Goal: Information Seeking & Learning: Learn about a topic

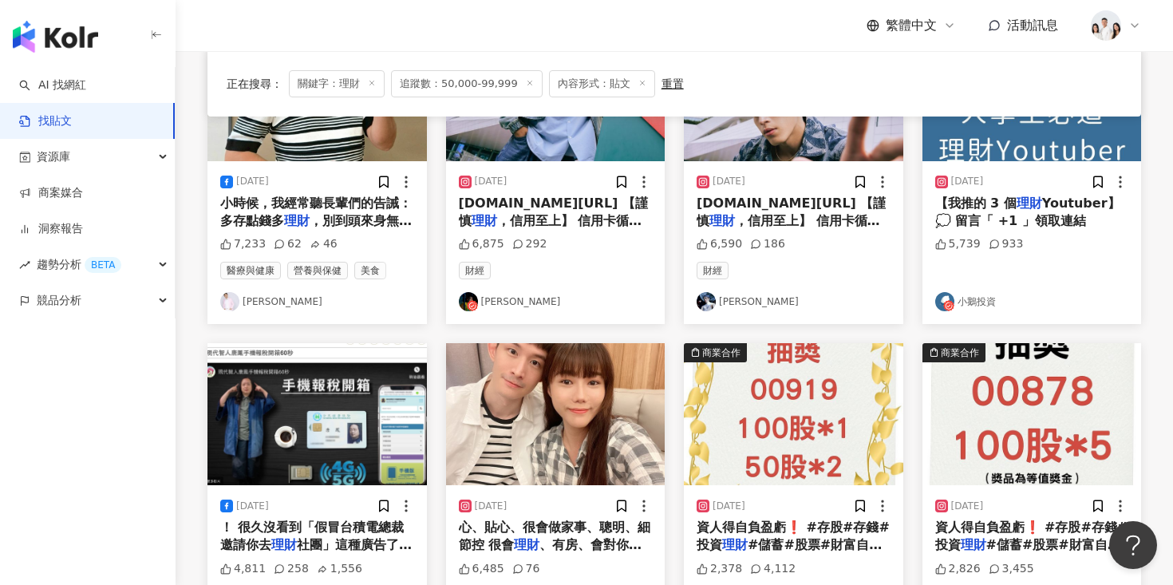
scroll to position [256, 0]
click at [1014, 125] on img at bounding box center [1032, 89] width 219 height 142
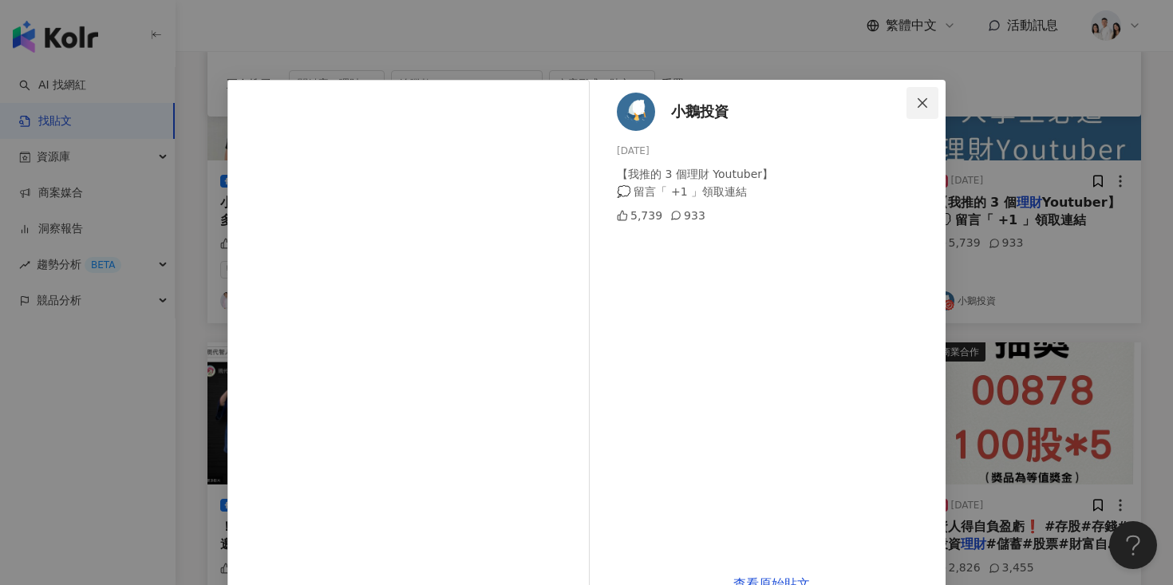
click at [924, 97] on icon "close" at bounding box center [922, 103] width 13 height 13
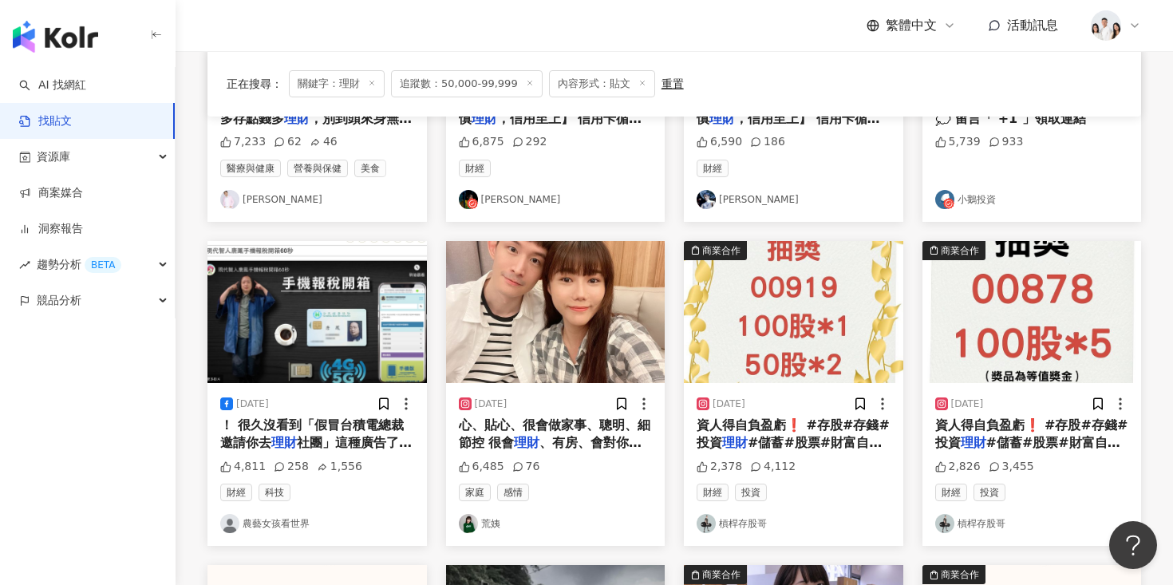
scroll to position [384, 0]
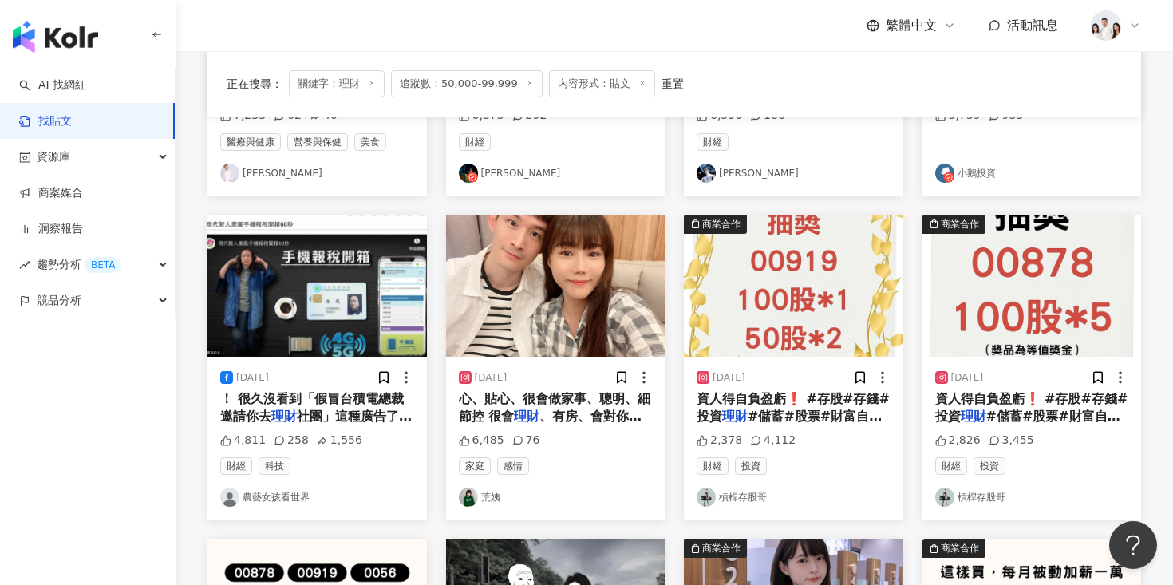
click at [599, 307] on img at bounding box center [555, 286] width 219 height 142
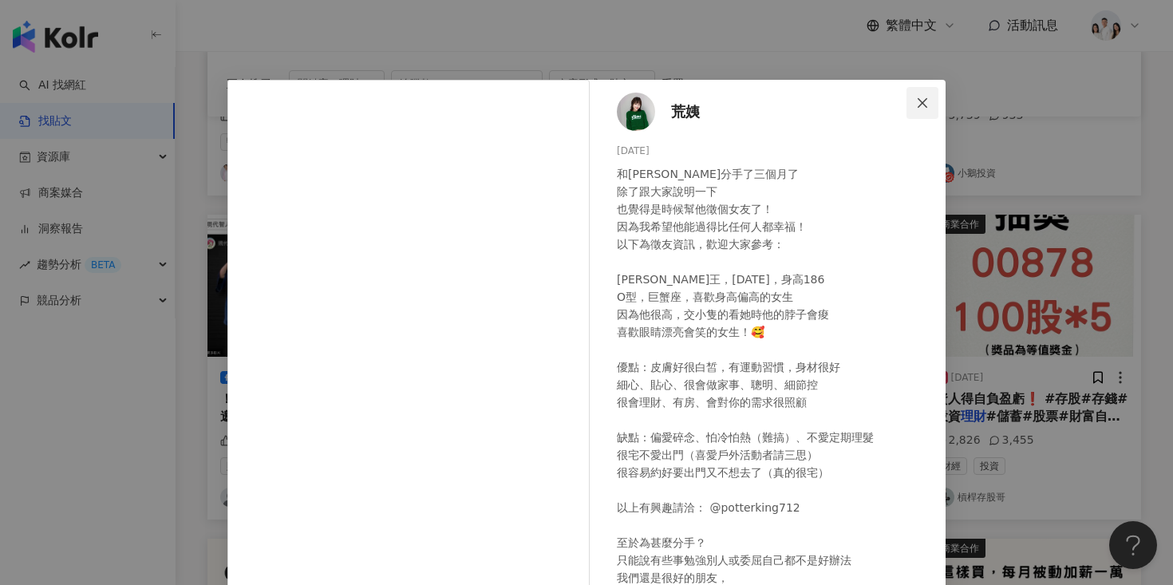
click at [922, 93] on button "Close" at bounding box center [923, 103] width 32 height 32
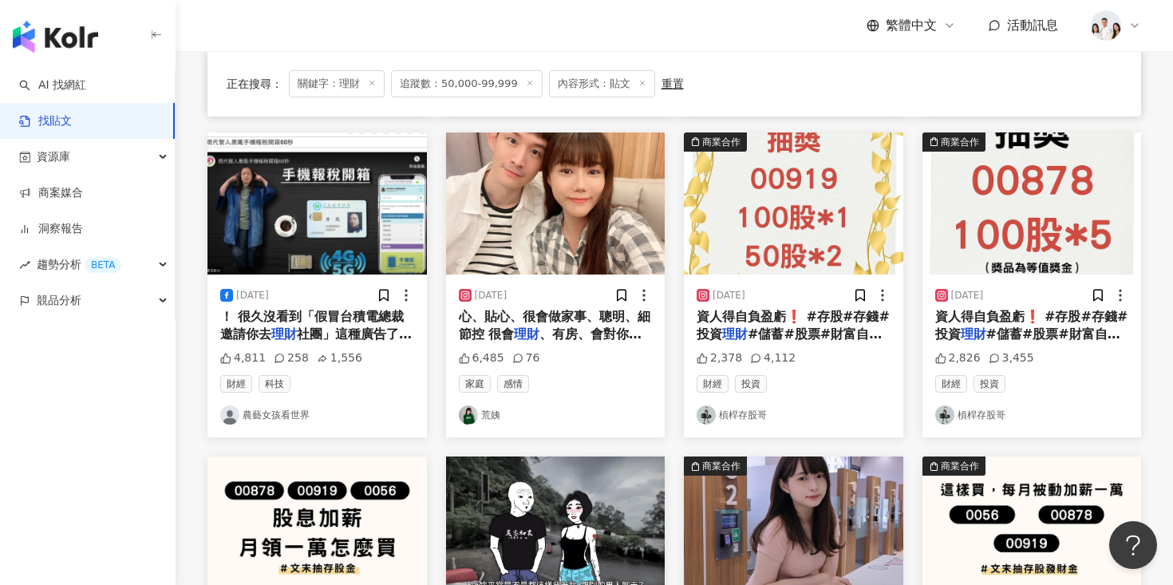
scroll to position [467, 0]
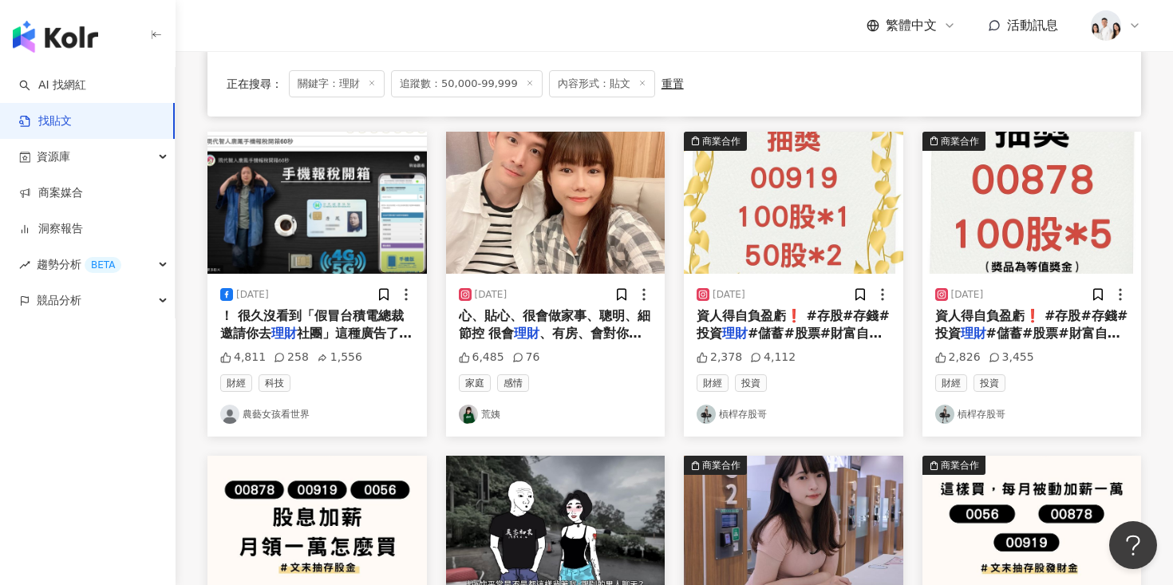
click at [721, 188] on img at bounding box center [793, 203] width 219 height 142
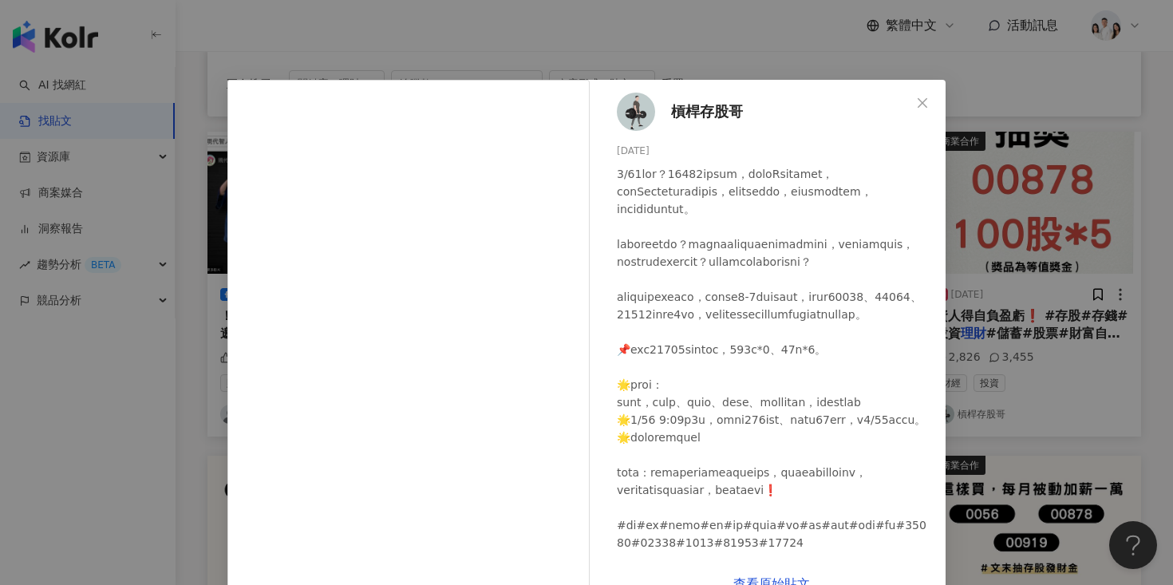
click at [1016, 159] on div "槓桿存股哥 2024/4/14 2,378 4,112 查看原始貼文" at bounding box center [586, 292] width 1173 height 585
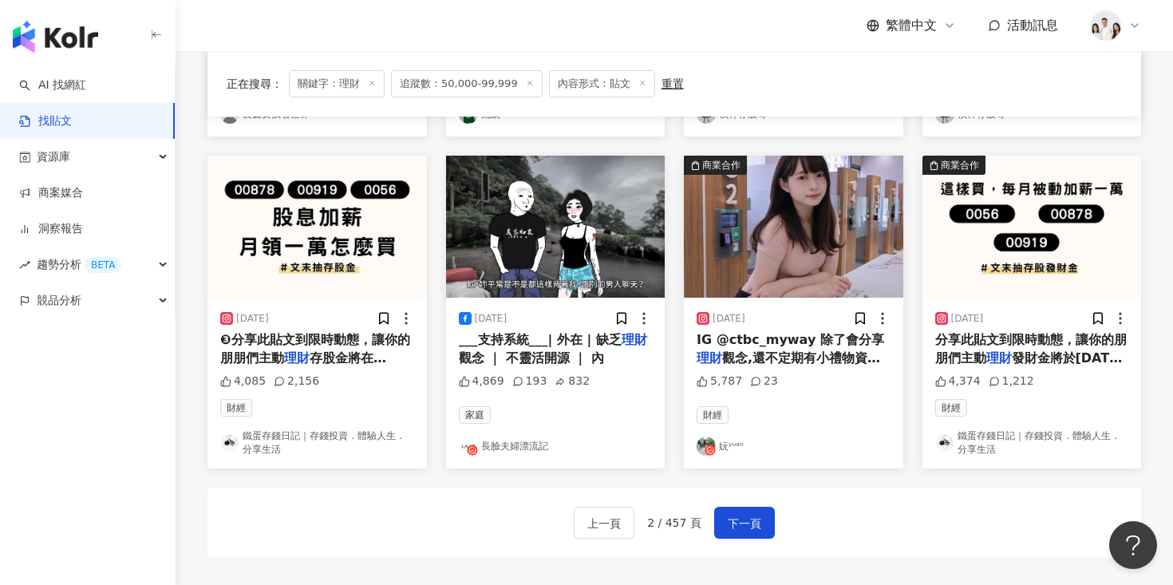
scroll to position [800, 0]
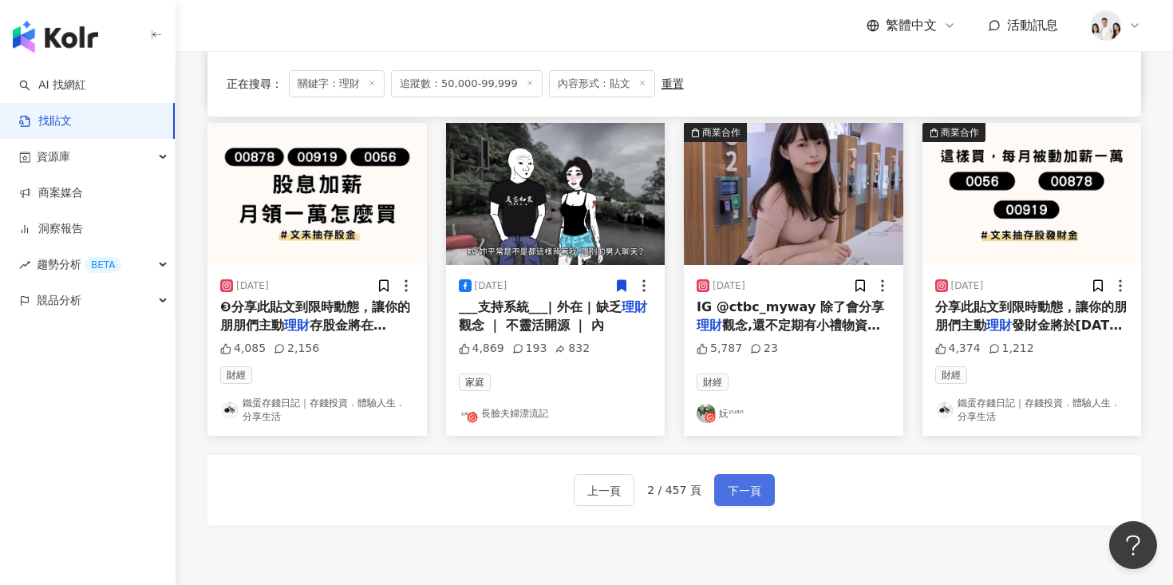
click at [728, 496] on span "下一頁" at bounding box center [745, 490] width 34 height 19
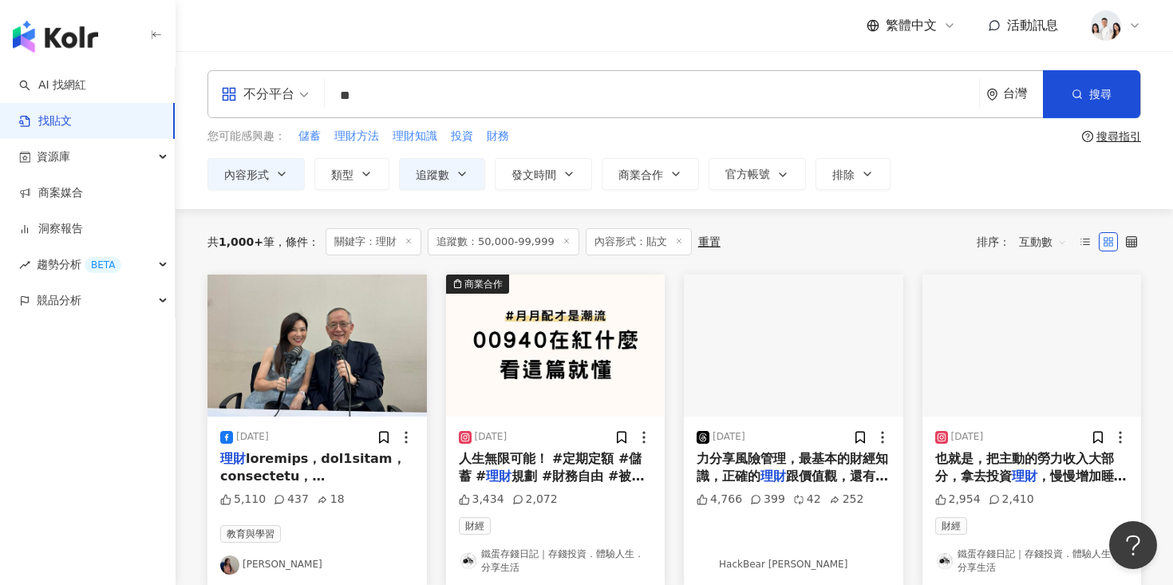
scroll to position [40, 0]
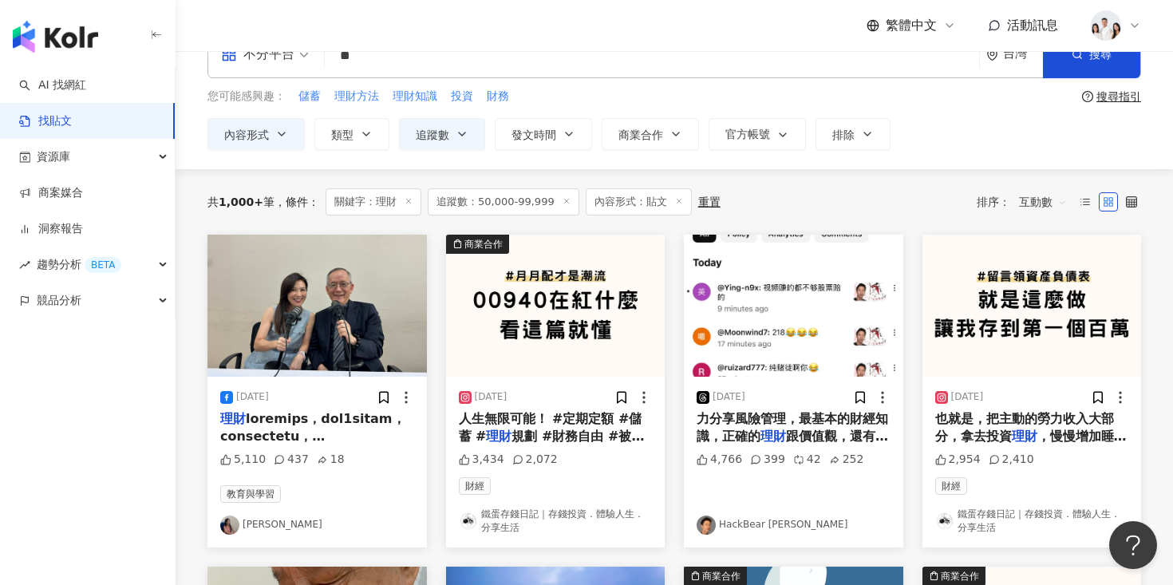
click at [569, 263] on img at bounding box center [555, 306] width 219 height 142
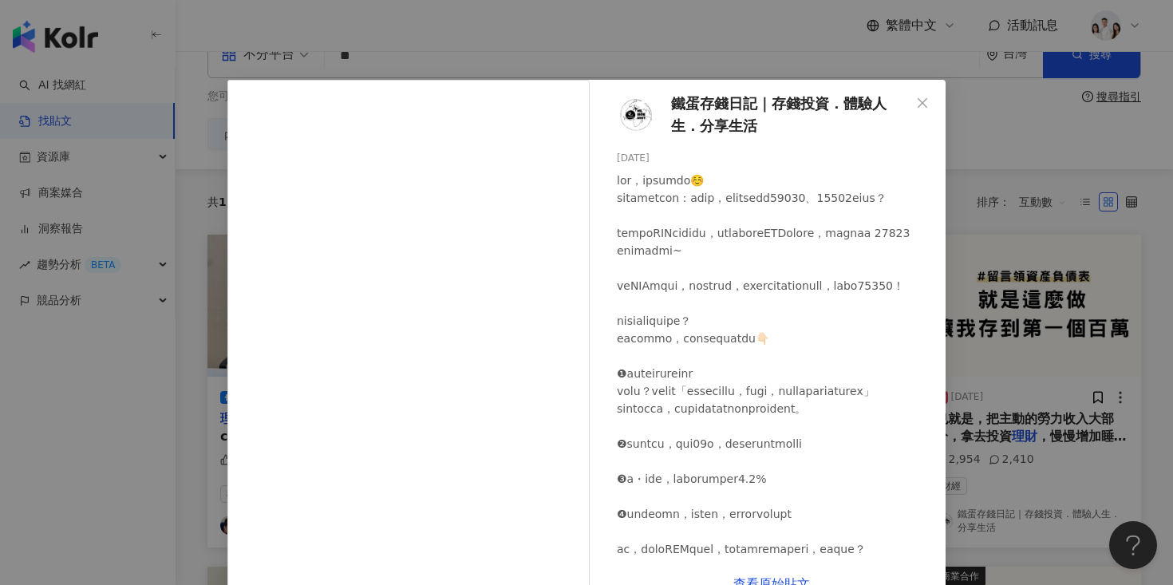
click at [1018, 255] on div "鐵蛋存錢日記｜存錢投資．體驗人生．分享生活 2024/3/6 3,434 2,072 查看原始貼文" at bounding box center [586, 292] width 1173 height 585
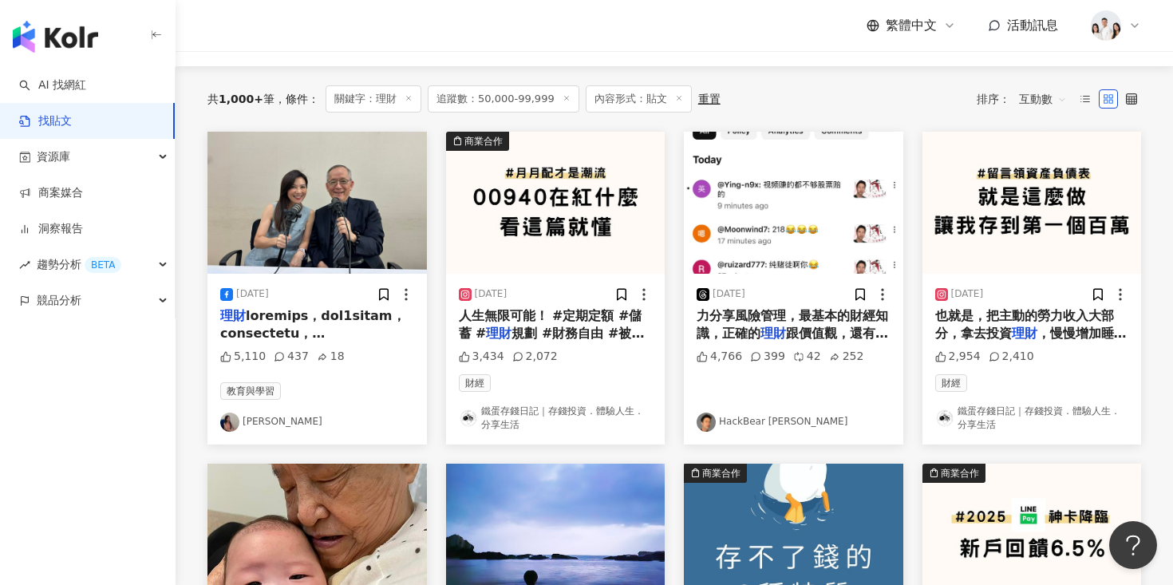
scroll to position [130, 0]
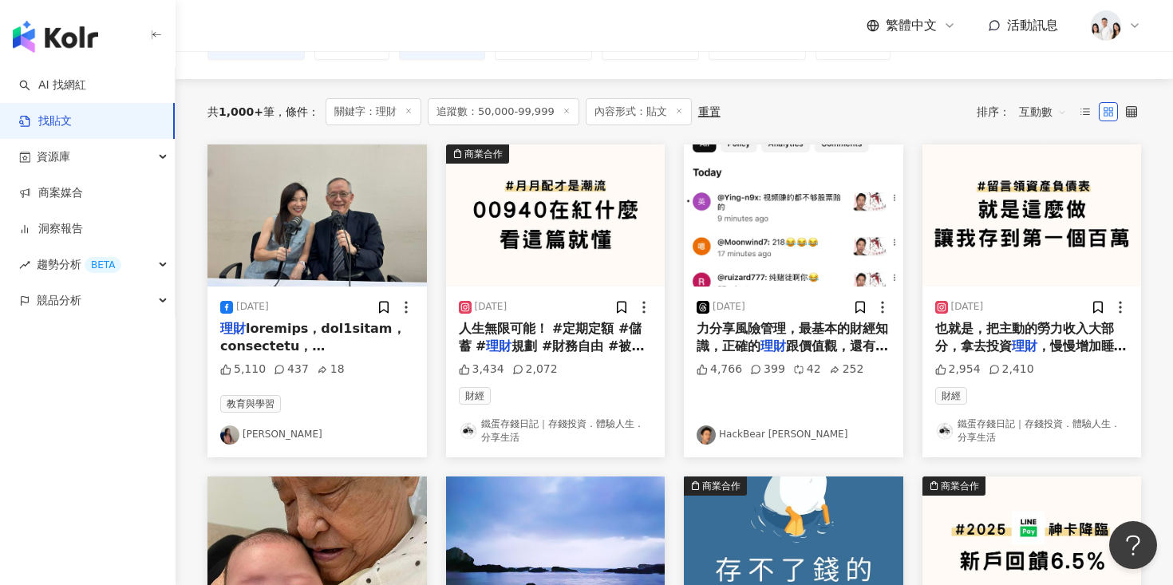
click at [836, 277] on img at bounding box center [793, 215] width 219 height 142
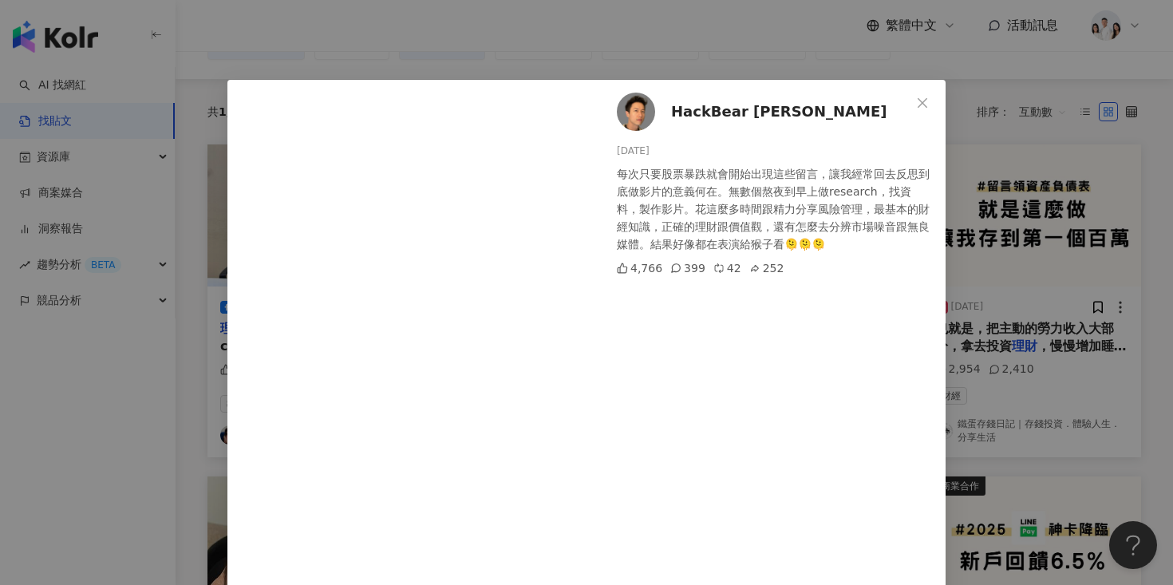
click at [688, 109] on span "HackBear 泰瑞" at bounding box center [778, 112] width 215 height 22
click at [1016, 224] on div "HackBear 泰瑞 2025/3/11 每次只要股票暴跌就會開始出現這些留言，讓我經常回去反思到底做影片的意義何在。無數個熬夜到早上做research，找…" at bounding box center [586, 292] width 1173 height 585
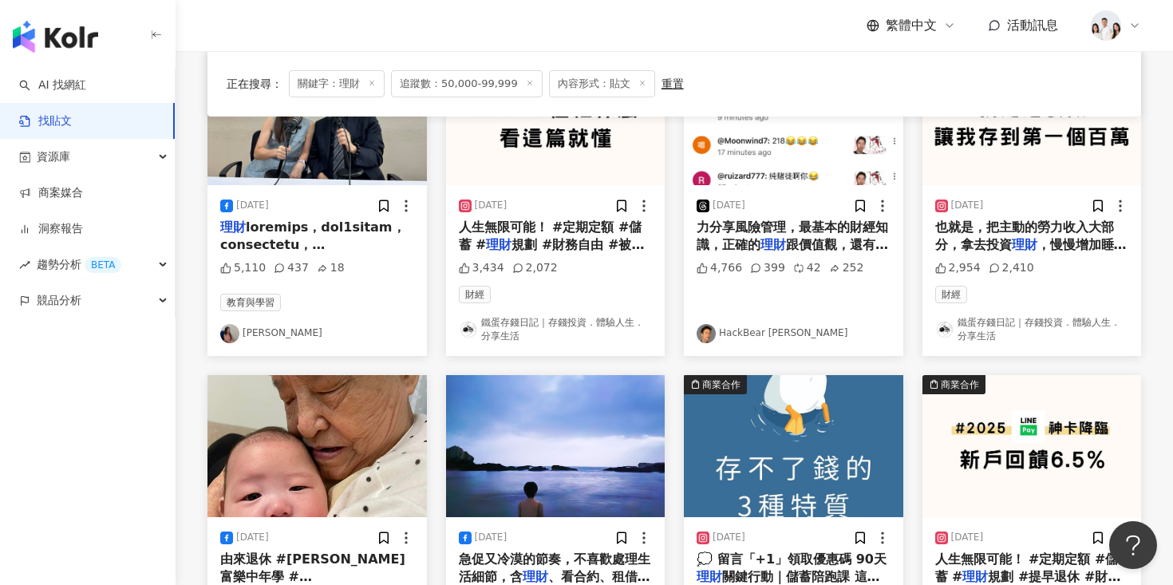
scroll to position [400, 0]
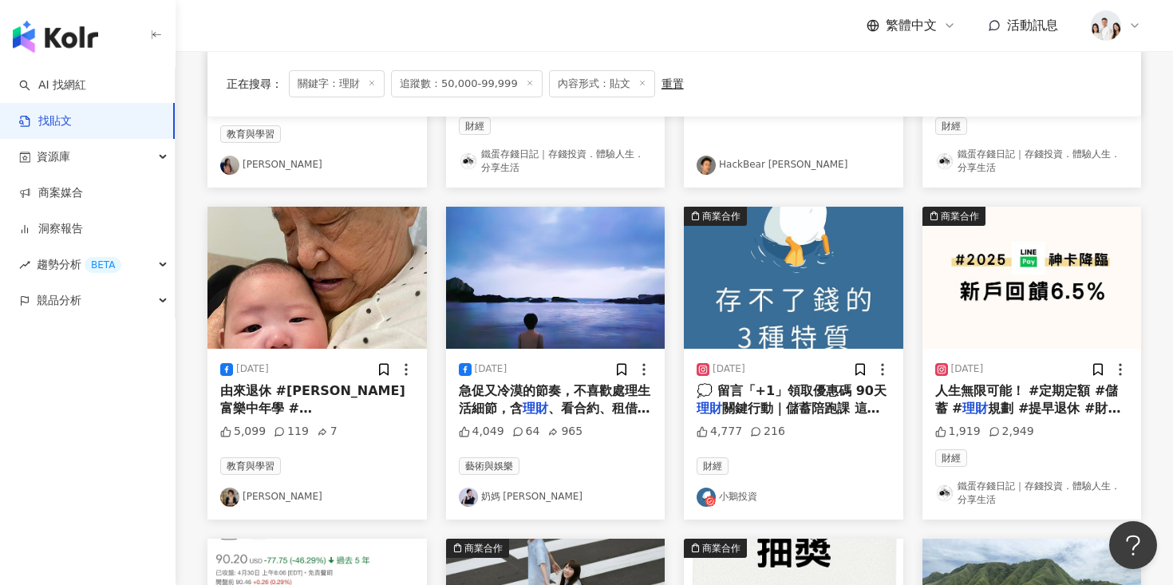
click at [615, 299] on img at bounding box center [555, 278] width 219 height 142
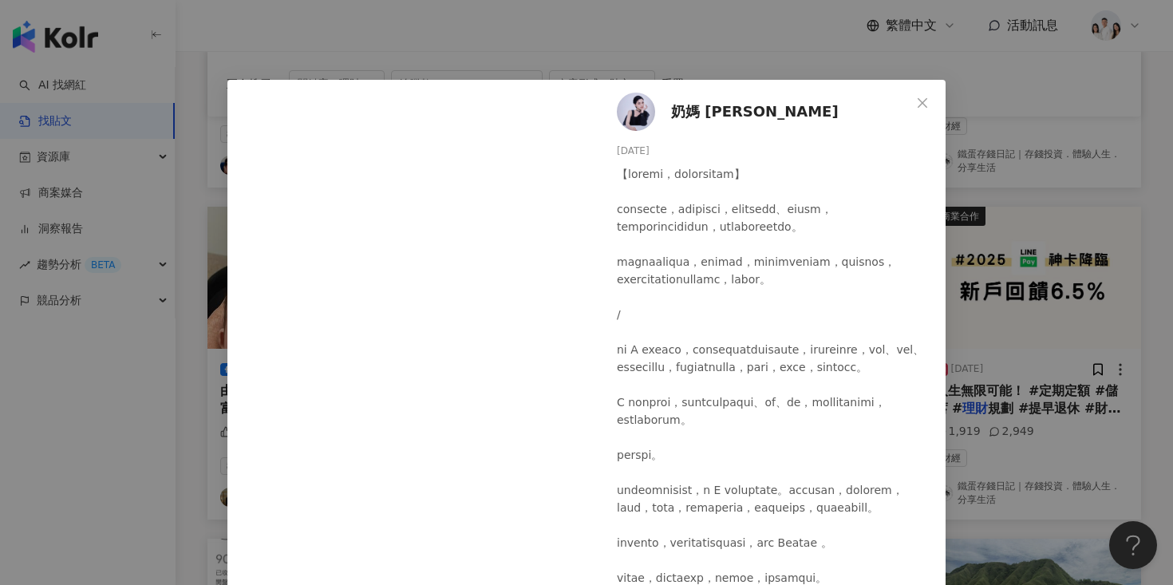
click at [986, 247] on div "奶媽 Naima 2024/3/26 4,049 64 965 查看原始貼文" at bounding box center [586, 292] width 1173 height 585
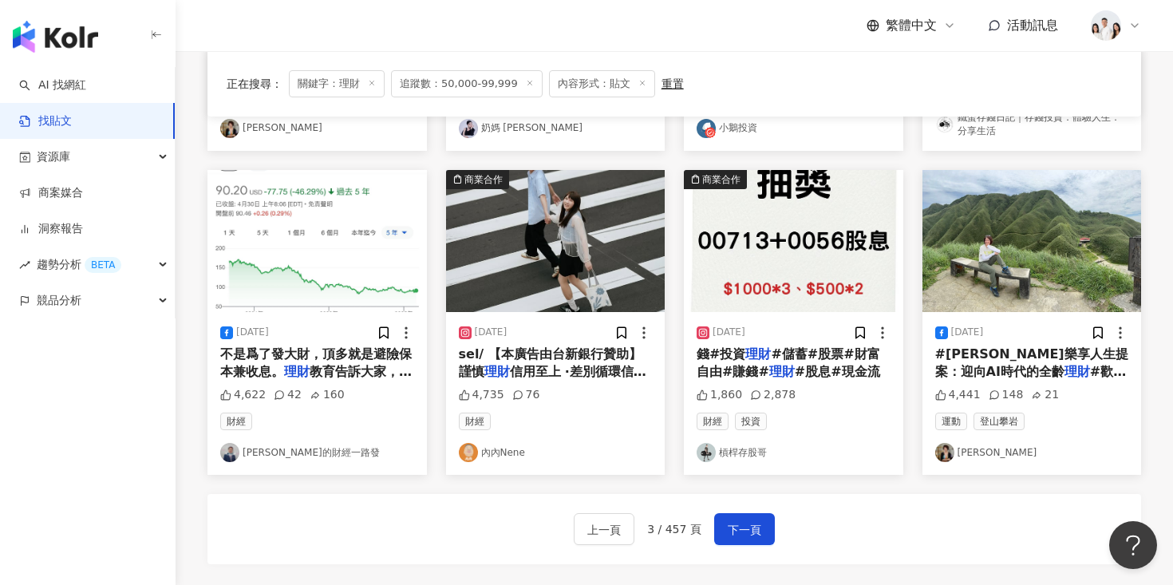
scroll to position [771, 0]
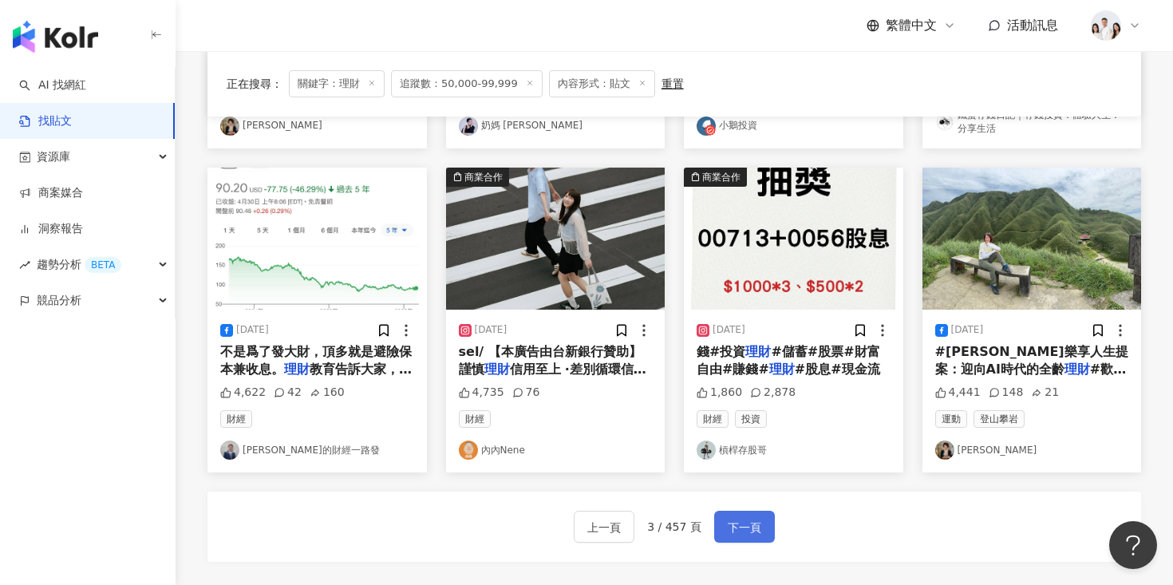
click at [731, 531] on span "下一頁" at bounding box center [745, 527] width 34 height 19
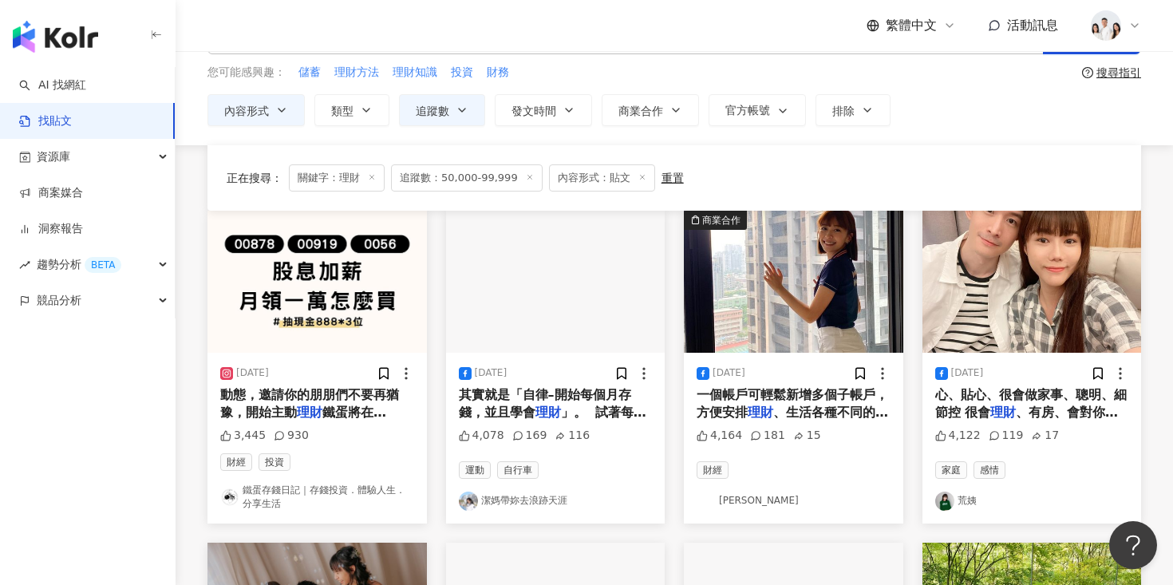
scroll to position [48, 0]
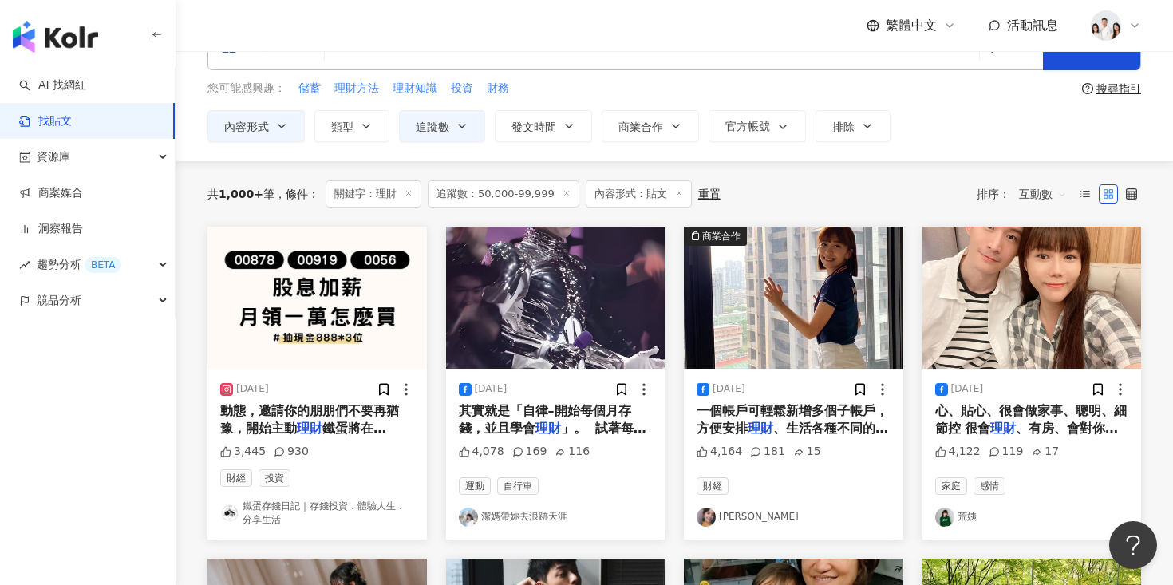
click at [1018, 188] on div "互動數" at bounding box center [1042, 194] width 65 height 26
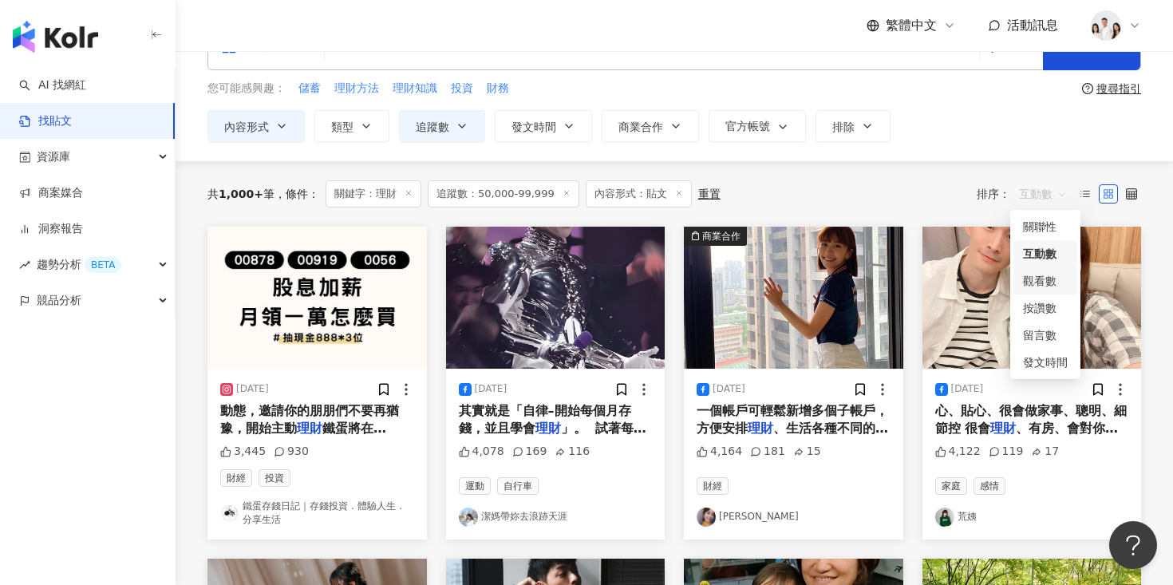
click at [1030, 283] on div "觀看數" at bounding box center [1045, 281] width 45 height 18
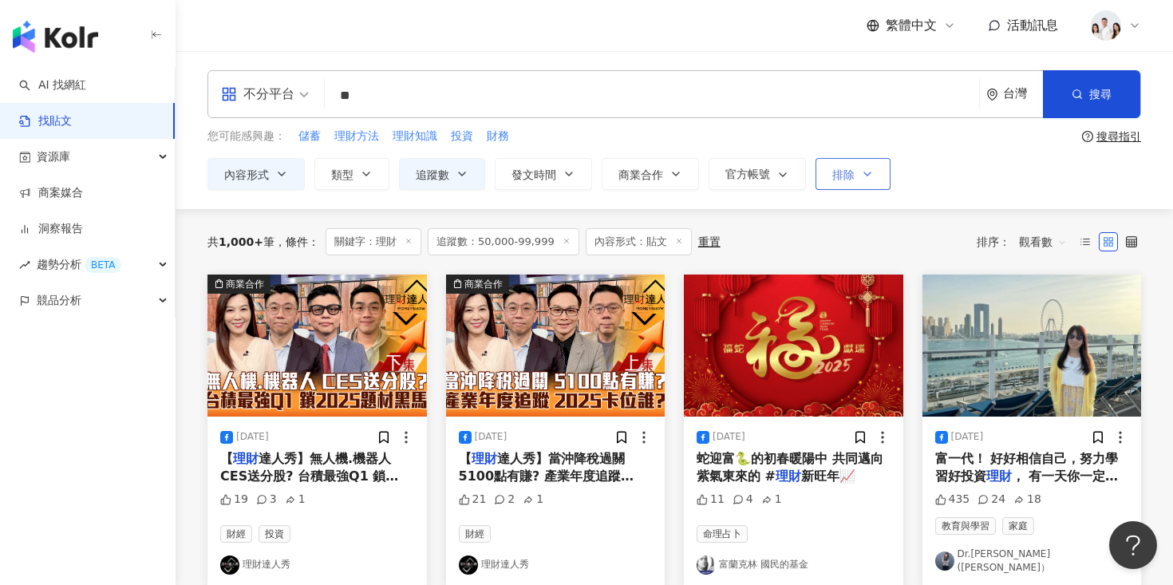
click at [852, 178] on span "排除" at bounding box center [843, 174] width 22 height 13
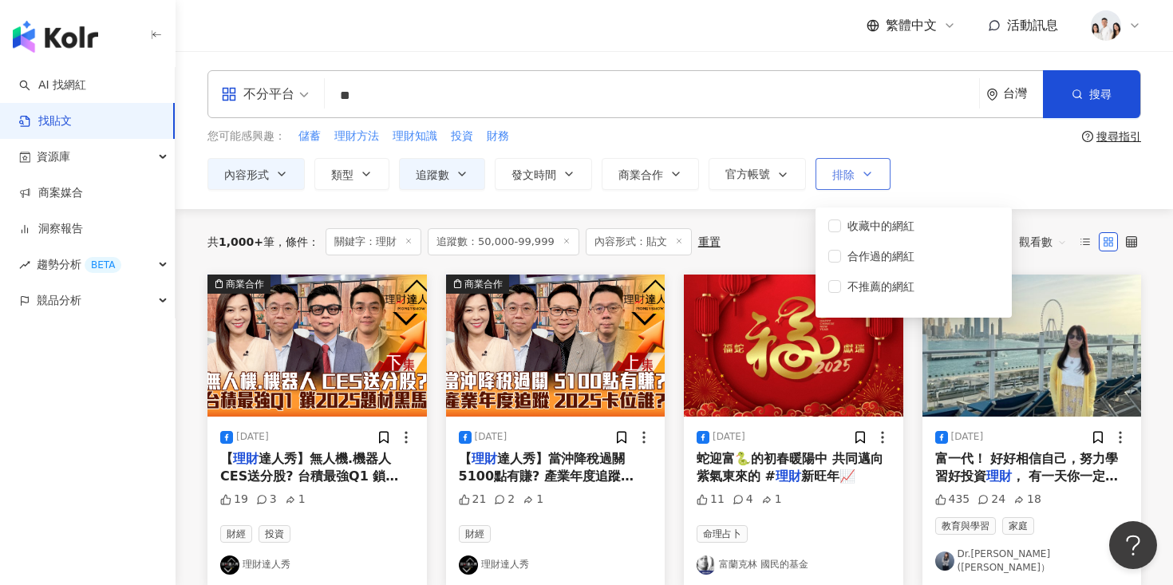
click at [852, 178] on span "排除" at bounding box center [843, 174] width 22 height 13
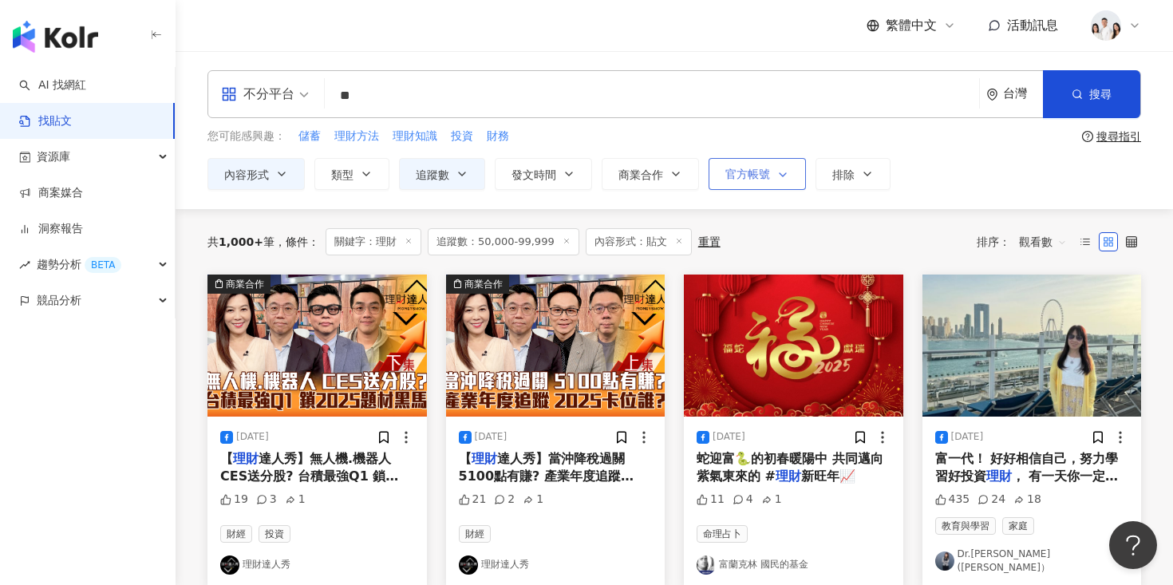
click at [760, 184] on button "官方帳號" at bounding box center [757, 174] width 97 height 32
click at [370, 175] on icon "button" at bounding box center [366, 174] width 13 height 13
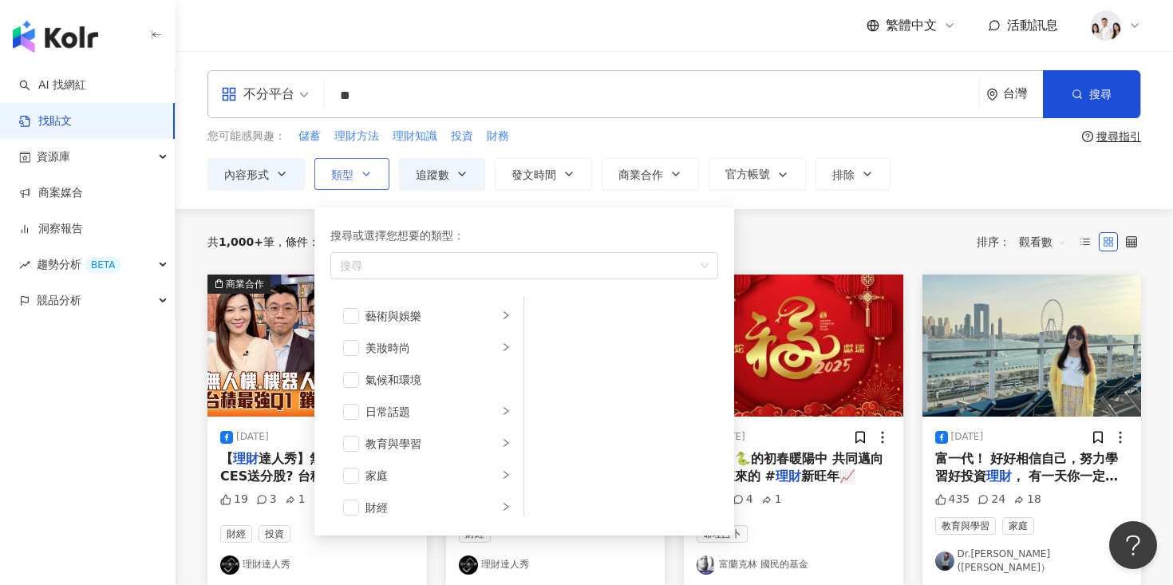
click at [370, 175] on icon "button" at bounding box center [366, 174] width 13 height 13
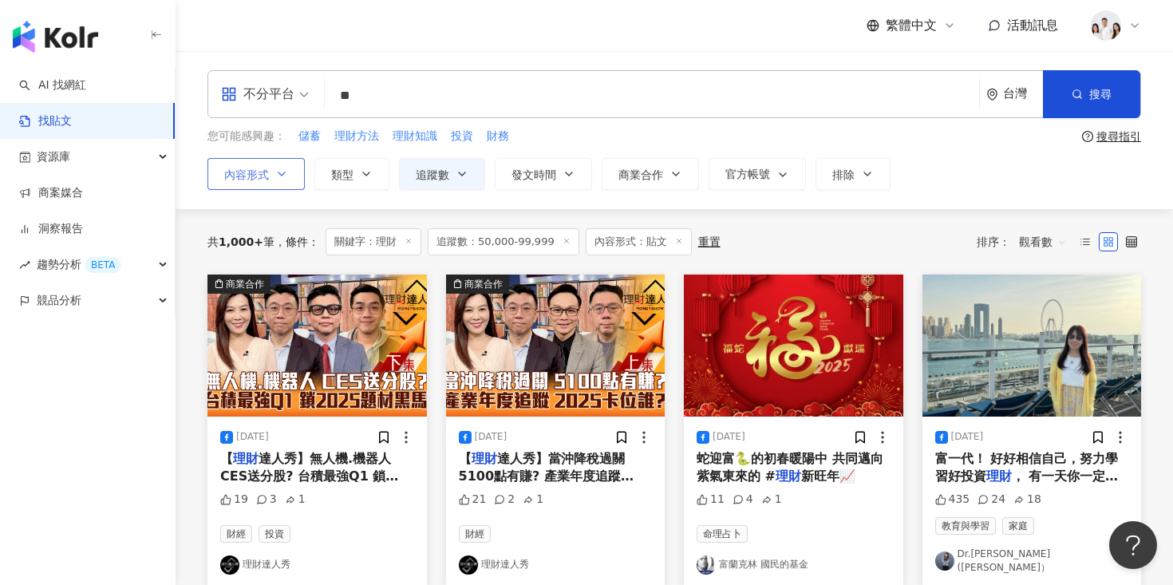
click at [285, 168] on icon "button" at bounding box center [281, 174] width 13 height 13
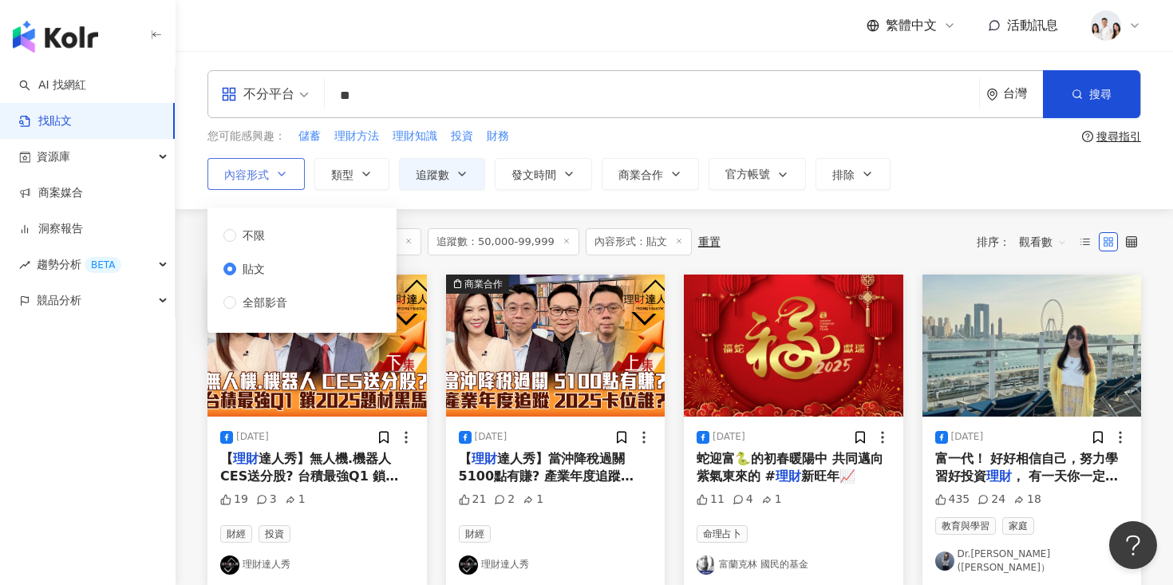
click at [285, 168] on icon "button" at bounding box center [281, 174] width 13 height 13
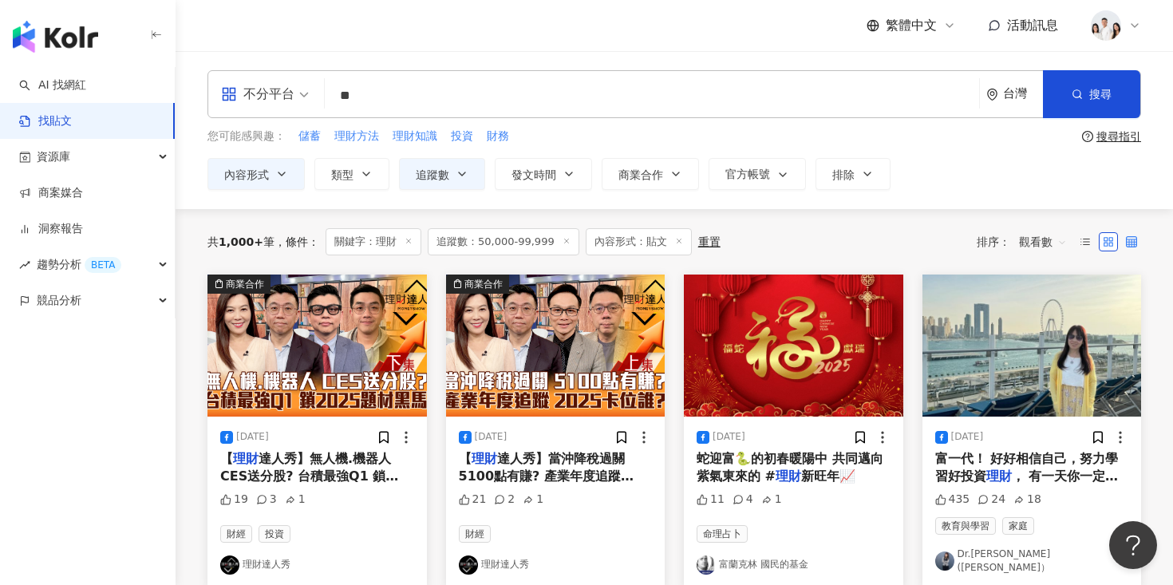
click at [1126, 243] on icon at bounding box center [1131, 241] width 11 height 11
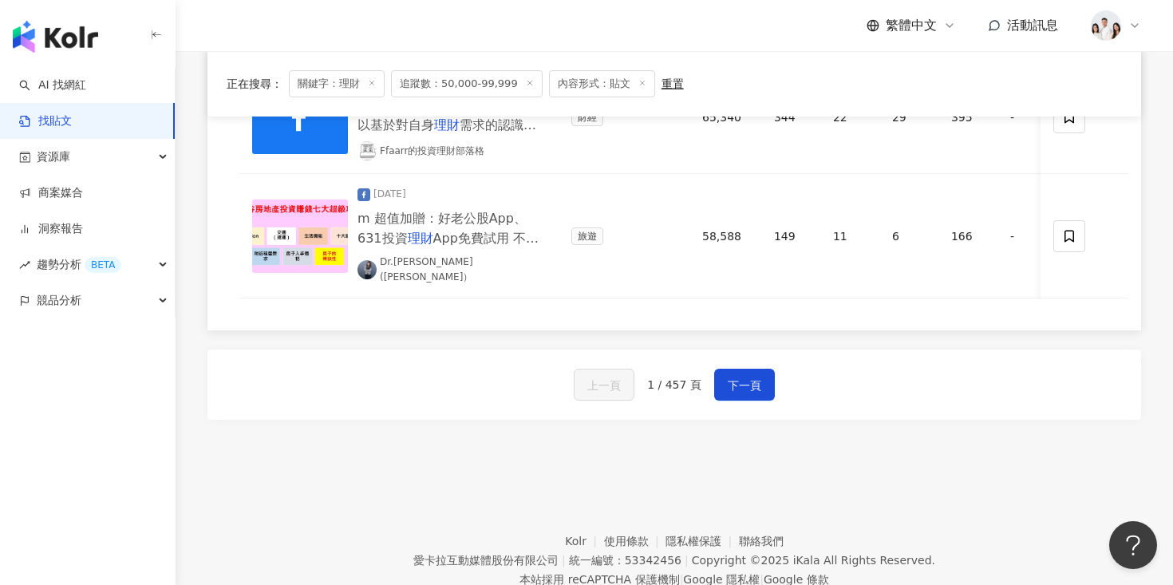
scroll to position [1464, 0]
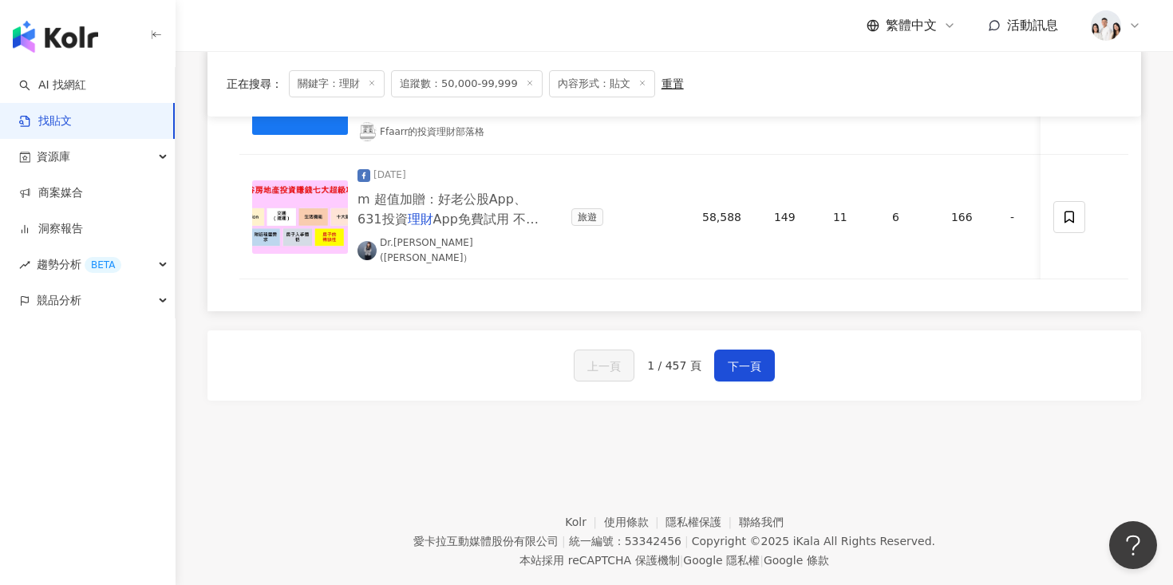
click at [757, 354] on div "上一頁 1 / 457 頁 下一頁" at bounding box center [675, 365] width 934 height 70
click at [746, 357] on span "下一頁" at bounding box center [745, 366] width 34 height 19
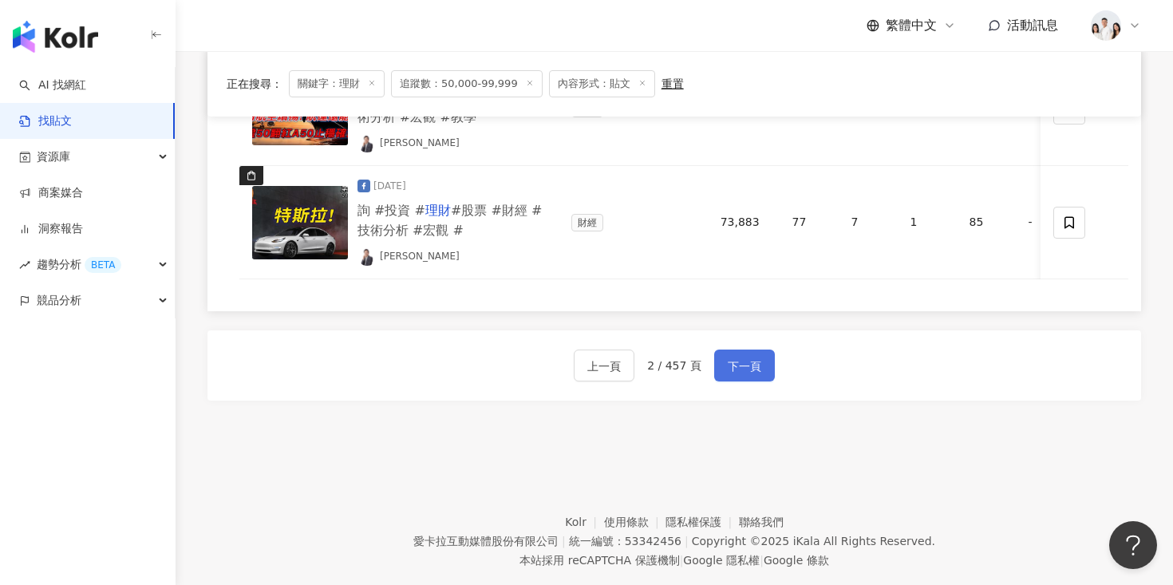
click at [753, 357] on span "下一頁" at bounding box center [745, 366] width 34 height 19
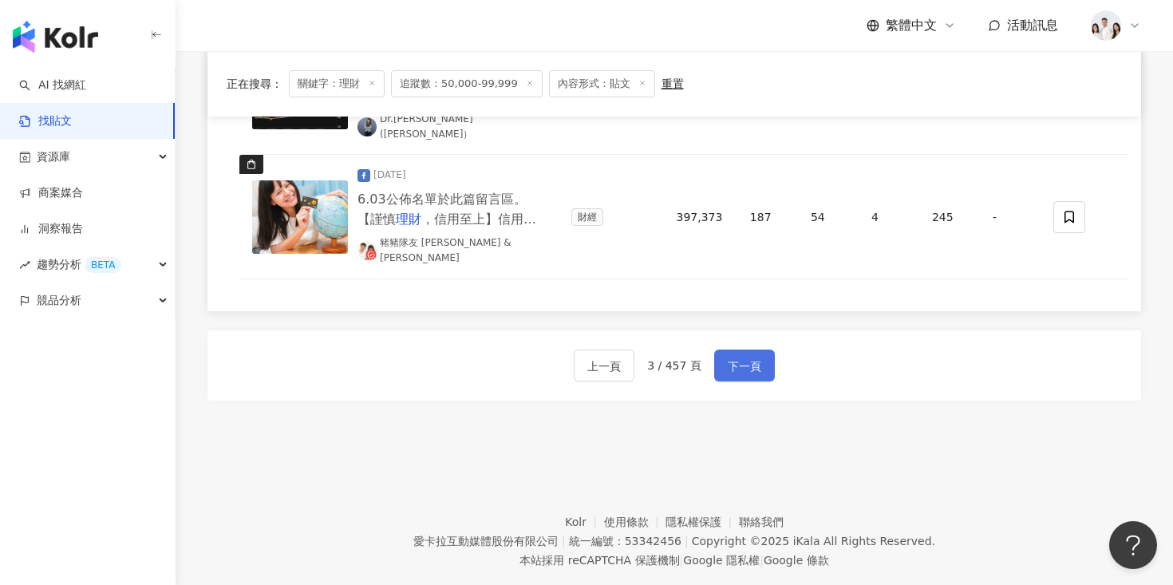
click at [745, 357] on span "下一頁" at bounding box center [745, 366] width 34 height 19
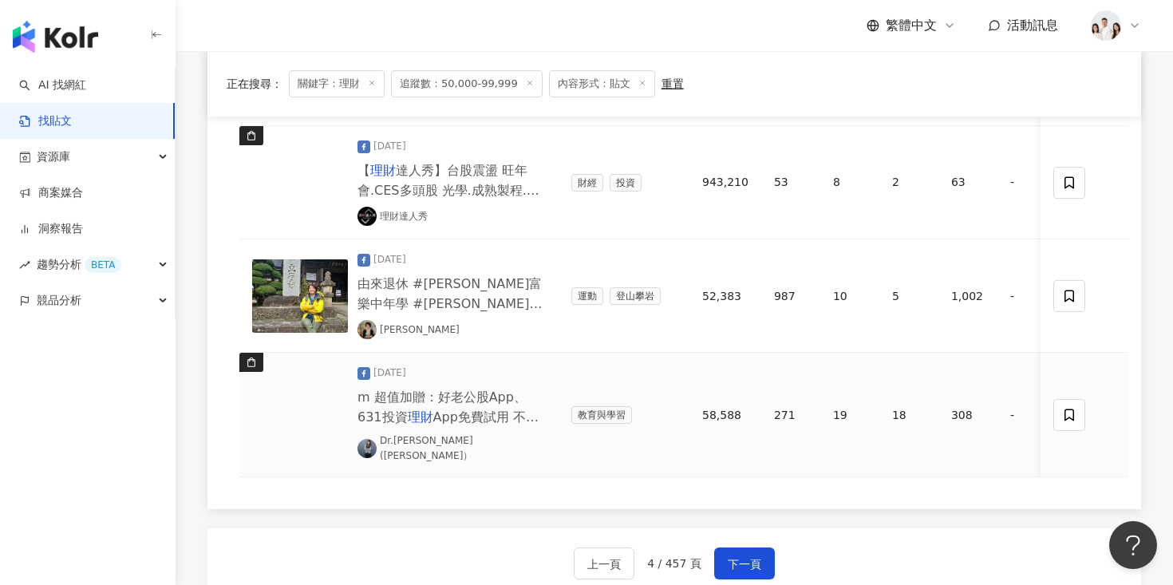
scroll to position [1287, 0]
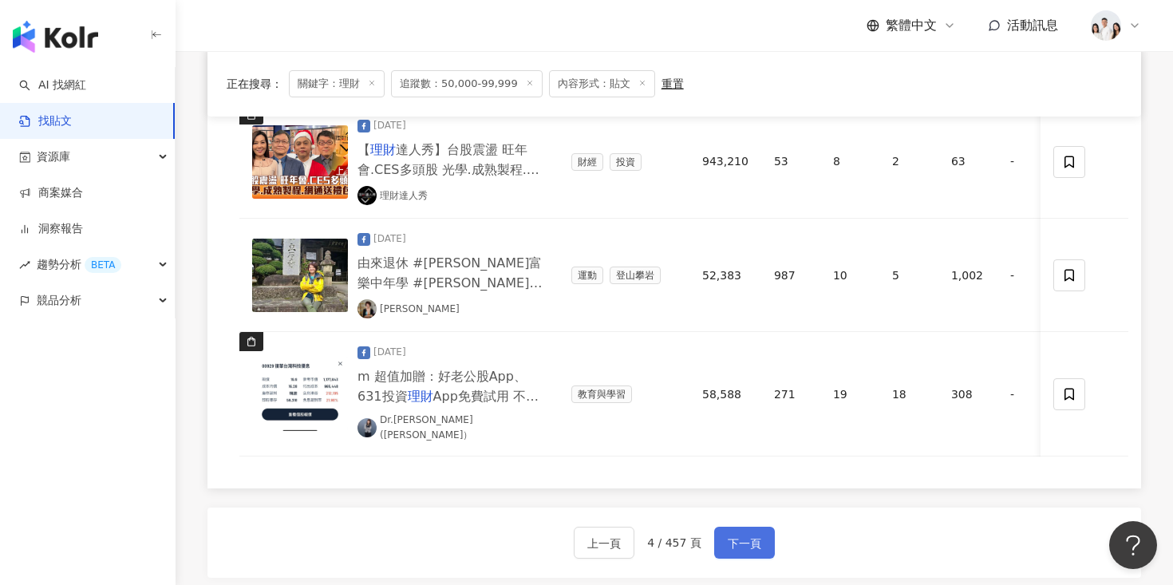
click at [743, 534] on span "下一頁" at bounding box center [745, 543] width 34 height 19
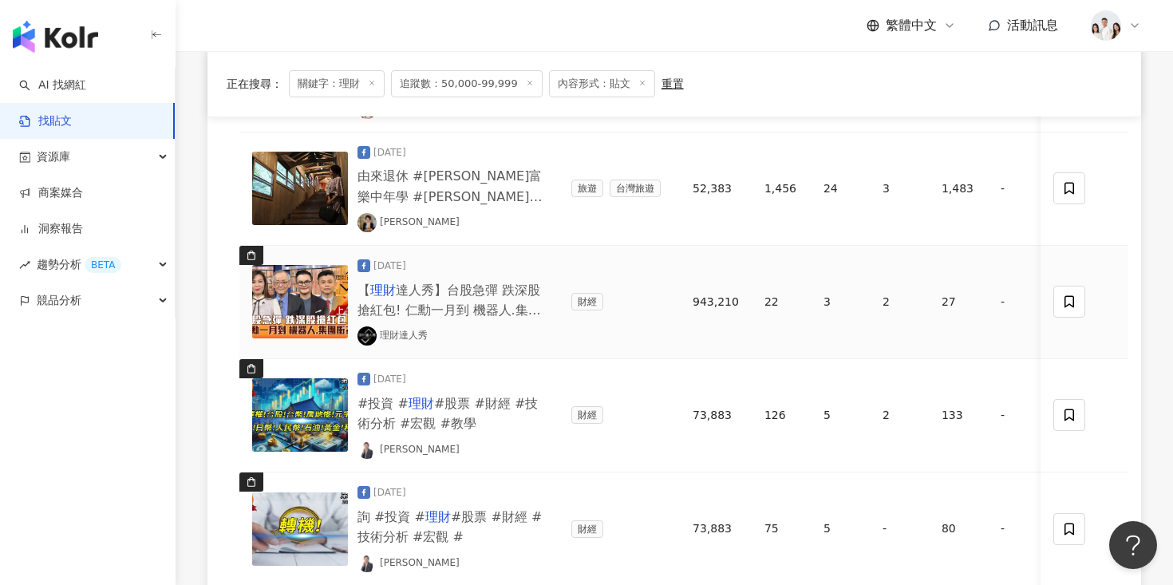
scroll to position [1267, 0]
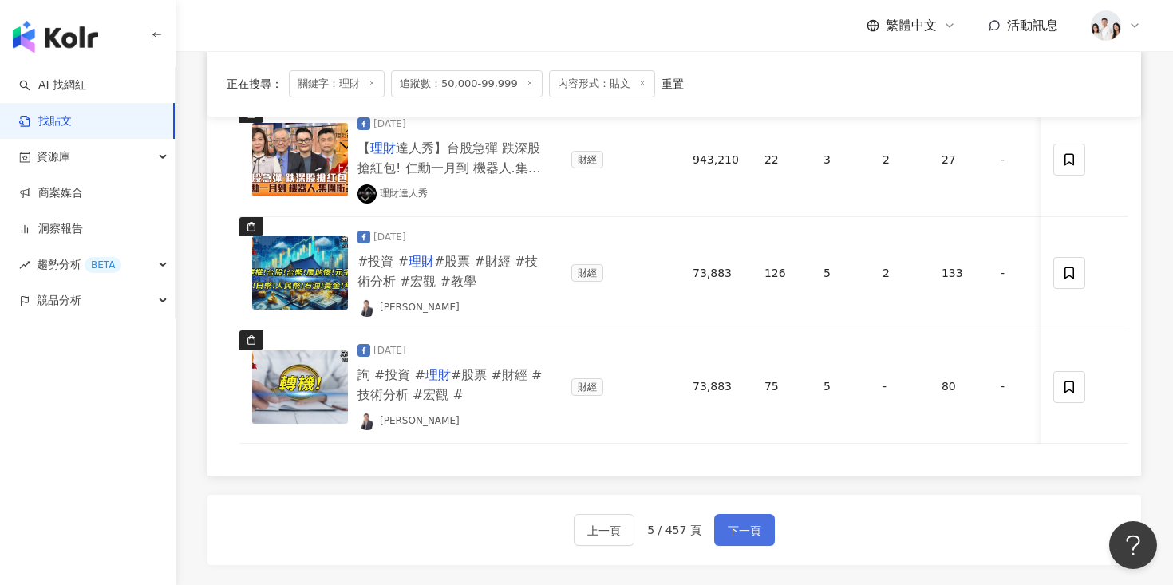
click at [731, 521] on span "下一頁" at bounding box center [745, 530] width 34 height 19
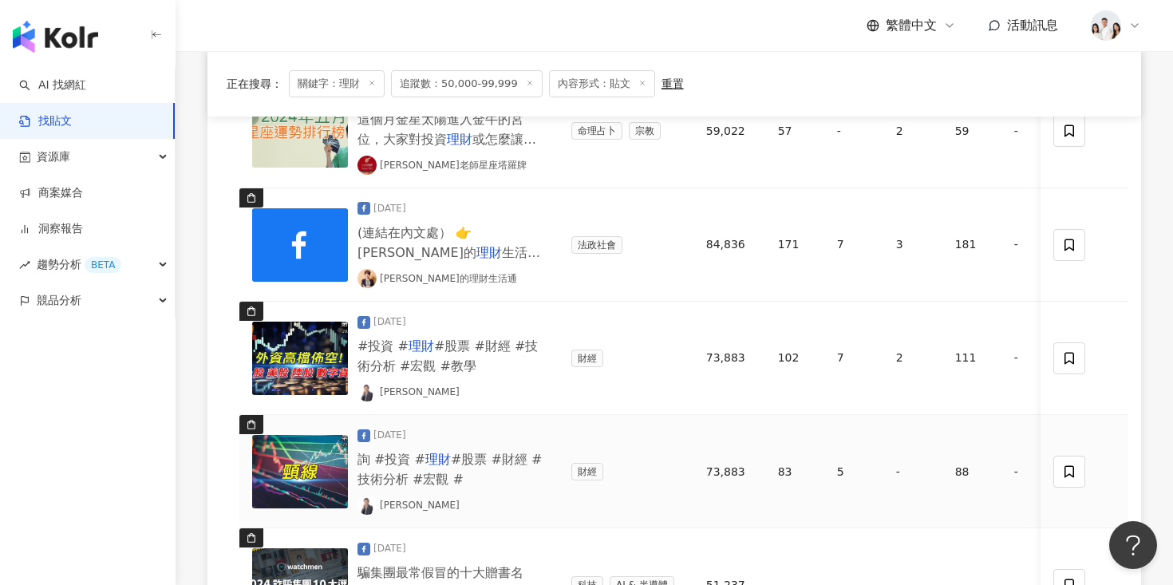
scroll to position [1421, 0]
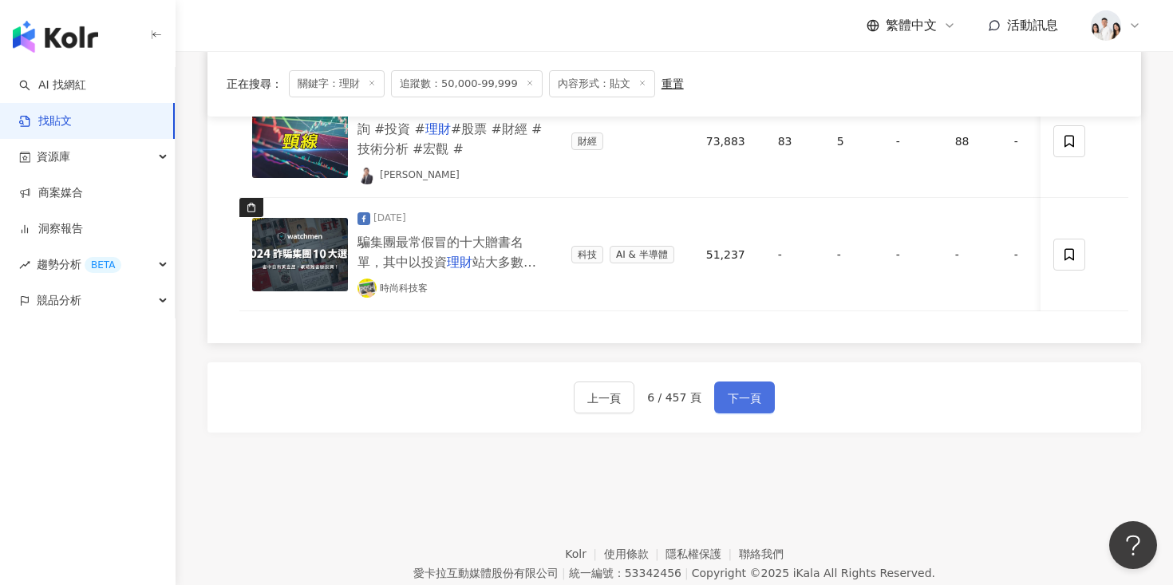
click at [725, 381] on button "下一頁" at bounding box center [744, 397] width 61 height 32
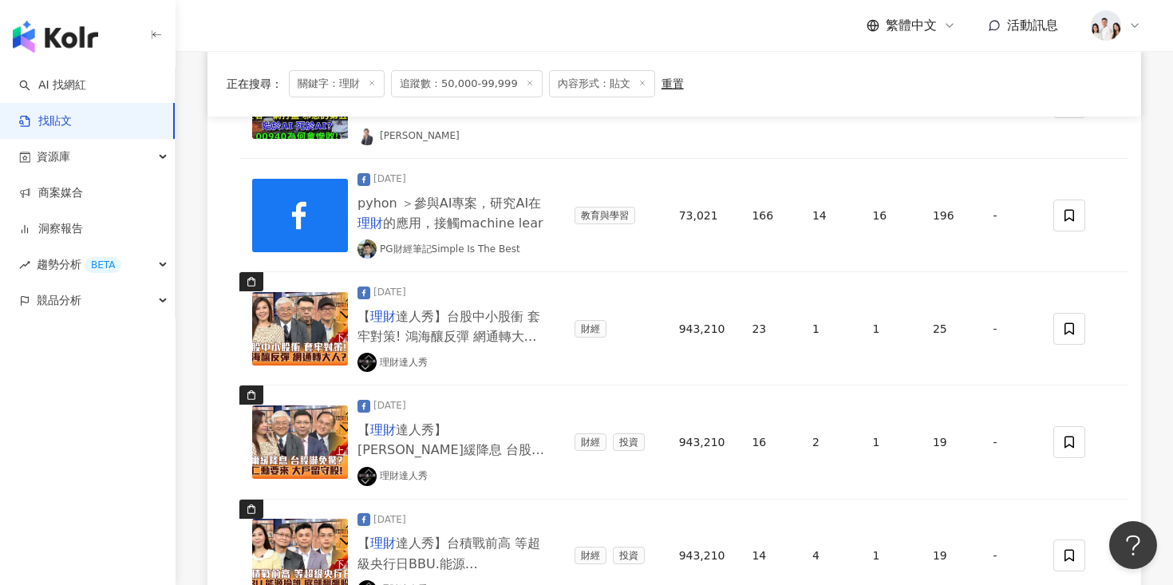
scroll to position [1273, 0]
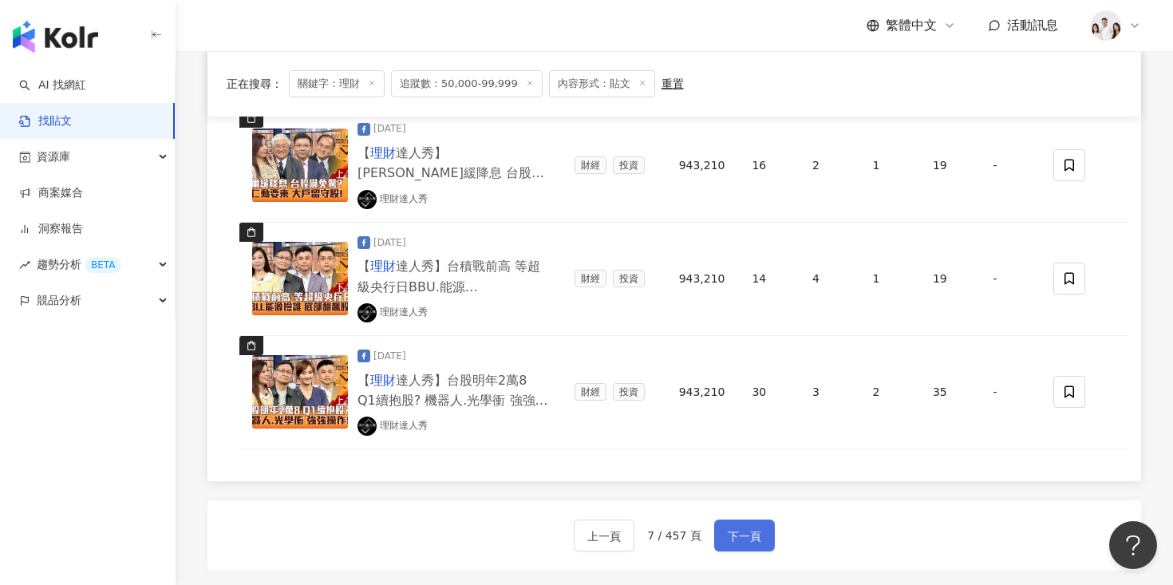
click at [741, 527] on span "下一頁" at bounding box center [745, 536] width 34 height 19
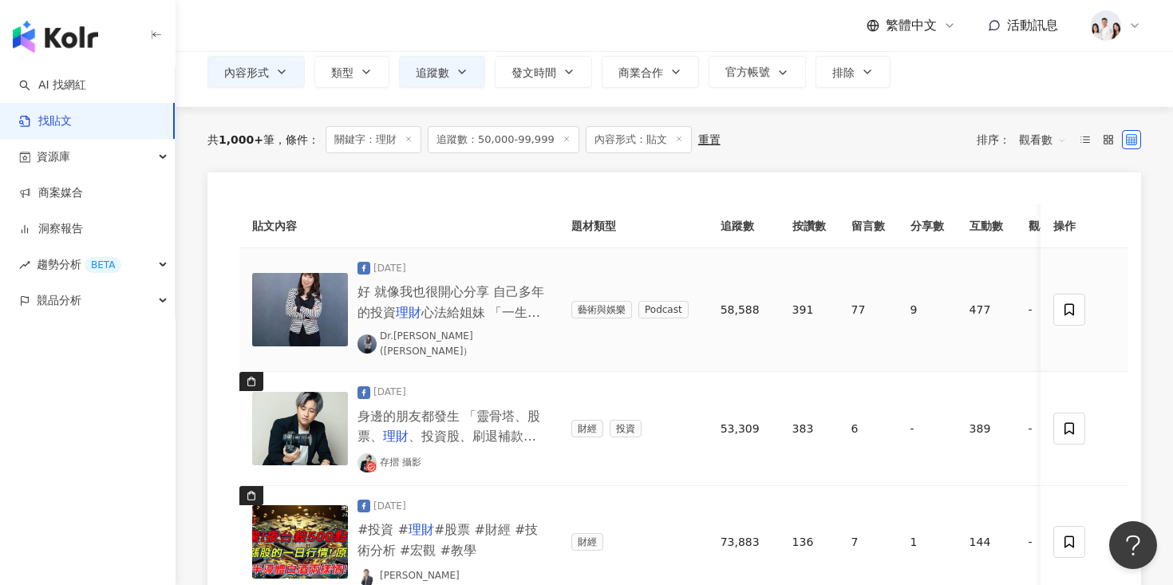
scroll to position [0, 0]
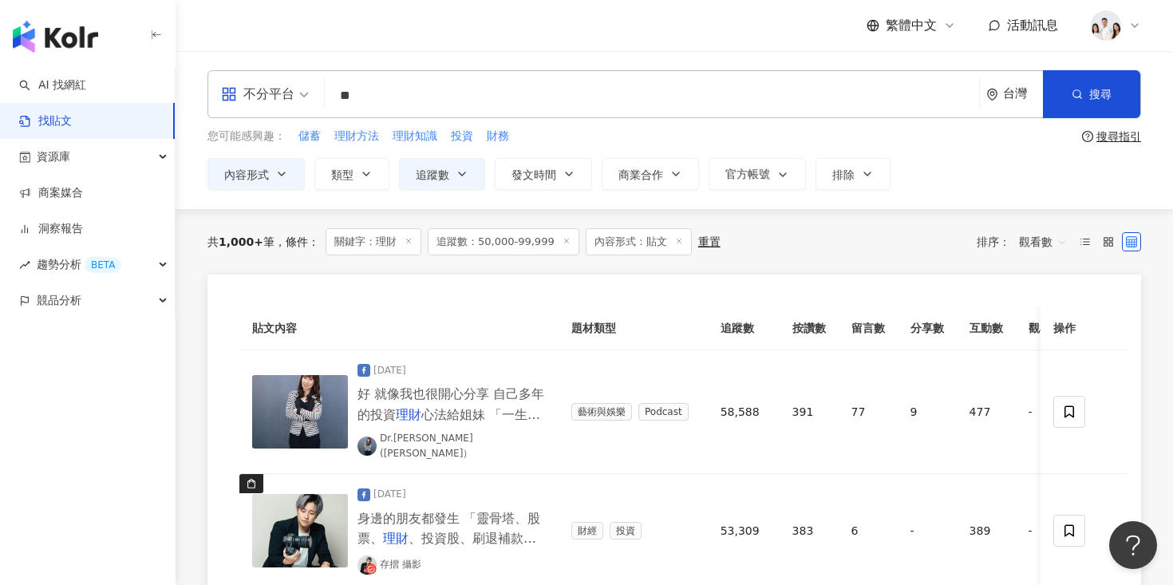
click at [1030, 240] on span "觀看數" at bounding box center [1043, 242] width 48 height 26
click at [1105, 238] on icon at bounding box center [1108, 241] width 11 height 11
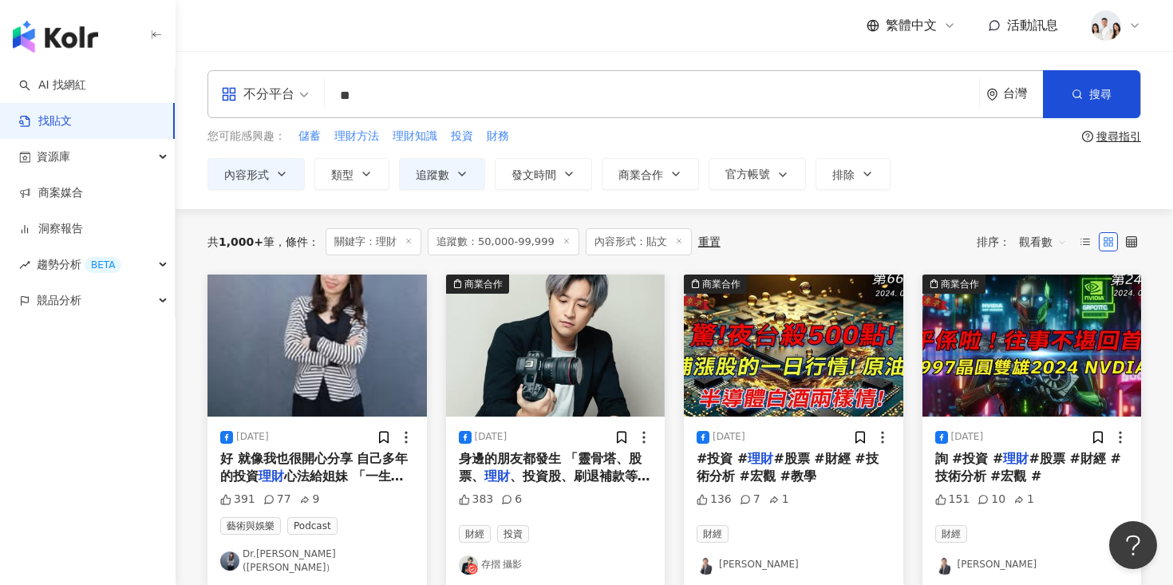
click at [1023, 238] on span "觀看數" at bounding box center [1043, 242] width 48 height 26
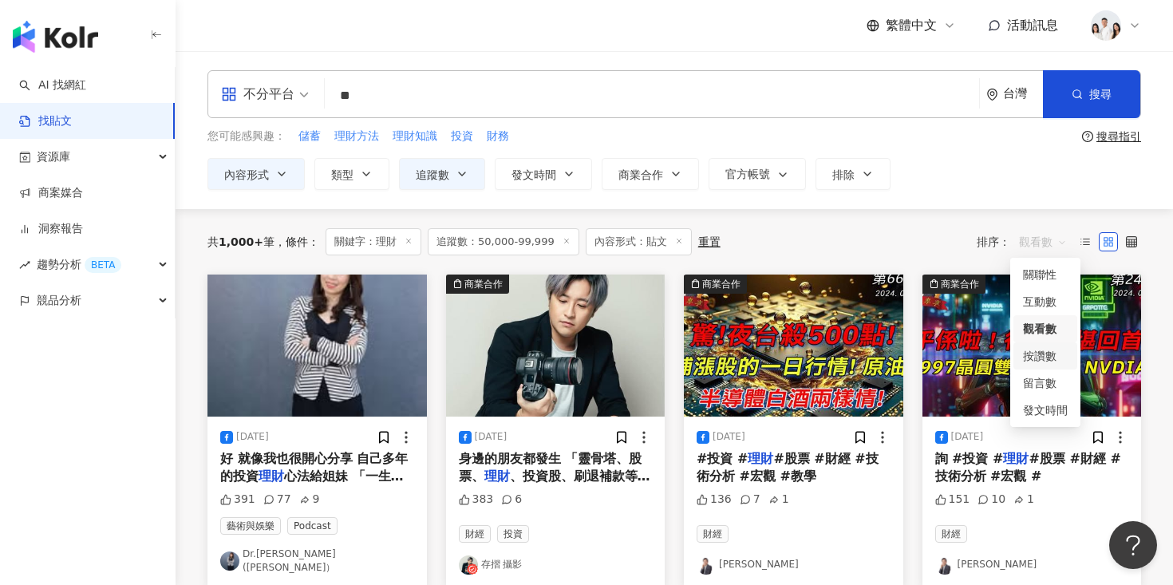
click at [1025, 363] on div "按讚數" at bounding box center [1045, 356] width 45 height 18
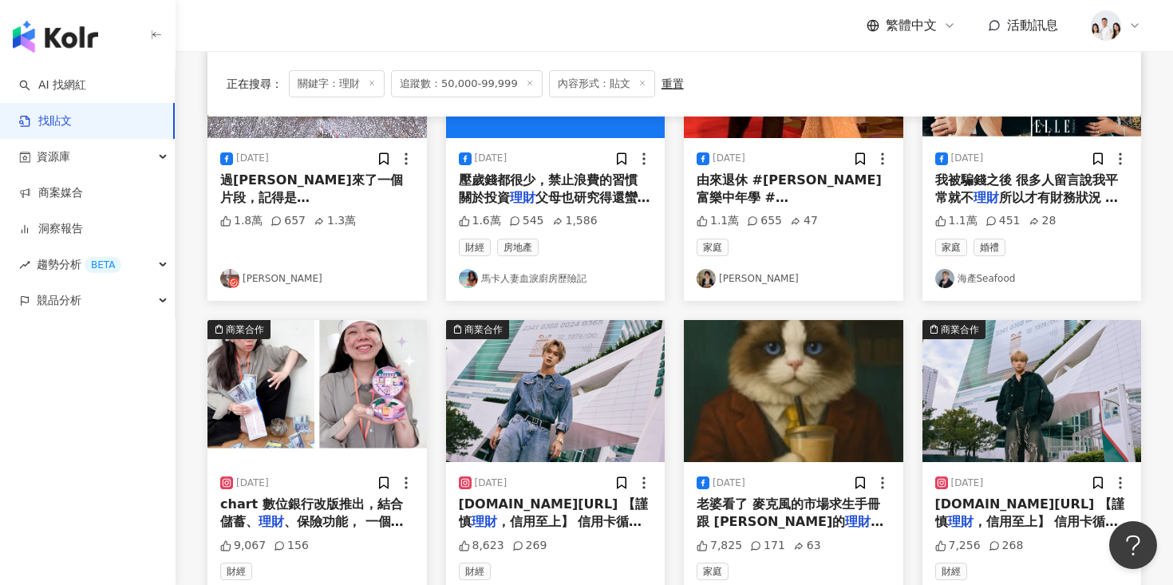
scroll to position [271, 0]
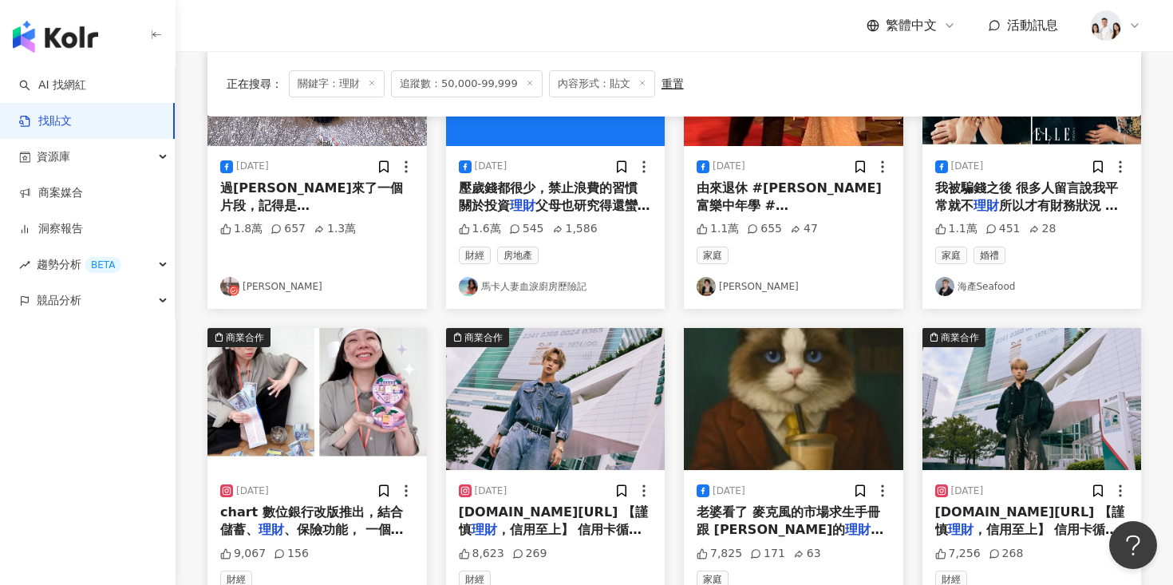
click at [327, 467] on img at bounding box center [317, 399] width 219 height 142
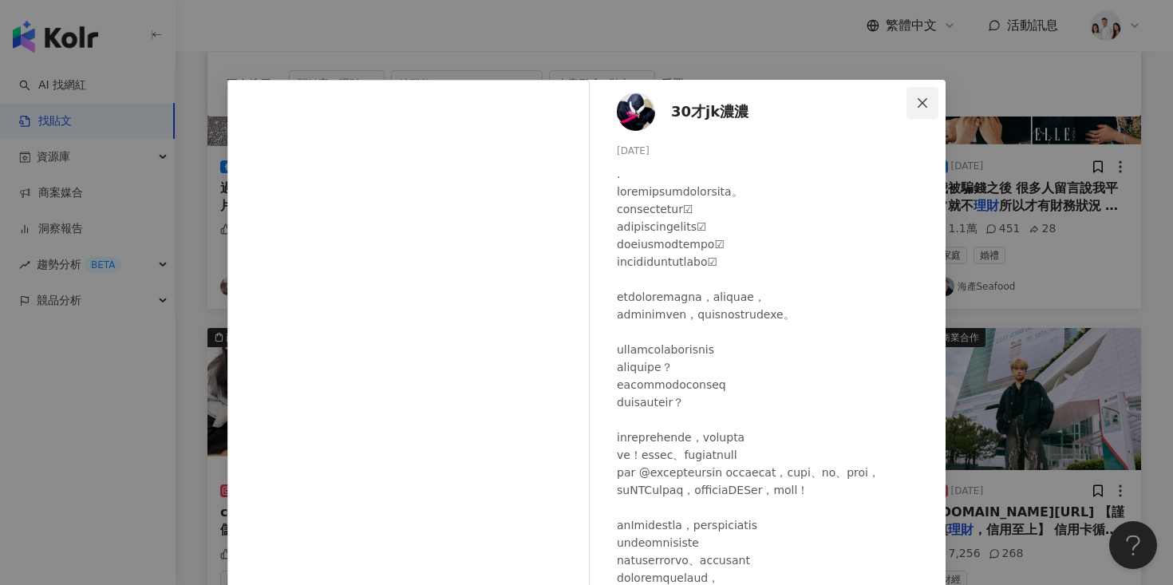
click at [911, 113] on button "Close" at bounding box center [923, 103] width 32 height 32
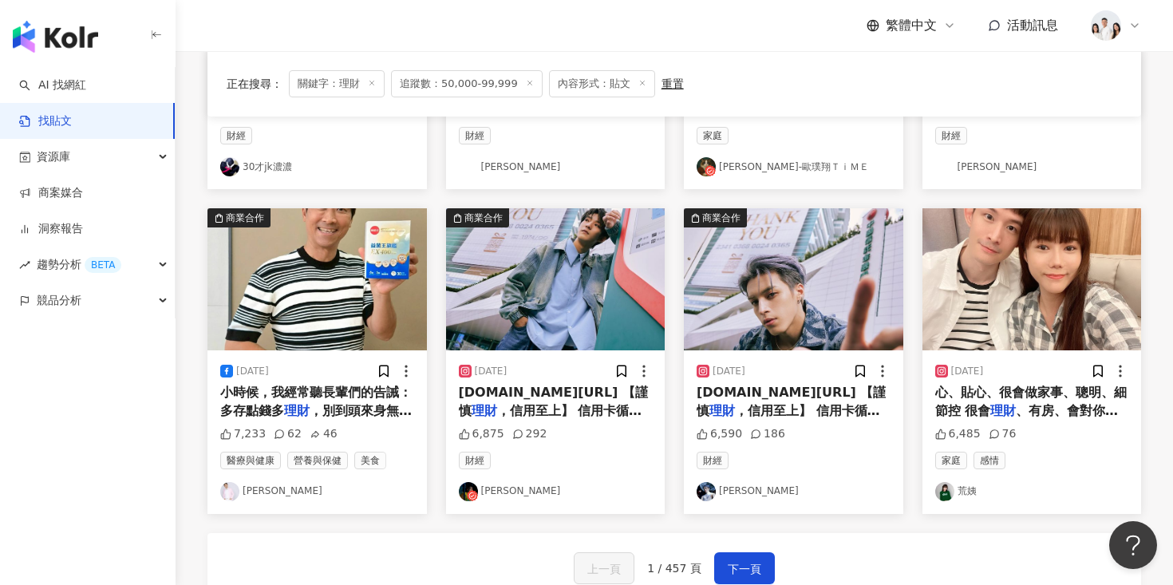
scroll to position [762, 0]
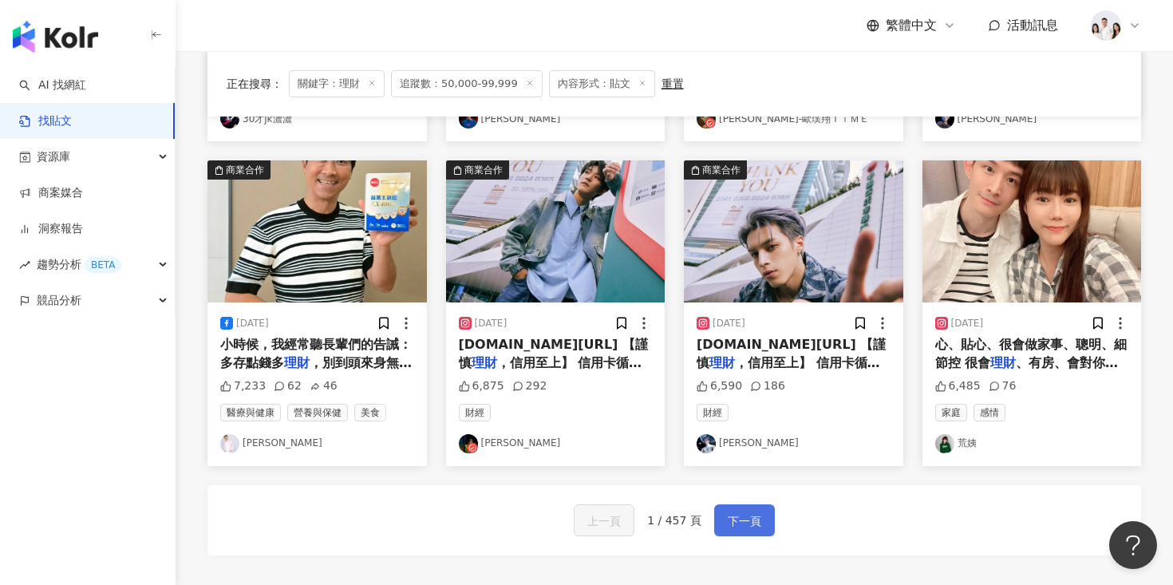
click at [735, 533] on button "下一頁" at bounding box center [744, 520] width 61 height 32
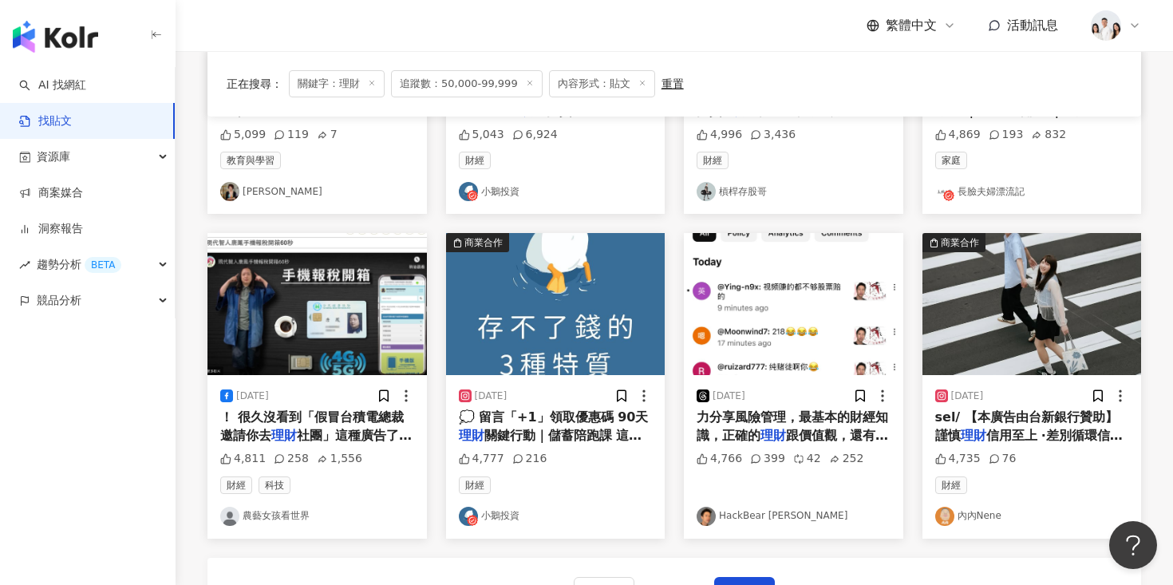
scroll to position [773, 0]
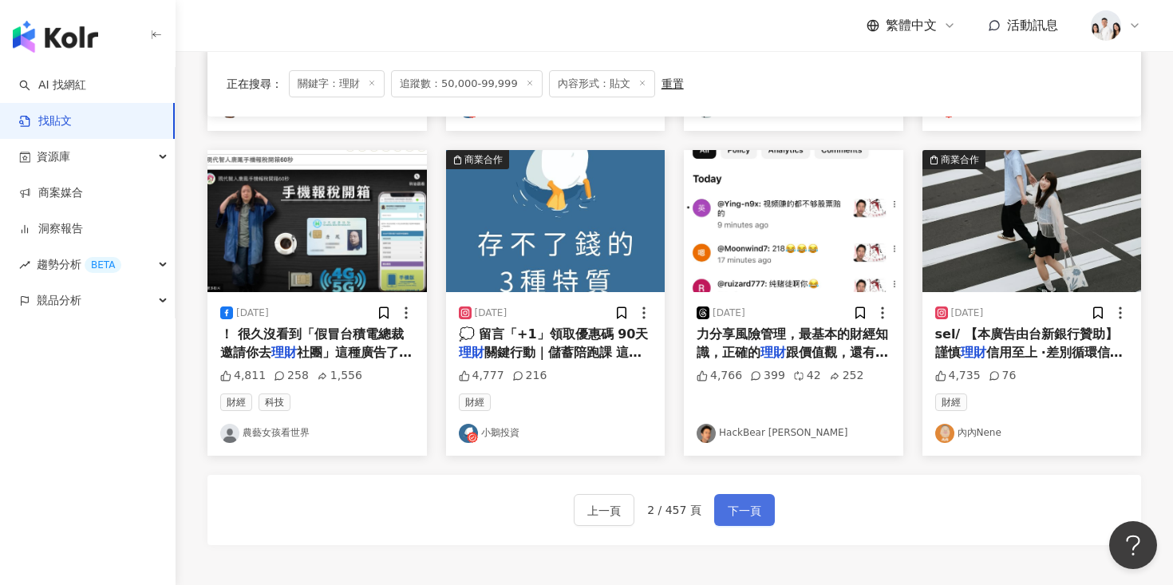
click at [771, 496] on button "下一頁" at bounding box center [744, 510] width 61 height 32
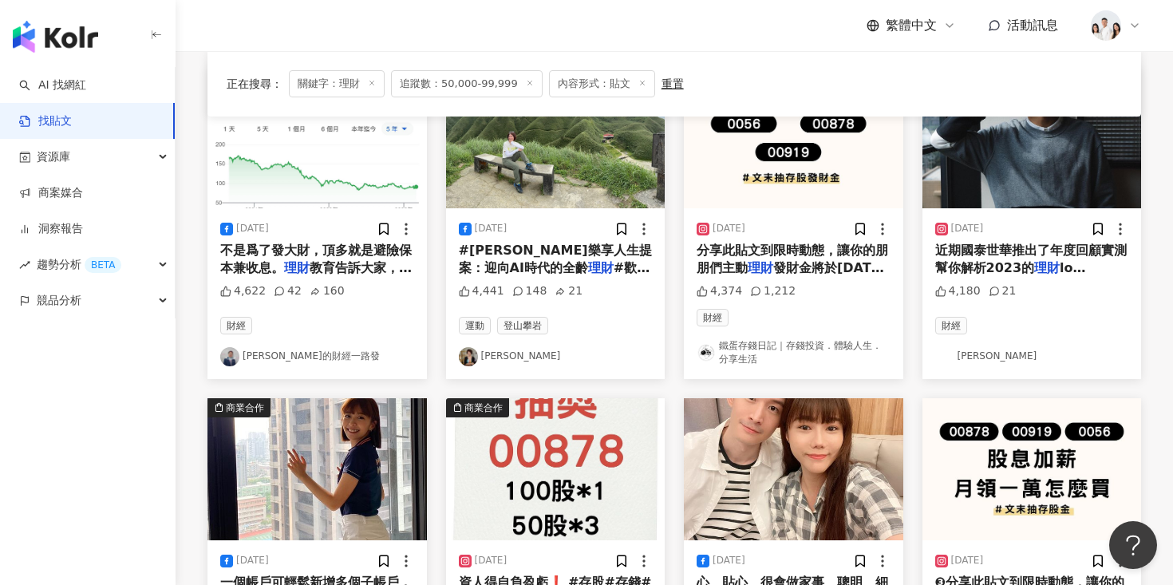
scroll to position [84, 0]
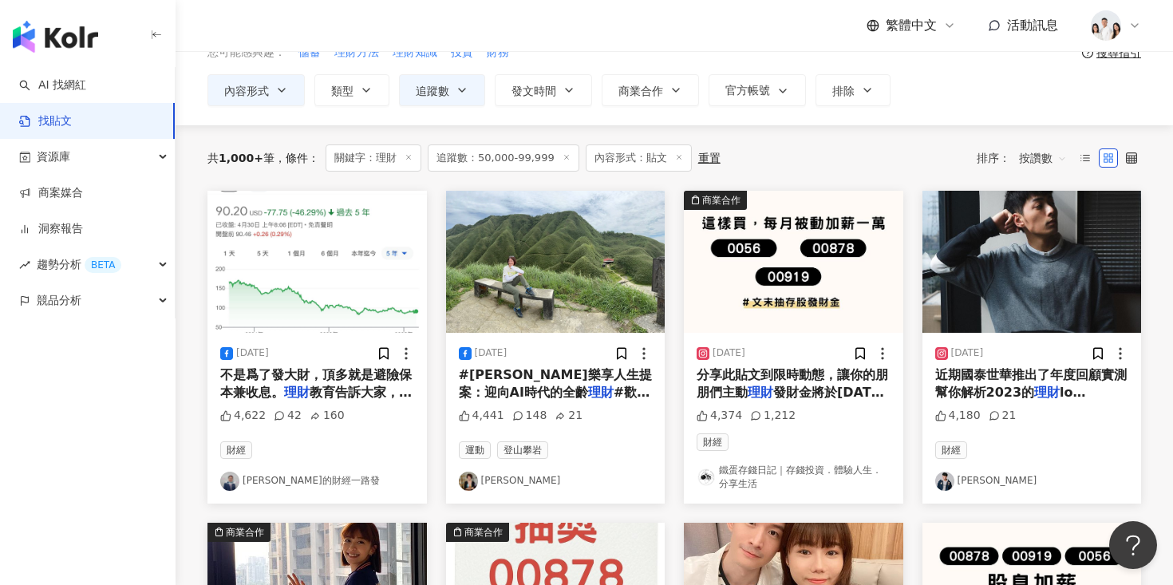
click at [942, 308] on img at bounding box center [1032, 262] width 219 height 142
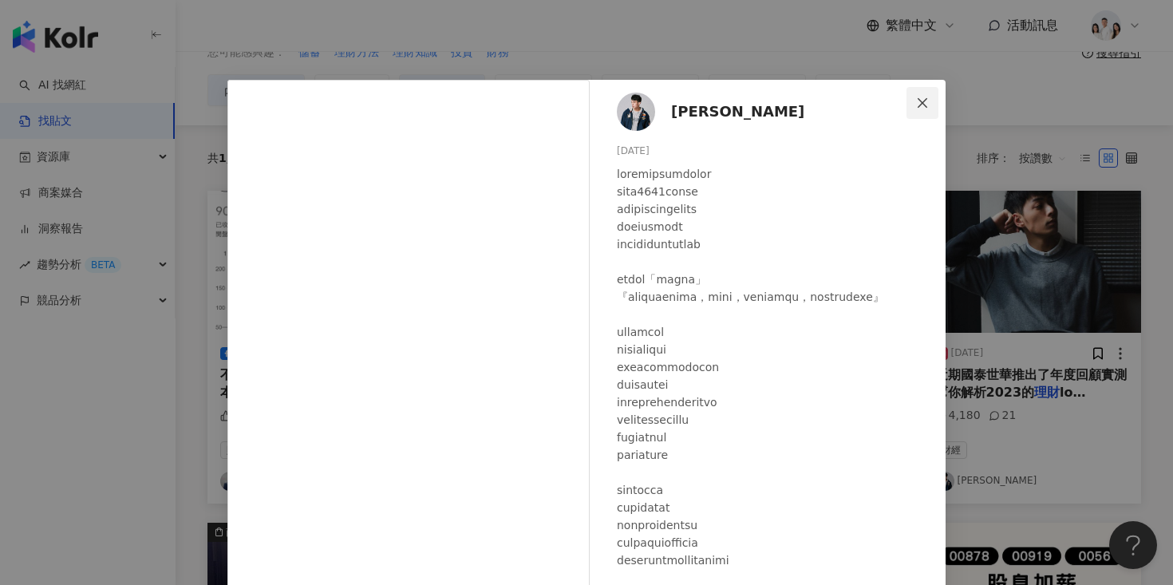
click at [919, 98] on icon "close" at bounding box center [923, 102] width 10 height 10
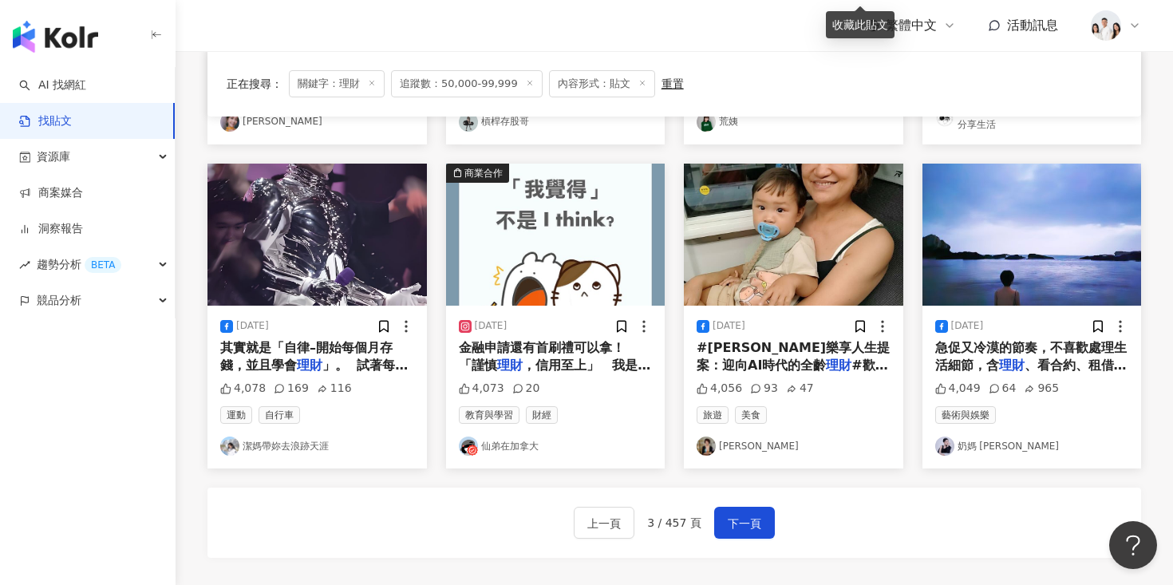
scroll to position [883, 0]
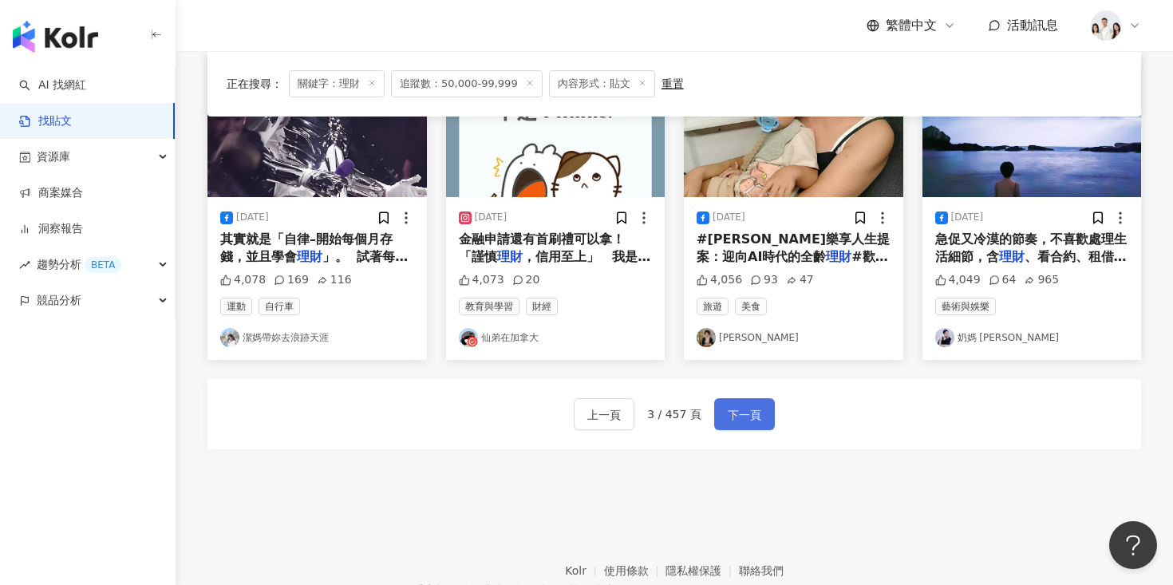
click at [732, 412] on span "下一頁" at bounding box center [745, 414] width 34 height 19
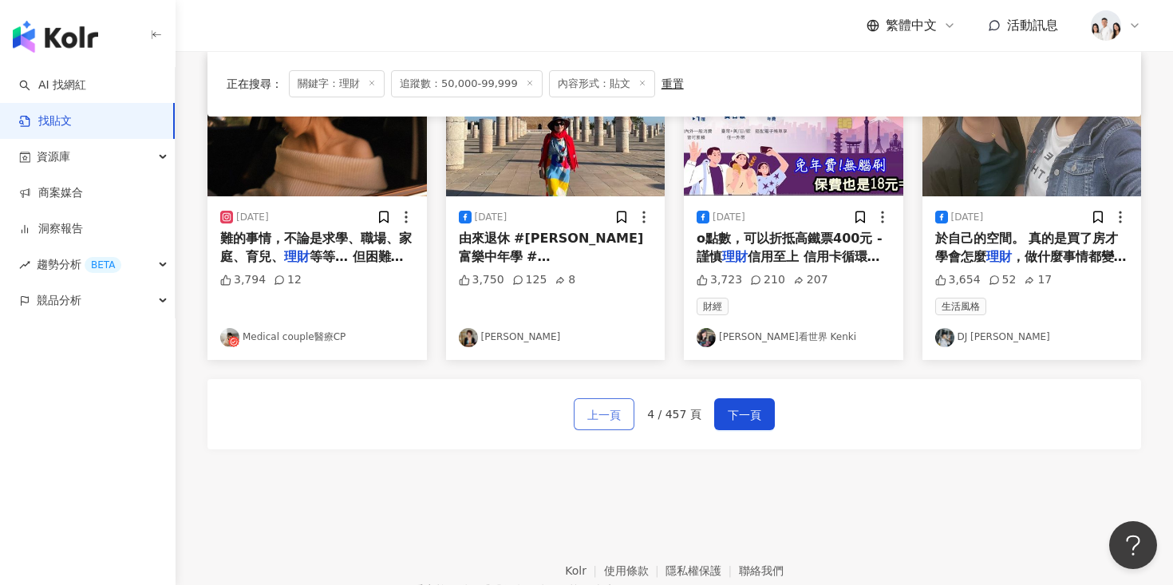
click at [615, 422] on span "上一頁" at bounding box center [604, 414] width 34 height 19
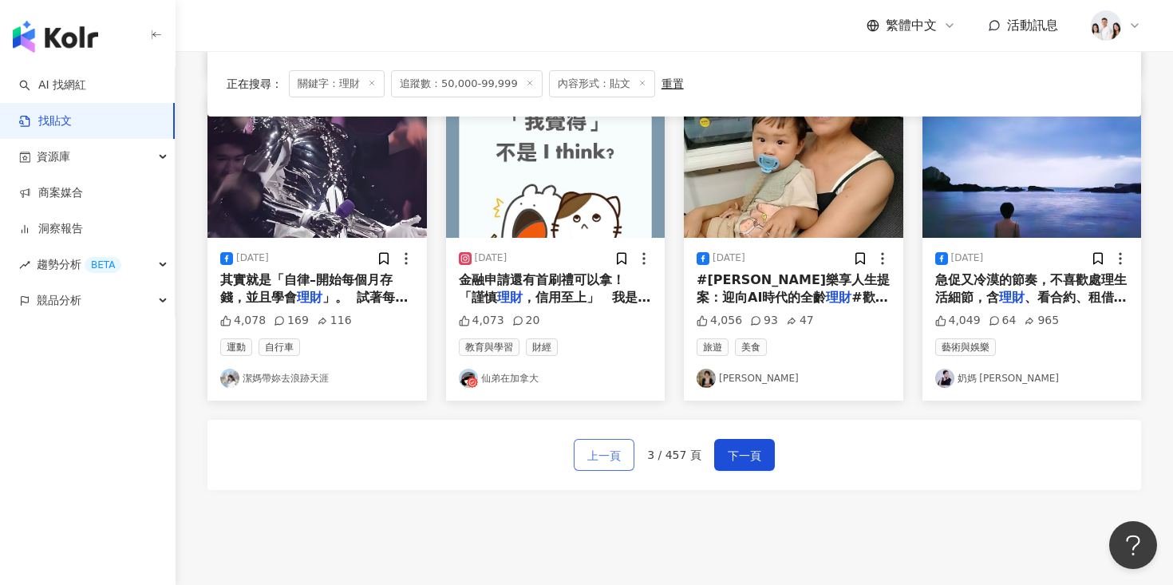
scroll to position [761, 0]
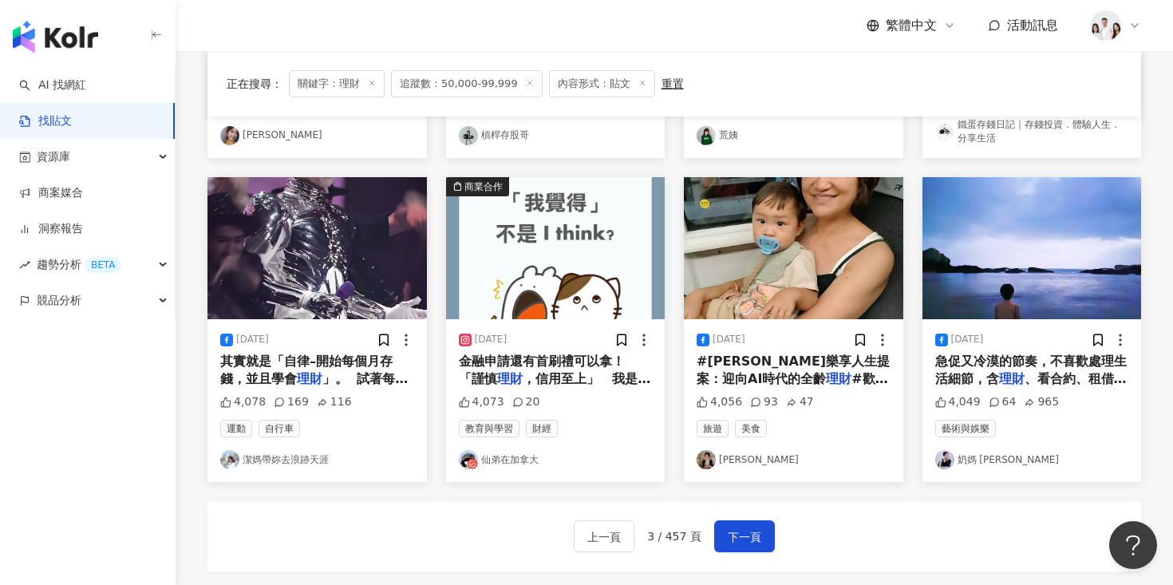
click at [577, 298] on img at bounding box center [555, 248] width 219 height 142
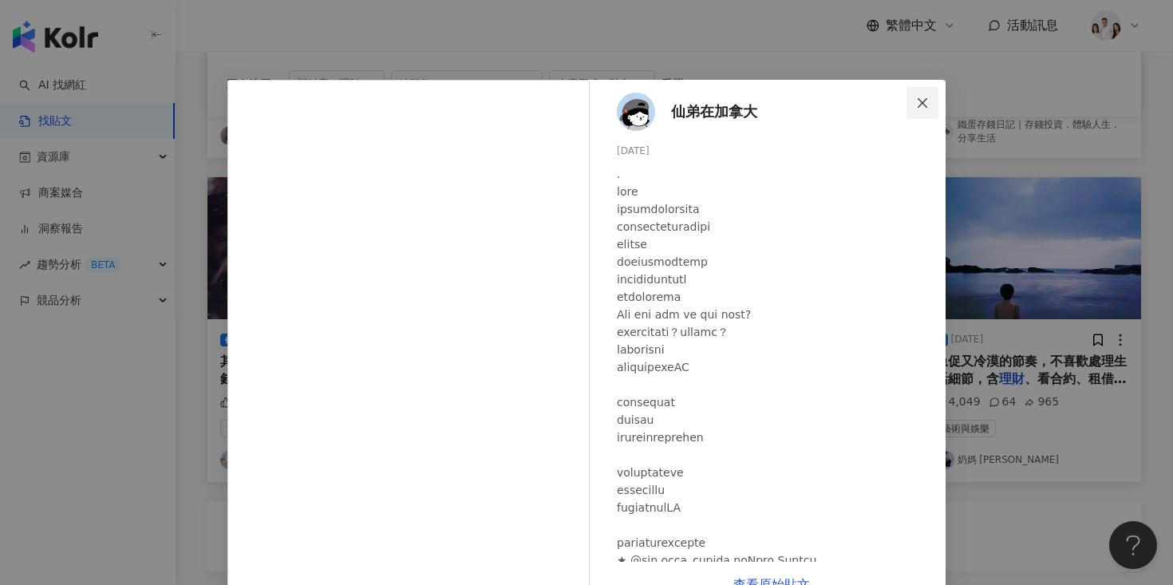
click at [911, 109] on span "Close" at bounding box center [923, 103] width 32 height 13
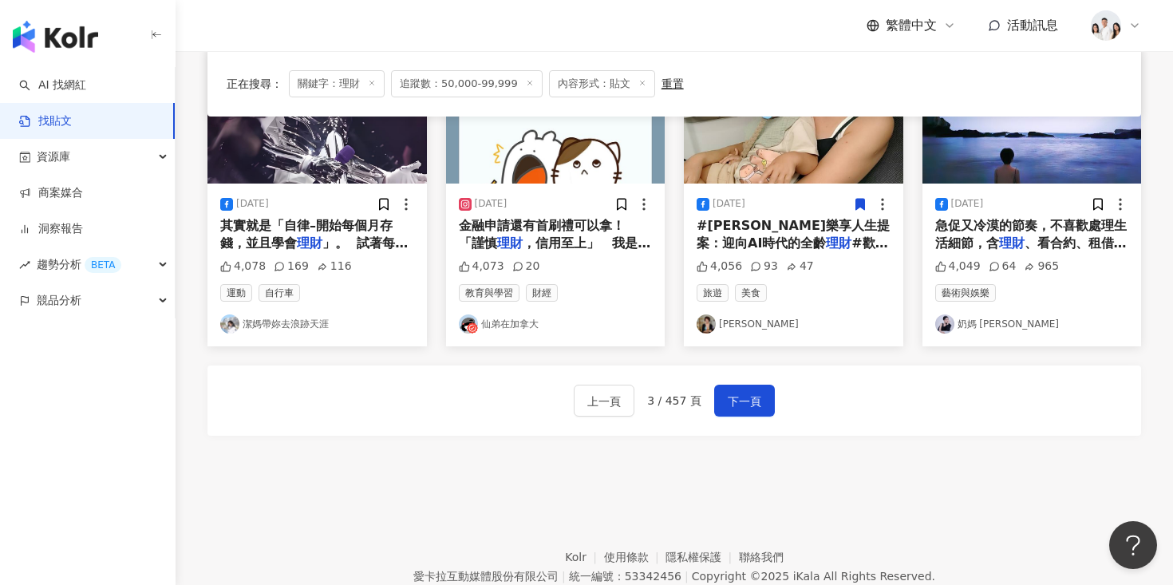
scroll to position [965, 0]
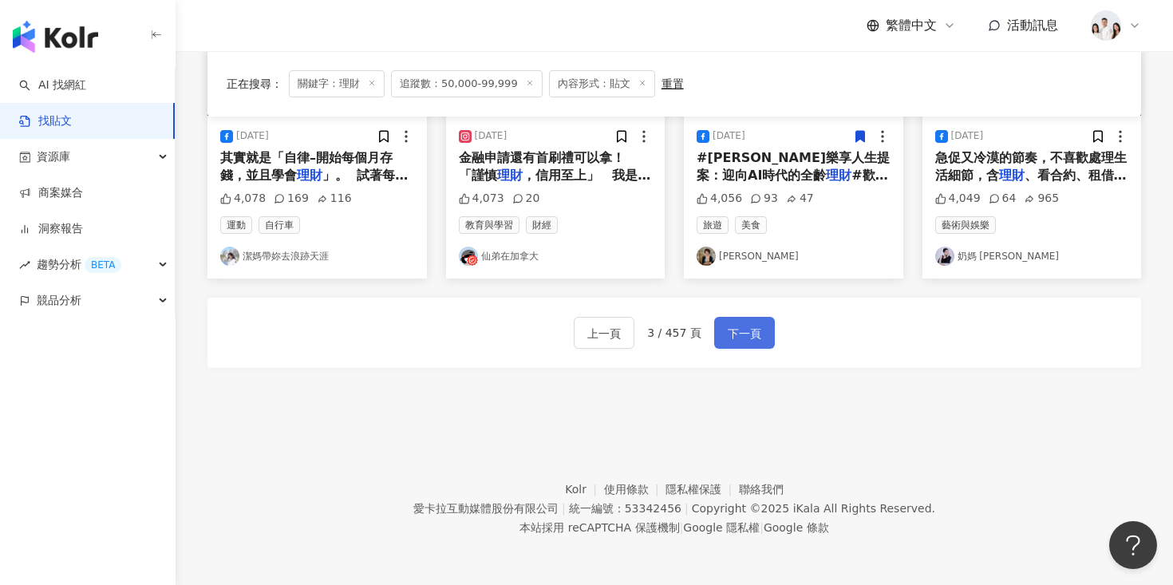
click at [741, 334] on span "下一頁" at bounding box center [745, 333] width 34 height 19
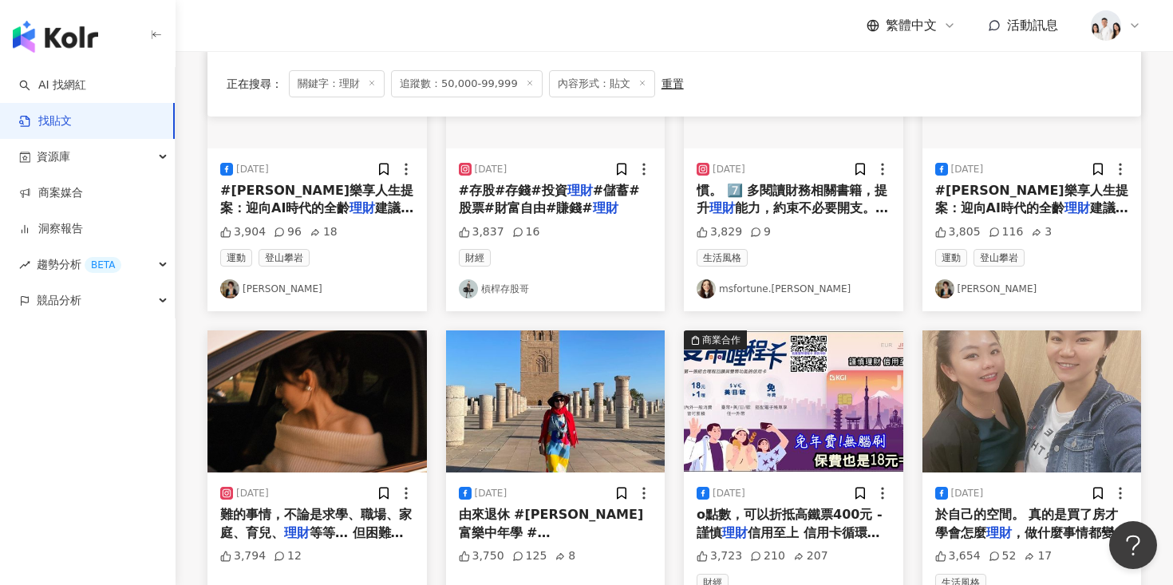
scroll to position [859, 0]
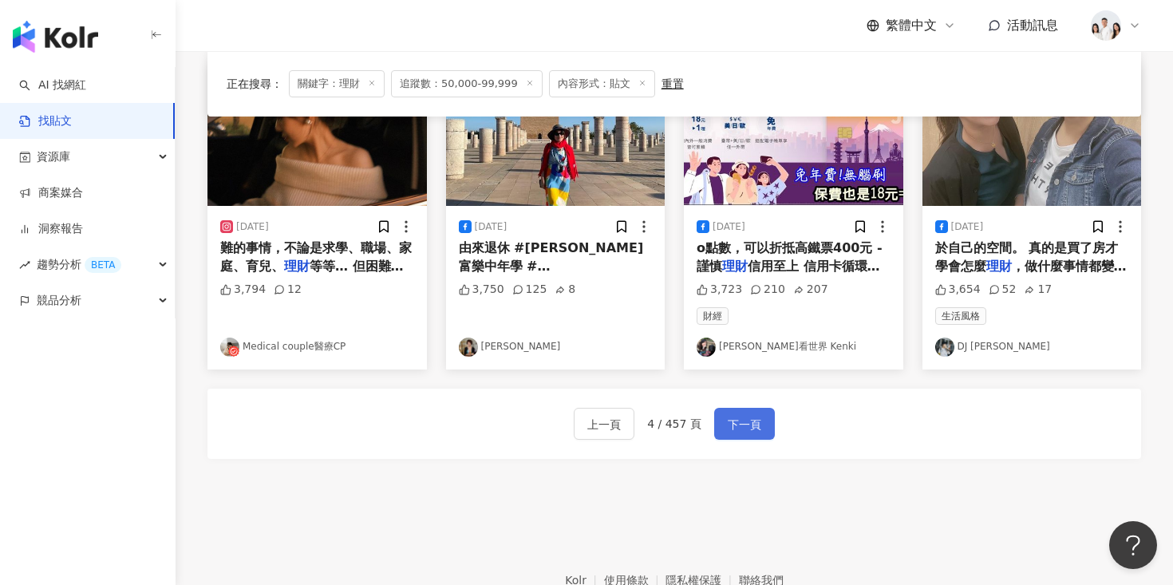
click at [748, 437] on button "下一頁" at bounding box center [744, 424] width 61 height 32
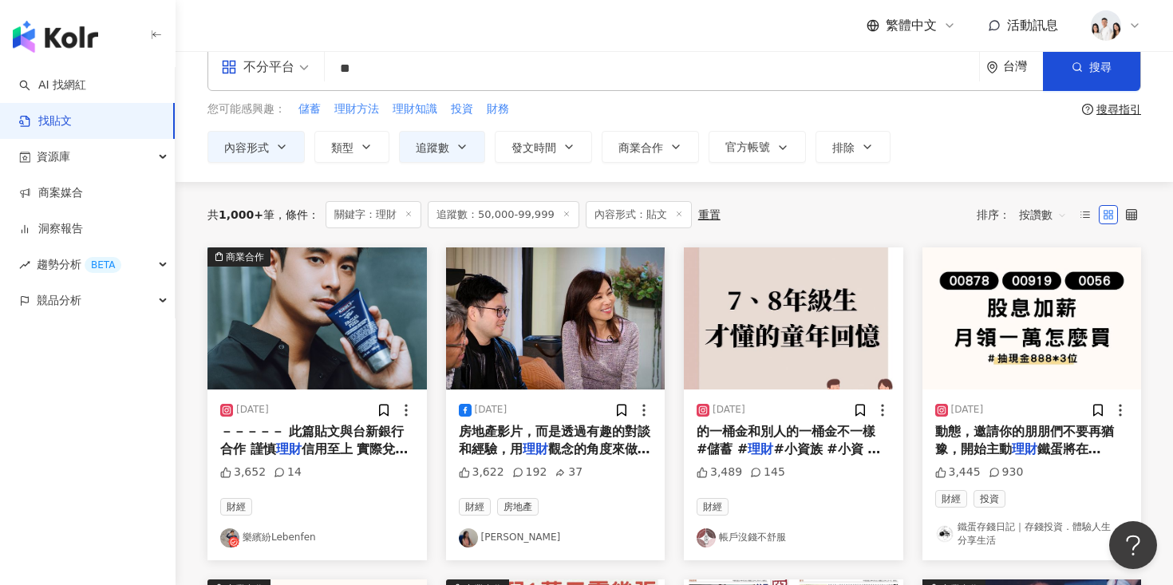
scroll to position [30, 0]
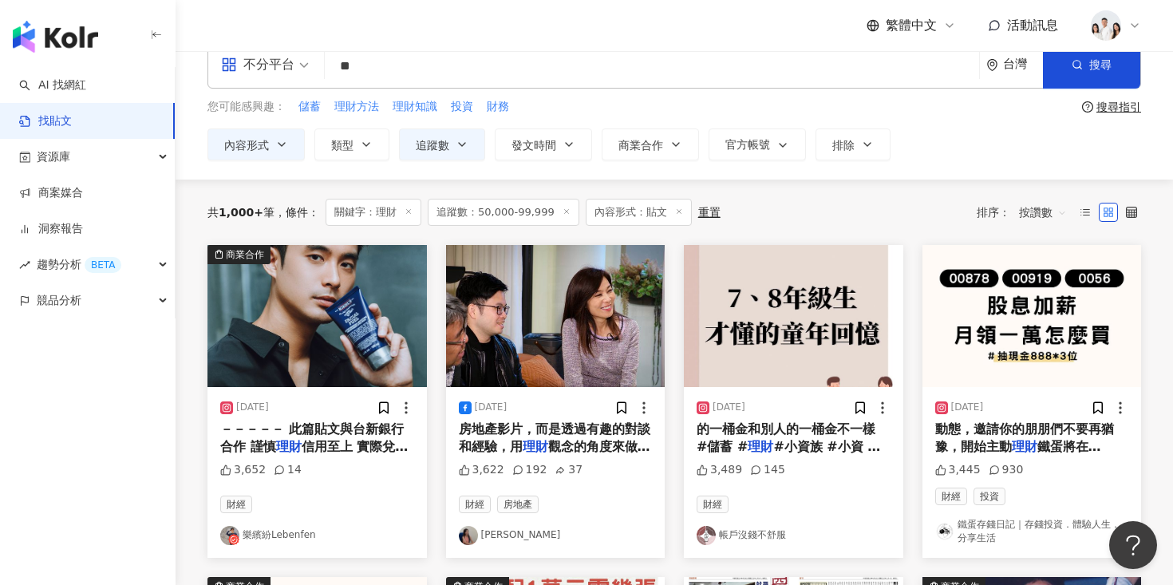
click at [757, 354] on img at bounding box center [793, 316] width 219 height 142
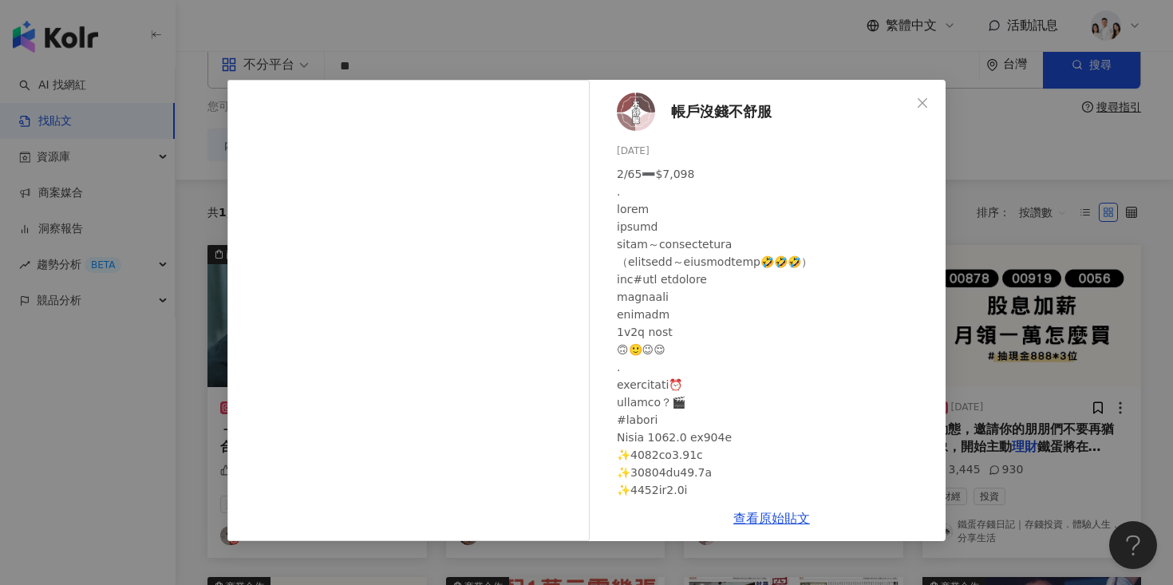
click at [706, 110] on span "帳戶沒錢不舒服" at bounding box center [721, 112] width 101 height 22
click at [922, 101] on icon "close" at bounding box center [923, 102] width 10 height 10
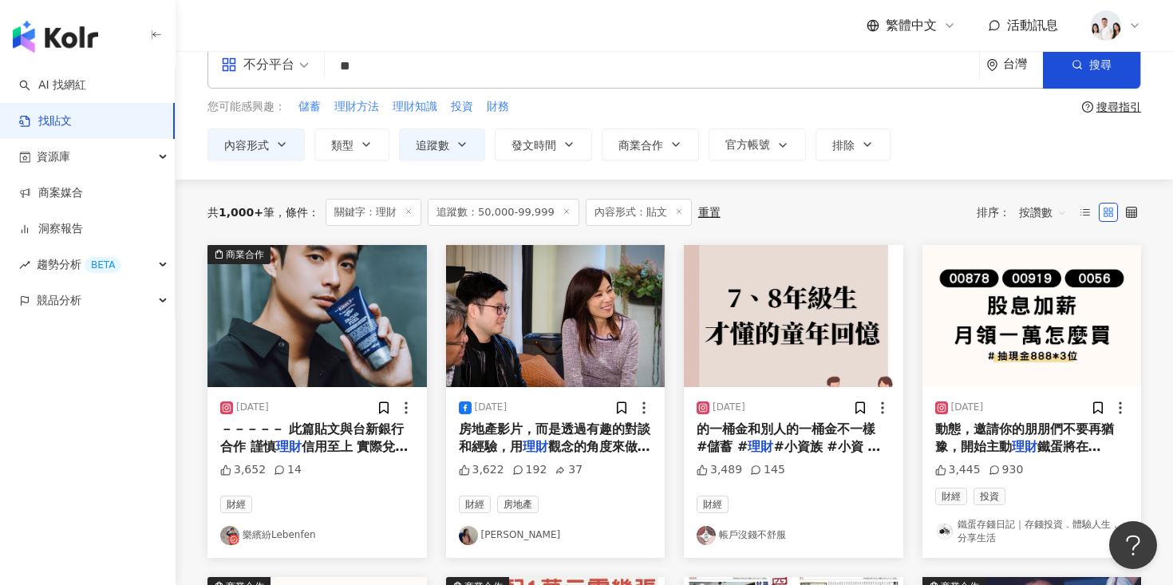
click at [385, 67] on input "**" at bounding box center [652, 66] width 642 height 34
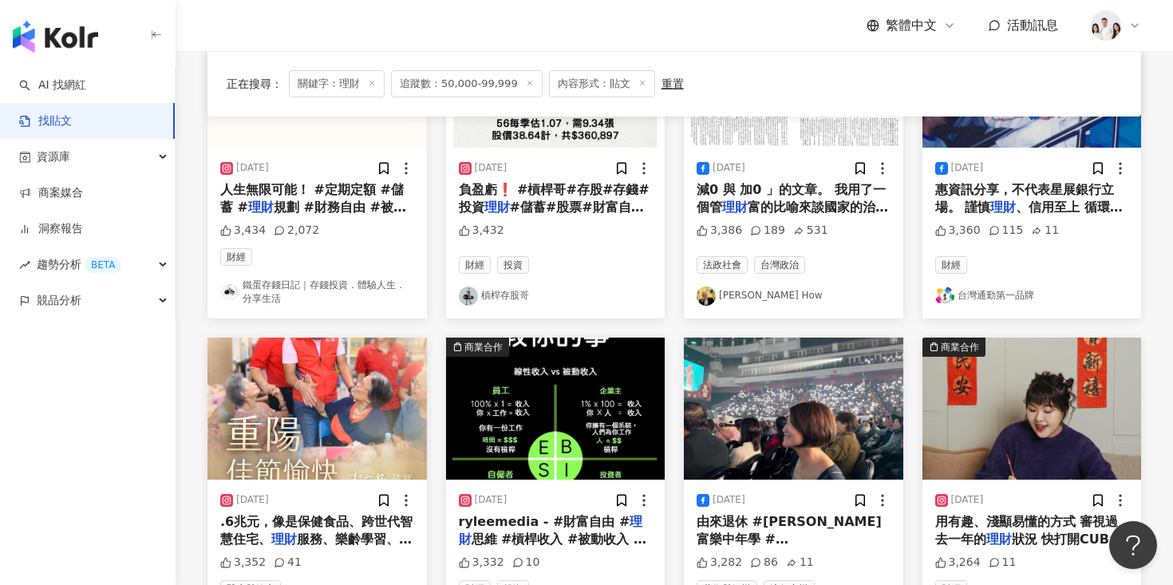
scroll to position [965, 0]
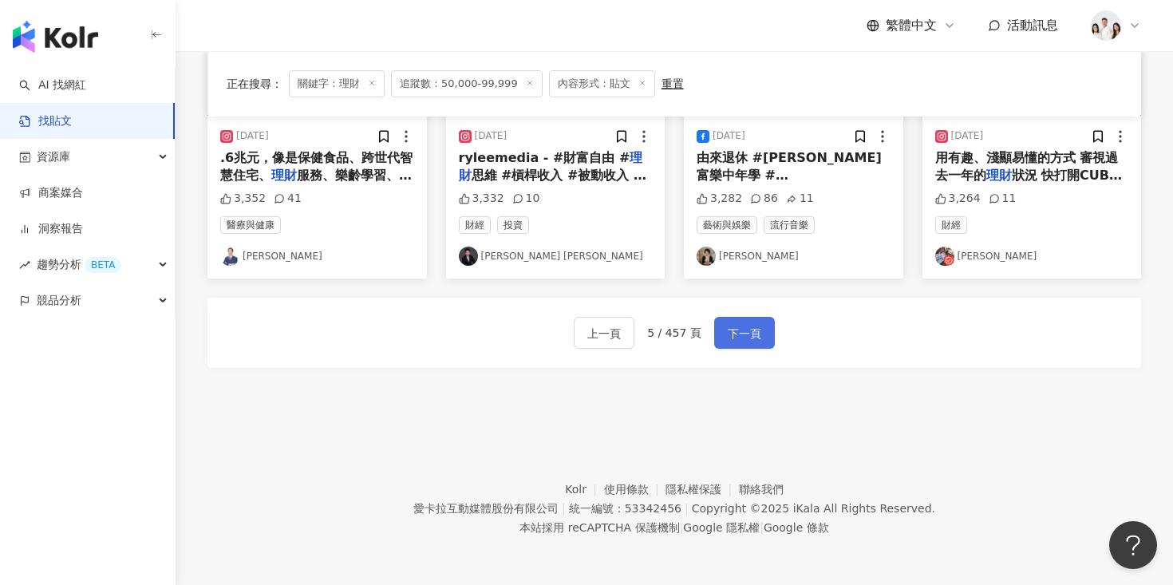
click at [729, 337] on span "下一頁" at bounding box center [745, 333] width 34 height 19
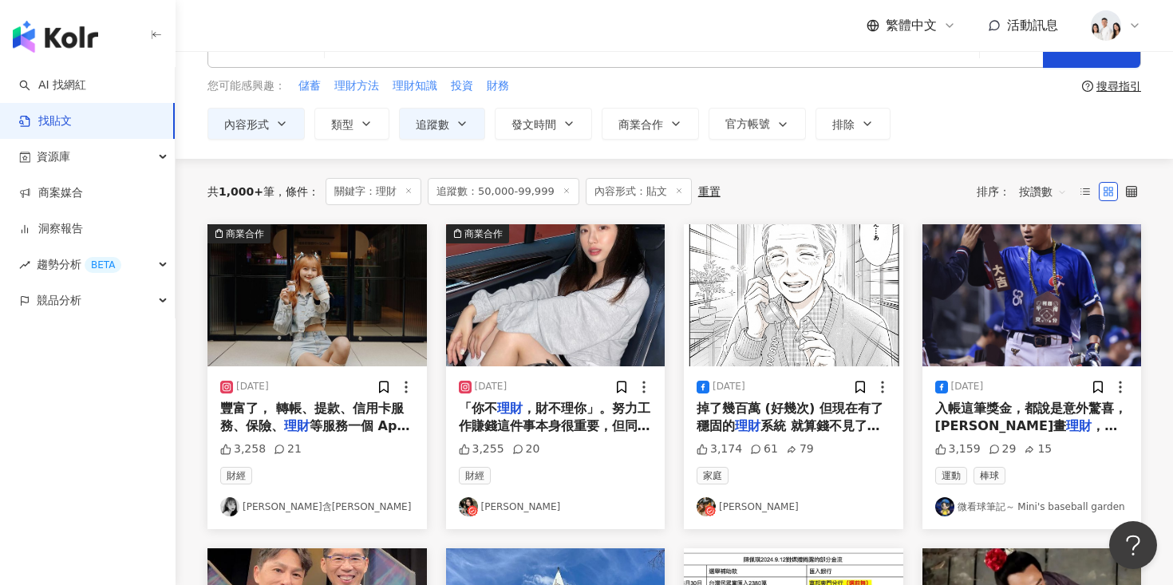
scroll to position [16, 0]
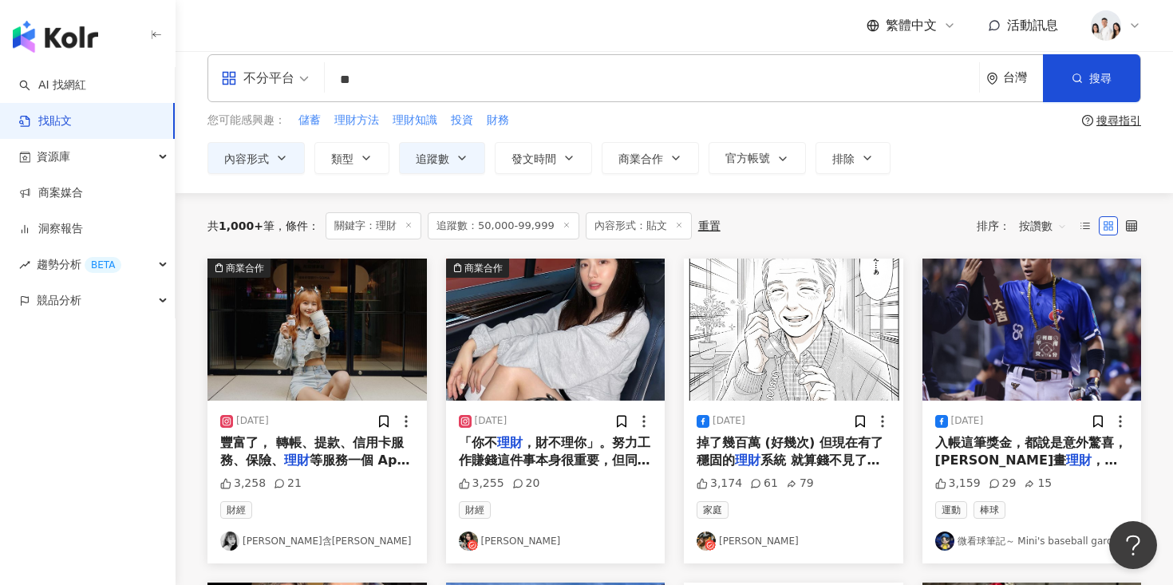
click at [582, 341] on img at bounding box center [555, 330] width 219 height 142
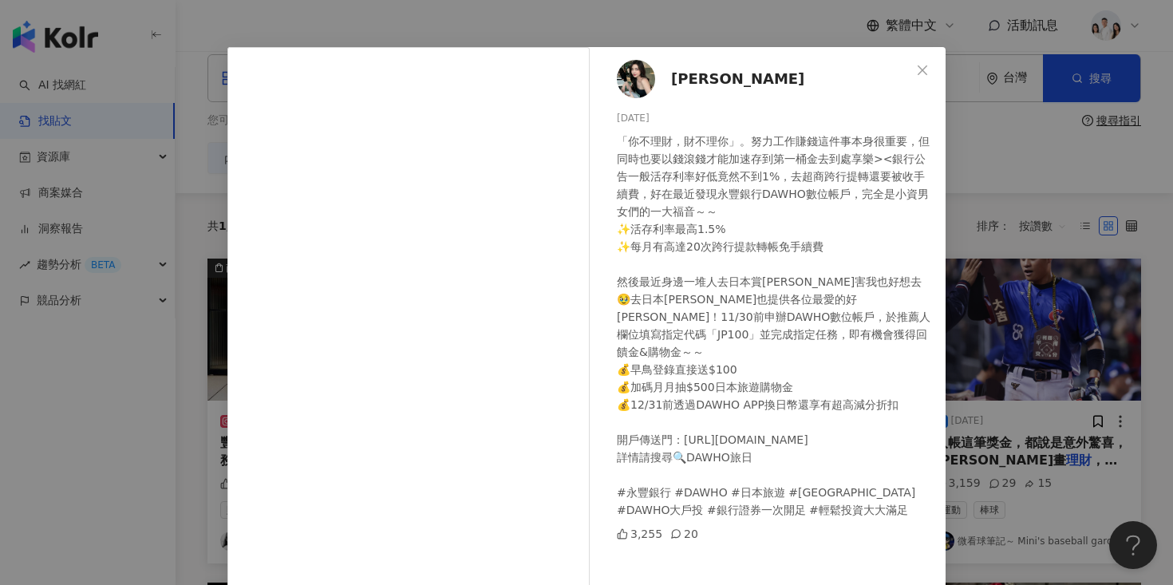
scroll to position [0, 0]
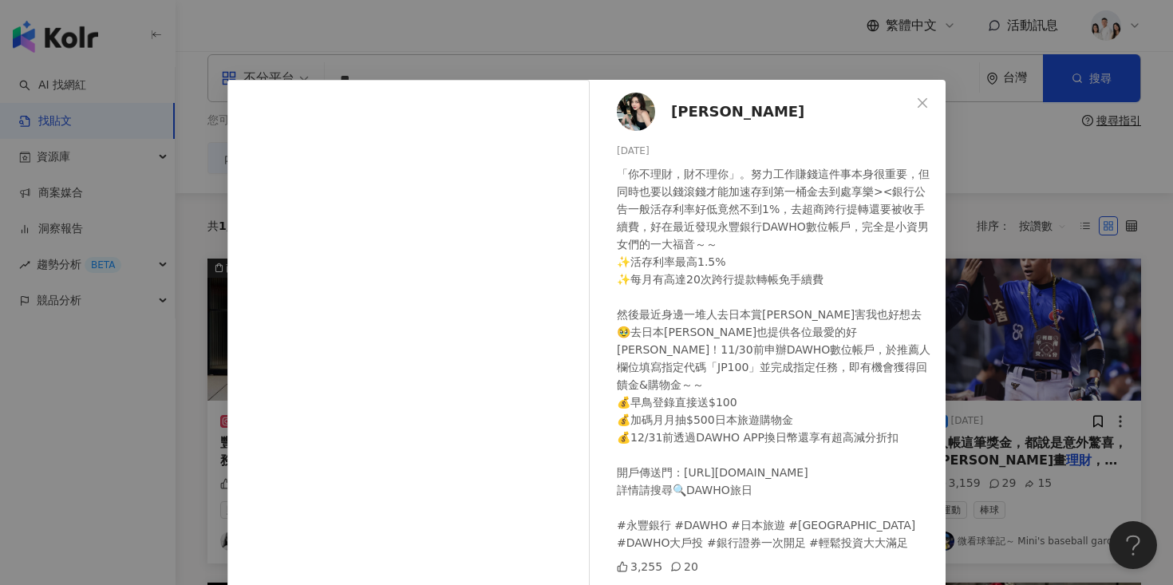
click at [992, 251] on div "魏若安 Vivian 2023/10/27 3,255 20 查看原始貼文" at bounding box center [586, 292] width 1173 height 585
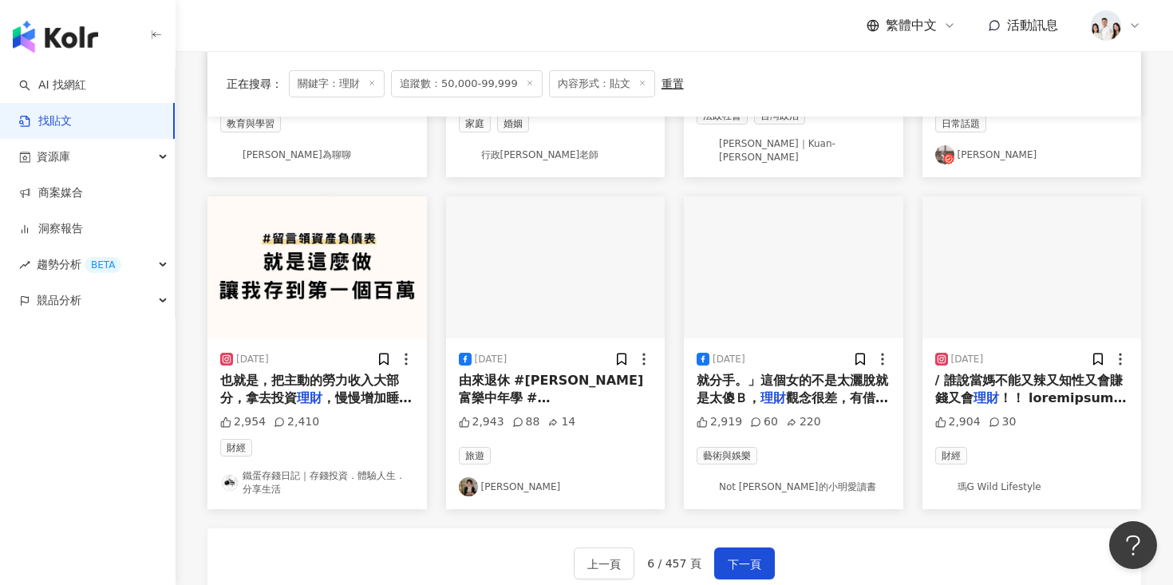
scroll to position [745, 0]
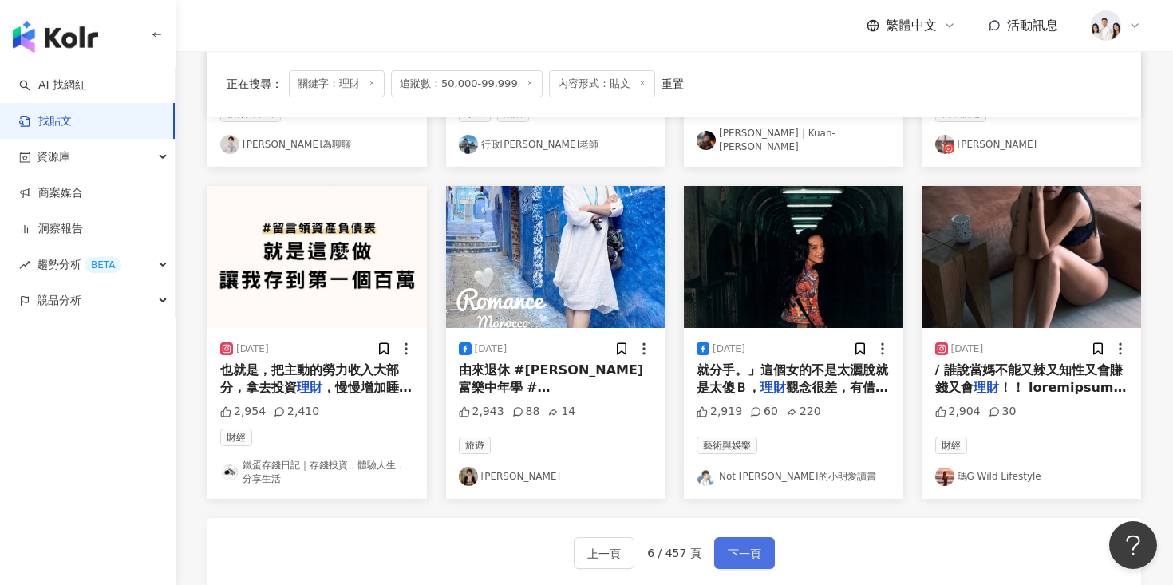
click at [742, 544] on span "下一頁" at bounding box center [745, 553] width 34 height 19
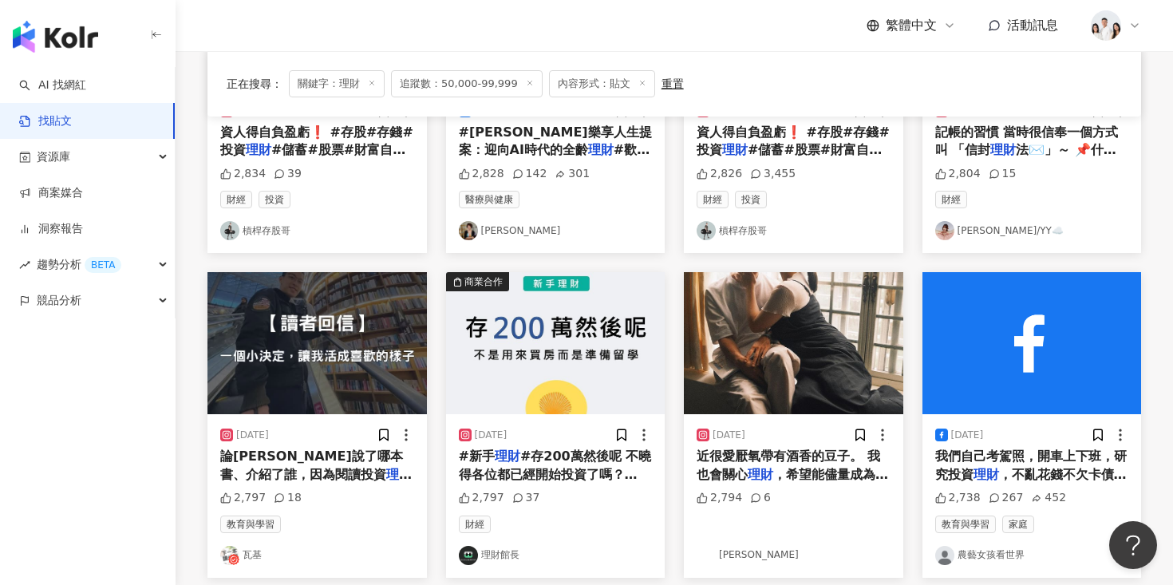
scroll to position [640, 0]
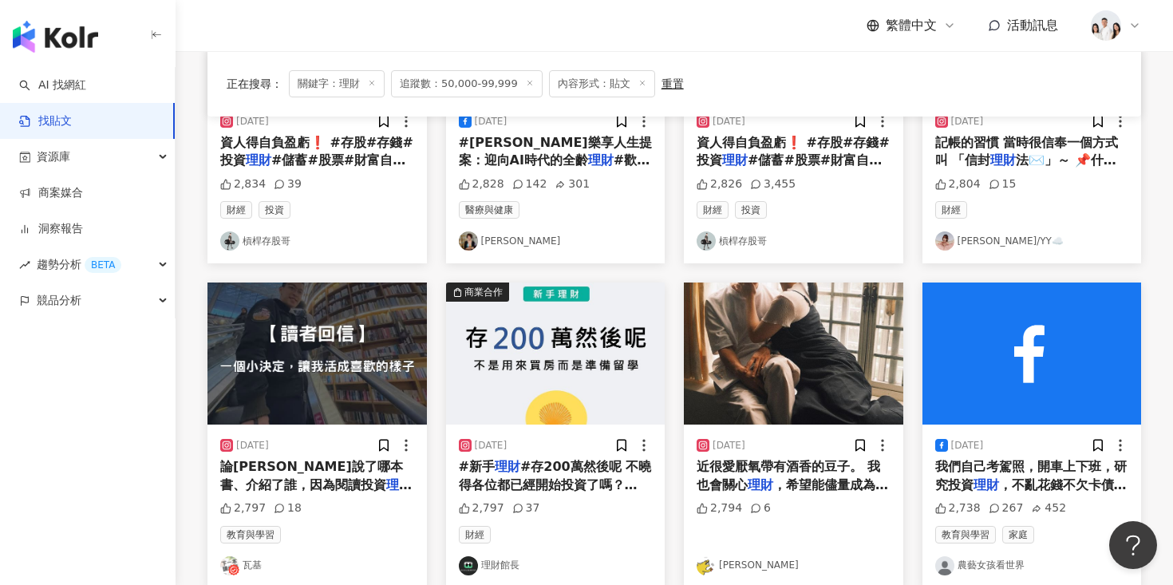
click at [338, 377] on img at bounding box center [317, 354] width 219 height 142
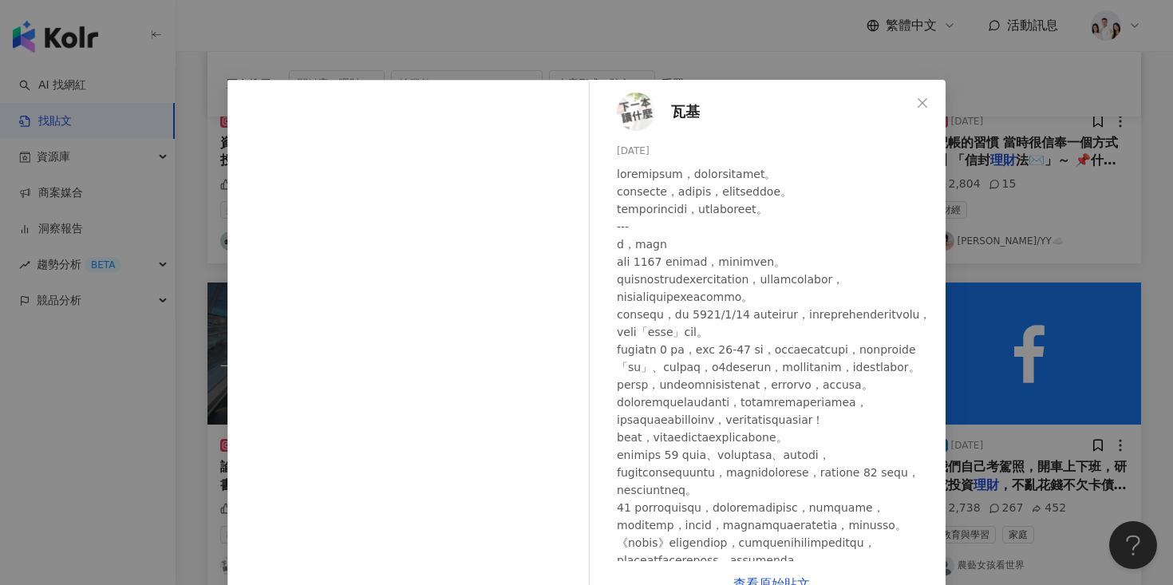
click at [966, 200] on div "瓦基 2025/1/15 2,797 18 查看原始貼文" at bounding box center [586, 292] width 1173 height 585
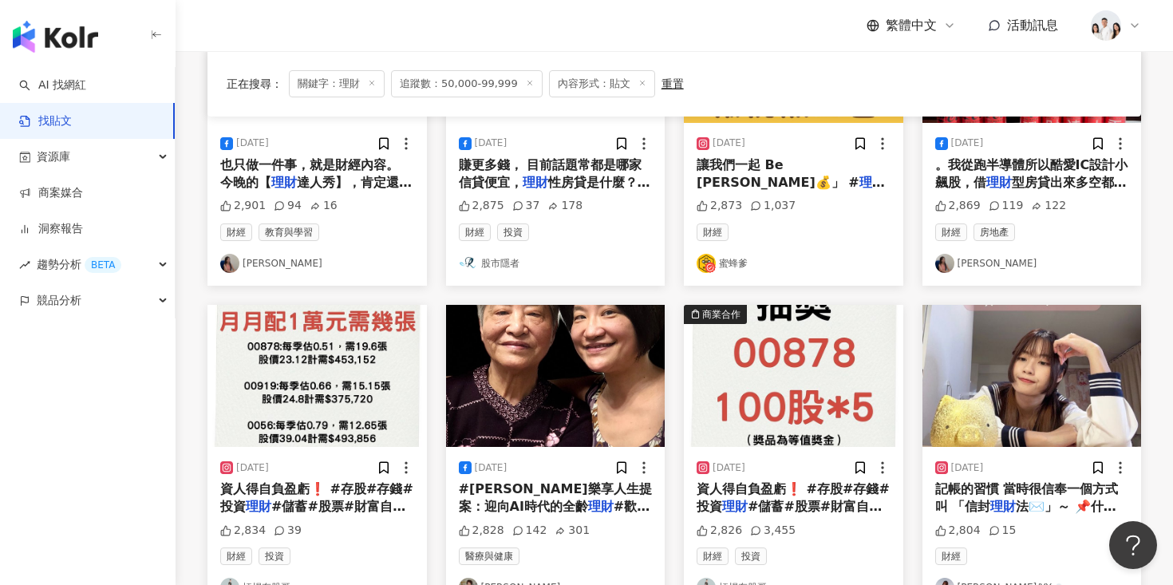
scroll to position [393, 0]
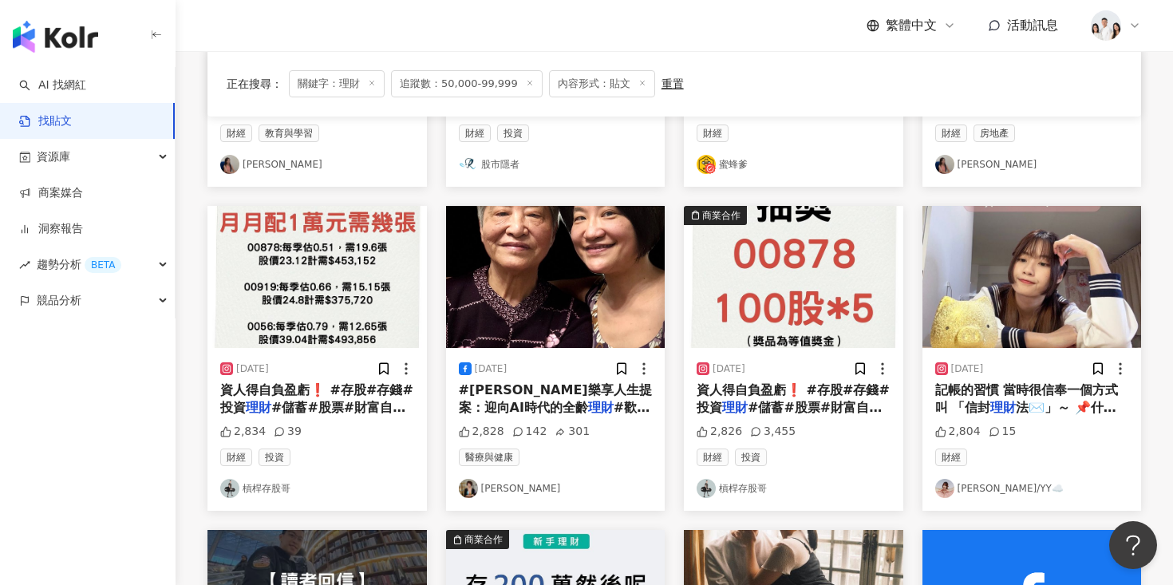
click at [1002, 256] on img at bounding box center [1032, 277] width 219 height 142
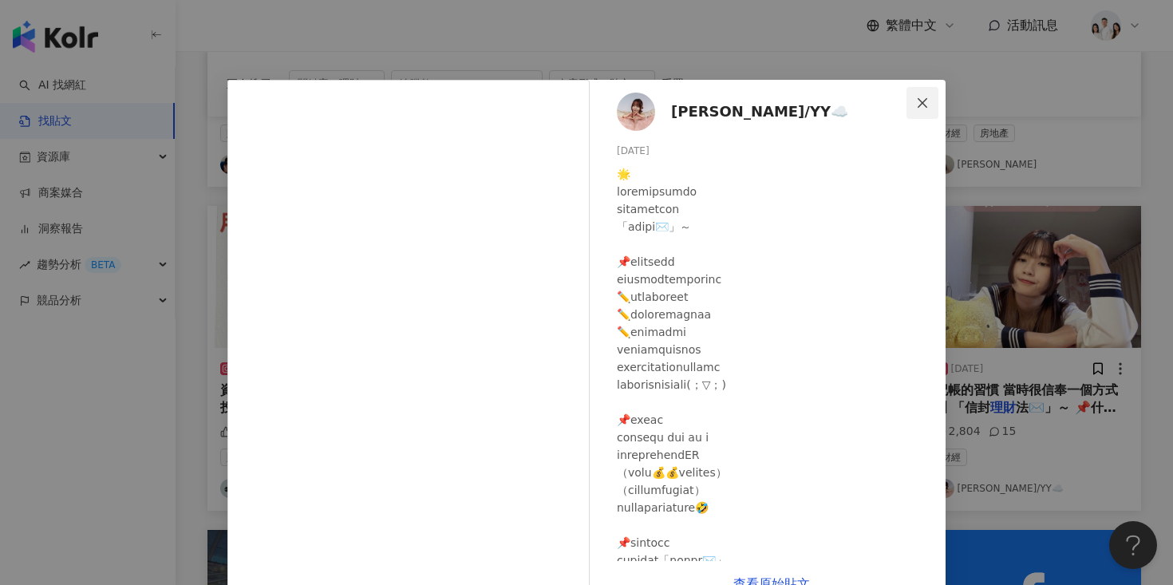
click at [917, 105] on icon "close" at bounding box center [922, 103] width 13 height 13
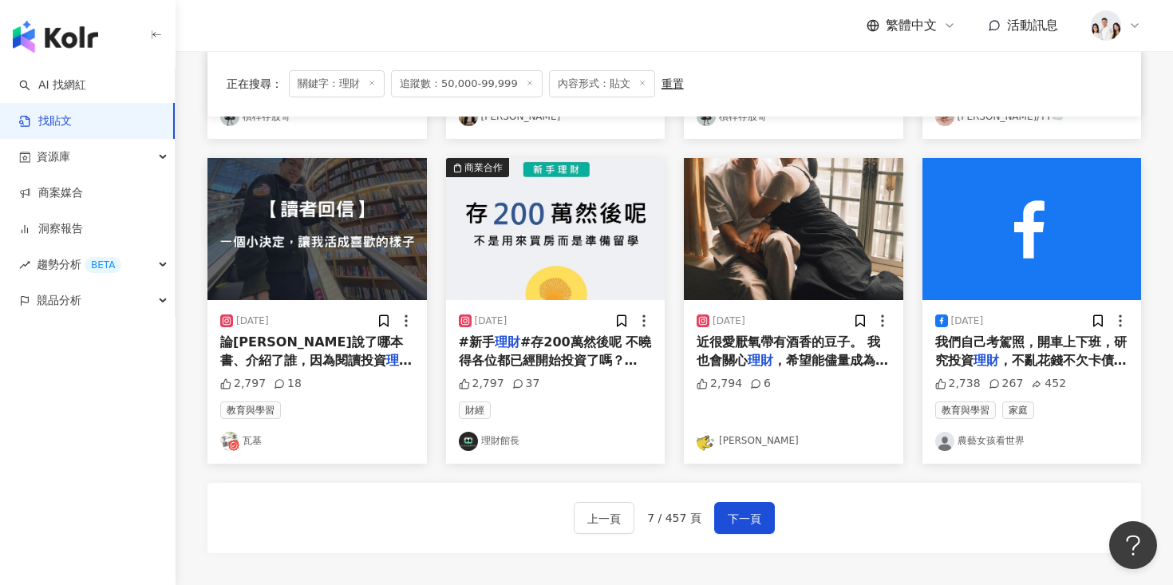
scroll to position [950, 0]
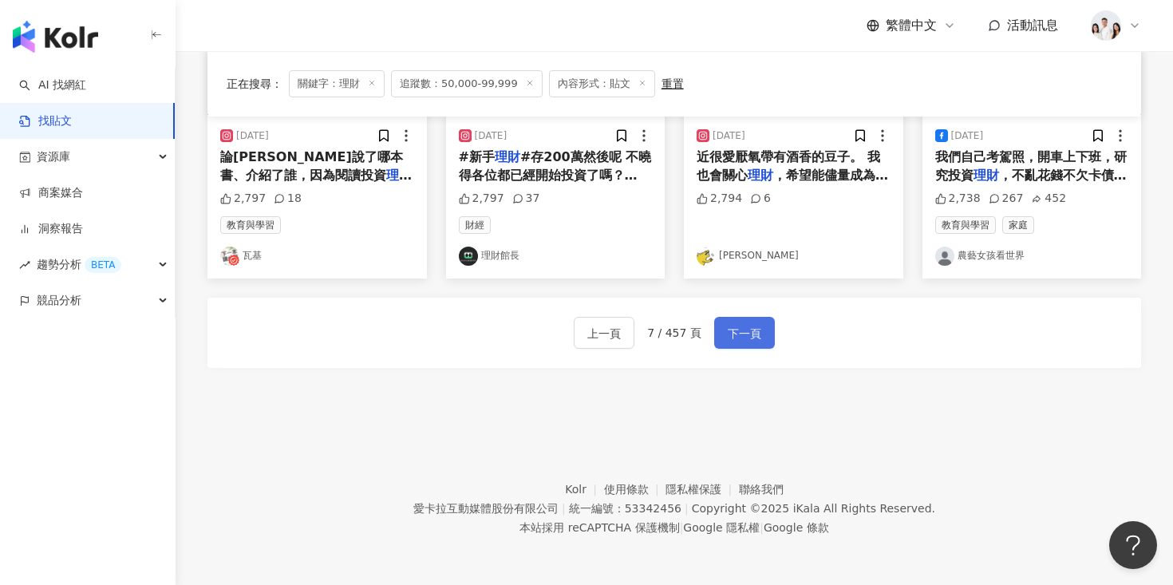
click at [757, 326] on span "下一頁" at bounding box center [745, 333] width 34 height 19
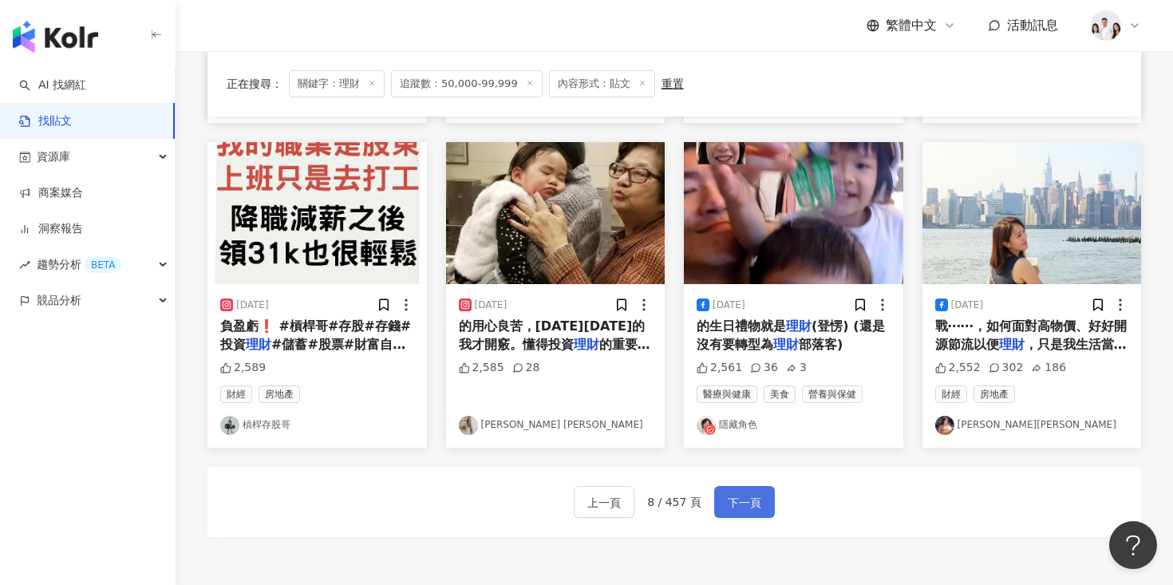
scroll to position [754, 0]
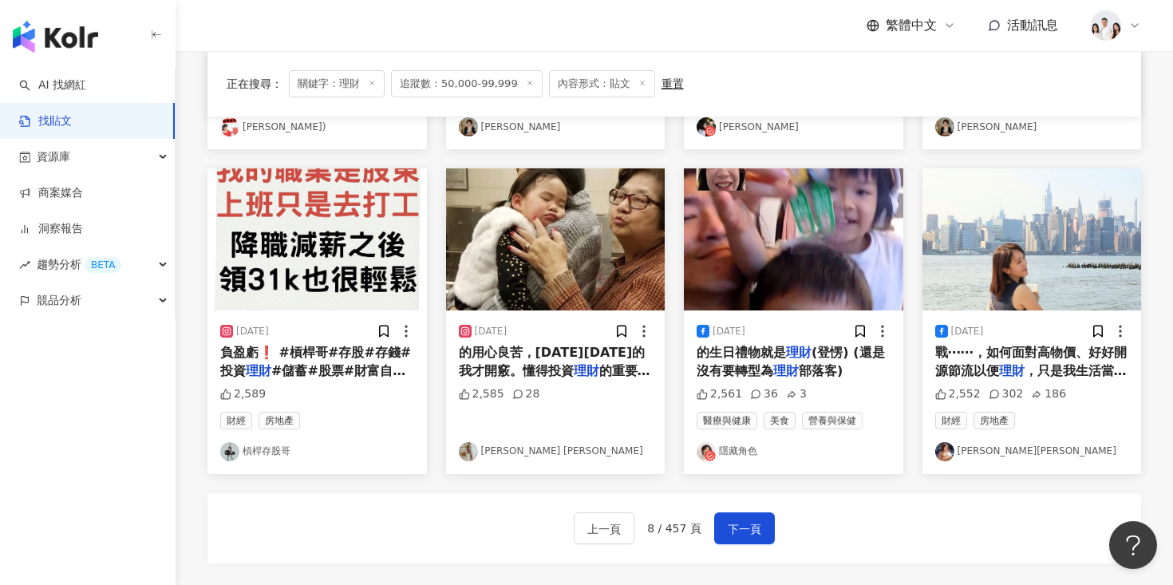
click at [591, 305] on img at bounding box center [555, 239] width 219 height 142
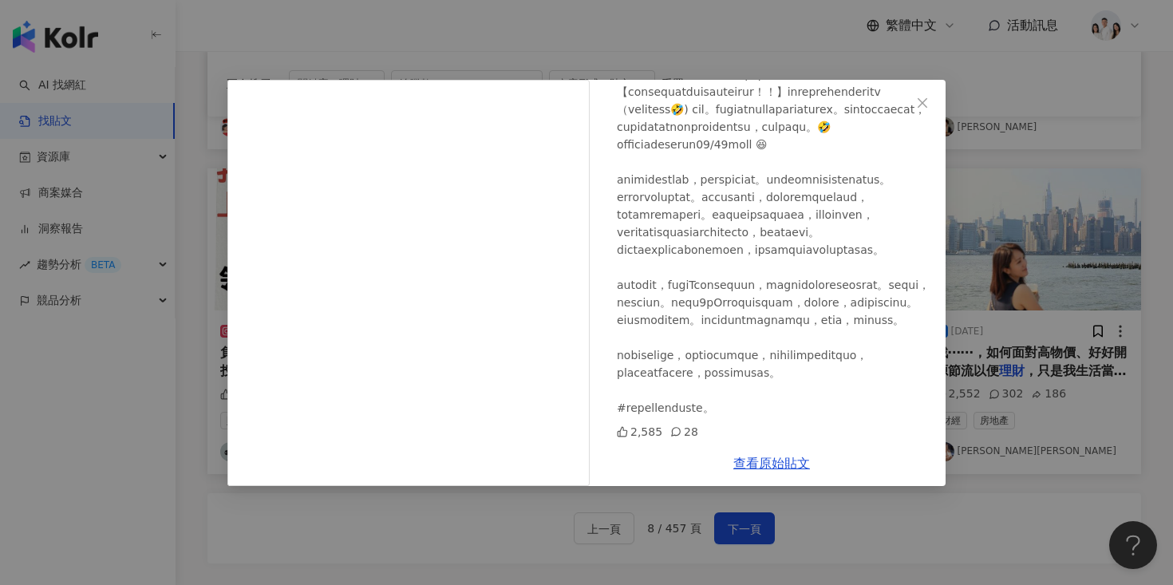
scroll to position [236, 0]
click at [984, 218] on div "Lydia Tsai 蔡沐妍 2024/12/30 2,585 28 查看原始貼文" at bounding box center [586, 292] width 1173 height 585
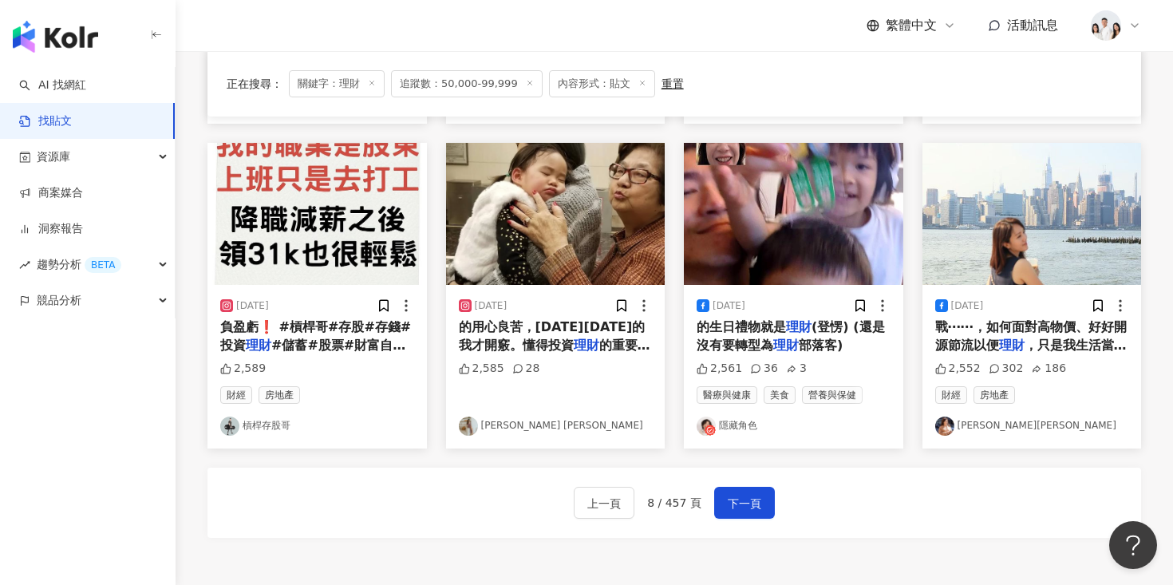
scroll to position [804, 0]
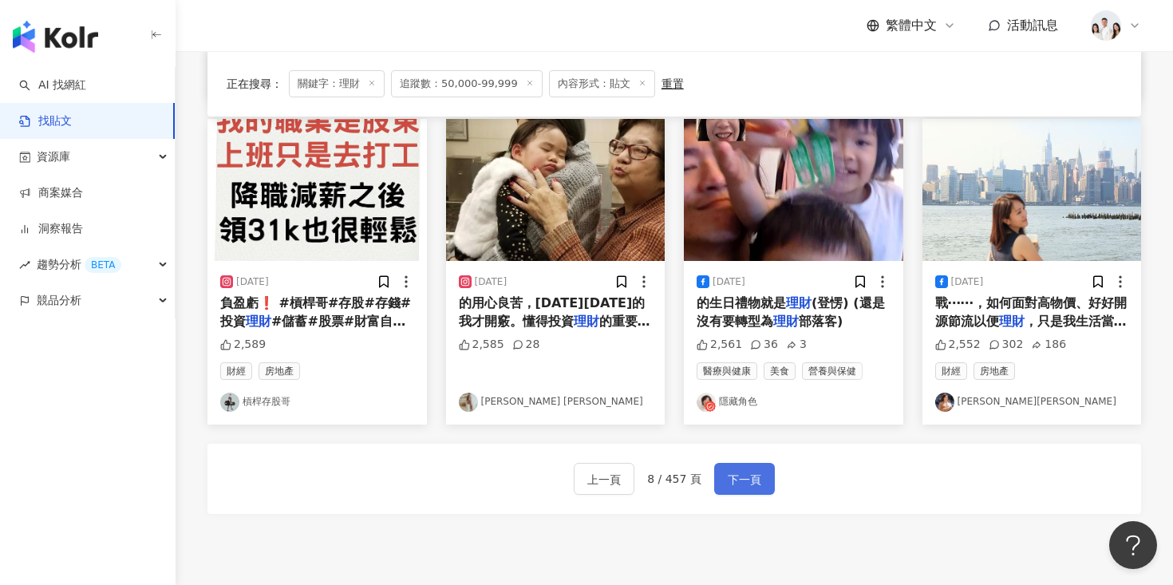
click at [752, 484] on span "下一頁" at bounding box center [745, 479] width 34 height 19
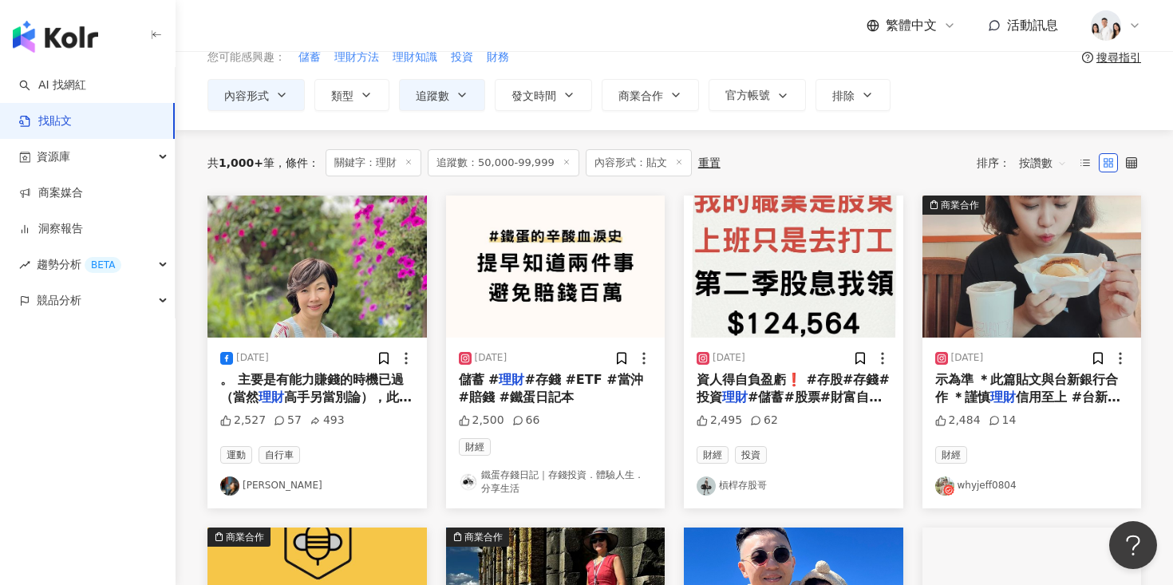
scroll to position [65, 0]
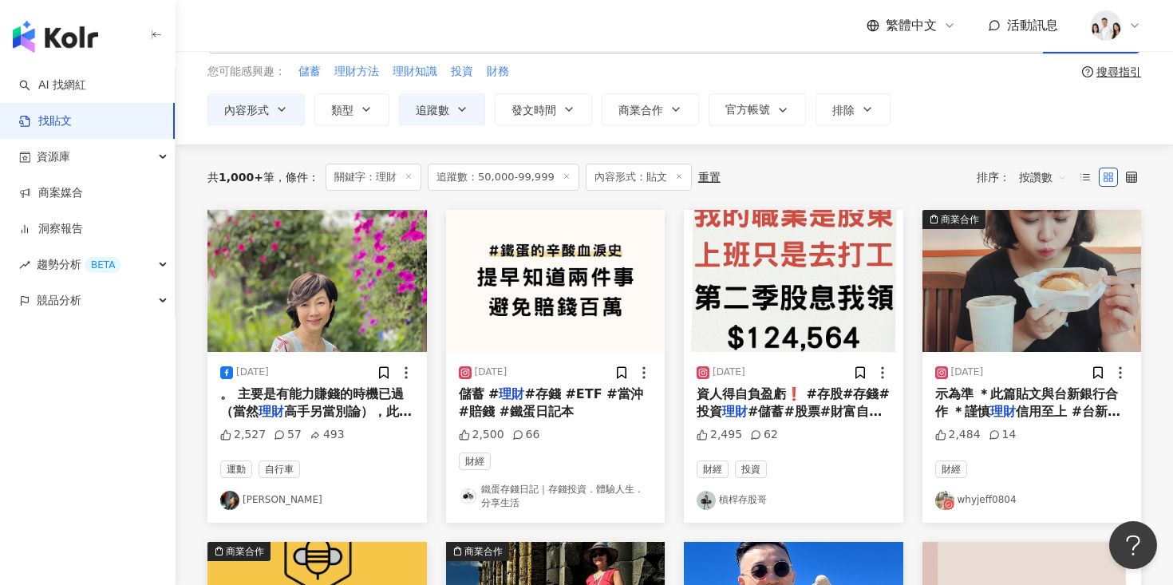
click at [990, 254] on img at bounding box center [1032, 281] width 219 height 142
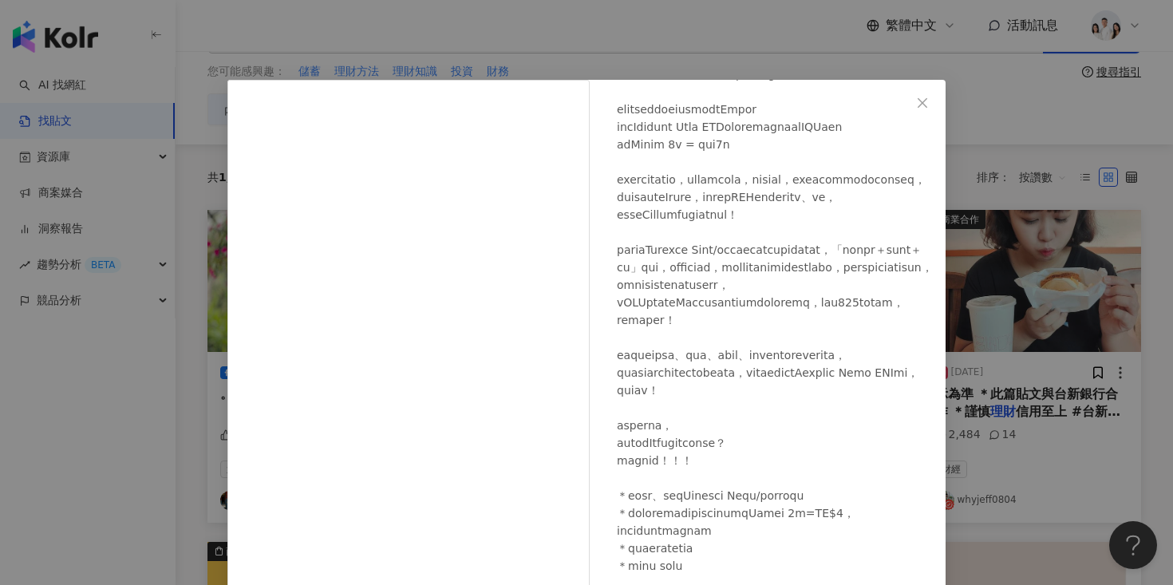
scroll to position [0, 0]
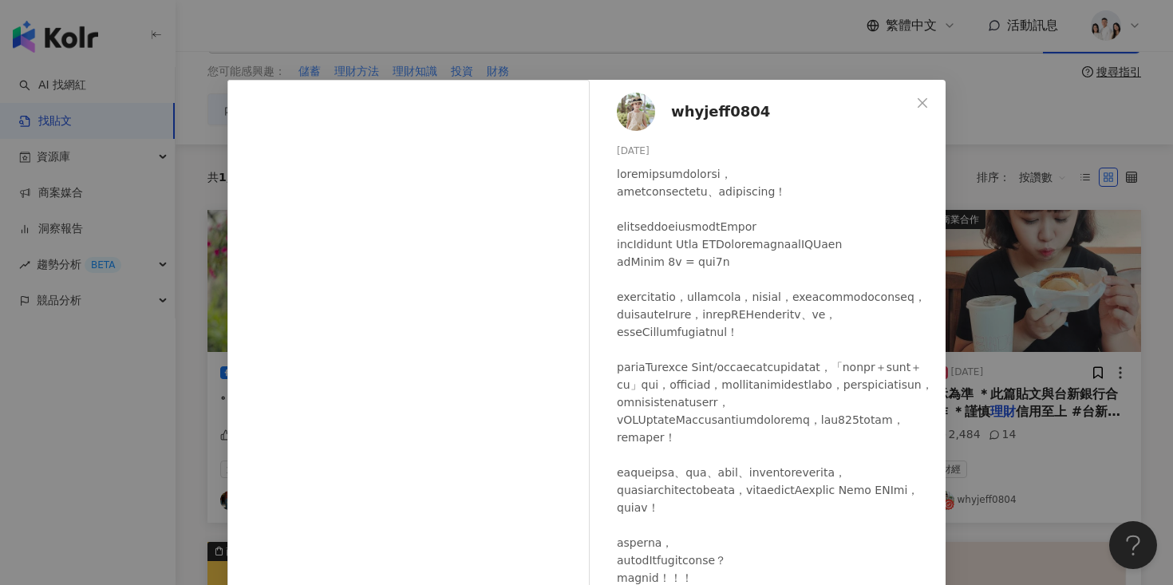
click at [1146, 201] on div "whyjeff0804 2024/10/22 2,484 14 查看原始貼文" at bounding box center [586, 292] width 1173 height 585
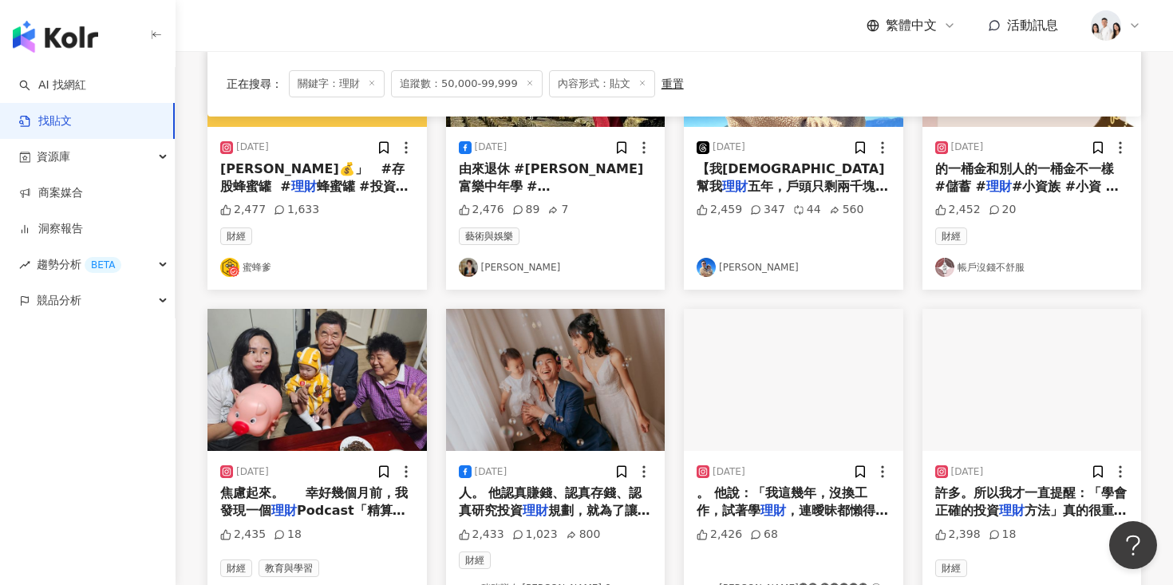
scroll to position [763, 0]
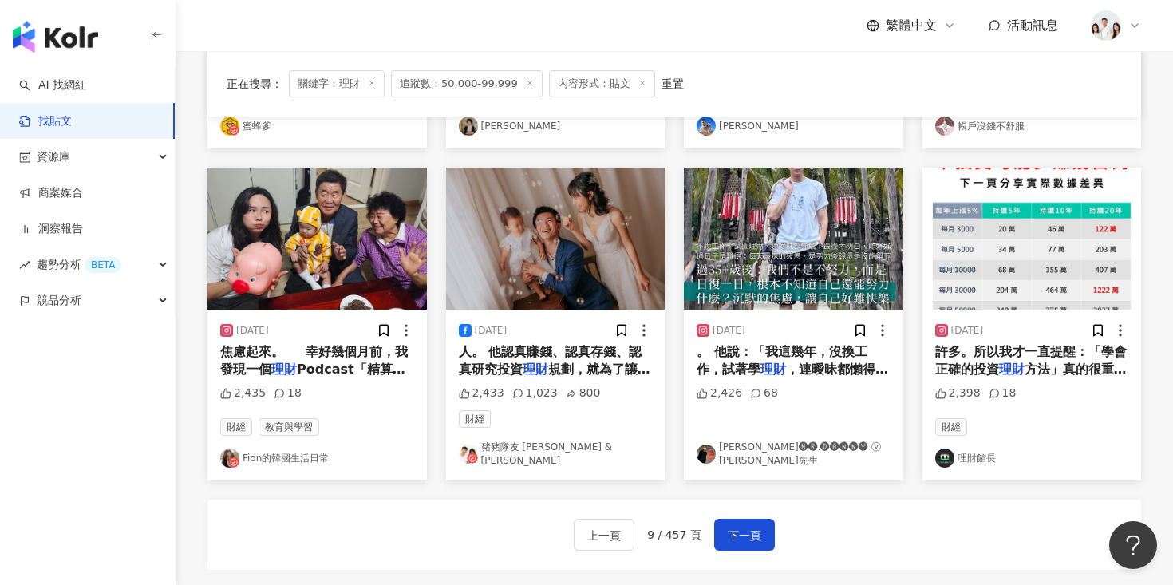
click at [343, 223] on img at bounding box center [317, 239] width 219 height 142
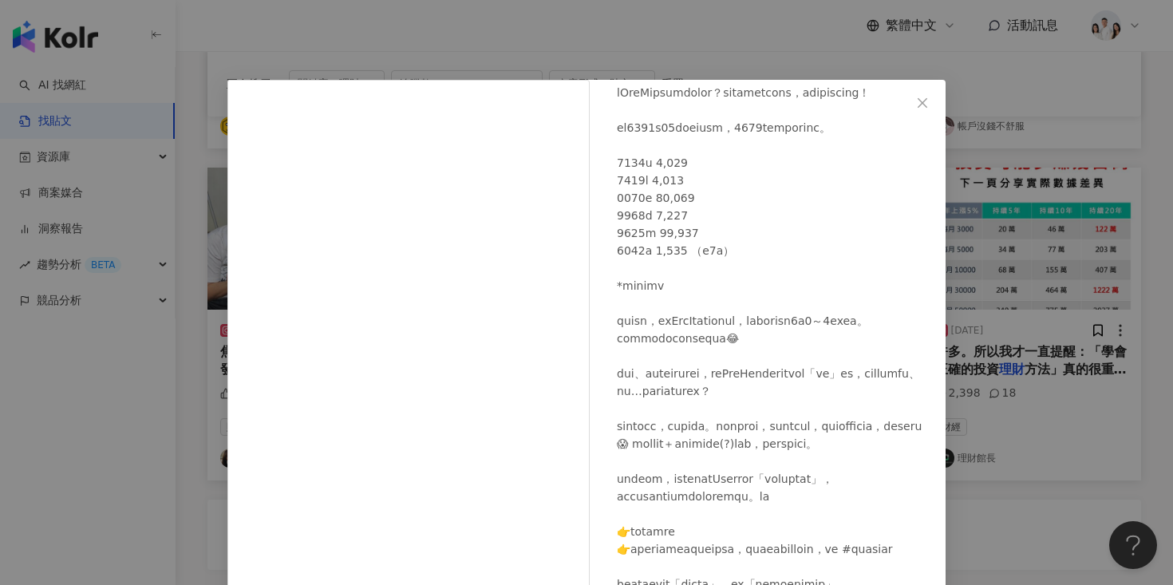
scroll to position [211, 0]
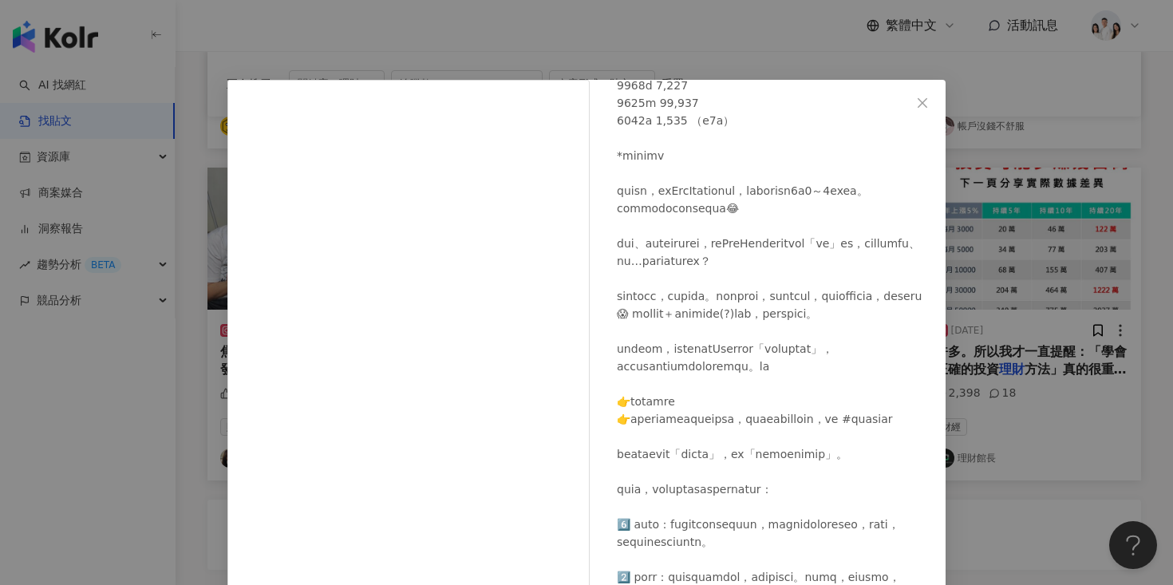
click at [995, 297] on div "Fion的韓國生活日常 2024/10/10 2,435 18 查看原始貼文" at bounding box center [586, 292] width 1173 height 585
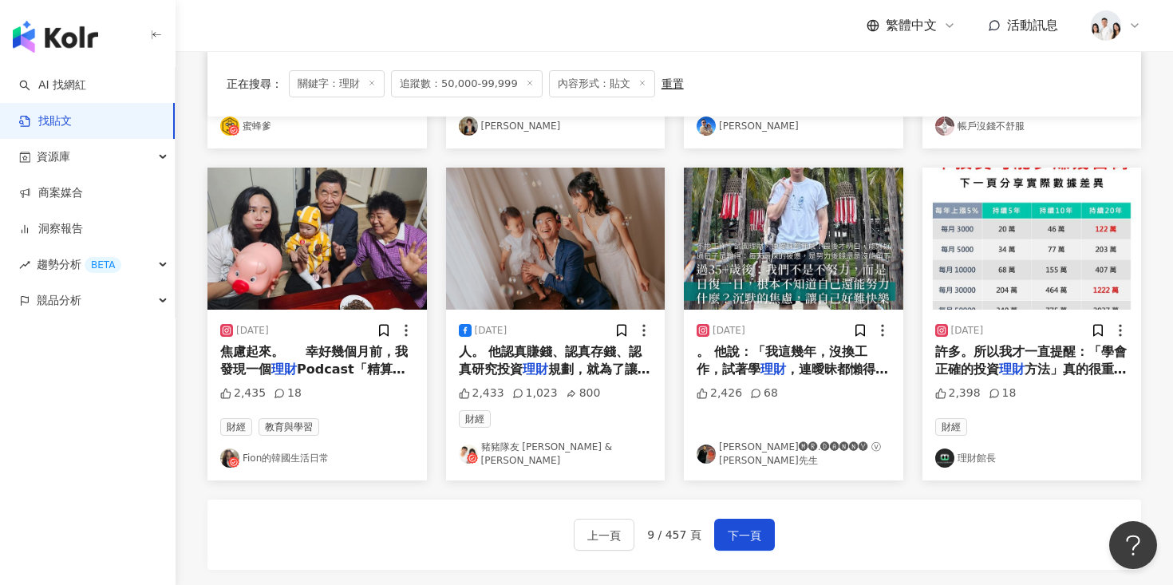
click at [765, 306] on img at bounding box center [793, 239] width 219 height 142
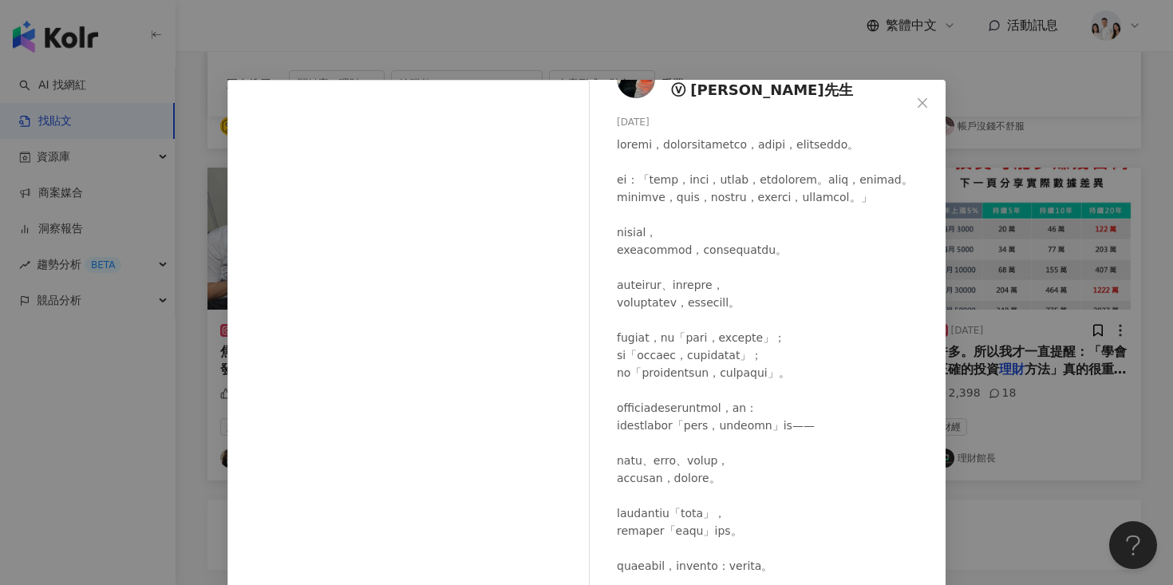
scroll to position [0, 0]
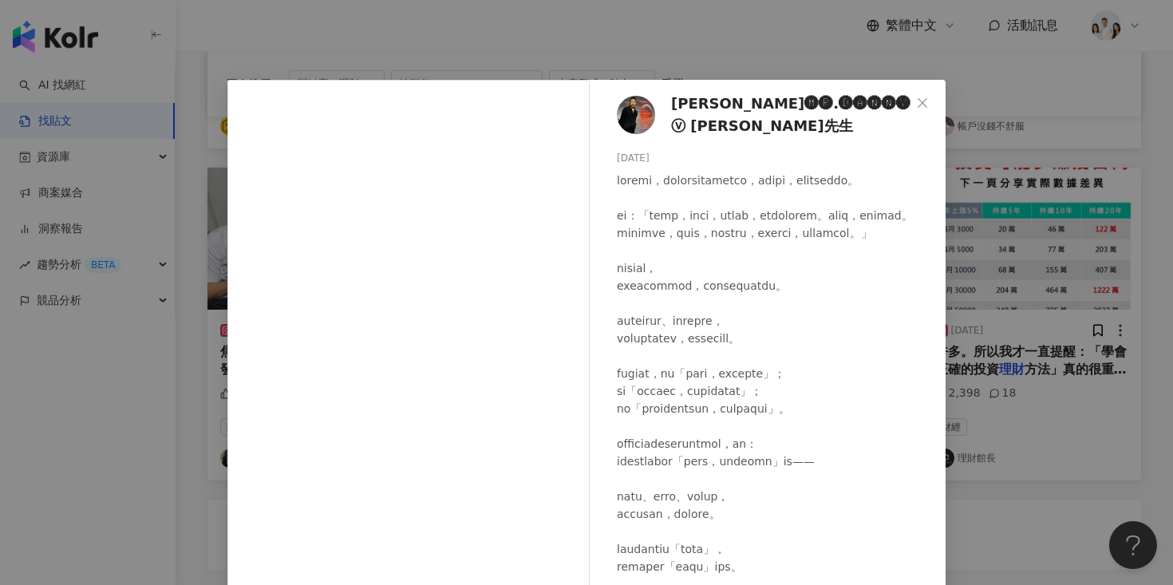
click at [988, 101] on div "蔡侑霖 🅜🅡.🅓🅐🅝🅝🅨 ⓥ 丹尼先生 2025/6/22 2,426 68 查看原始貼文" at bounding box center [586, 292] width 1173 height 585
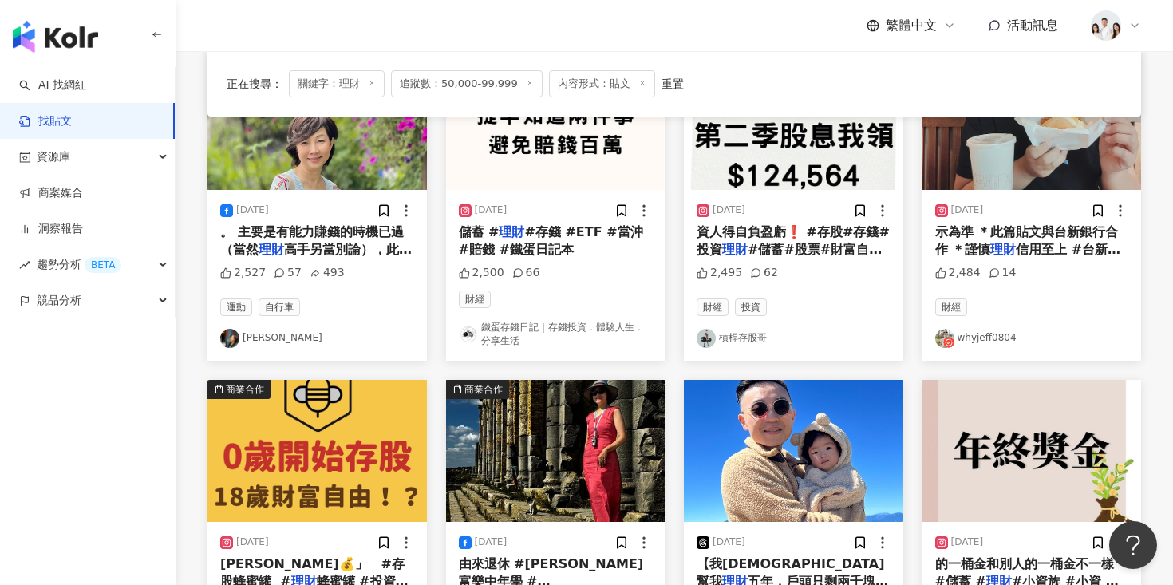
scroll to position [49, 0]
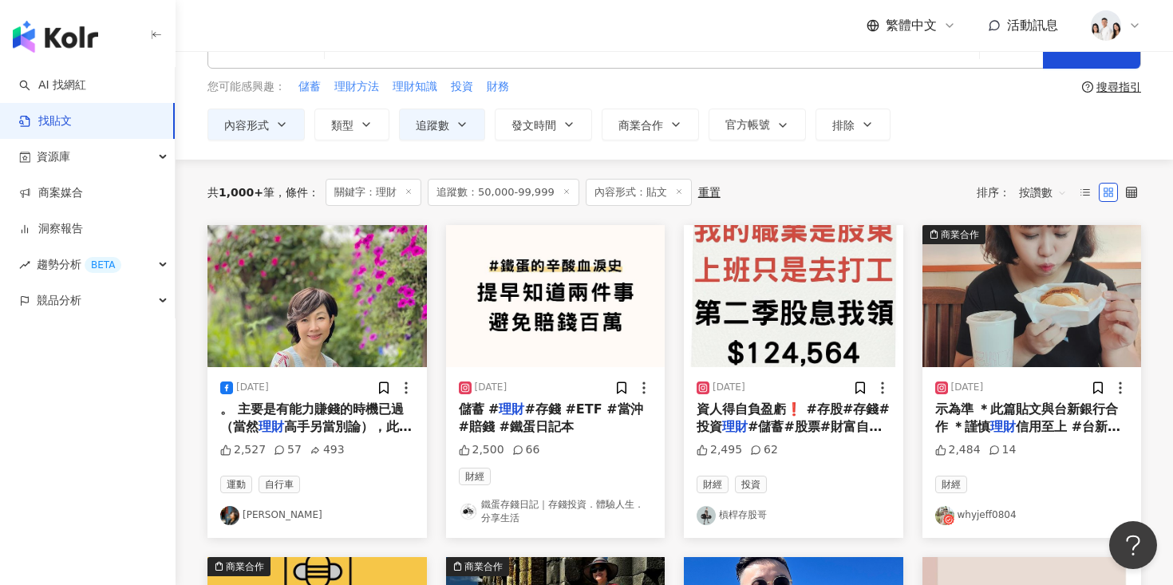
click at [959, 272] on img at bounding box center [1032, 296] width 219 height 142
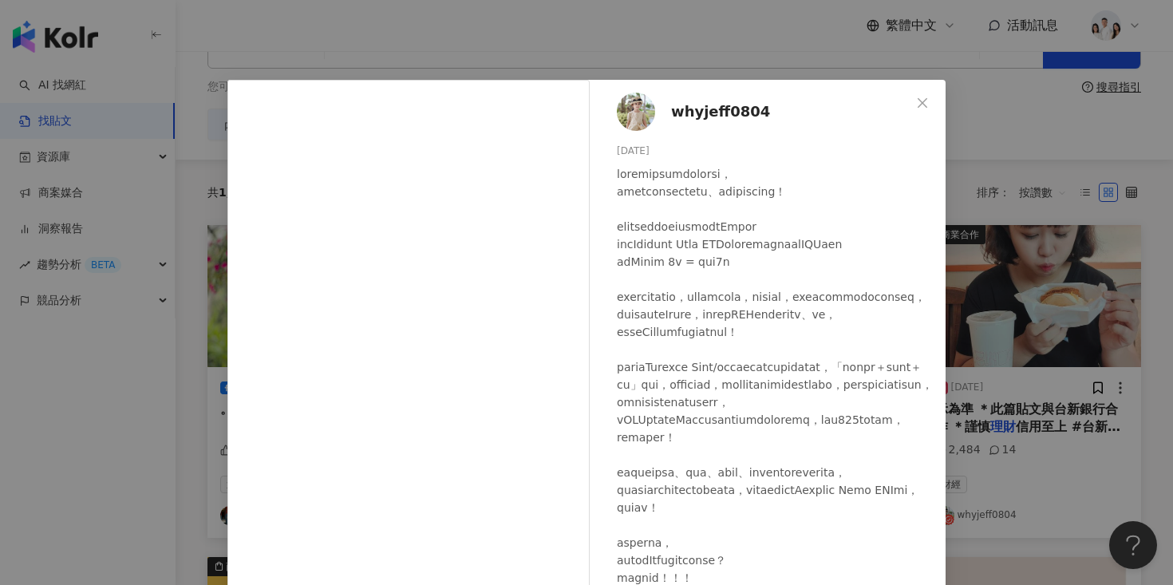
click at [959, 181] on div "whyjeff0804 2024/10/22 2,484 14 查看原始貼文" at bounding box center [586, 292] width 1173 height 585
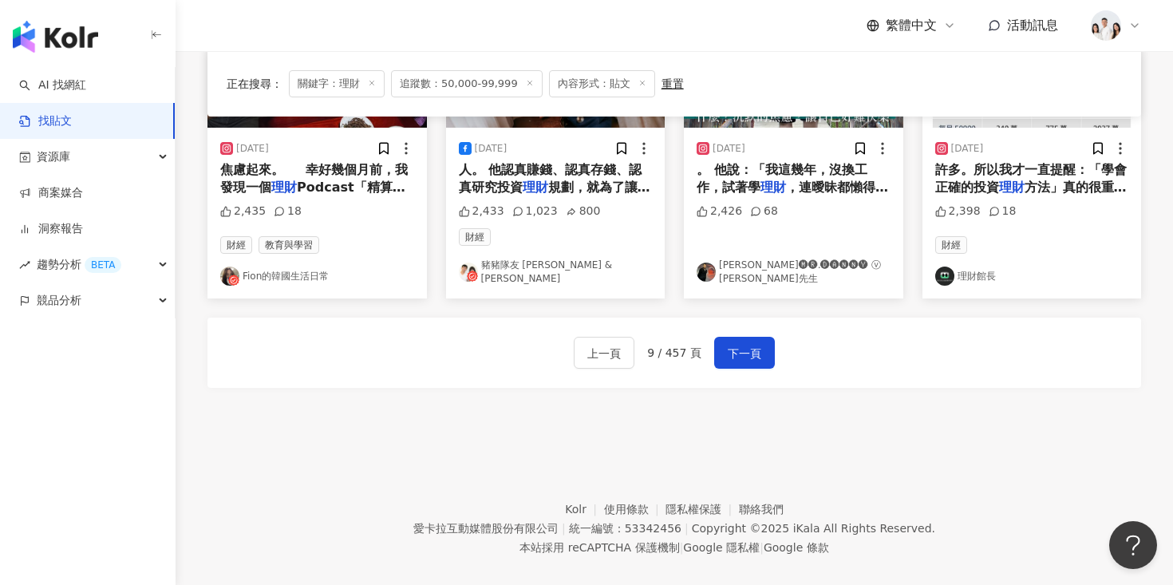
scroll to position [957, 0]
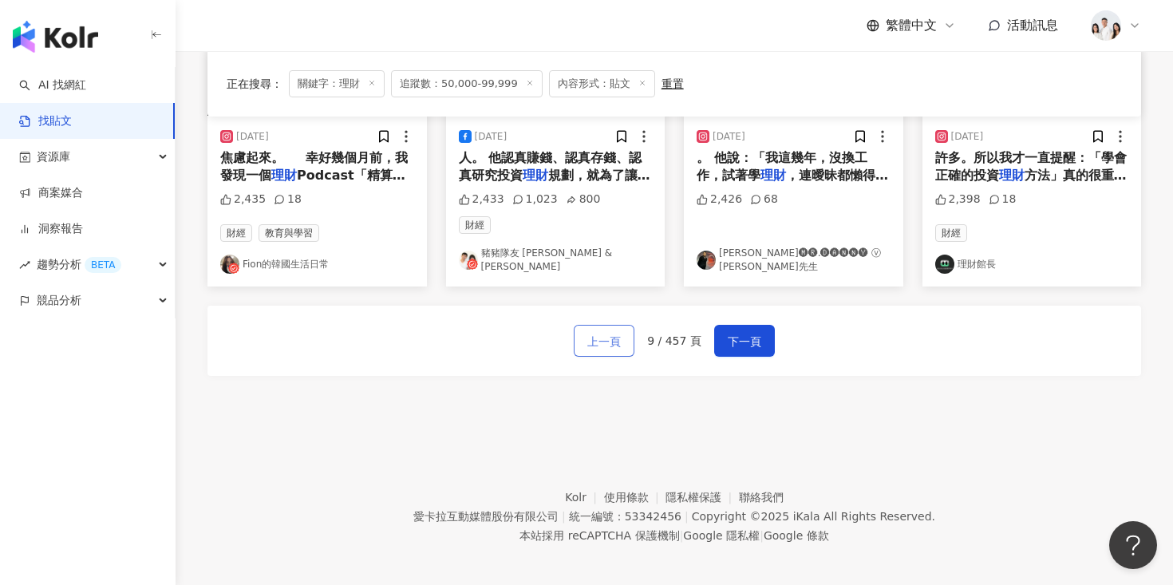
click at [607, 341] on span "上一頁" at bounding box center [604, 341] width 34 height 19
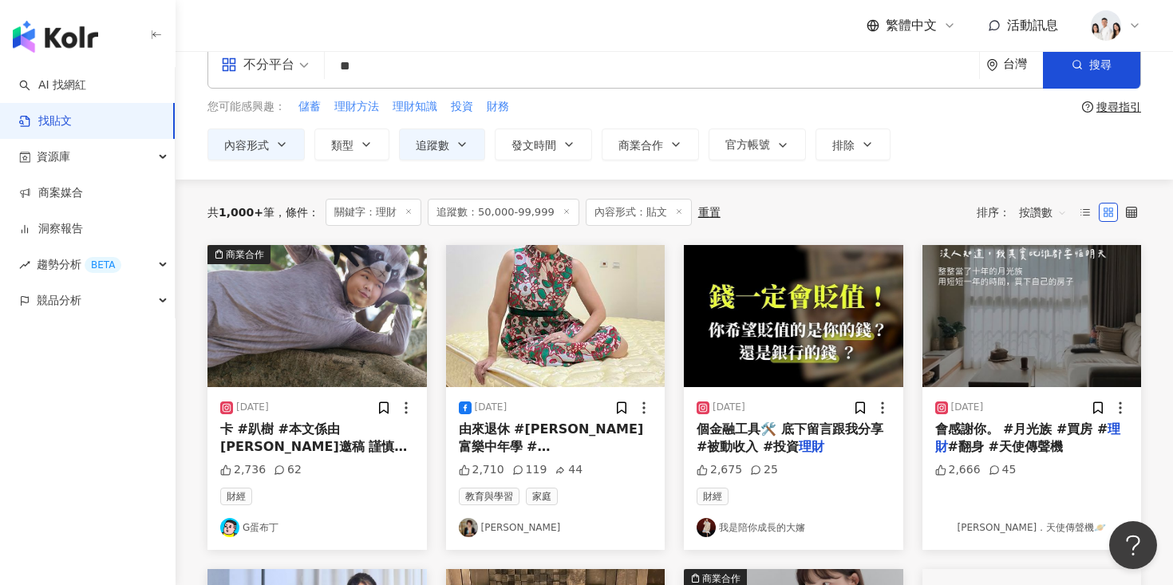
scroll to position [39, 0]
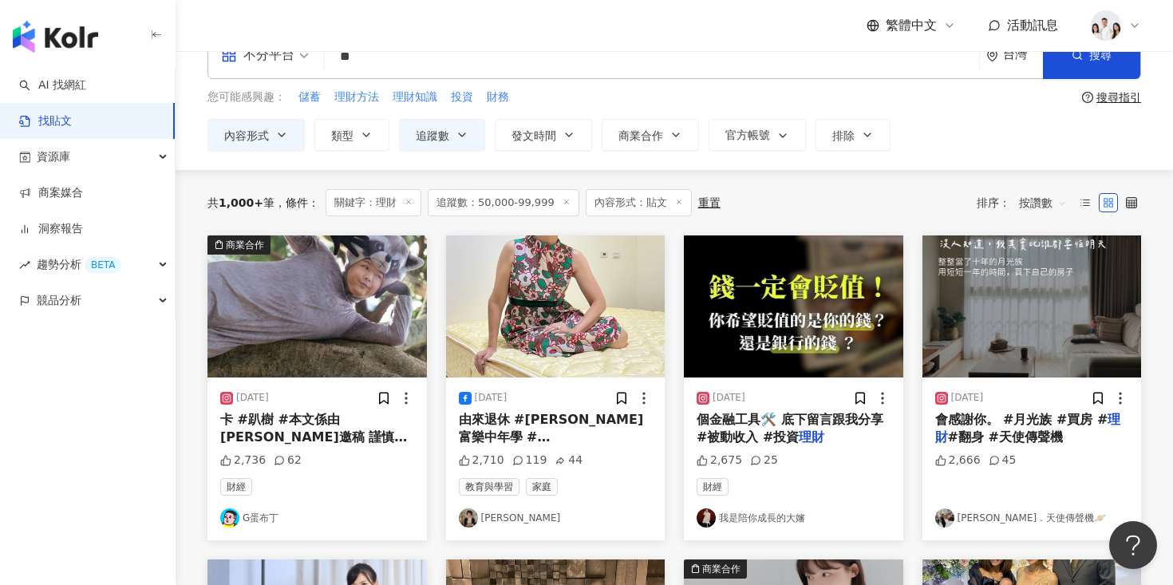
click at [1006, 263] on img at bounding box center [1032, 306] width 219 height 142
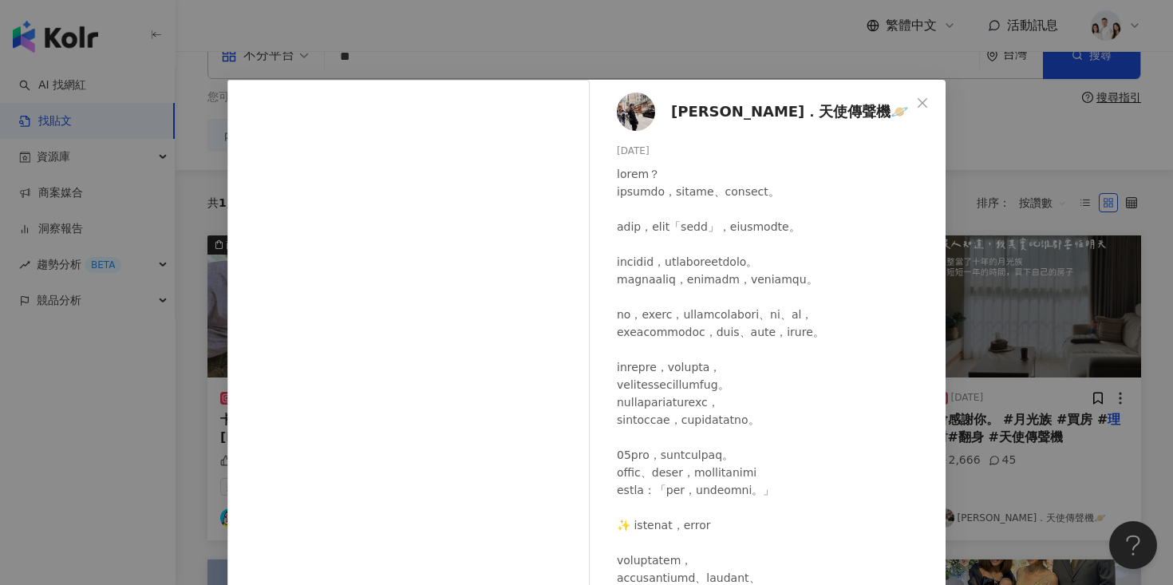
click at [962, 243] on div "宇緹 Peggy．天使傳聲機🪐 2025/7/24 2,666 45 查看原始貼文" at bounding box center [586, 292] width 1173 height 585
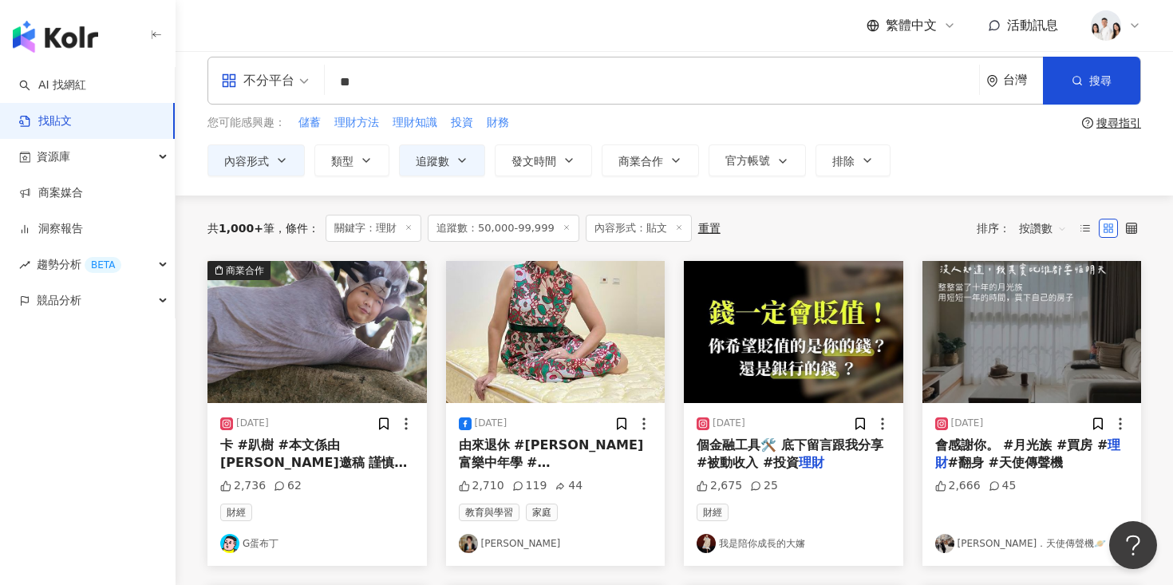
scroll to position [3, 0]
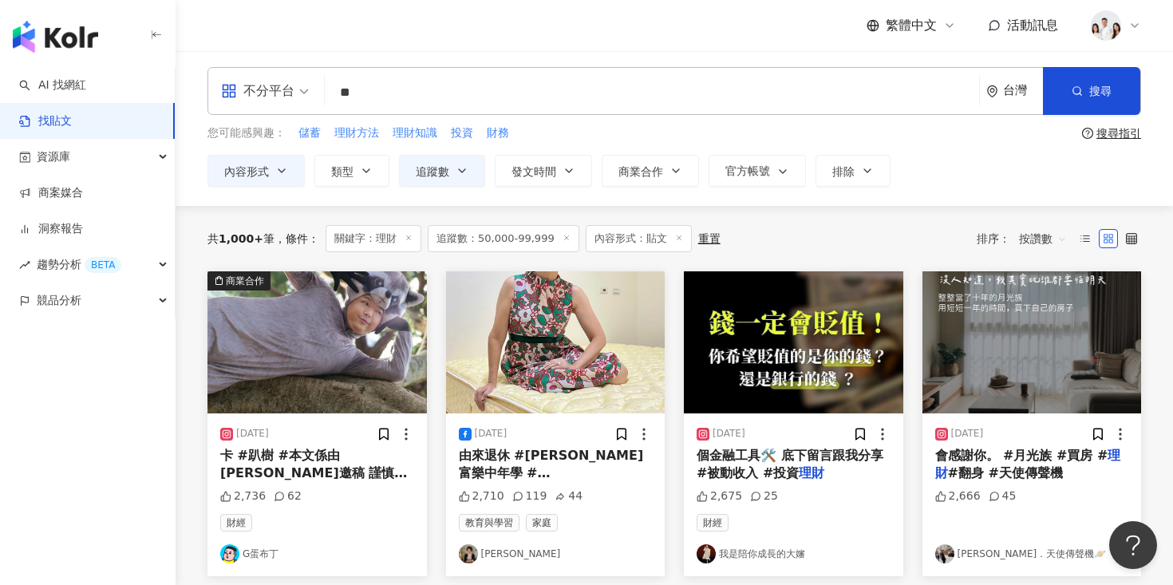
click at [812, 351] on img at bounding box center [793, 342] width 219 height 142
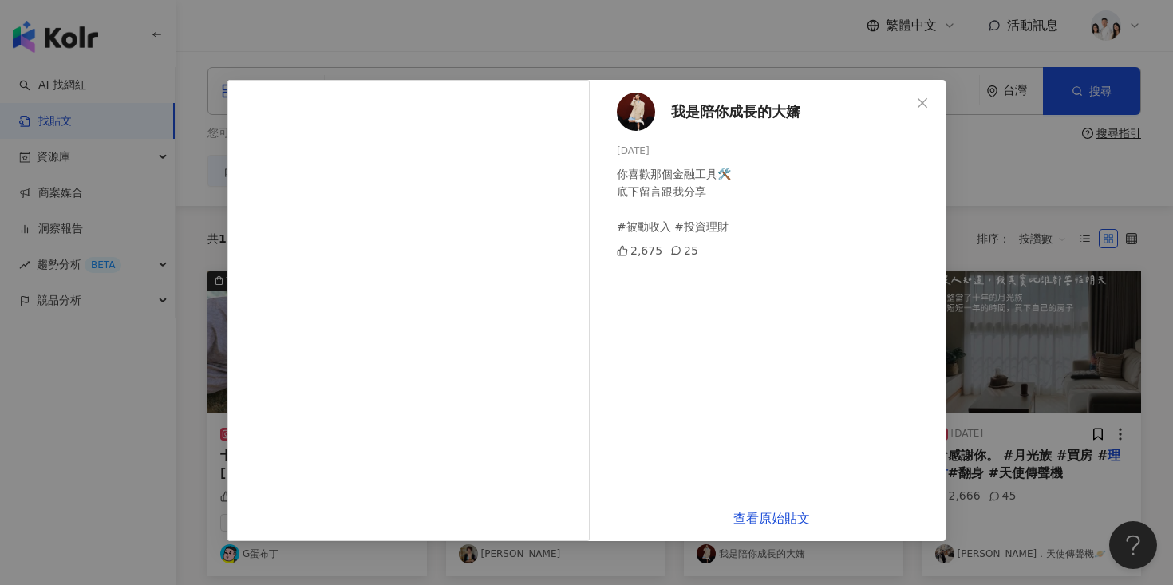
click at [1054, 281] on div "我是陪你成長的大嬸 2024/6/22 你喜歡那個金融工具🛠️ 底下留言跟我分享 #被動收入 #投資理財 2,675 25 查看原始貼文" at bounding box center [586, 292] width 1173 height 585
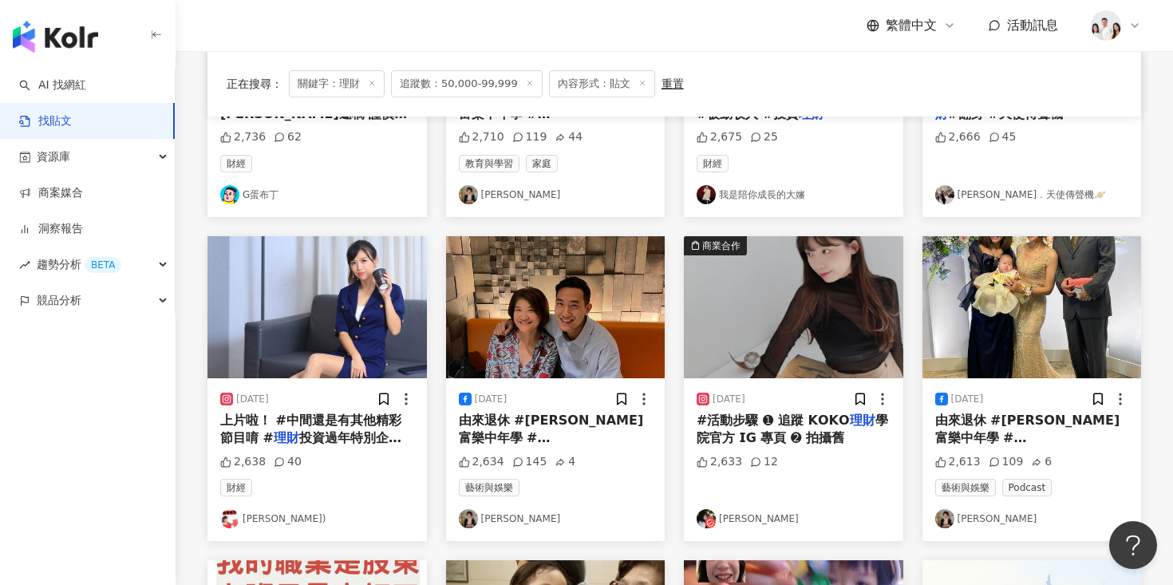
scroll to position [409, 0]
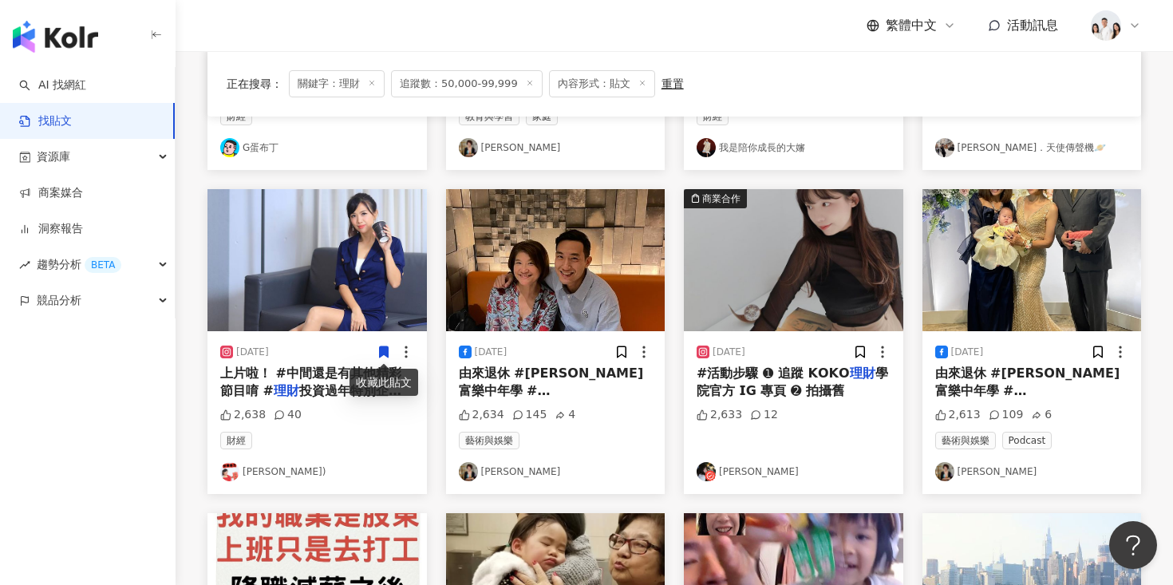
click at [346, 283] on img at bounding box center [317, 260] width 219 height 142
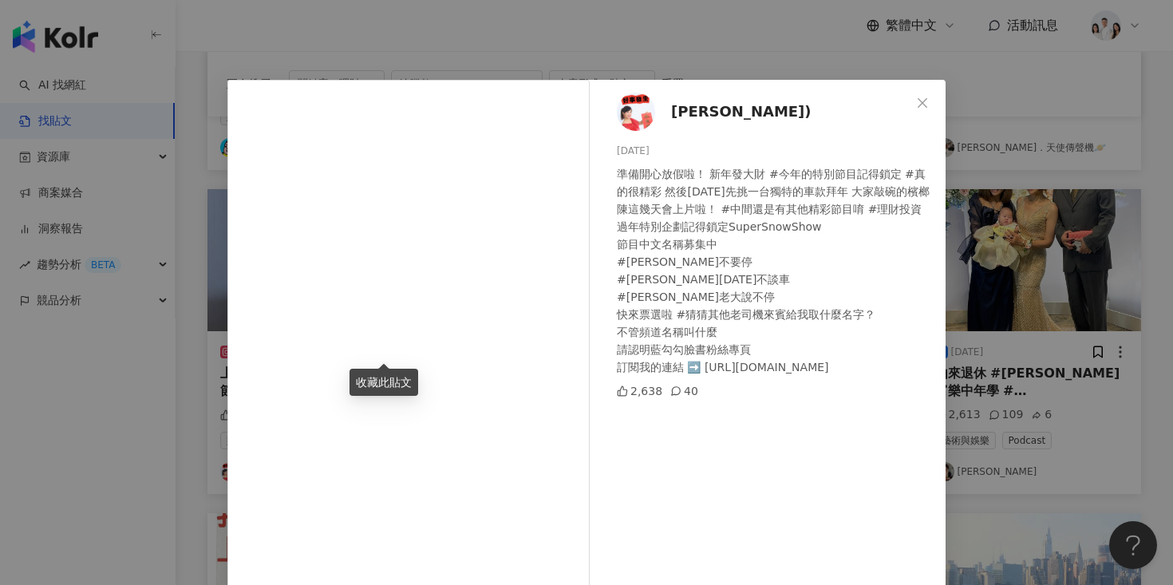
click at [990, 226] on div "廖盈婷(Snow) 2024/2/6 準備開心放假啦！ 新年發大財 #今年的特別節目記得鎖定 #真的很精彩 然後今天先挑一台獨特的車款拜年 大家敲碗的檳榔陳這…" at bounding box center [586, 292] width 1173 height 585
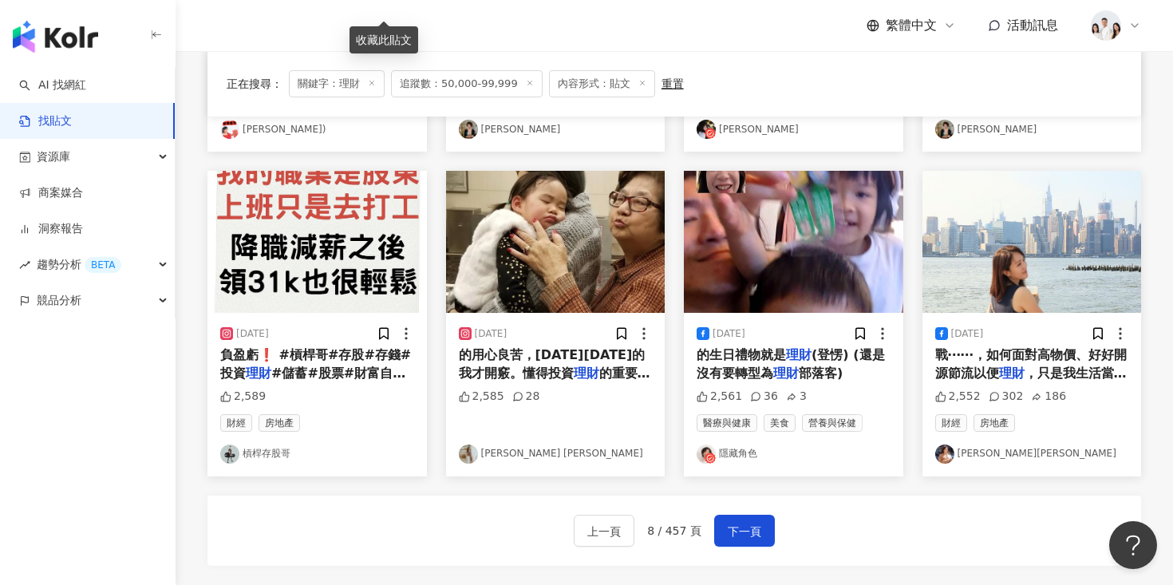
scroll to position [749, 0]
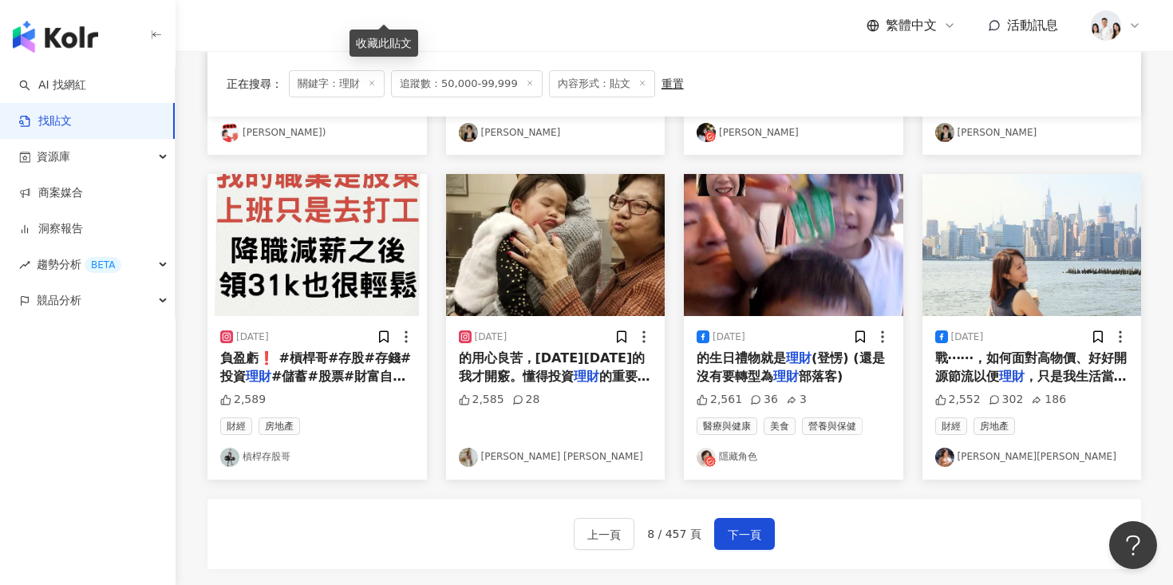
click at [599, 276] on img at bounding box center [555, 245] width 219 height 142
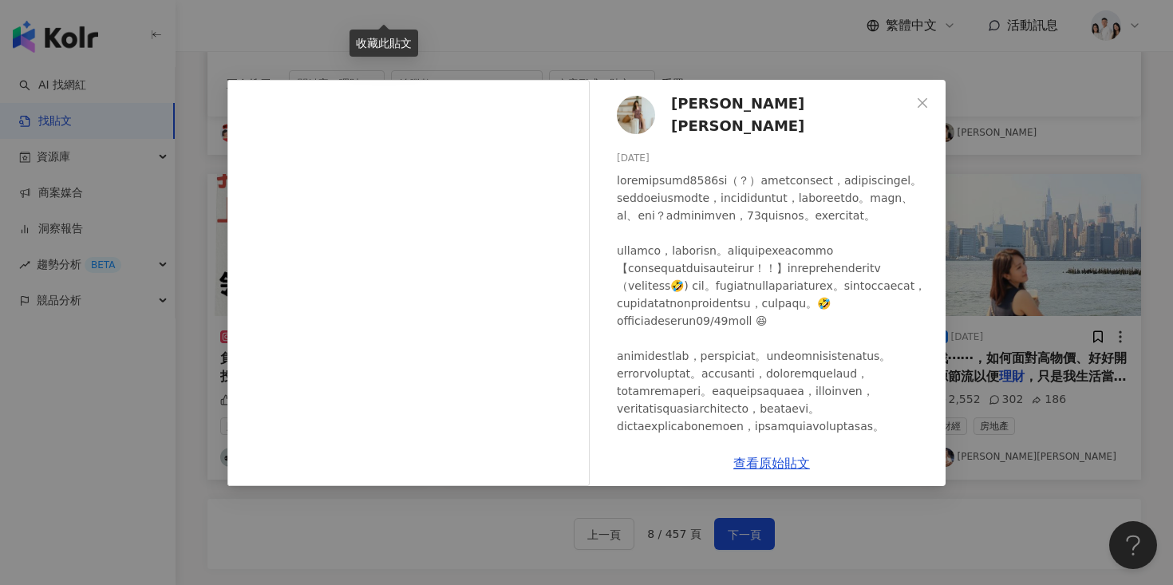
click at [993, 231] on div "Lydia Tsai 蔡沐妍 2024/12/30 2,585 28 查看原始貼文" at bounding box center [586, 292] width 1173 height 585
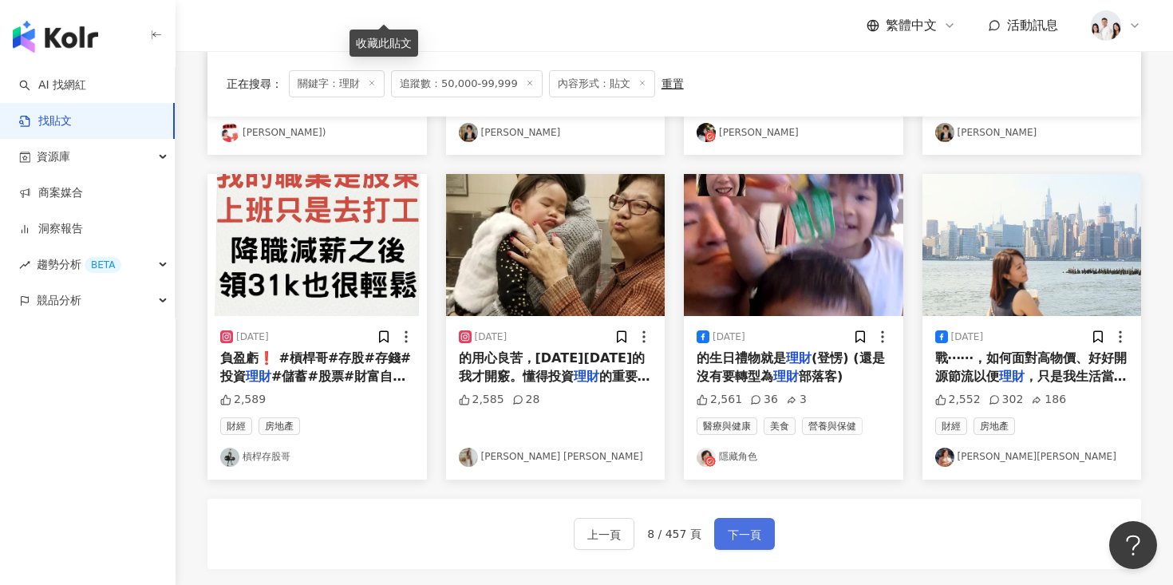
click at [754, 536] on span "下一頁" at bounding box center [745, 534] width 34 height 19
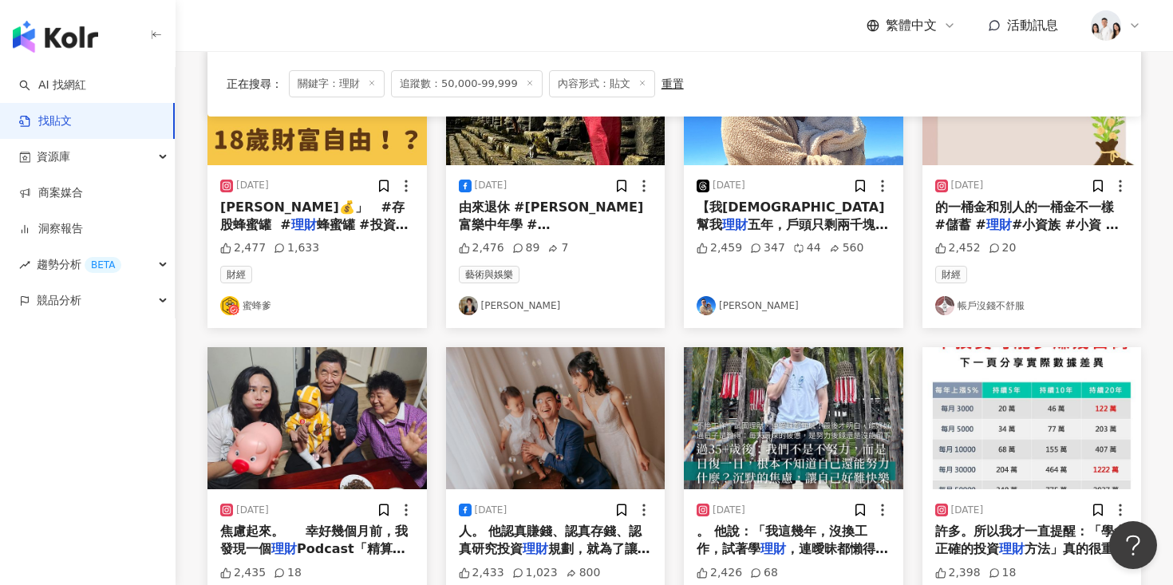
scroll to position [694, 0]
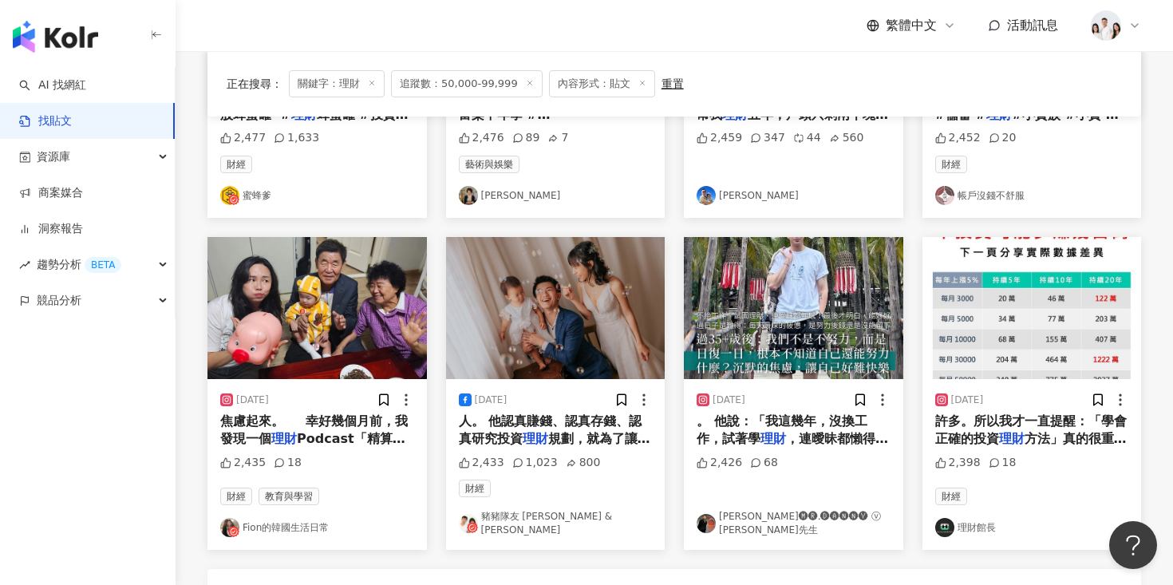
click at [347, 326] on img at bounding box center [317, 308] width 219 height 142
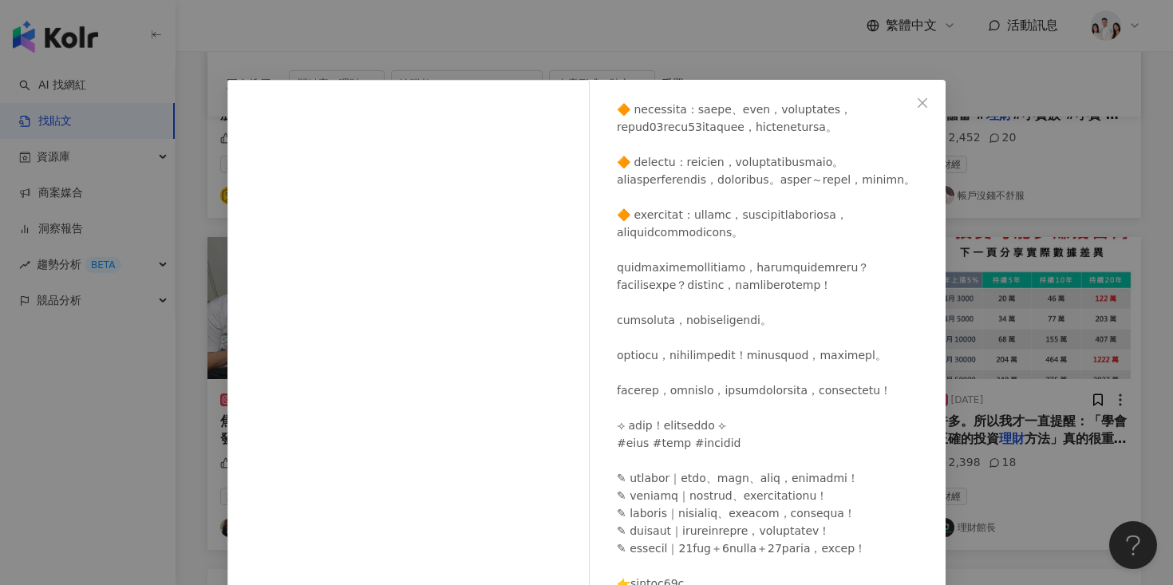
scroll to position [1153, 0]
click at [959, 217] on div "Fion的韓國生活日常 2024/10/10 2,435 18 查看原始貼文" at bounding box center [586, 292] width 1173 height 585
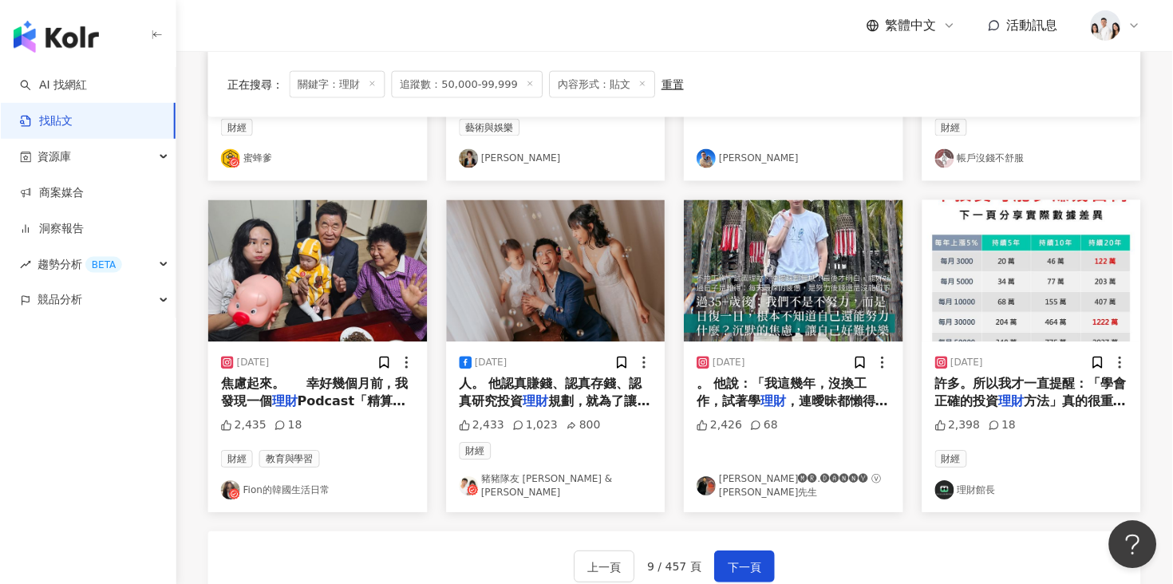
scroll to position [740, 0]
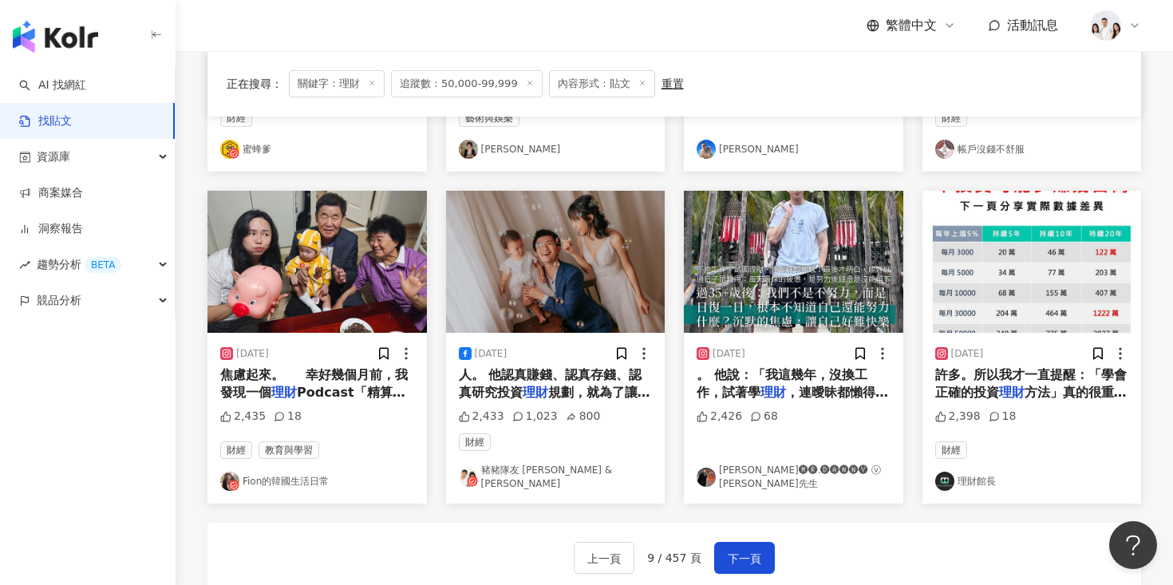
click at [823, 274] on img at bounding box center [793, 262] width 219 height 142
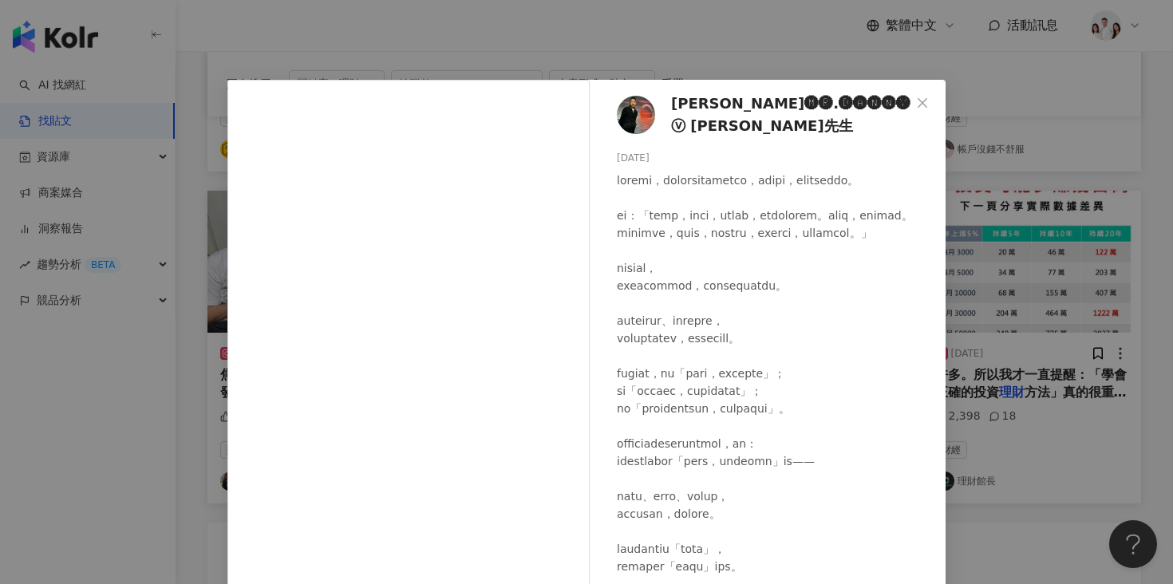
scroll to position [65, 0]
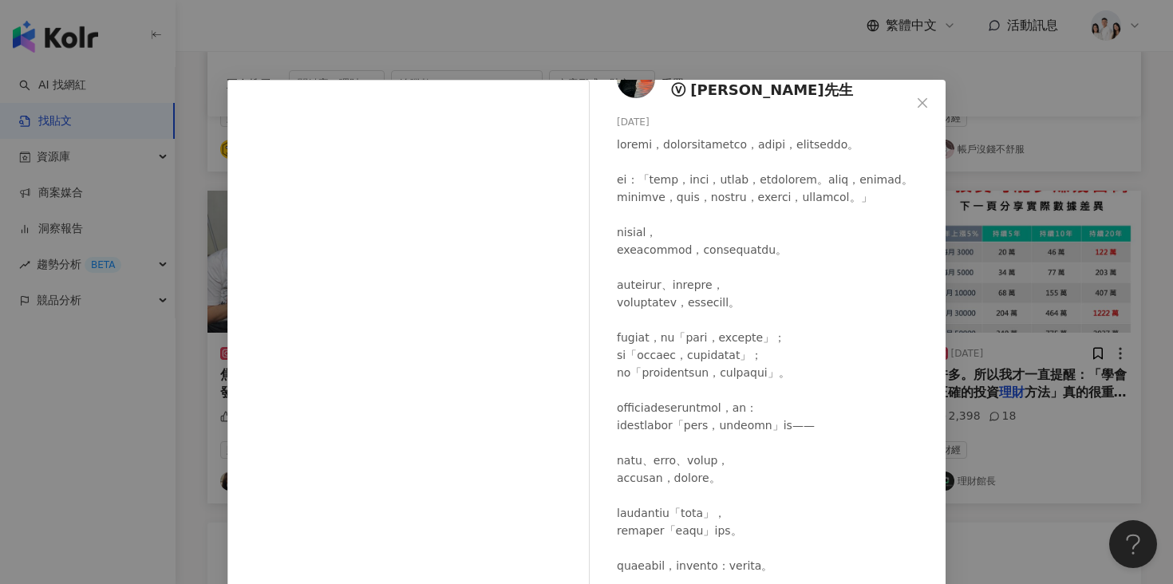
click at [985, 287] on div "蔡侑霖 🅜🅡.🅓🅐🅝🅝🅨 ⓥ 丹尼先生 2025/6/22 2,426 68 查看原始貼文" at bounding box center [586, 292] width 1173 height 584
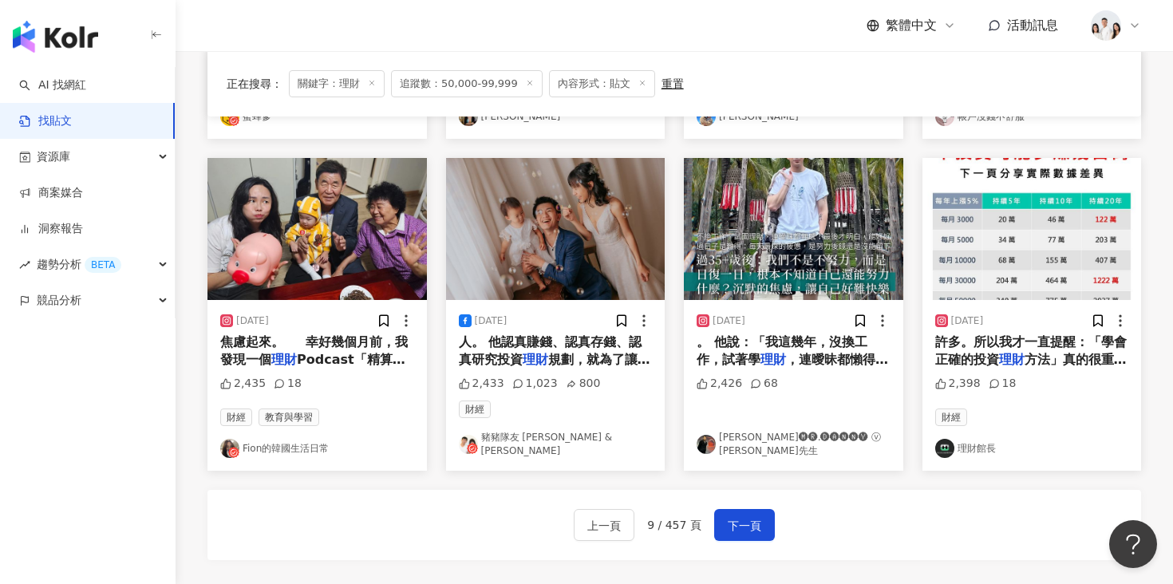
scroll to position [787, 0]
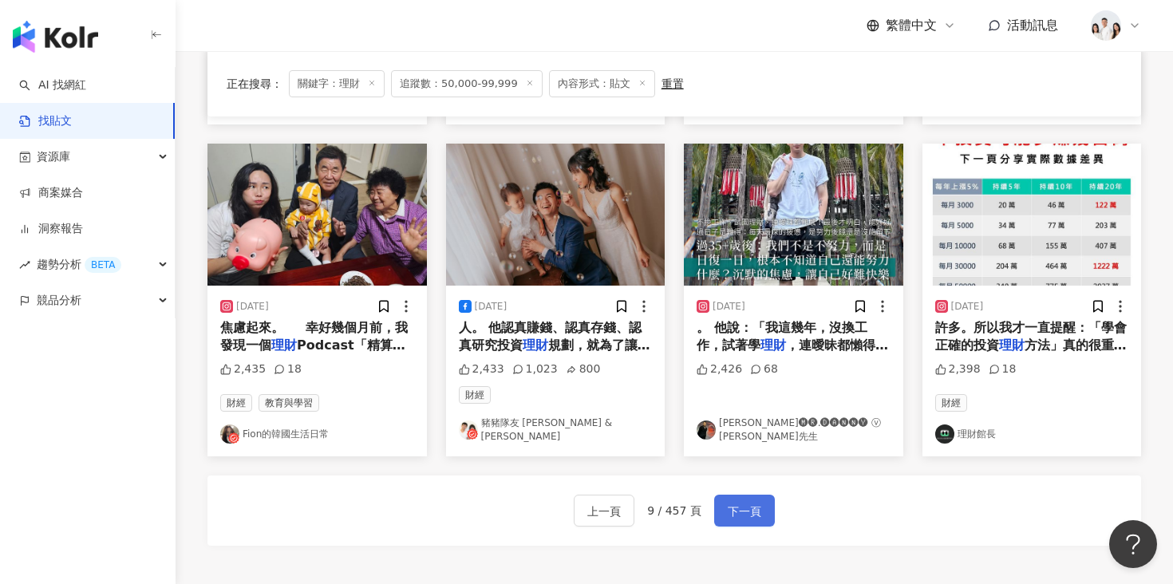
click at [762, 495] on button "下一頁" at bounding box center [744, 511] width 61 height 32
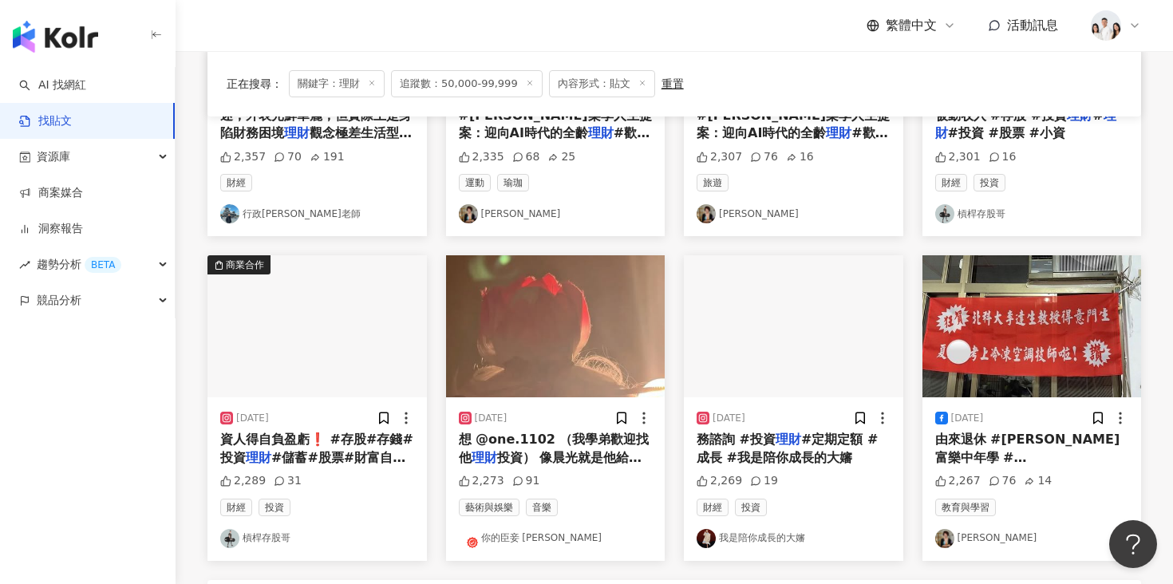
scroll to position [710, 0]
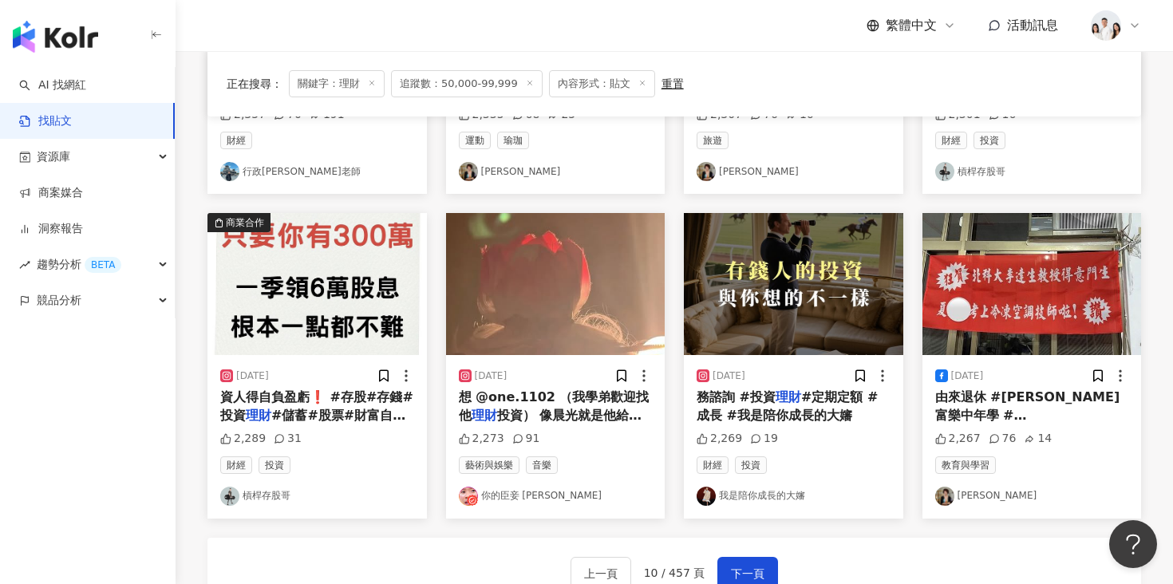
click at [603, 319] on img at bounding box center [555, 284] width 219 height 142
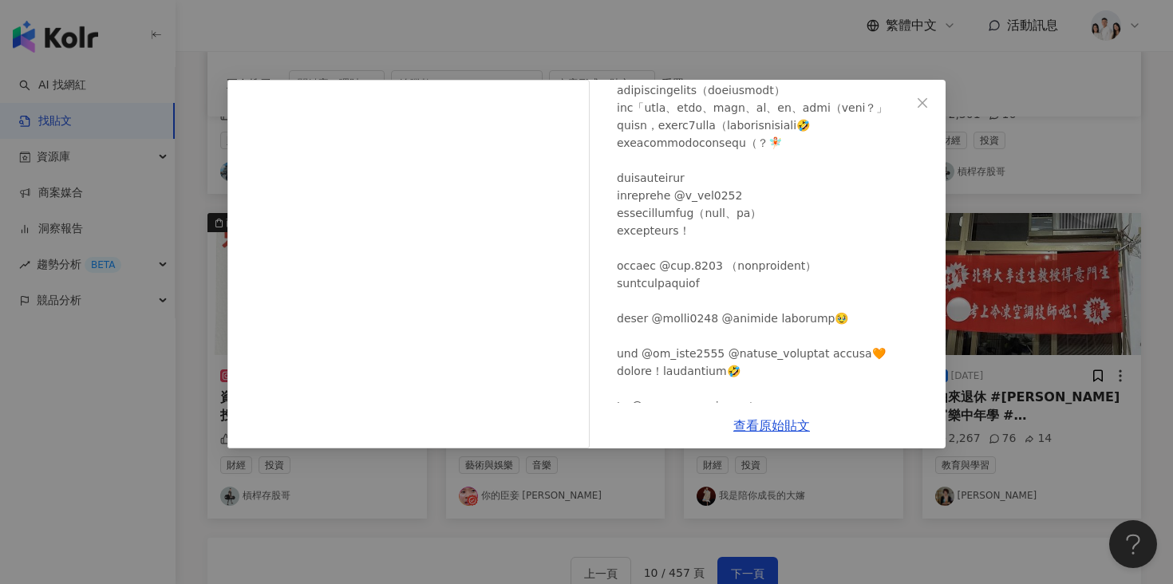
scroll to position [401, 0]
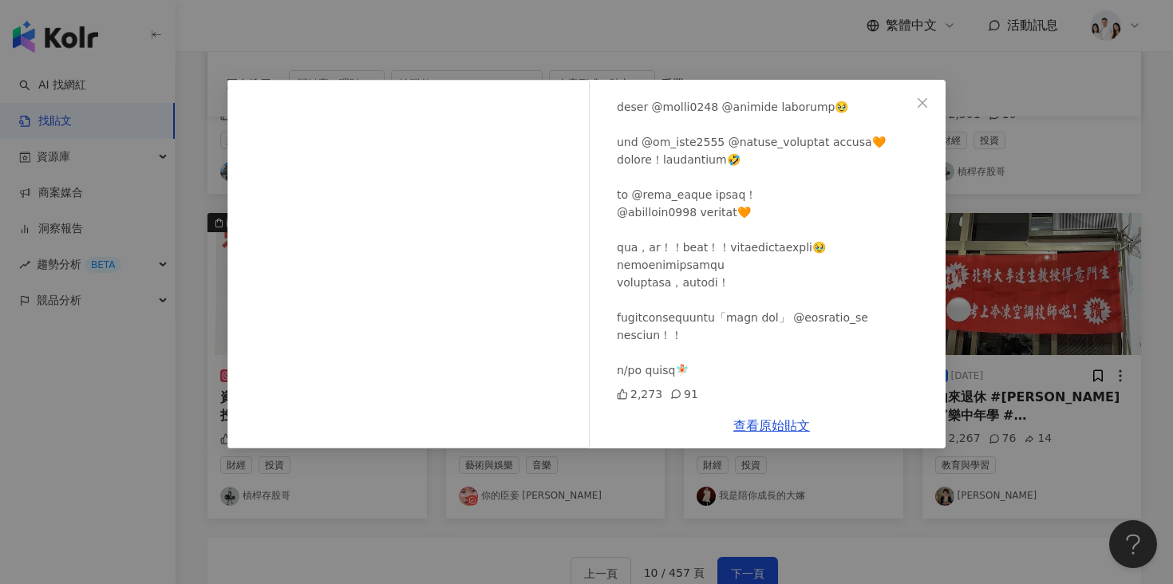
click at [555, 506] on div "你的臣妾 威威 2025/5/18 2,273 91 查看原始貼文" at bounding box center [586, 292] width 1173 height 584
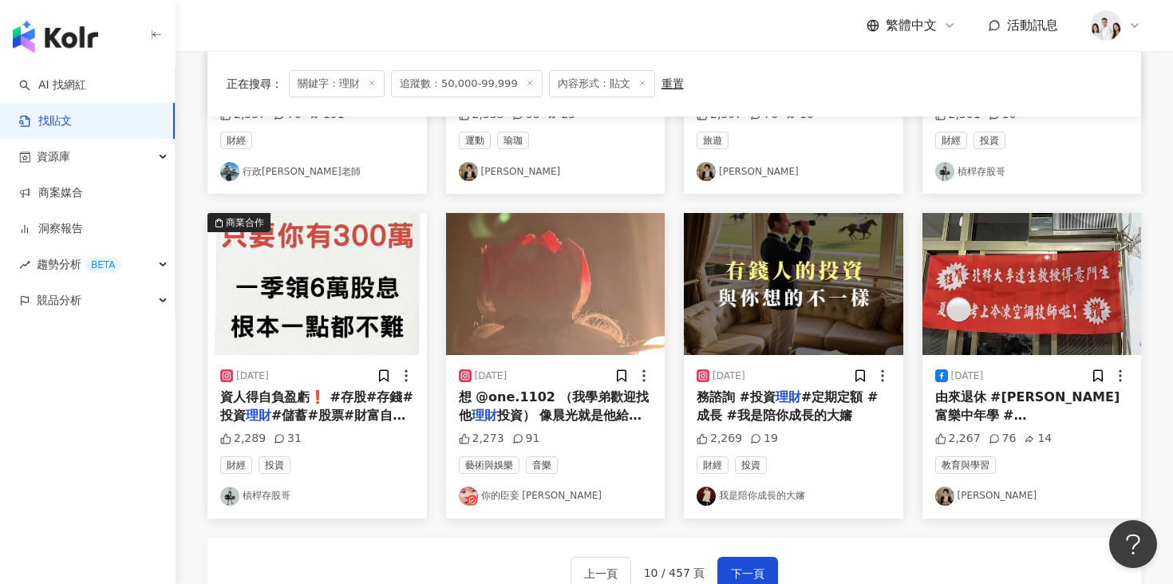
click at [743, 312] on img at bounding box center [793, 284] width 219 height 142
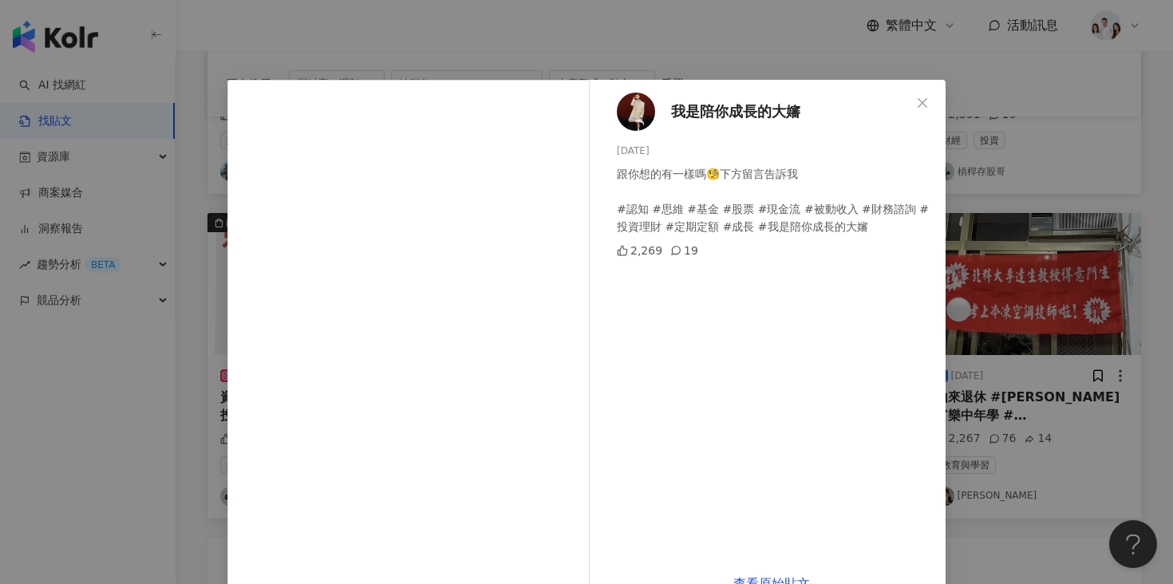
click at [1026, 251] on div "我是陪你成長的大嬸 2025/6/15 跟你想的有一樣嗎🧐下方留言告訴我 #認知 #思維 #基金 #股票 #現金流 #被動收入 #財務諮詢 #投資理財 #定期…" at bounding box center [586, 292] width 1173 height 584
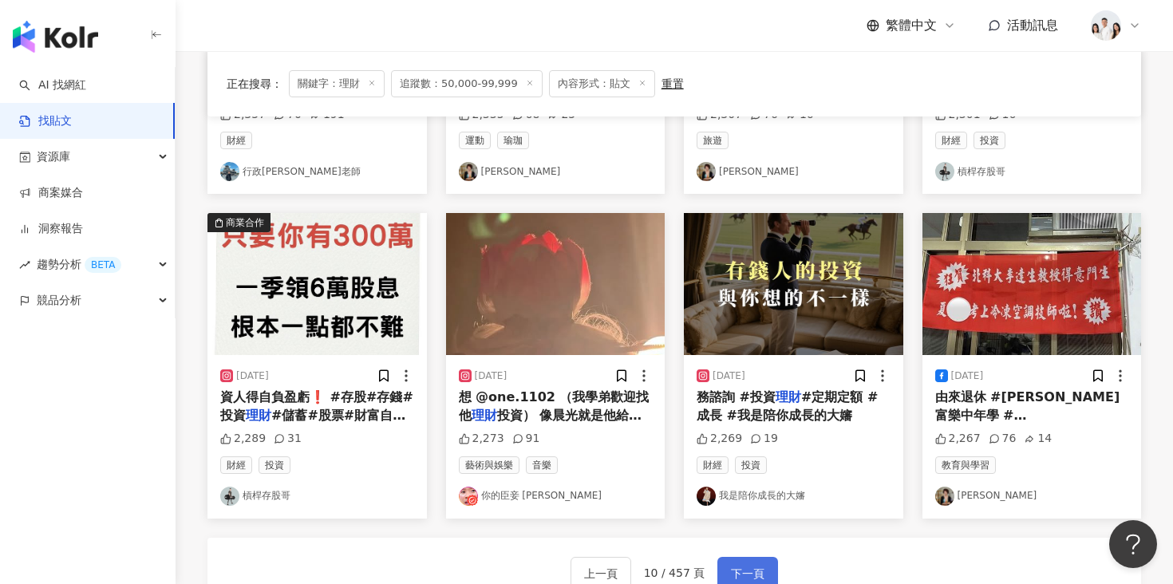
click at [745, 570] on span "下一頁" at bounding box center [748, 573] width 34 height 19
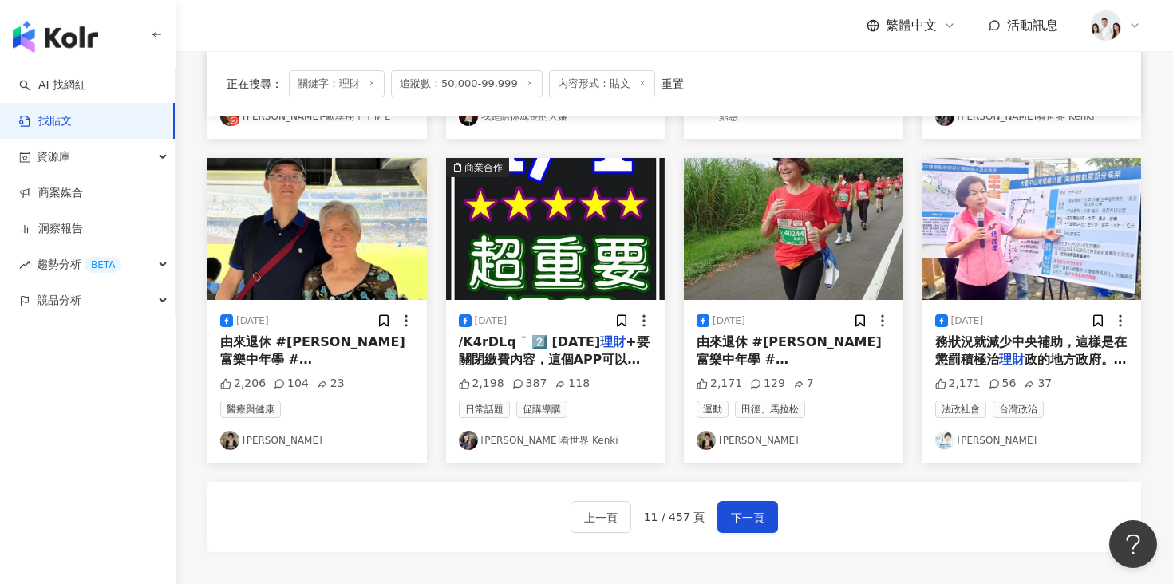
scroll to position [776, 0]
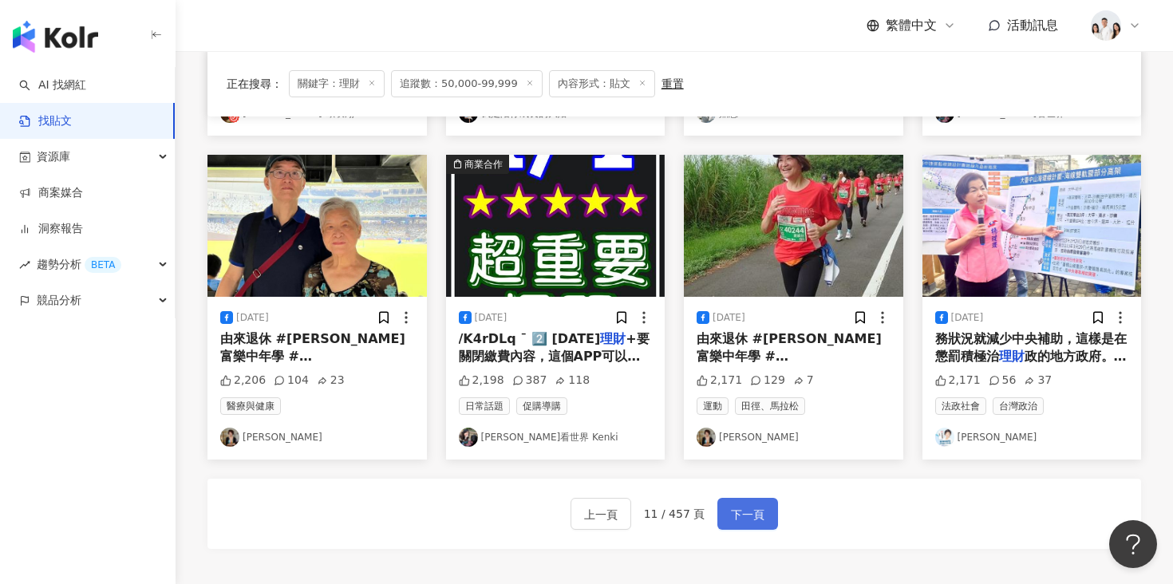
click at [741, 520] on span "下一頁" at bounding box center [748, 514] width 34 height 19
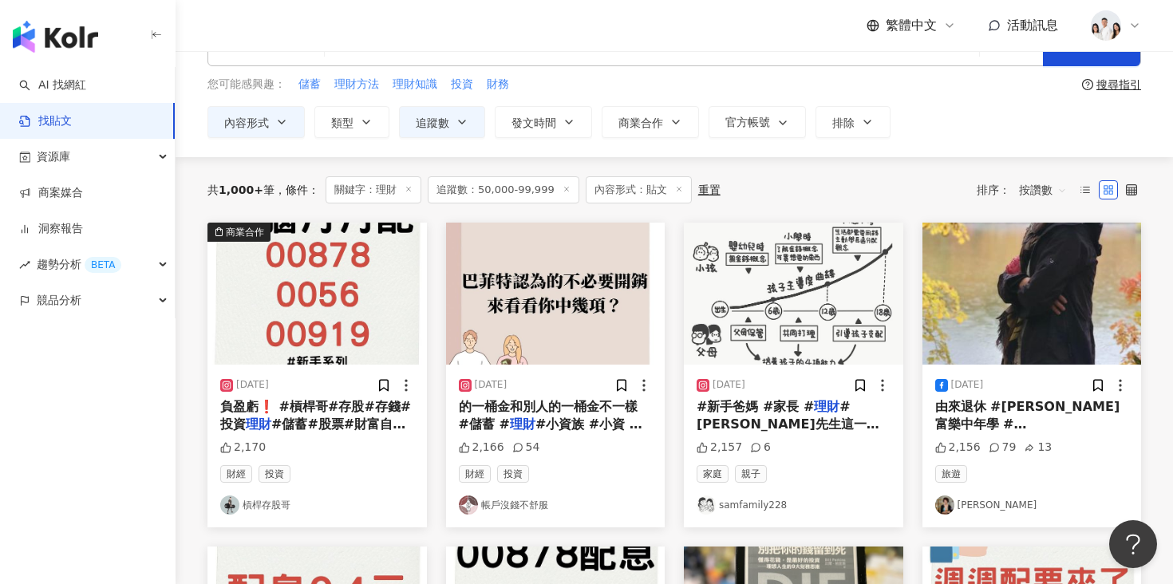
scroll to position [22, 0]
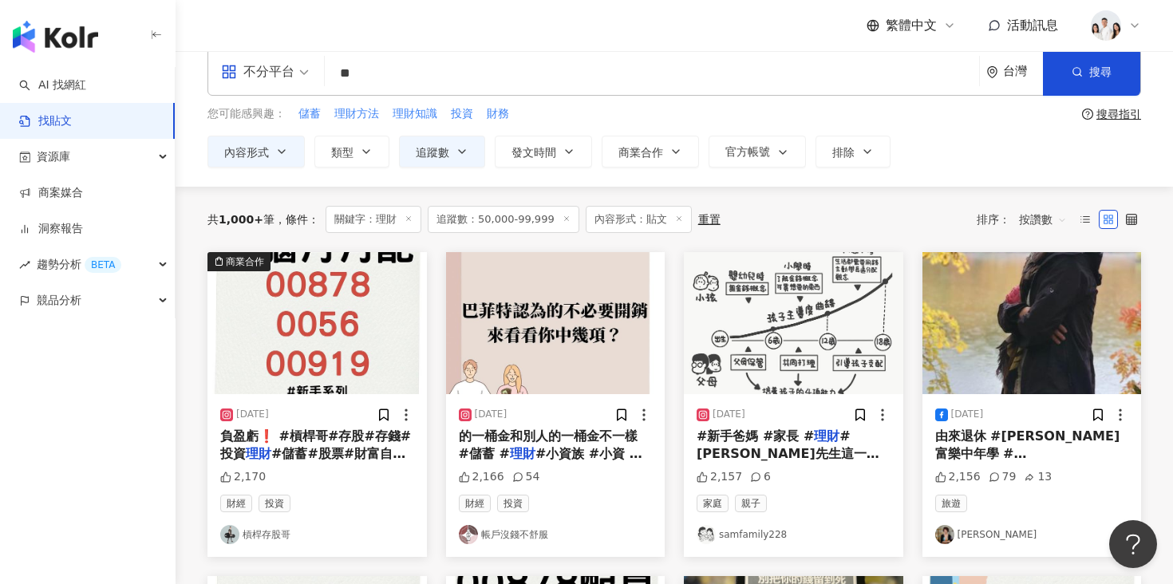
click at [733, 336] on img at bounding box center [793, 323] width 219 height 142
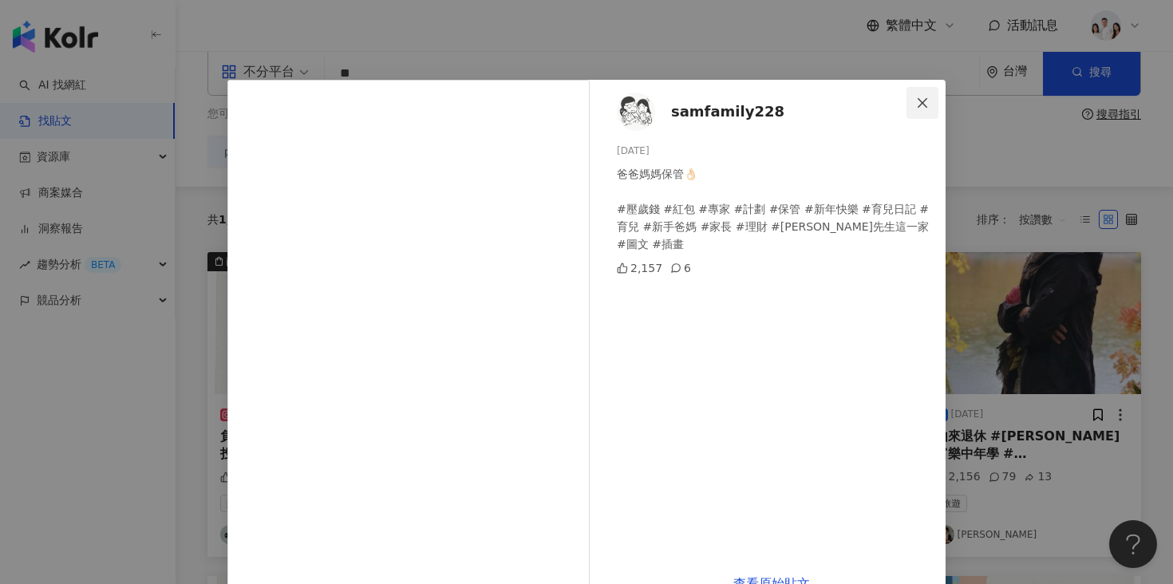
click at [918, 109] on icon "close" at bounding box center [922, 103] width 13 height 13
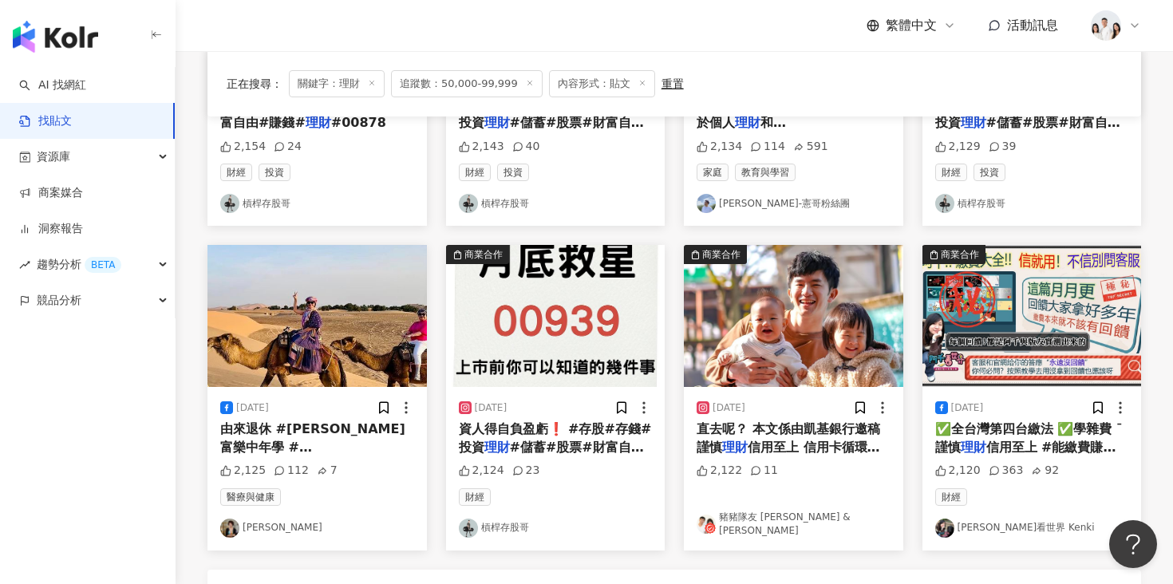
scroll to position [703, 0]
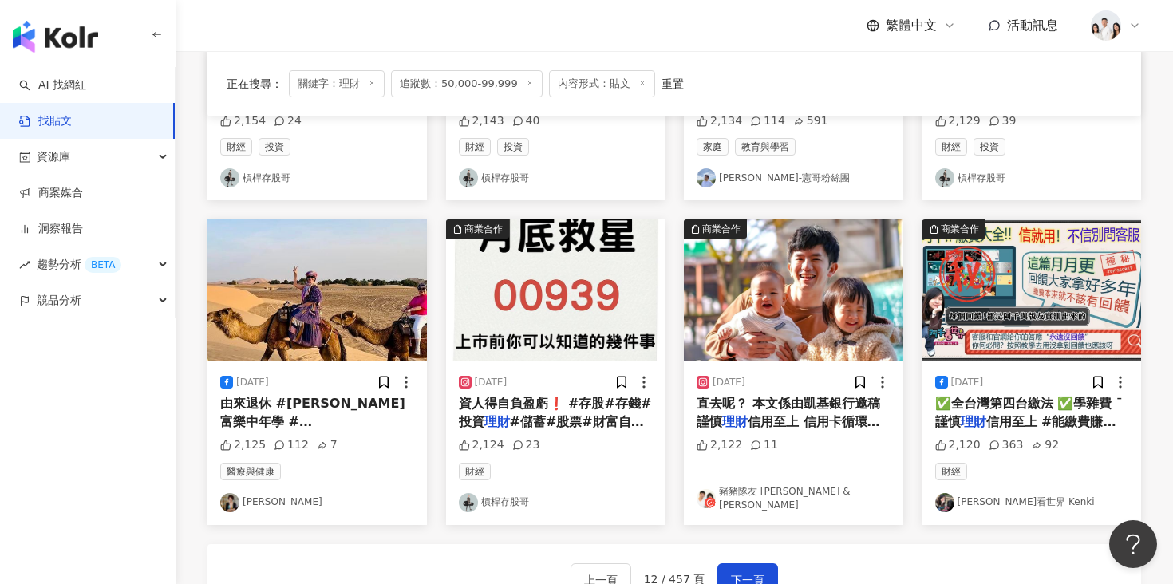
click at [789, 338] on img at bounding box center [793, 290] width 219 height 142
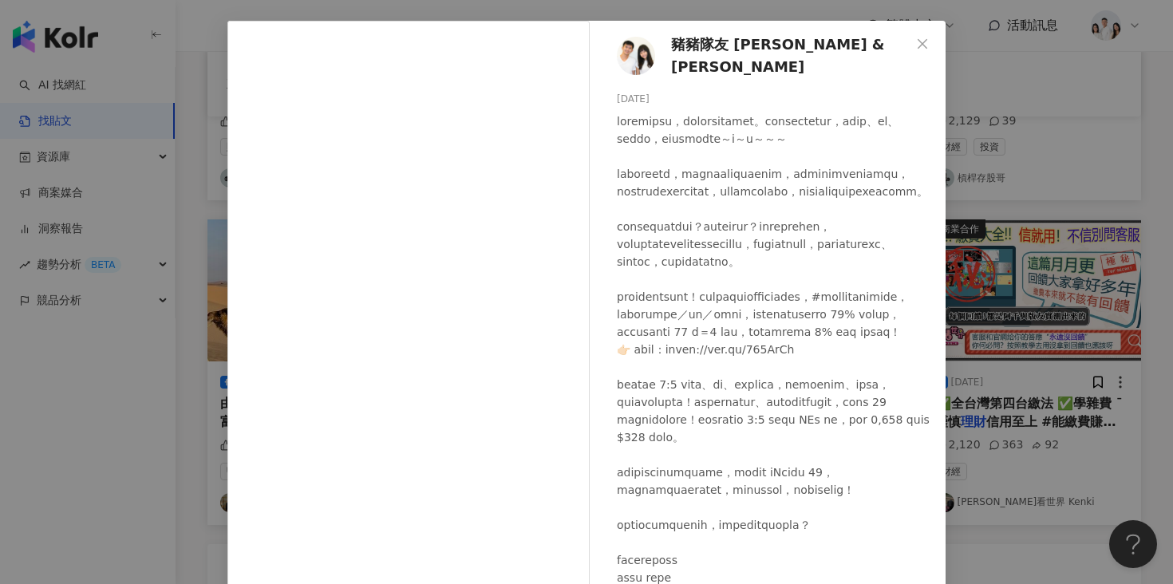
scroll to position [0, 0]
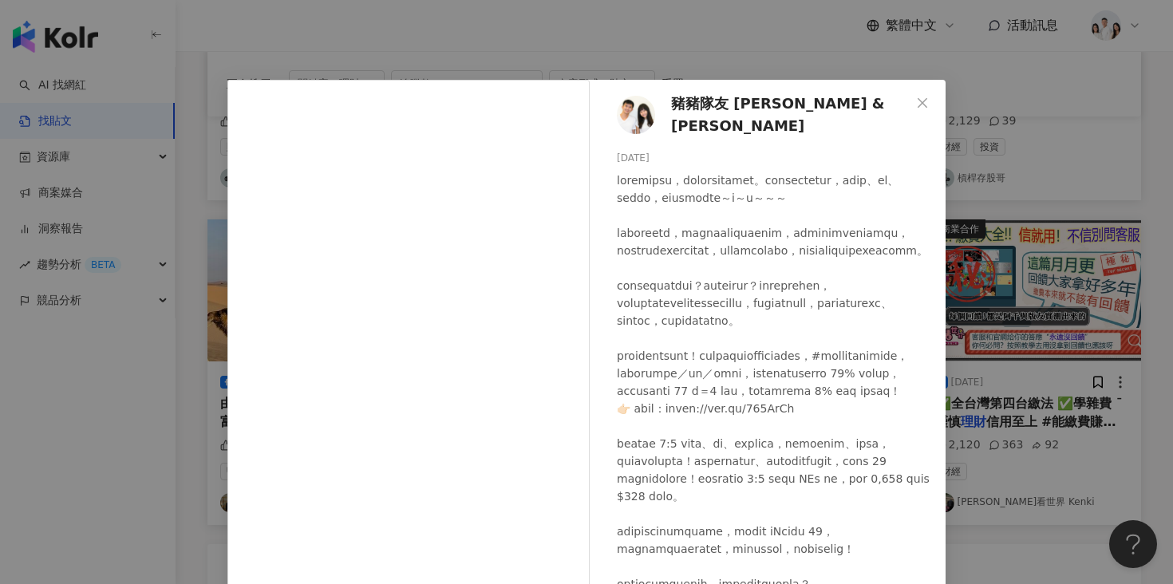
click at [1028, 171] on div "豬豬隊友 Scott & Wendy 2024/12/13 2,122 11 查看原始貼文" at bounding box center [586, 292] width 1173 height 584
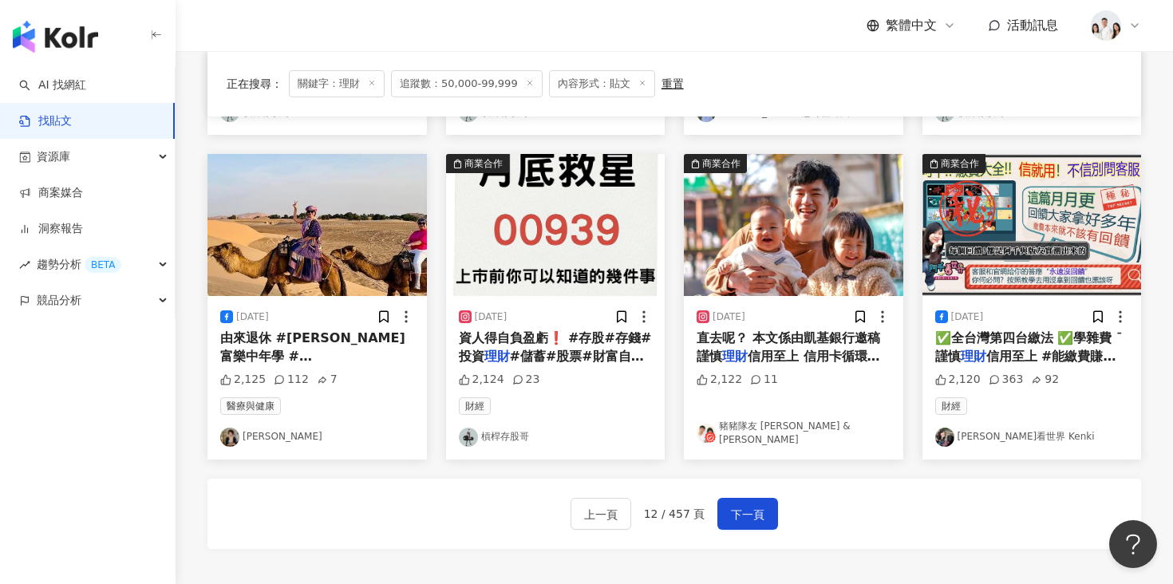
scroll to position [796, 0]
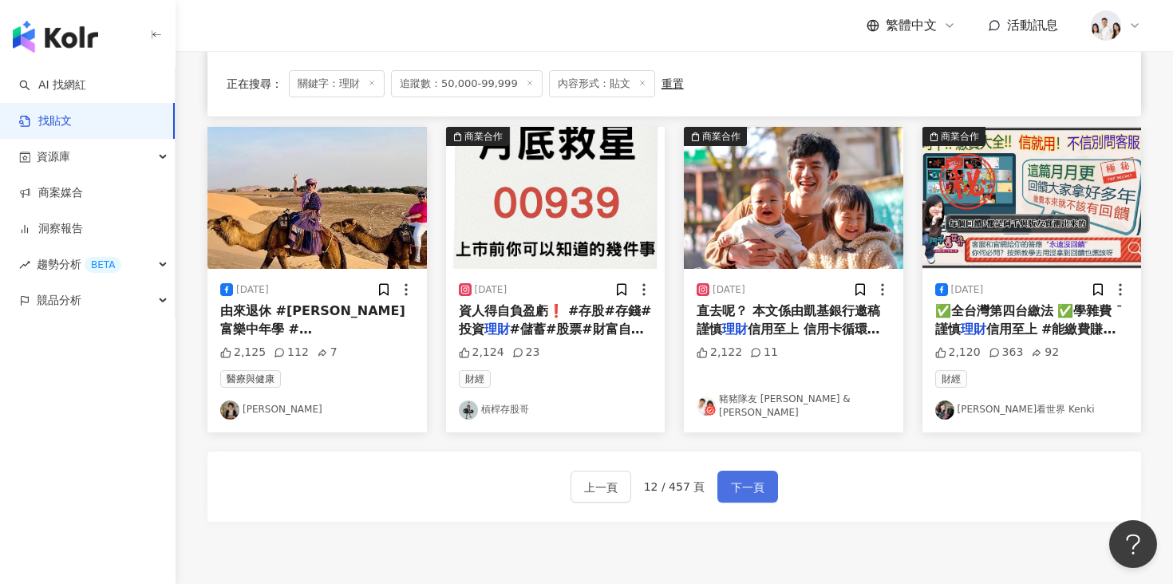
click at [744, 487] on span "下一頁" at bounding box center [748, 487] width 34 height 19
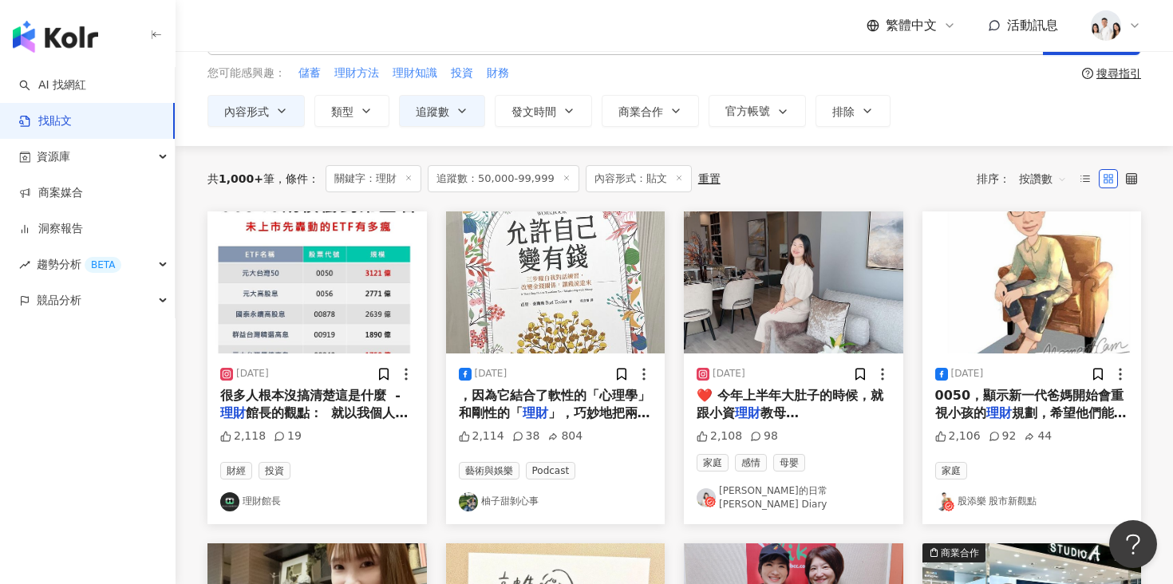
scroll to position [64, 0]
click at [757, 310] on img at bounding box center [793, 282] width 219 height 142
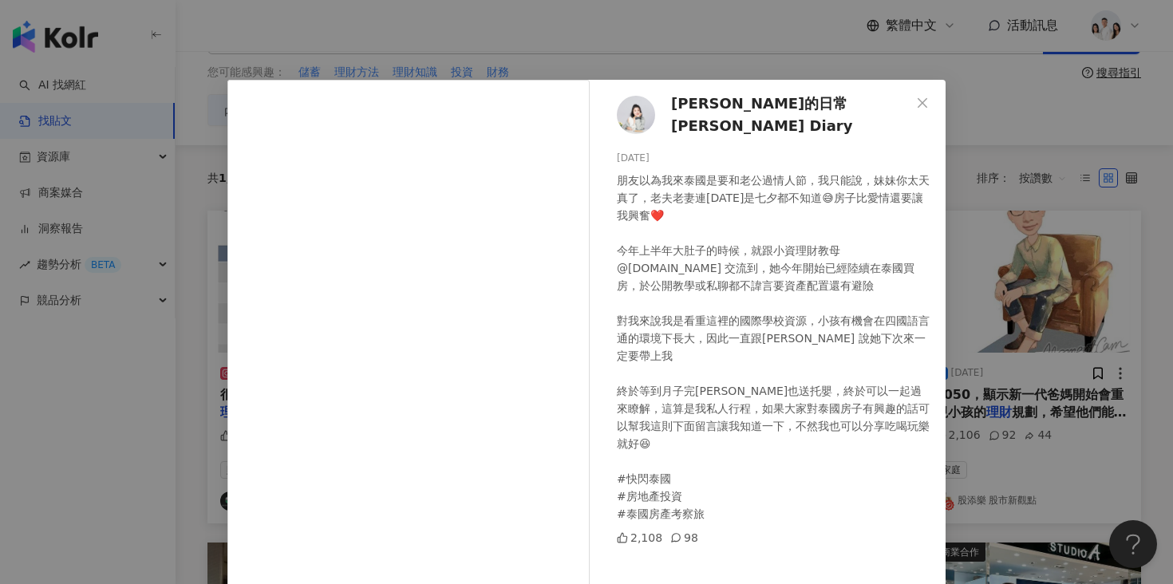
click at [679, 111] on span "艾琳的日常Erin's Diary" at bounding box center [790, 115] width 239 height 45
click at [979, 252] on div "艾琳的日常Erin's Diary 2023/8/22 朋友以為我來泰國是要和老公過情人節，我只能說，妹妹你太天真了，老夫老妻連今天是七夕都不知道😅房子比愛情…" at bounding box center [586, 292] width 1173 height 584
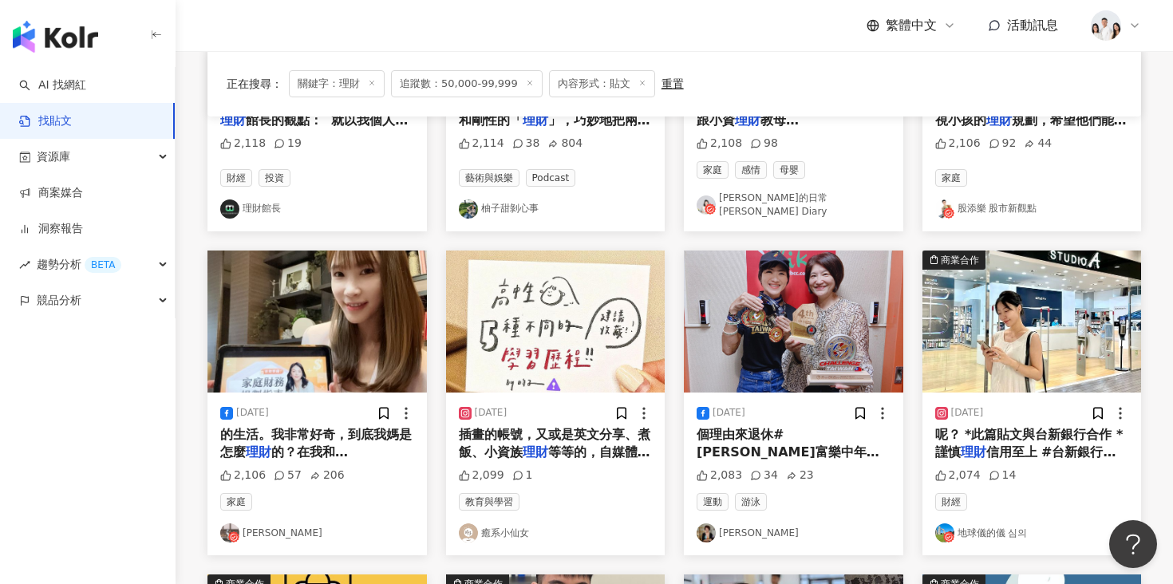
scroll to position [354, 0]
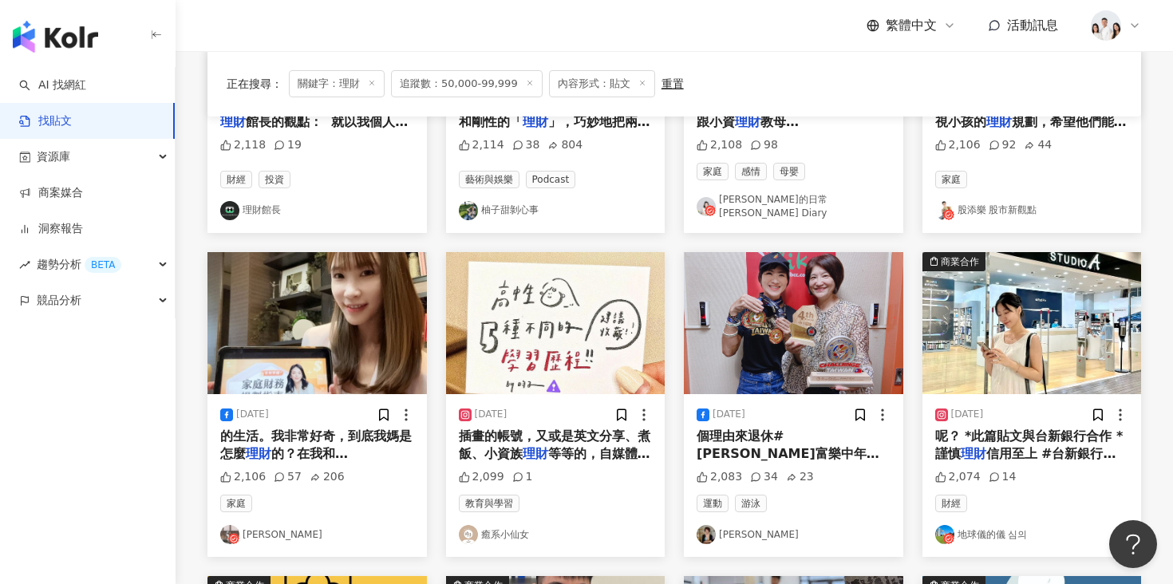
click at [988, 316] on img at bounding box center [1032, 323] width 219 height 142
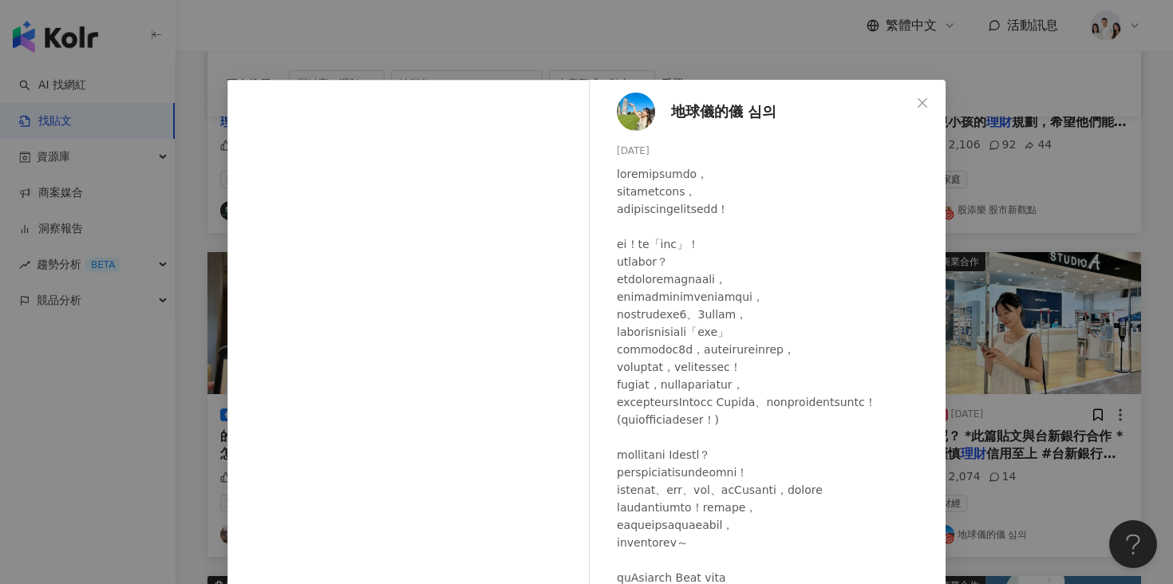
click at [951, 223] on div "地球儀的儀 심의 2024/8/4 2,074 14 查看原始貼文" at bounding box center [586, 292] width 1173 height 584
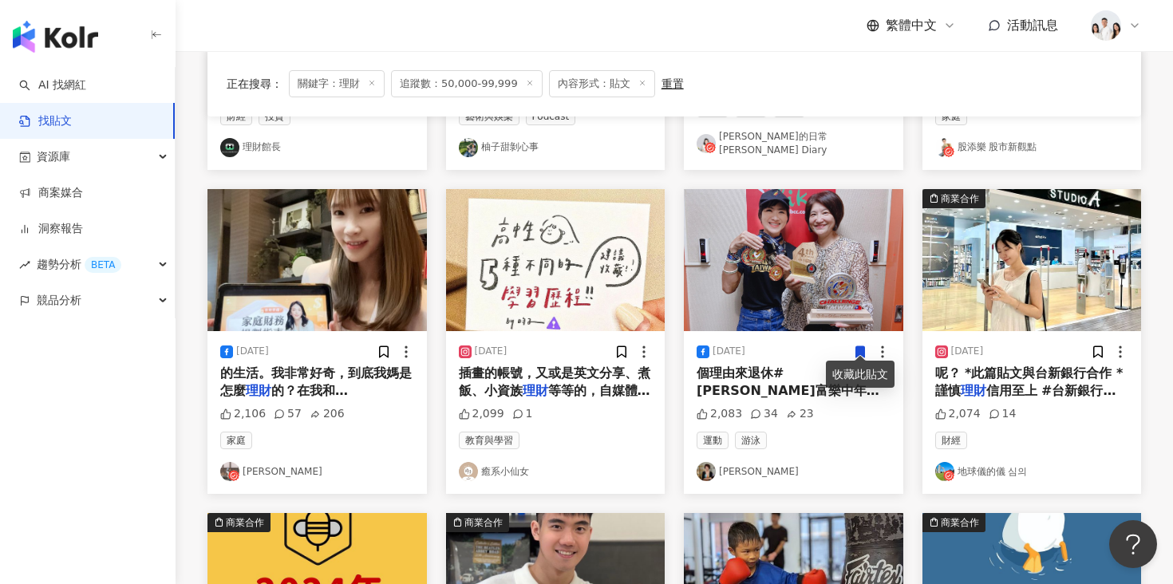
scroll to position [393, 0]
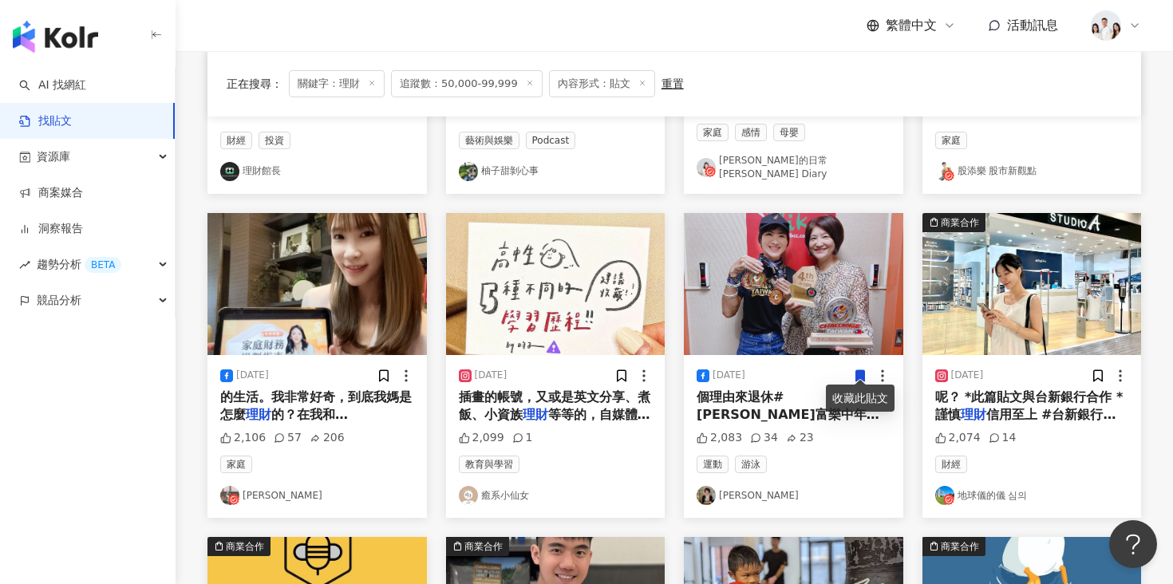
click at [555, 267] on img at bounding box center [555, 284] width 219 height 142
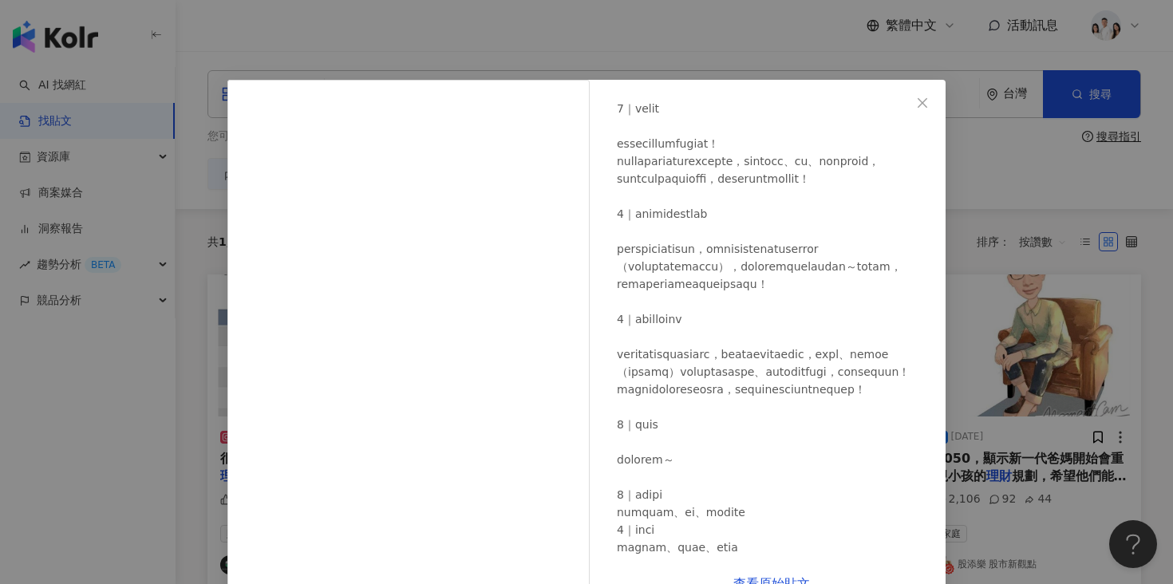
scroll to position [365, 0]
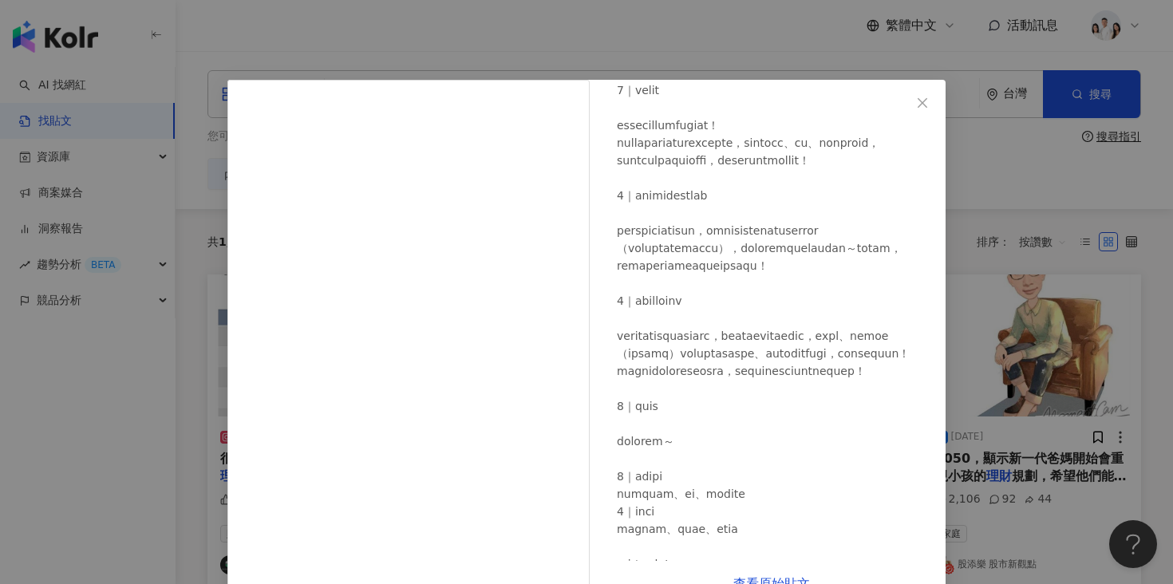
click at [1000, 289] on div "癒系小仙女 2024/3/28 2,099 1 查看原始貼文" at bounding box center [586, 292] width 1173 height 584
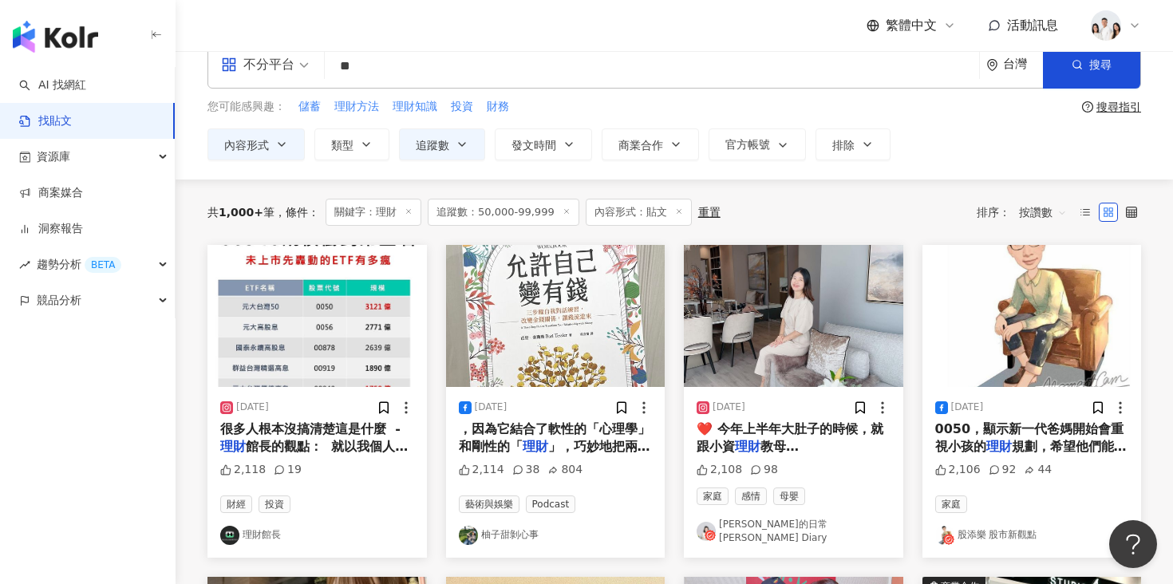
scroll to position [40, 0]
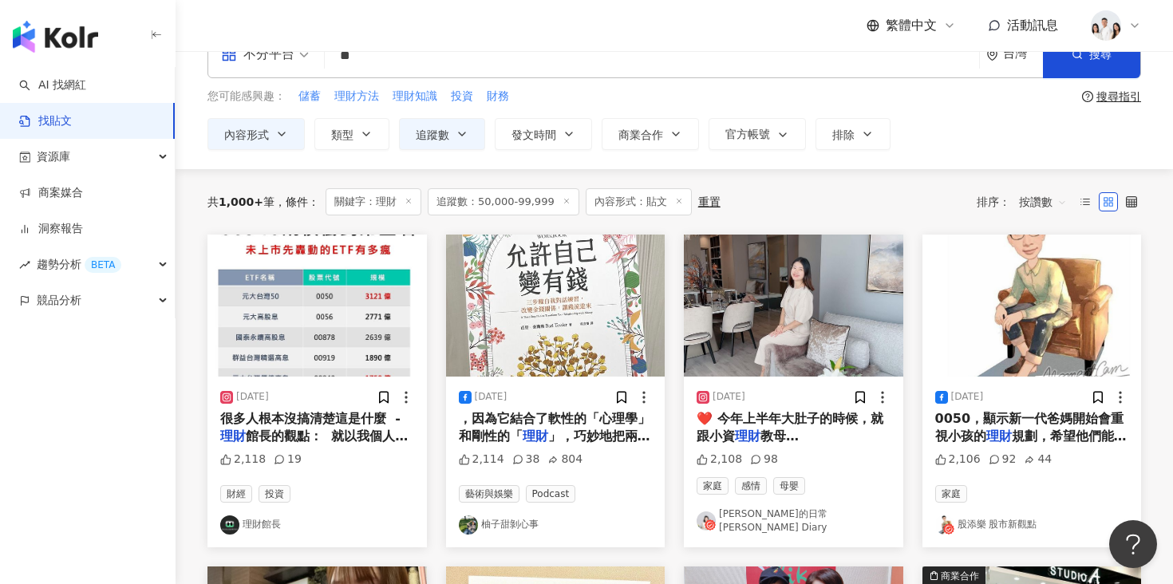
click at [531, 61] on input "**" at bounding box center [652, 55] width 642 height 34
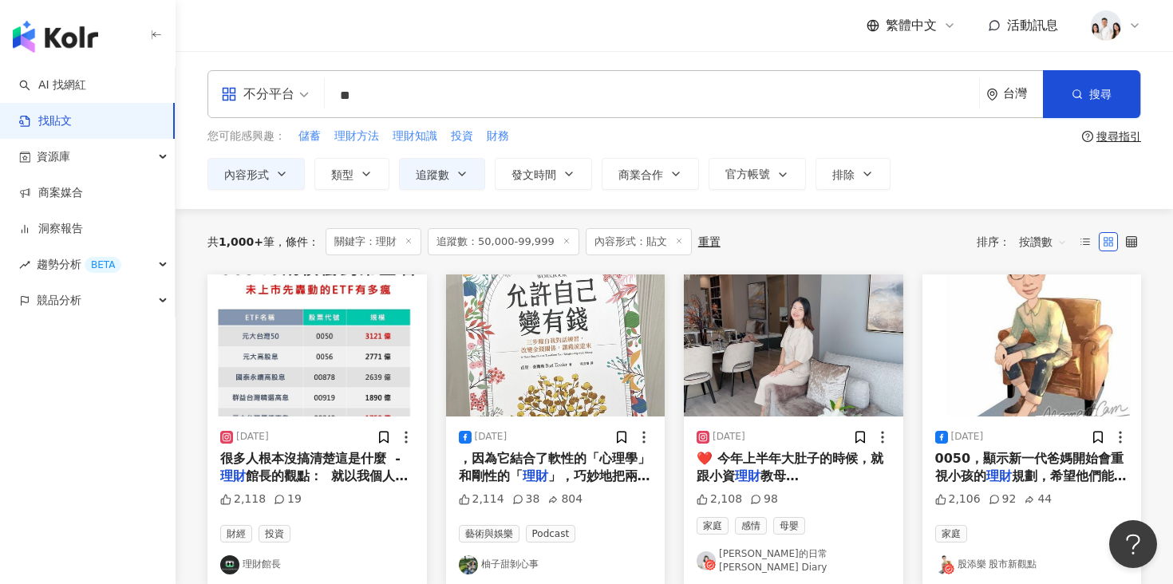
type input "*"
type input "**"
click at [625, 138] on div "您可能感興趣： 儲蓄 理財方法 理財知識 投資 財務" at bounding box center [642, 137] width 868 height 18
click at [1073, 93] on icon "button" at bounding box center [1077, 94] width 11 height 11
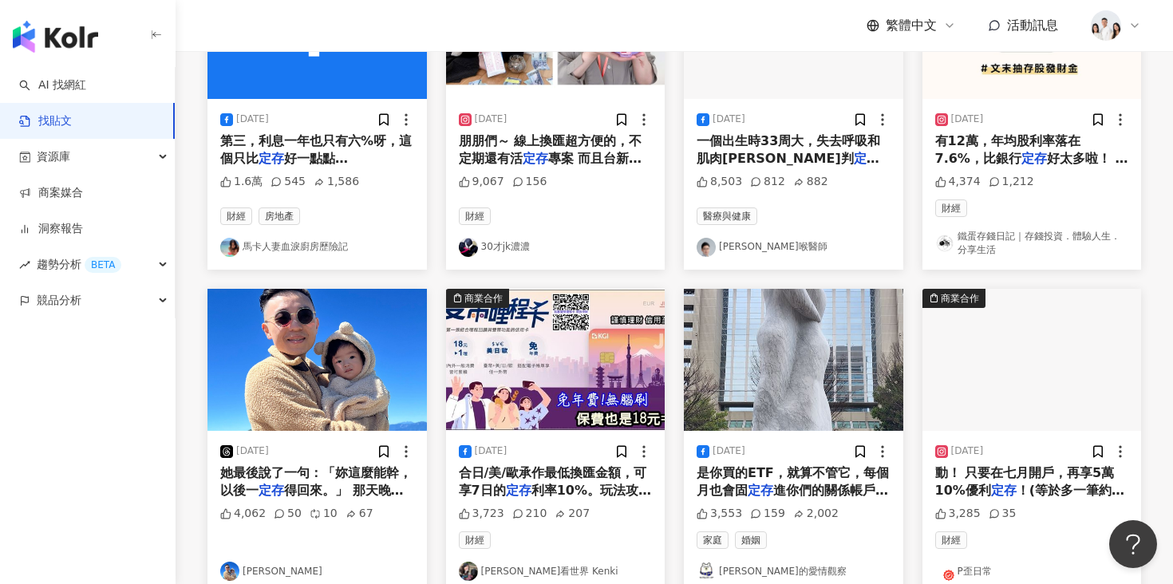
scroll to position [494, 0]
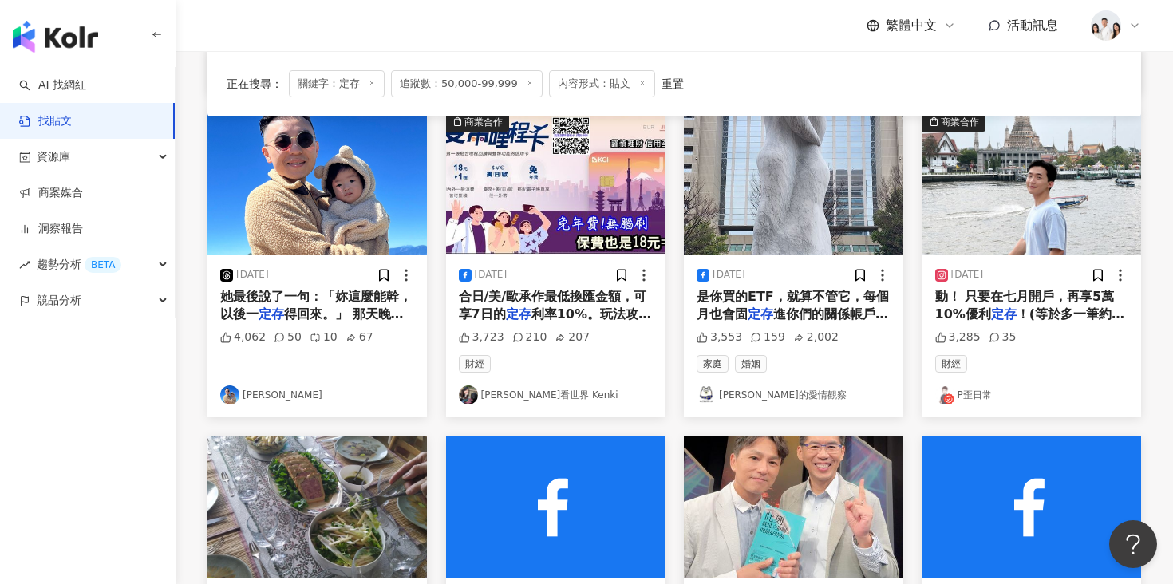
click at [338, 239] on img at bounding box center [317, 184] width 219 height 142
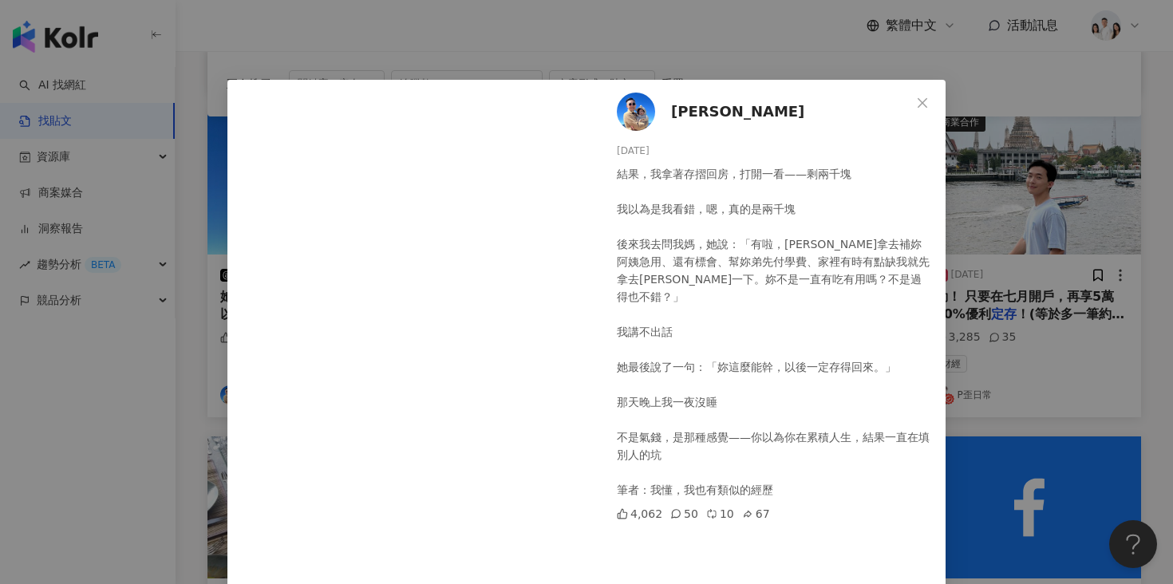
click at [690, 113] on span "林思齊" at bounding box center [737, 112] width 133 height 22
click at [1018, 259] on div "林思齊 2025/5/22 結果，我拿著存摺回房，打開一看——剩兩千塊 我以為是我看錯，嗯，真的是兩千塊 後來我去問我媽，她說：「有啦，錢都拿去補妳阿姨急用、…" at bounding box center [586, 292] width 1173 height 584
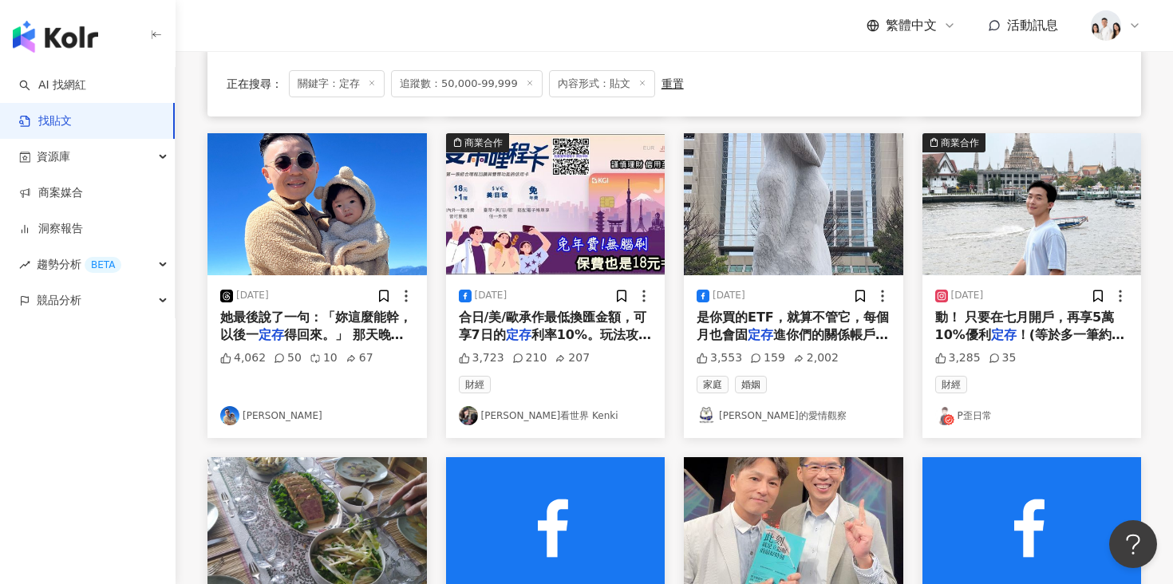
scroll to position [472, 0]
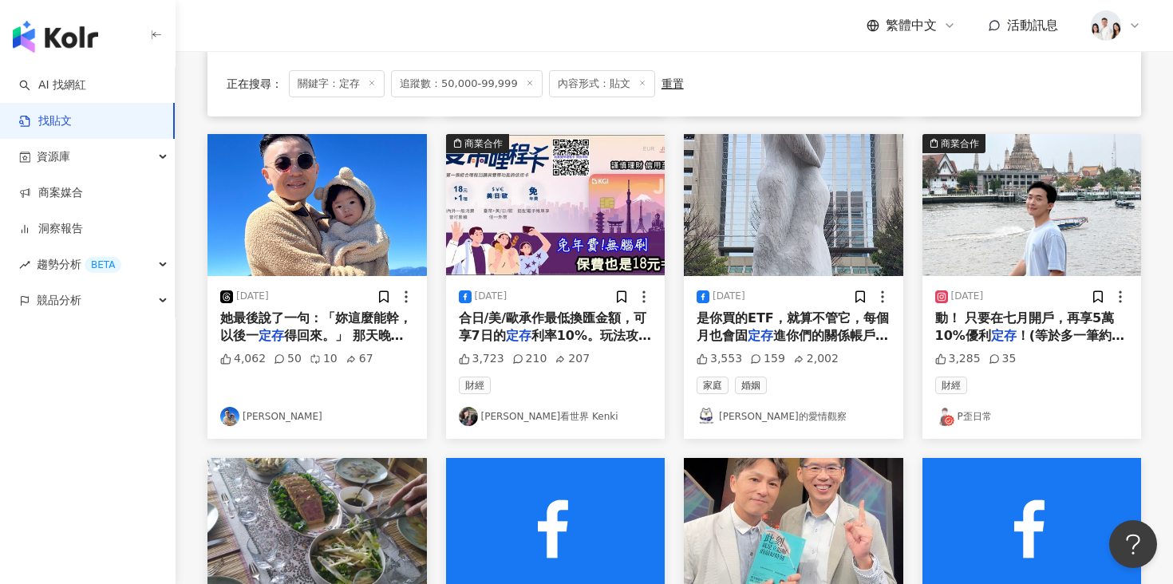
click at [995, 238] on img at bounding box center [1032, 205] width 219 height 142
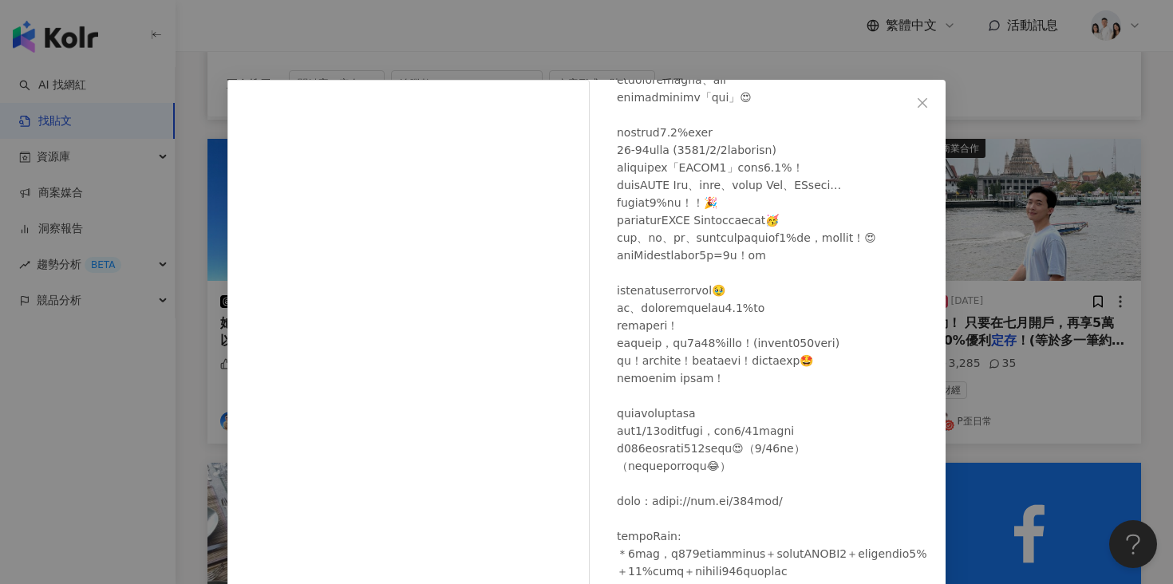
scroll to position [228, 0]
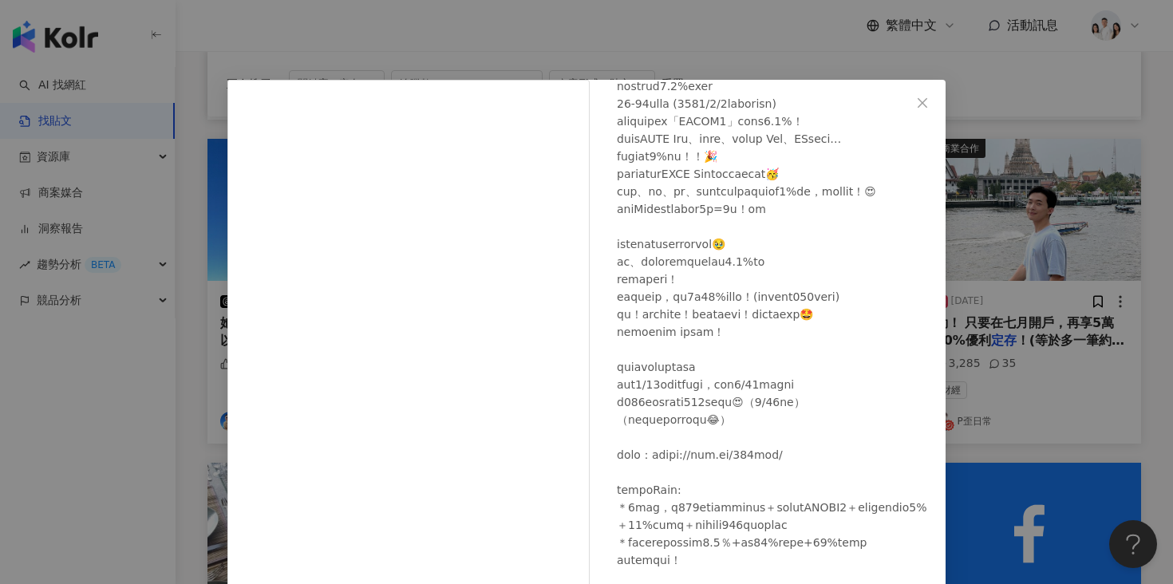
click at [1013, 237] on div "P歪日常 2024/7/18 3,285 35 查看原始貼文" at bounding box center [586, 292] width 1173 height 584
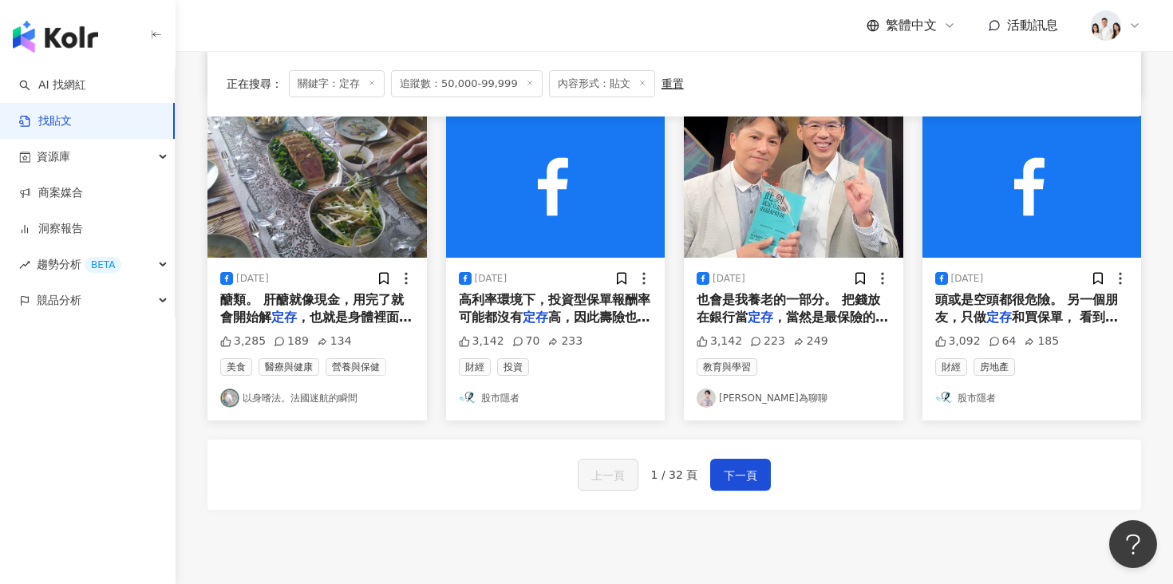
scroll to position [757, 0]
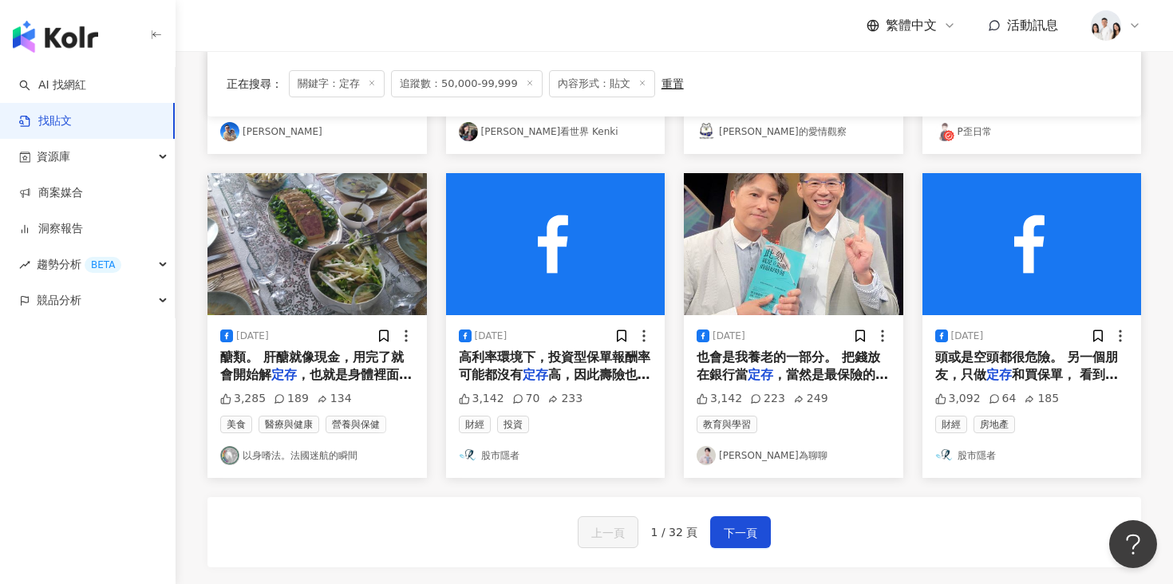
click at [751, 289] on img at bounding box center [793, 244] width 219 height 142
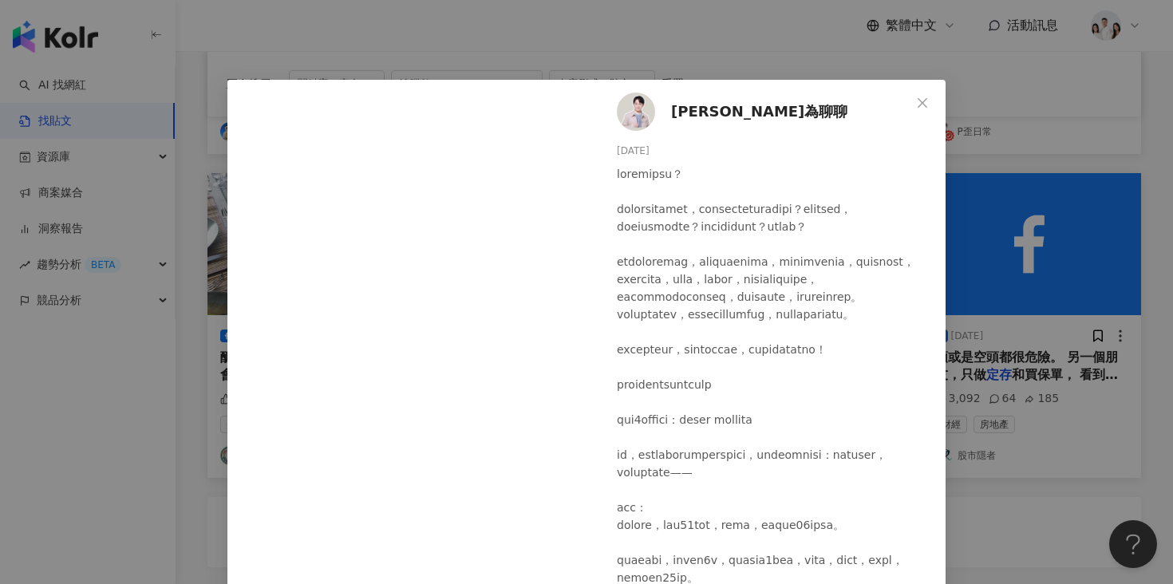
click at [693, 115] on span "狄志為聊聊" at bounding box center [759, 112] width 176 height 22
click at [927, 101] on icon "close" at bounding box center [922, 103] width 13 height 13
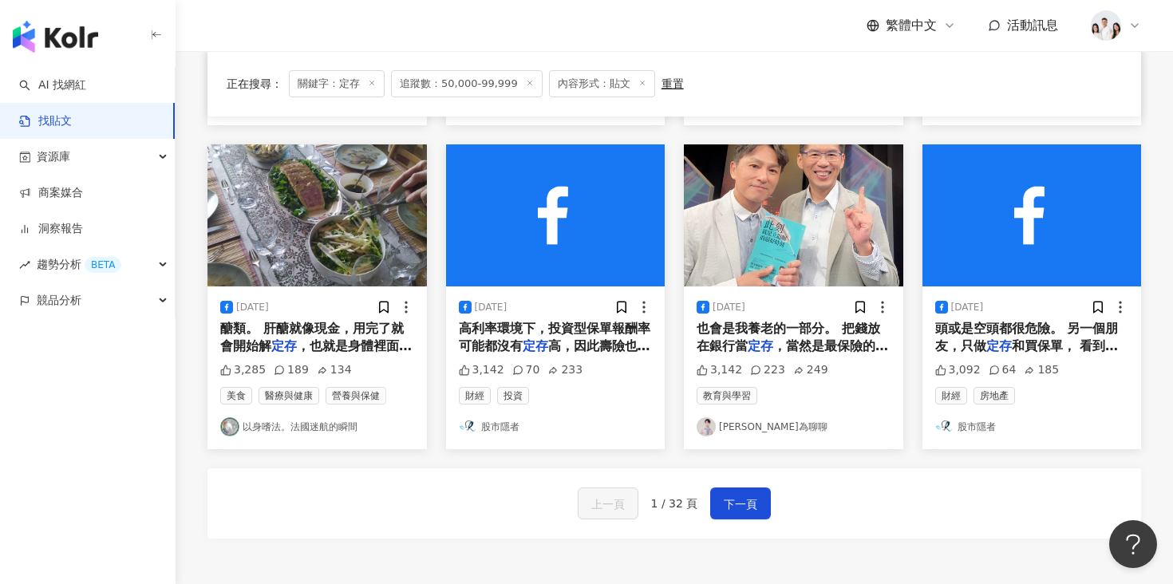
scroll to position [797, 0]
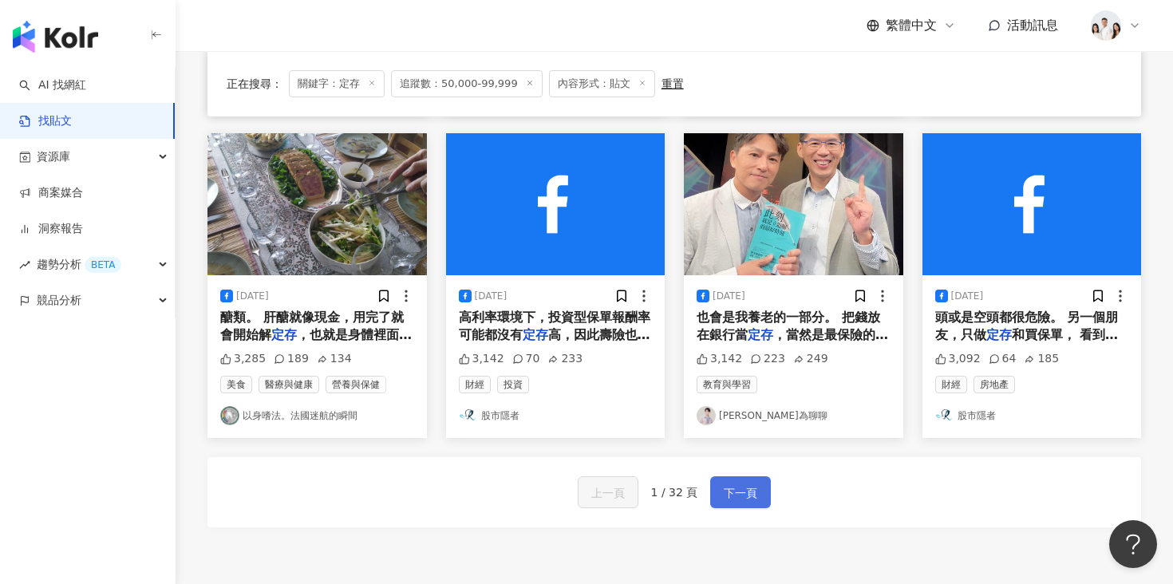
click at [739, 500] on span "下一頁" at bounding box center [741, 493] width 34 height 19
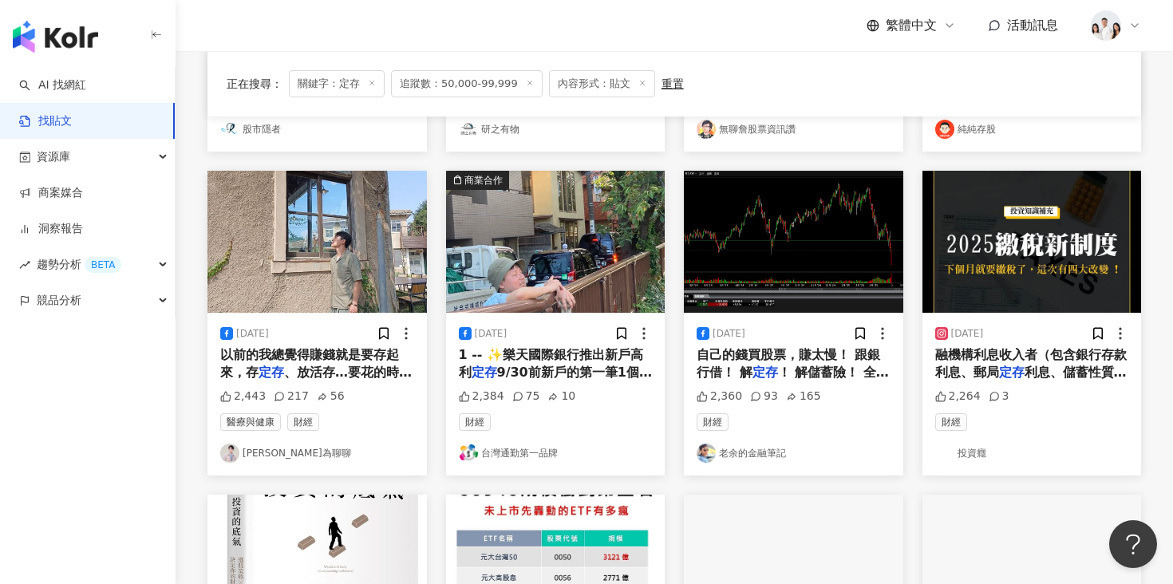
scroll to position [429, 0]
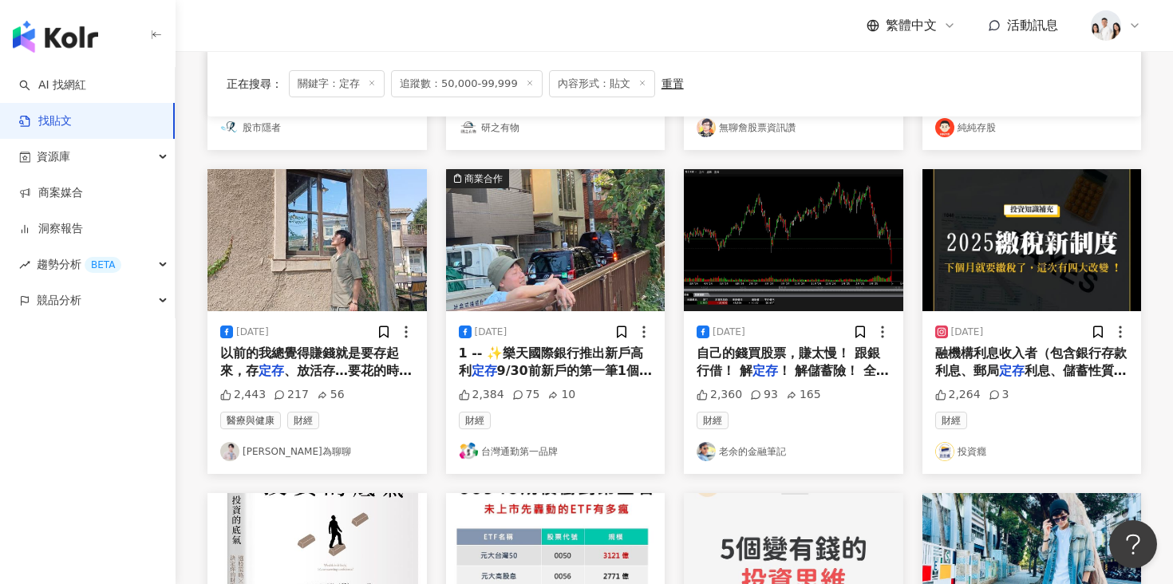
click at [567, 282] on img at bounding box center [555, 240] width 219 height 142
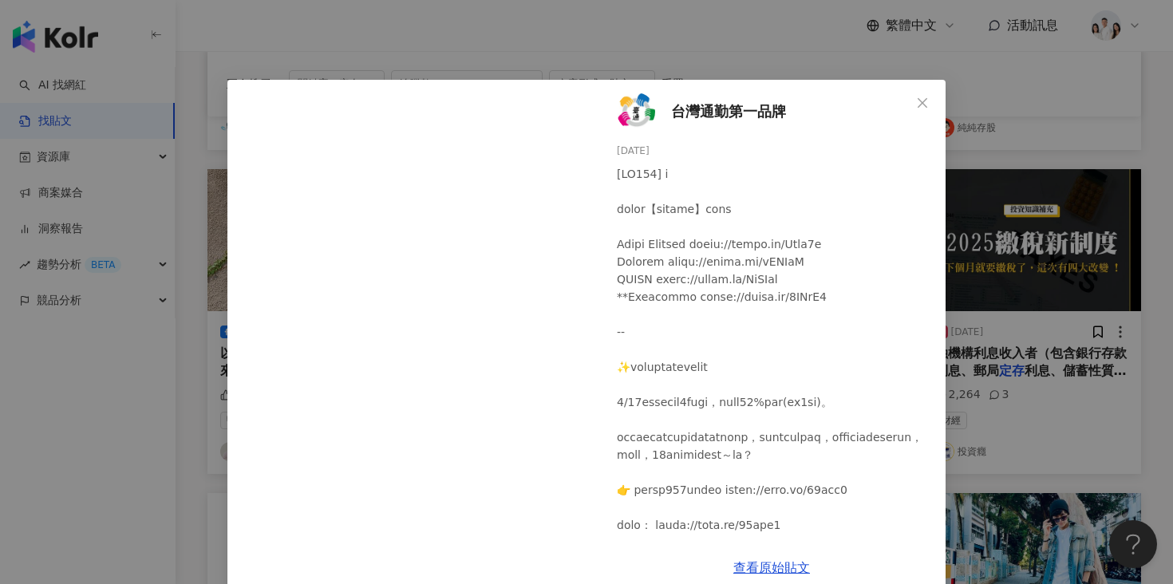
click at [655, 110] on div "台灣通勤第一品牌 2023/8/26 2,384 75 10" at bounding box center [772, 312] width 348 height 465
click at [682, 106] on span "台灣通勤第一品牌" at bounding box center [728, 112] width 115 height 22
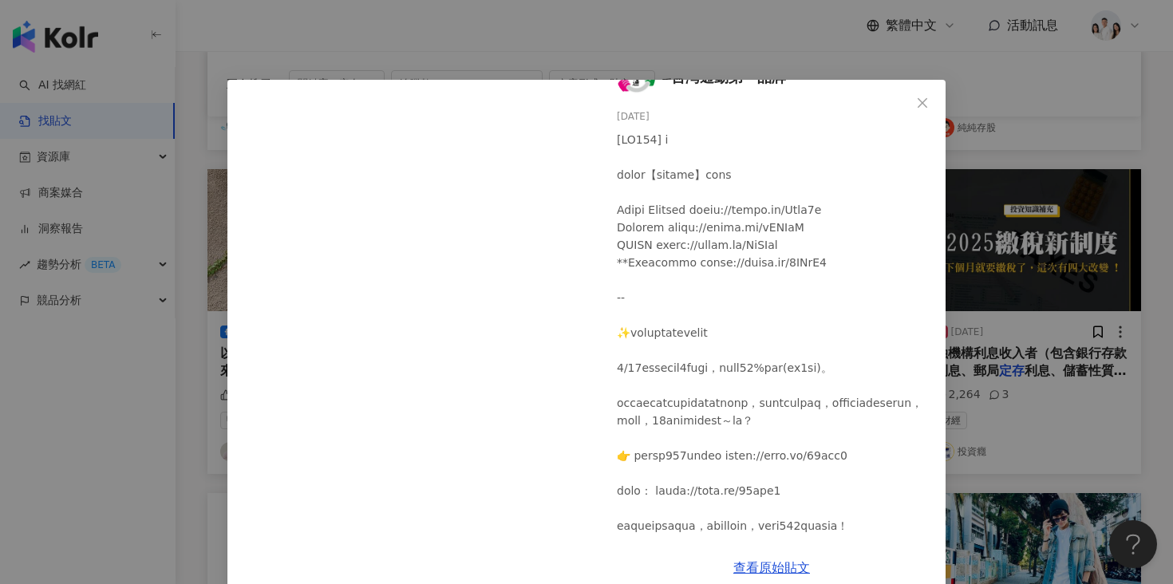
scroll to position [69, 0]
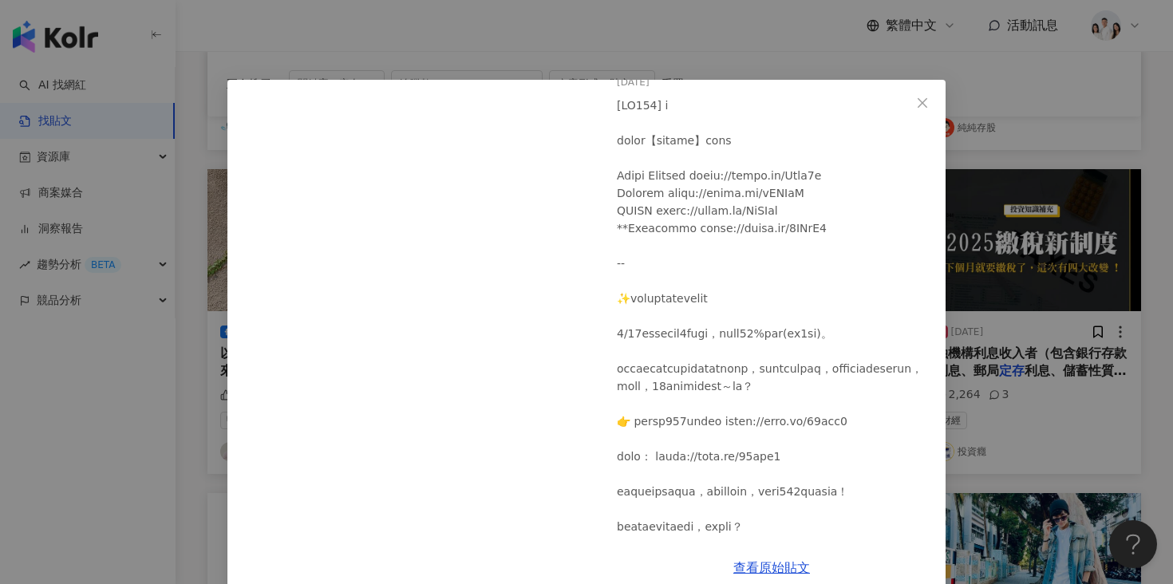
click at [927, 189] on div at bounding box center [775, 492] width 316 height 790
click at [966, 206] on div "台灣通勤第一品牌 2023/8/26 2,384 75 10 查看原始貼文" at bounding box center [586, 292] width 1173 height 584
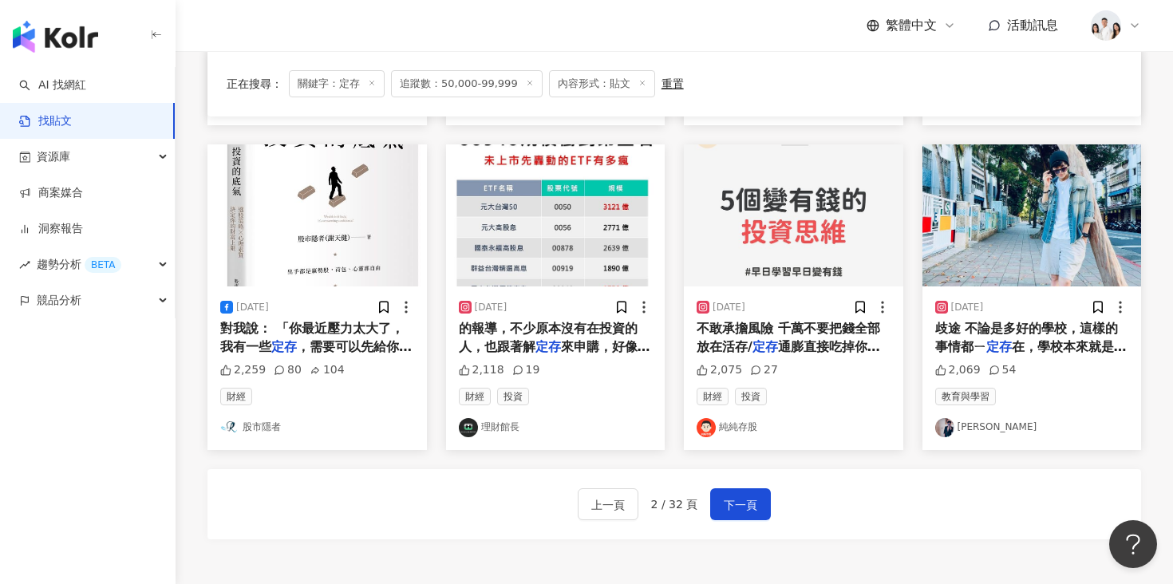
scroll to position [792, 0]
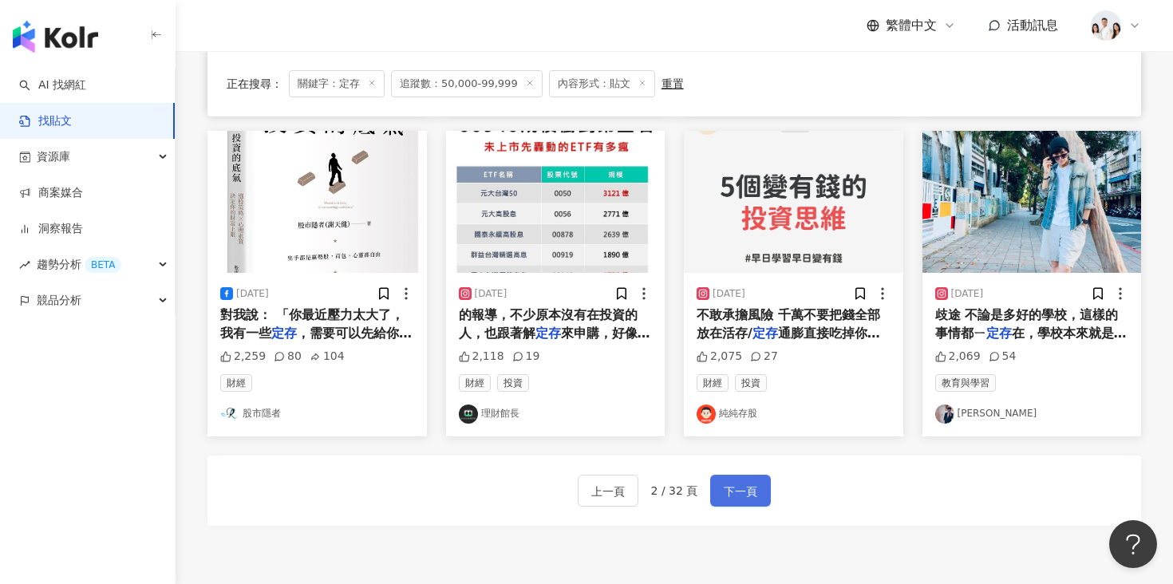
click at [738, 482] on span "下一頁" at bounding box center [741, 491] width 34 height 19
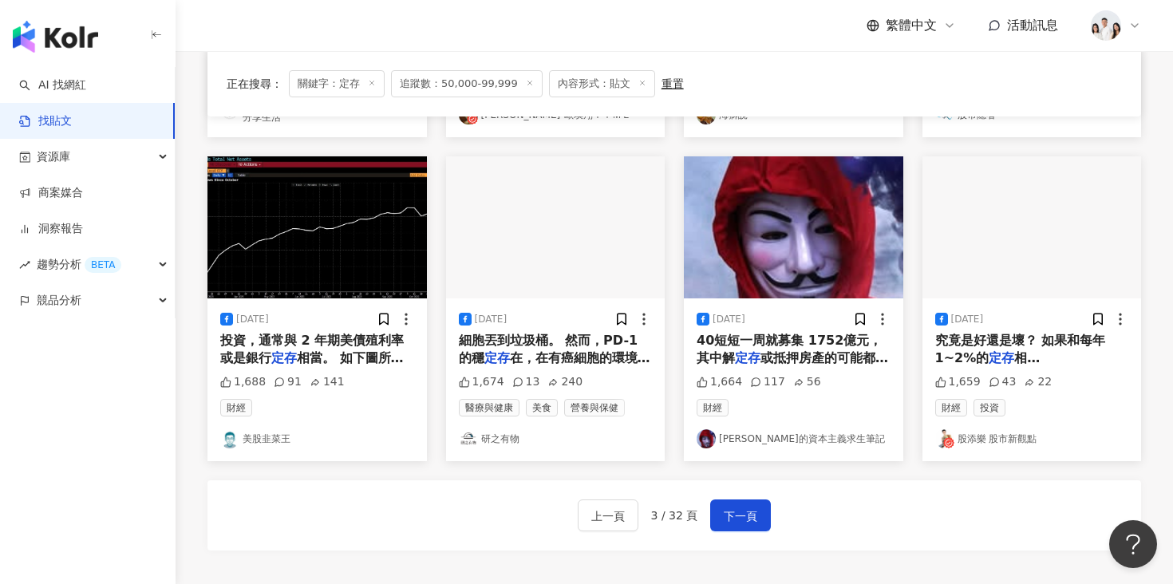
scroll to position [859, 0]
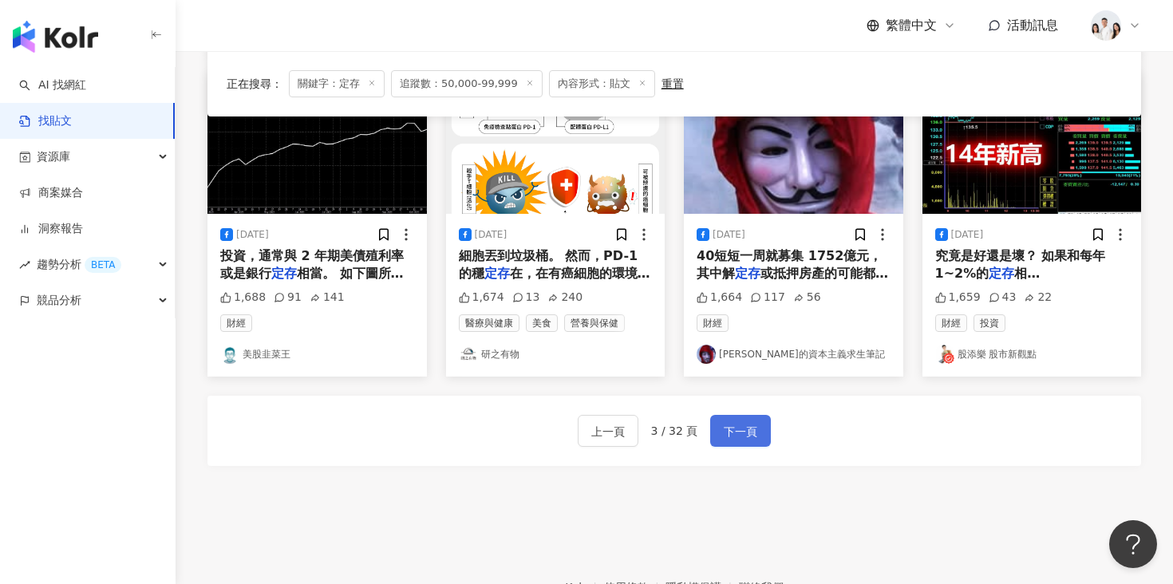
click at [753, 427] on span "下一頁" at bounding box center [741, 431] width 34 height 19
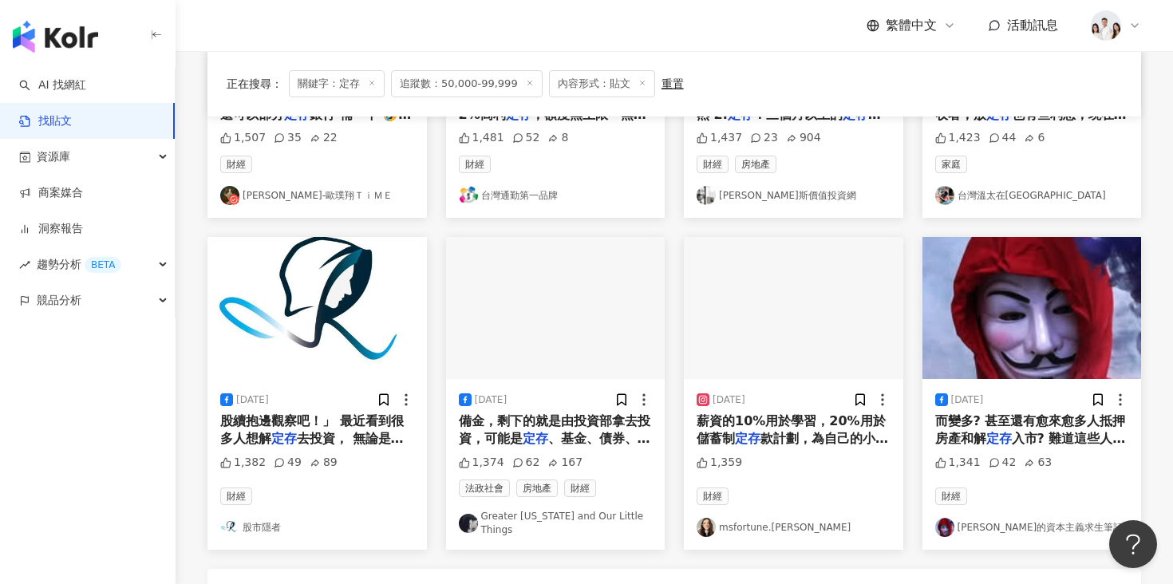
scroll to position [717, 0]
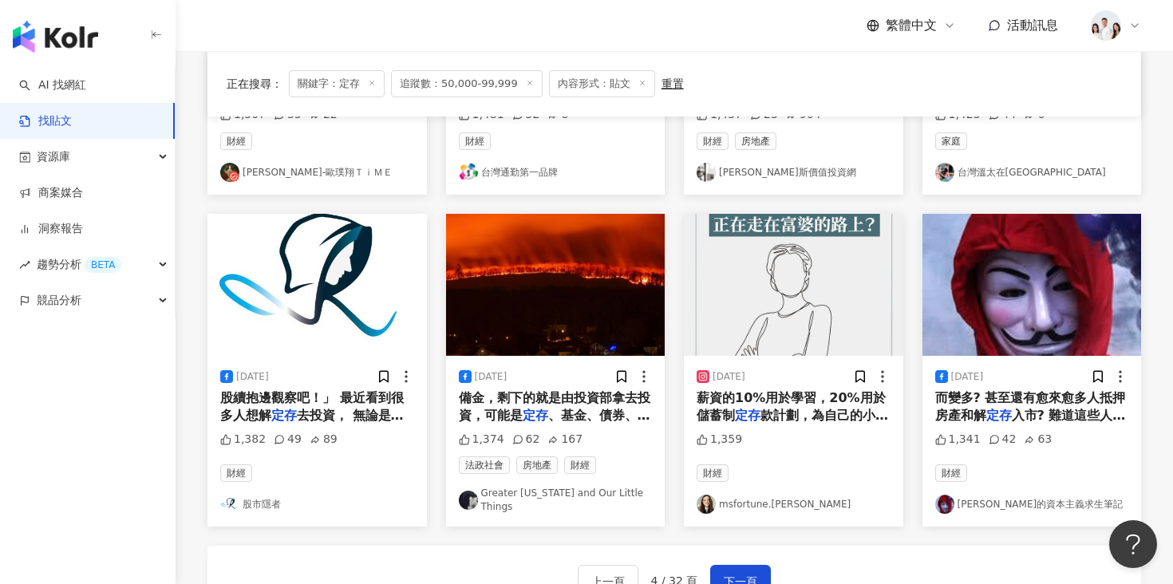
click at [746, 336] on img at bounding box center [793, 285] width 219 height 142
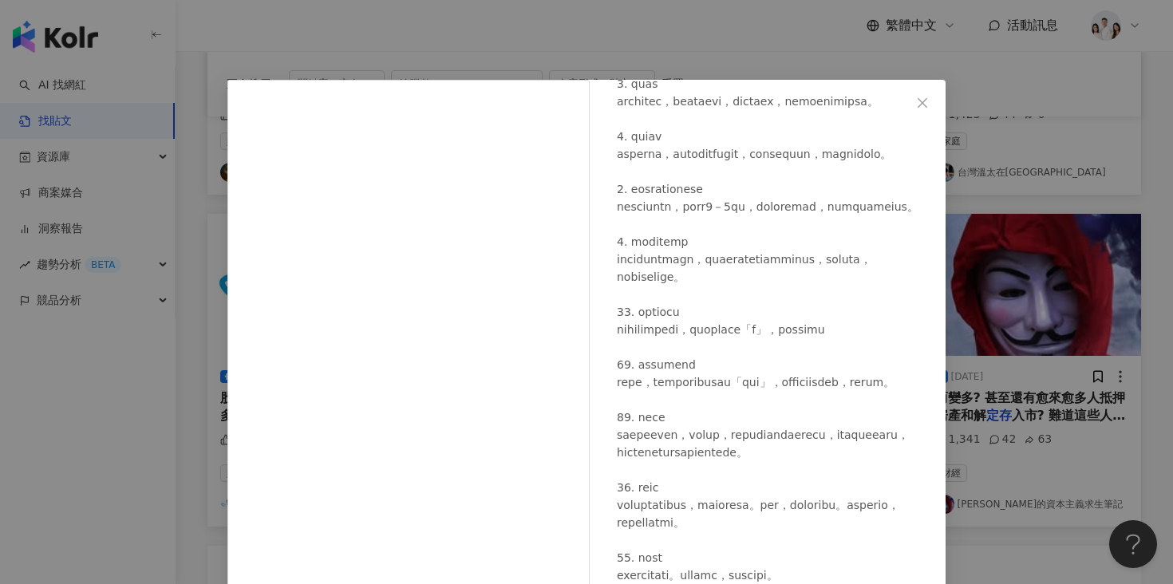
scroll to position [833, 0]
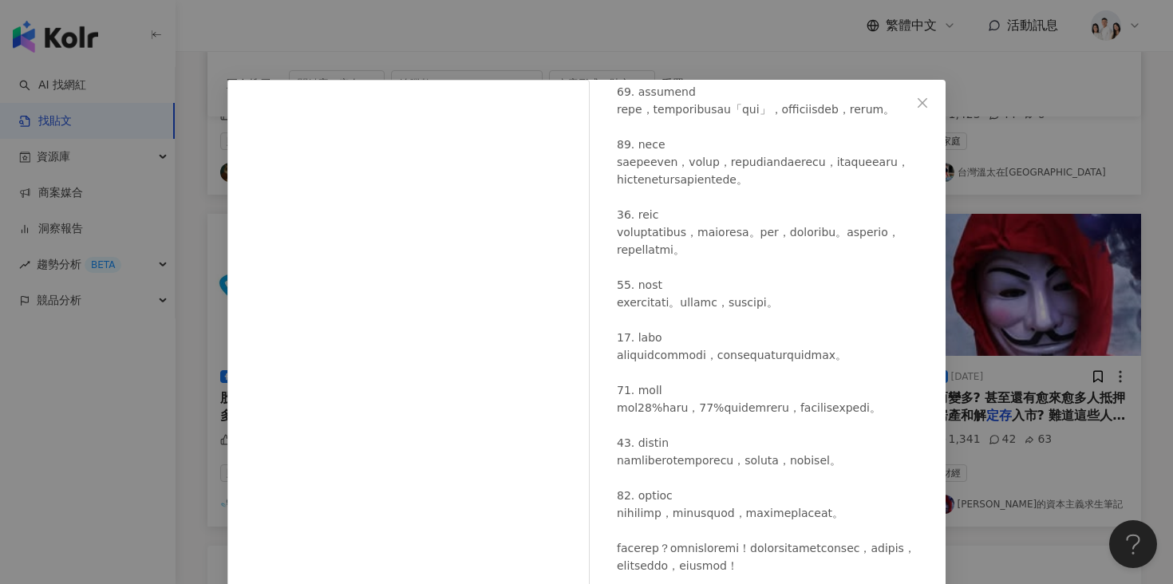
click at [1022, 314] on div "msfortune.carol 2024/3/28 1,359 查看原始貼文" at bounding box center [586, 292] width 1173 height 584
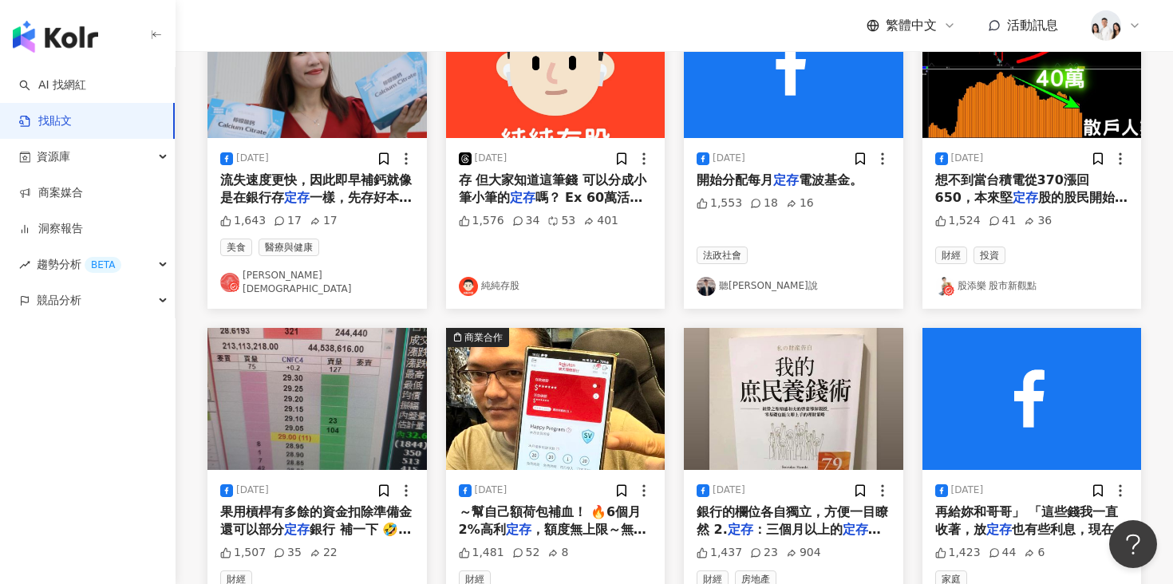
scroll to position [505, 0]
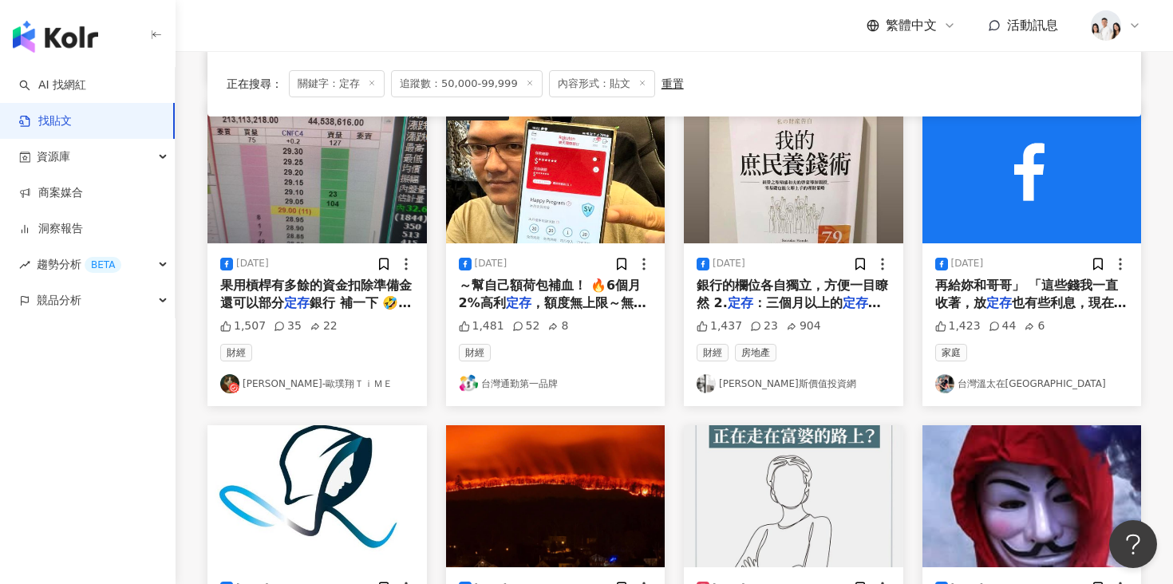
click at [306, 208] on img at bounding box center [317, 172] width 219 height 142
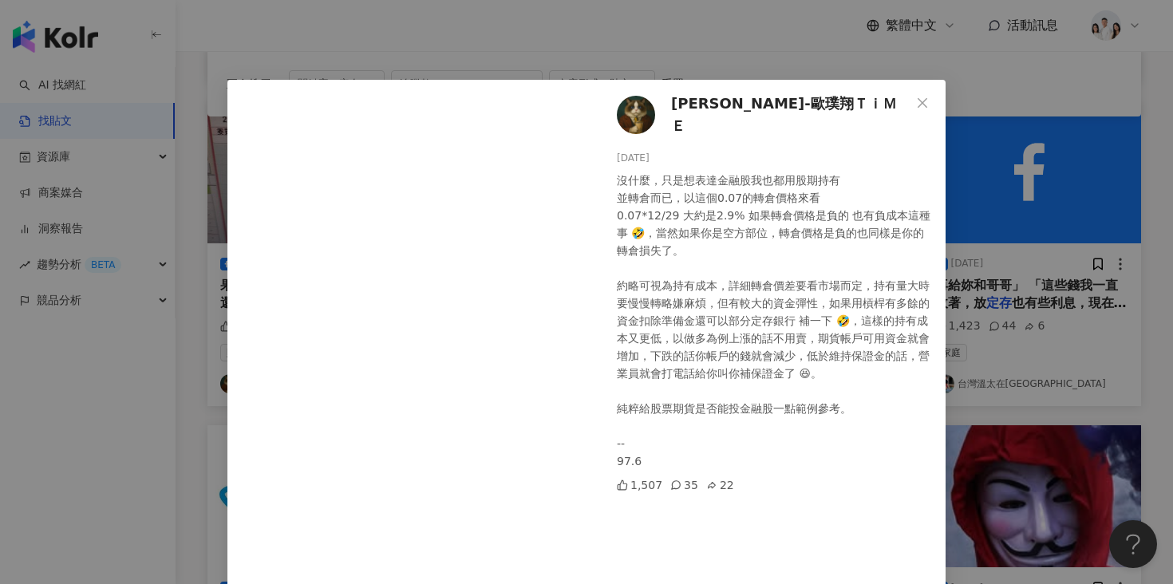
click at [692, 42] on div "菲比斯-歐璞翔ＴｉＭＥ 2024/2/20 沒什麼，只是想表達金融股我也都用股期持有 並轉倉而已，以這個0.07的轉倉價格來看 0.07*12/29 大約是2…" at bounding box center [586, 292] width 1173 height 584
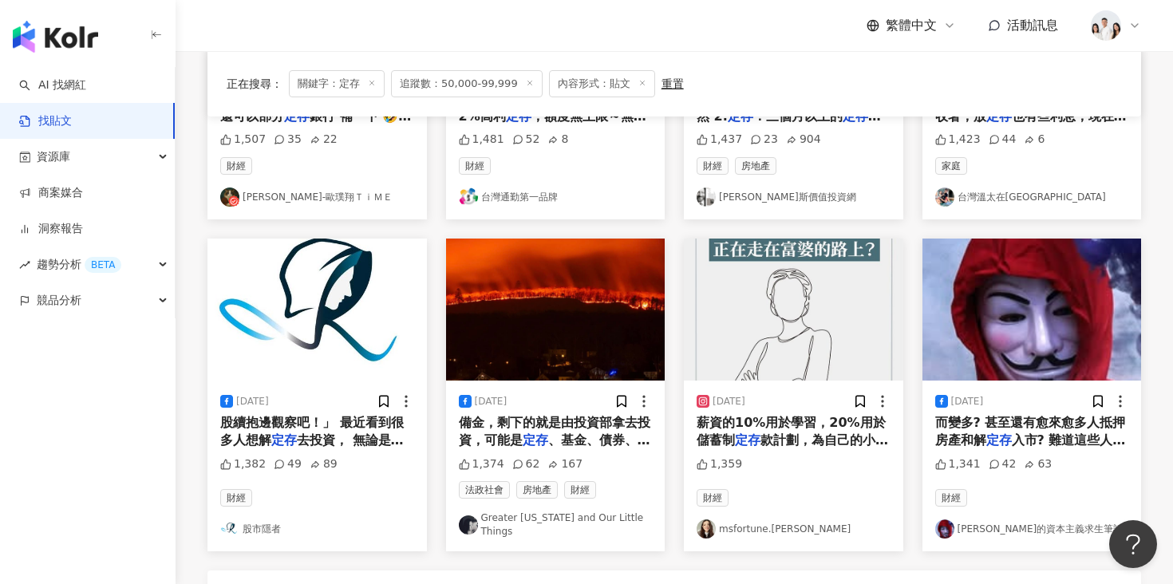
scroll to position [958, 0]
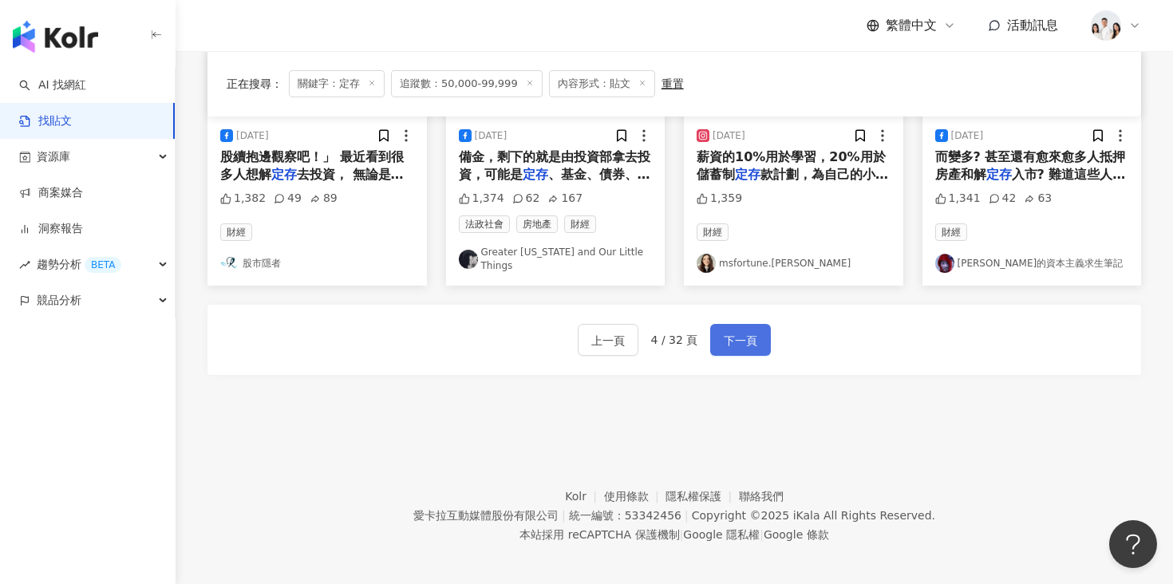
click at [753, 324] on button "下一頁" at bounding box center [740, 340] width 61 height 32
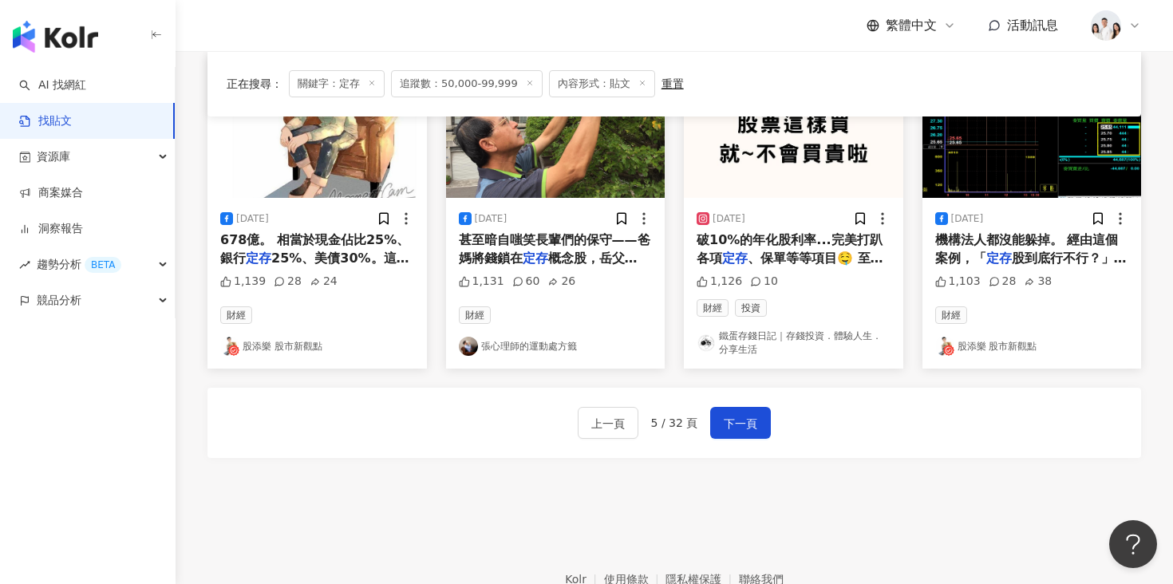
scroll to position [864, 0]
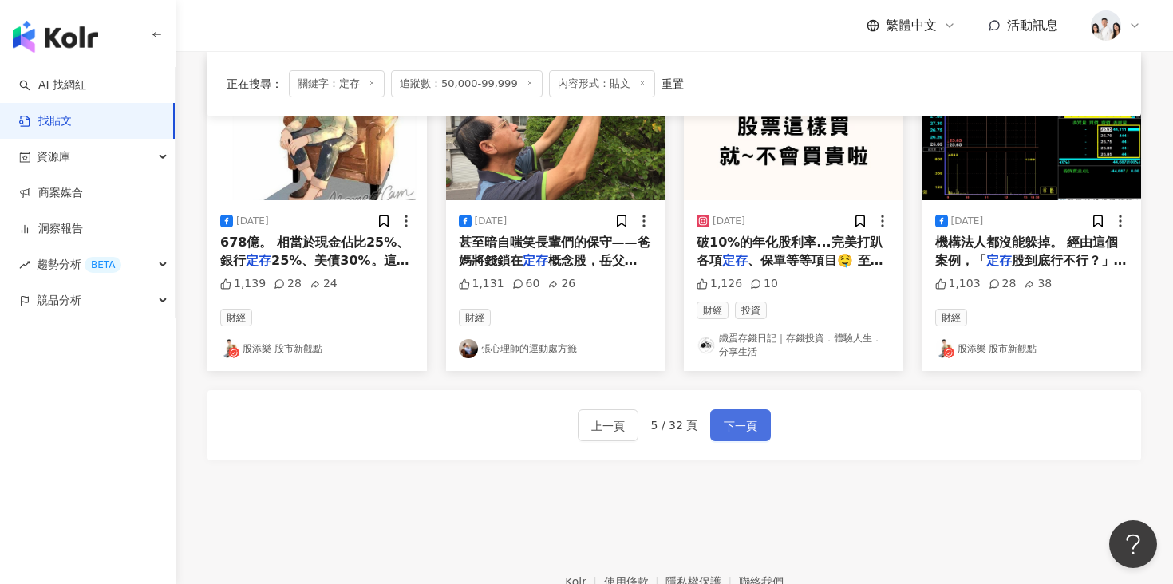
click at [741, 423] on span "下一頁" at bounding box center [741, 426] width 34 height 19
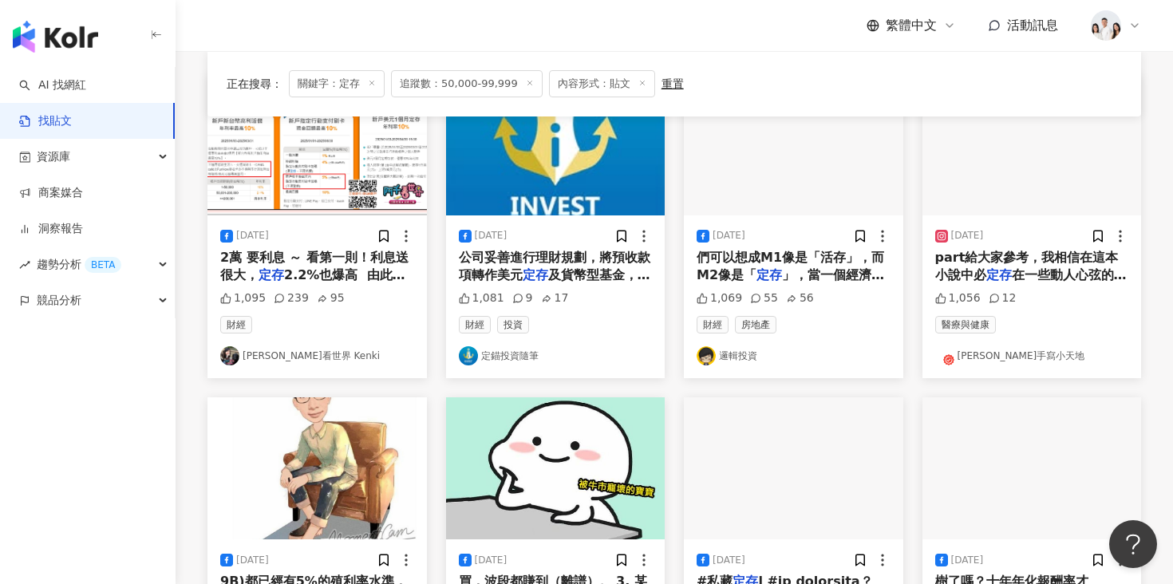
scroll to position [54, 0]
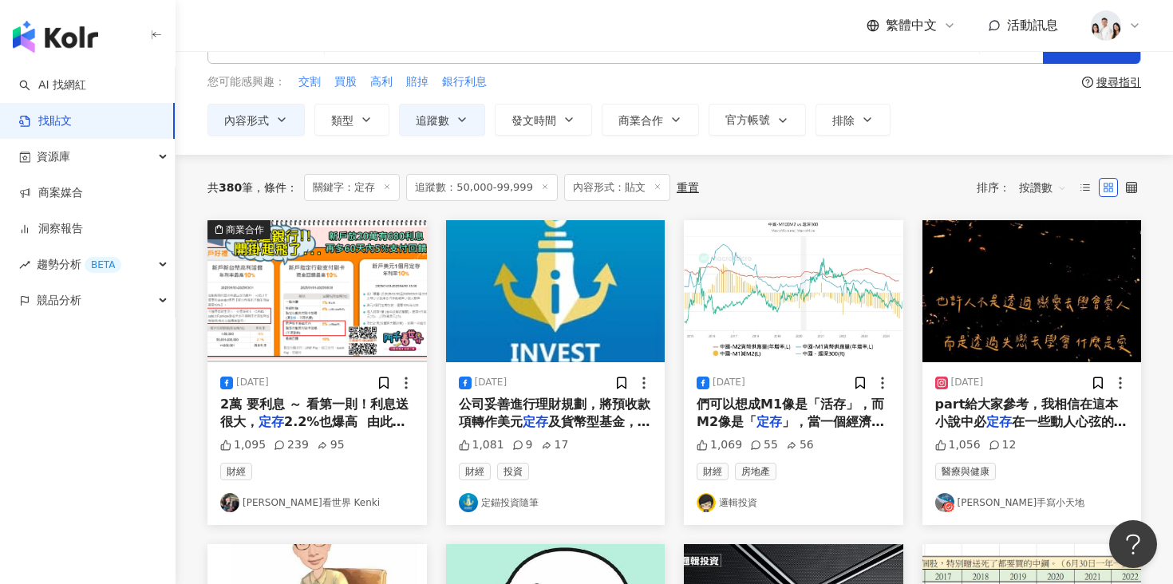
click at [986, 247] on img at bounding box center [1032, 291] width 219 height 142
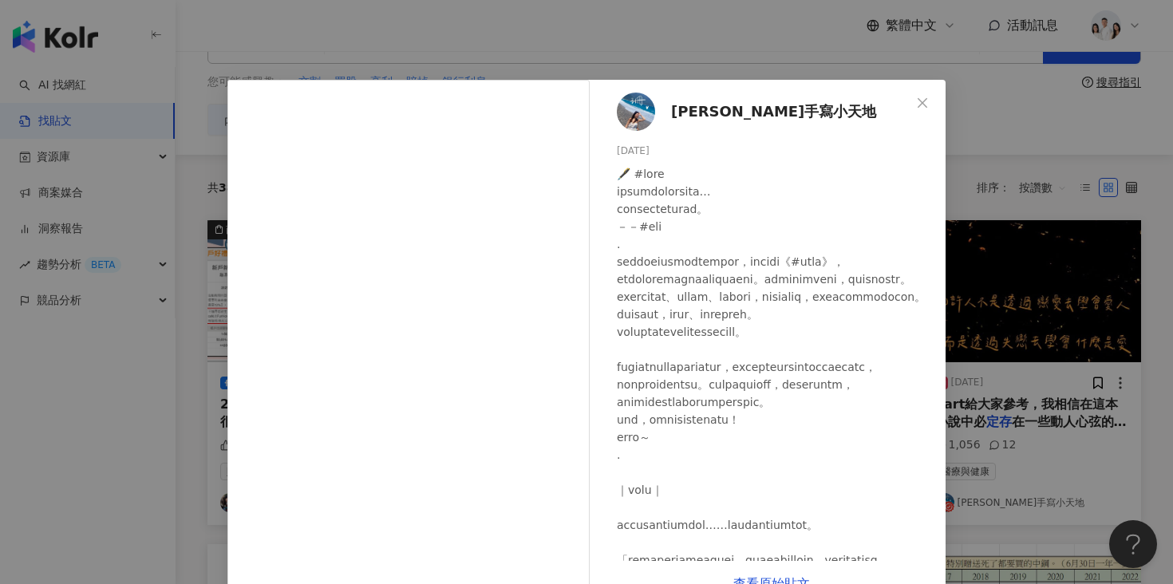
click at [973, 231] on div "珊珊手寫小天地 2024/1/5 1,056 12 查看原始貼文" at bounding box center [586, 292] width 1173 height 584
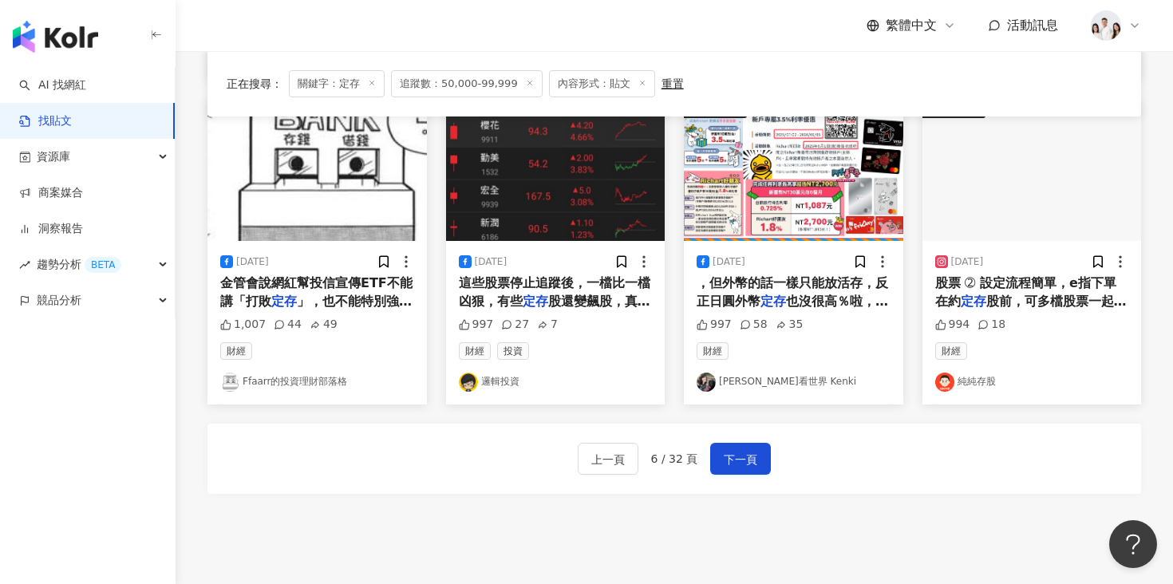
scroll to position [951, 0]
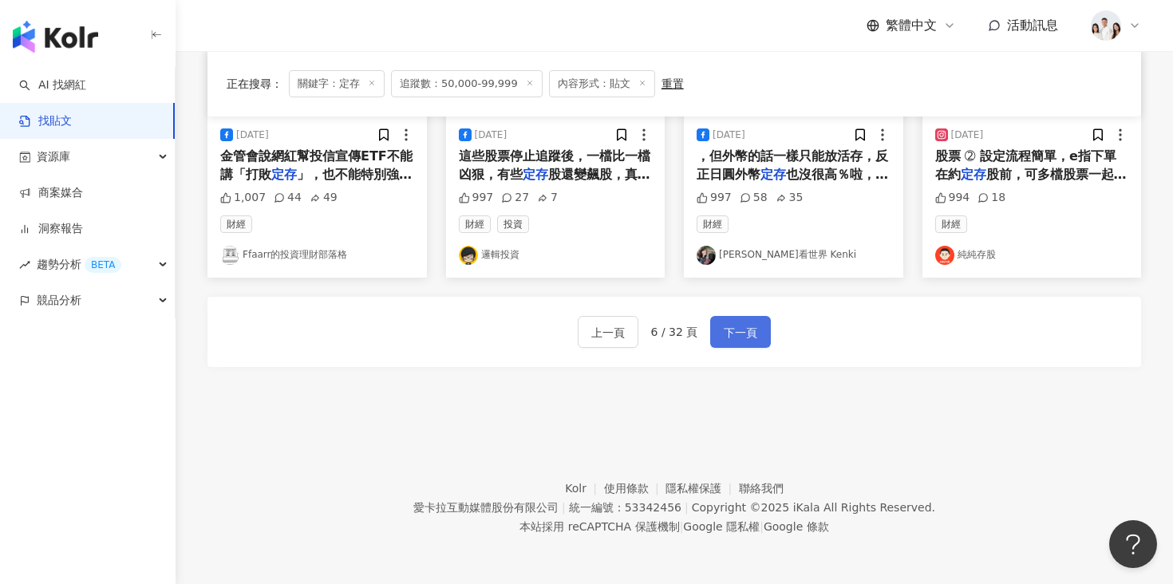
click at [763, 326] on button "下一頁" at bounding box center [740, 332] width 61 height 32
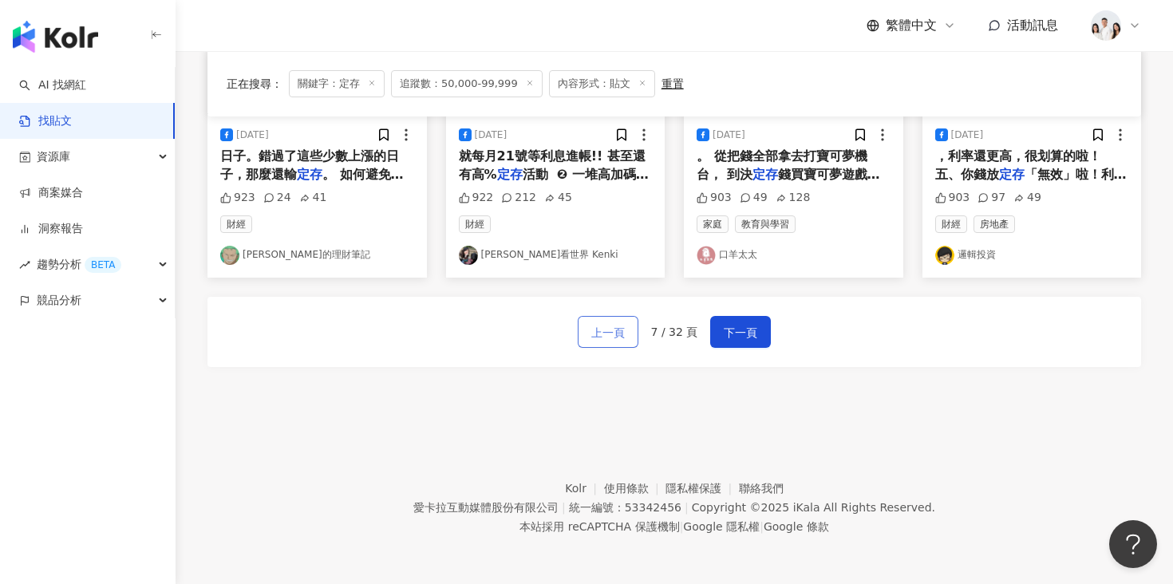
click at [623, 336] on span "上一頁" at bounding box center [608, 332] width 34 height 19
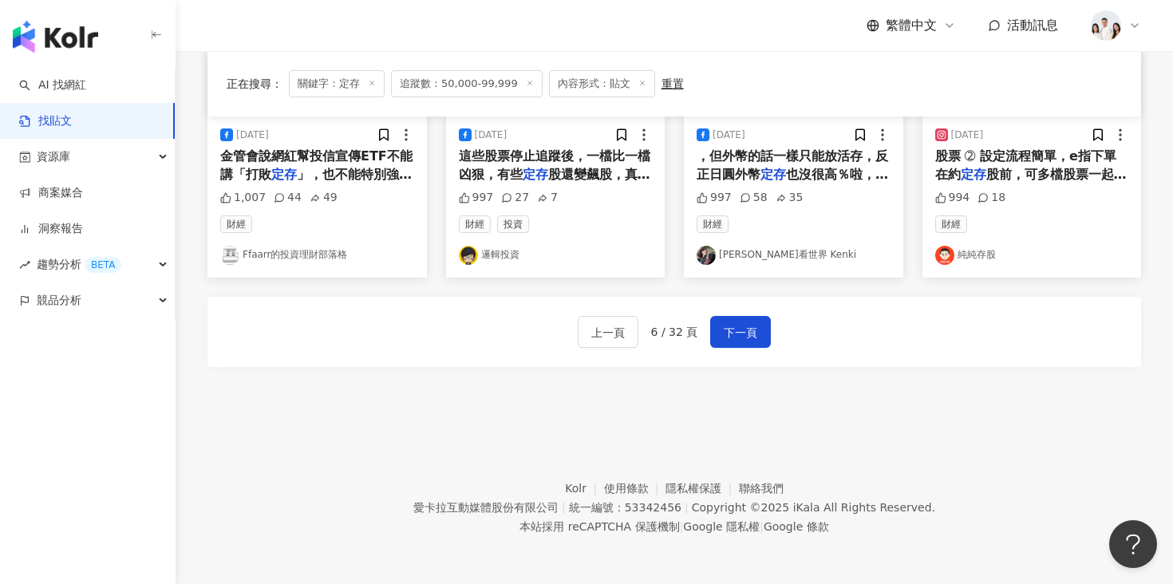
scroll to position [816, 0]
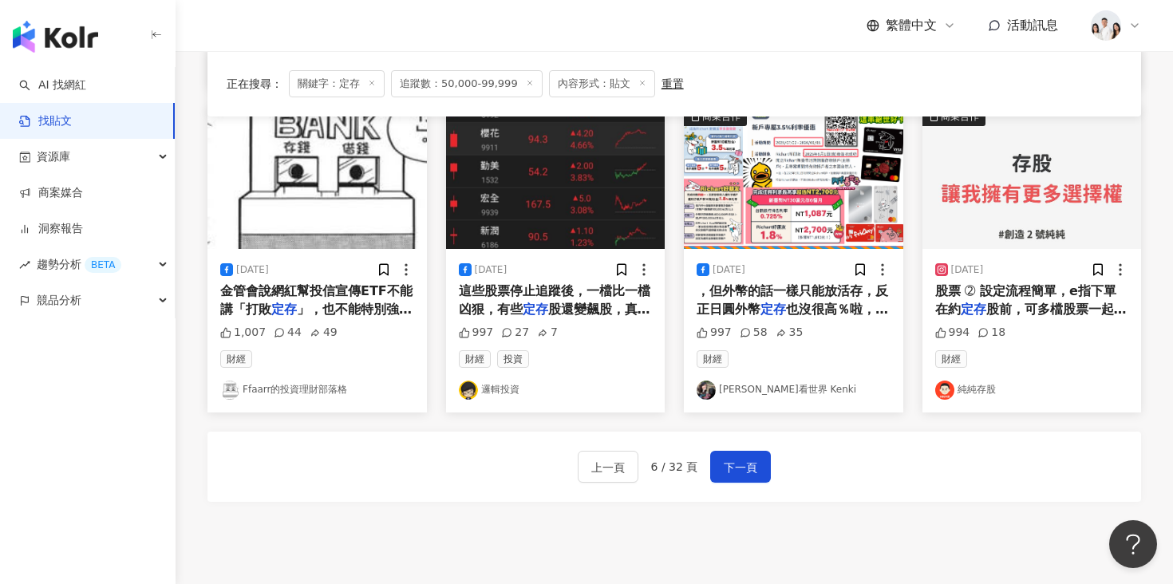
click at [953, 311] on span "股票 ➁ 設定流程簡單，e指下單 在約" at bounding box center [1025, 299] width 181 height 33
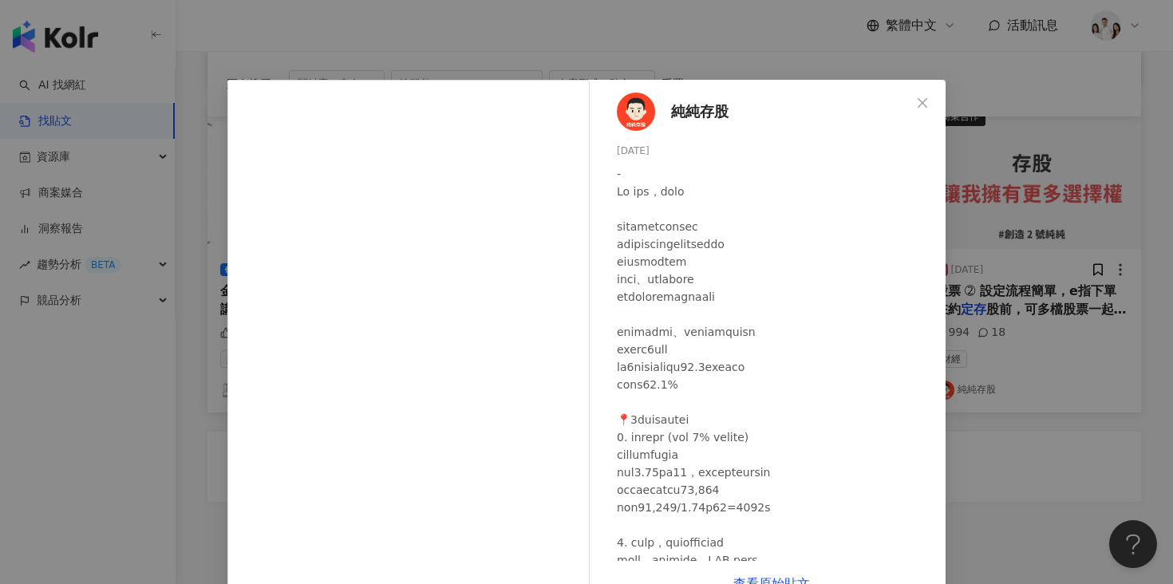
click at [966, 205] on div "純純存股 2024/6/21 994 18 查看原始貼文" at bounding box center [586, 292] width 1173 height 584
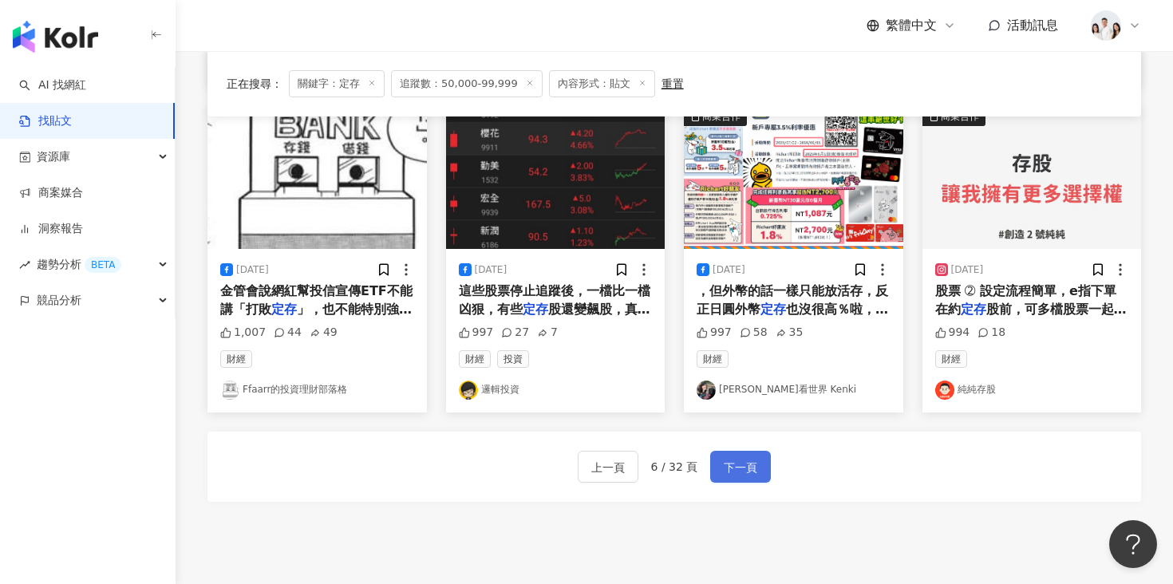
click at [749, 464] on span "下一頁" at bounding box center [741, 467] width 34 height 19
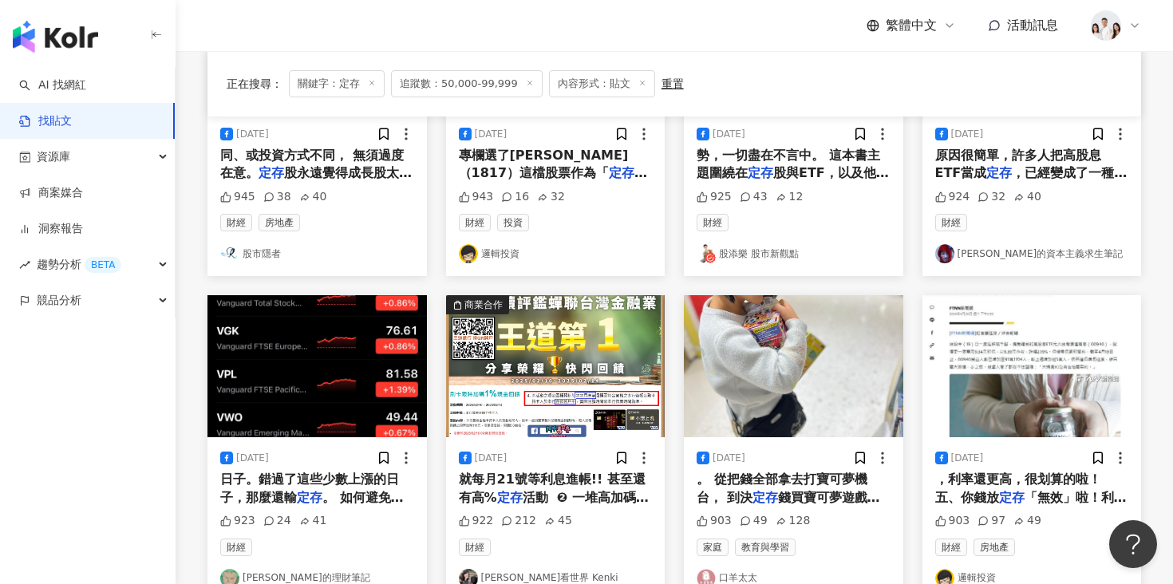
scroll to position [754, 0]
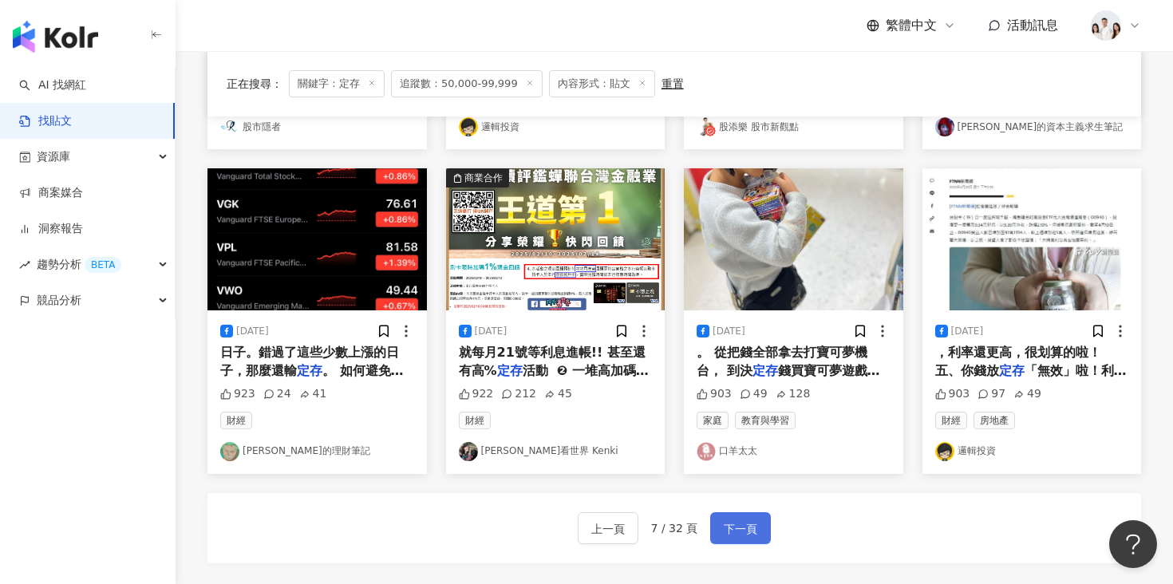
click at [735, 522] on span "下一頁" at bounding box center [741, 529] width 34 height 19
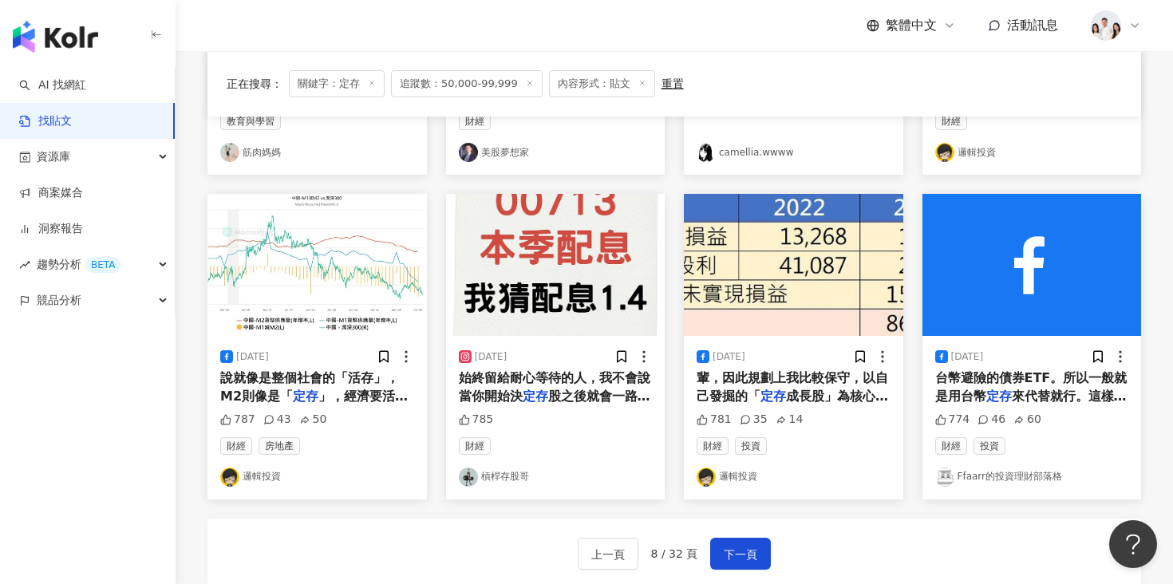
scroll to position [951, 0]
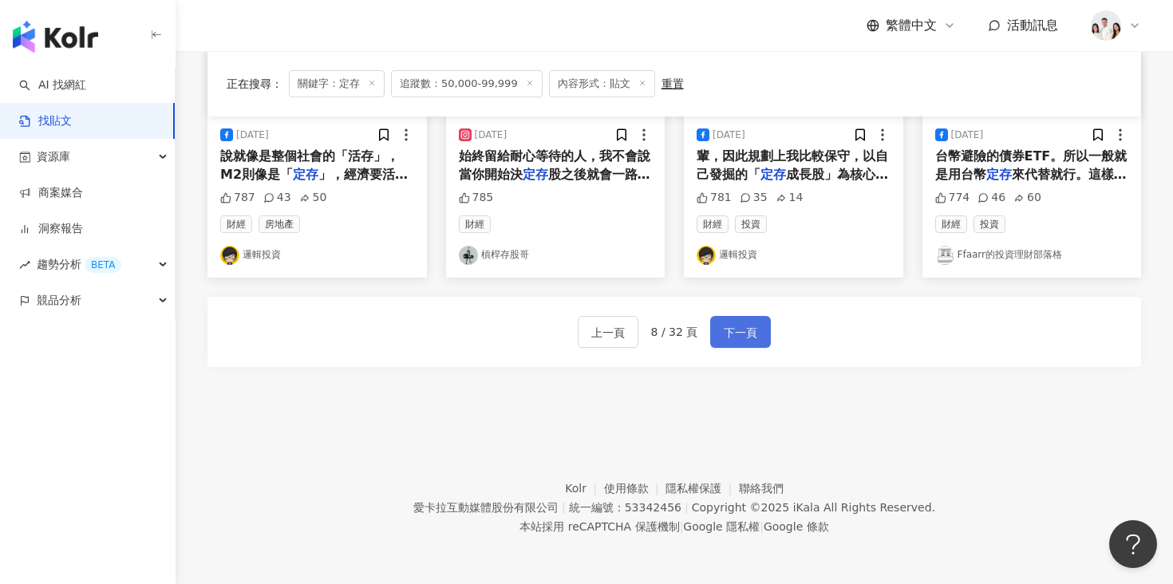
click at [728, 323] on span "下一頁" at bounding box center [741, 332] width 34 height 19
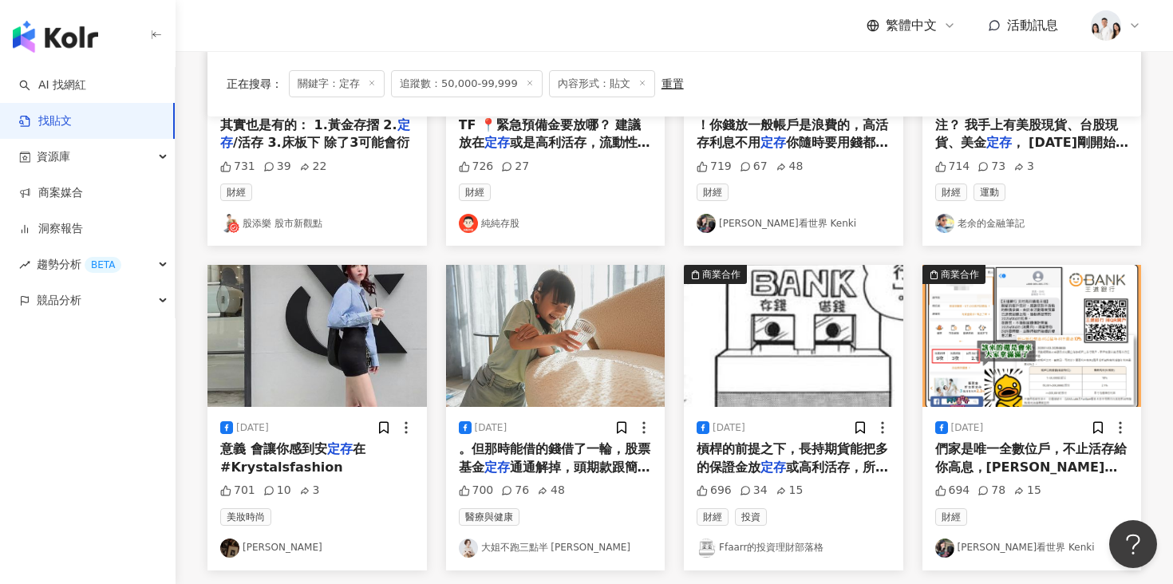
scroll to position [788, 0]
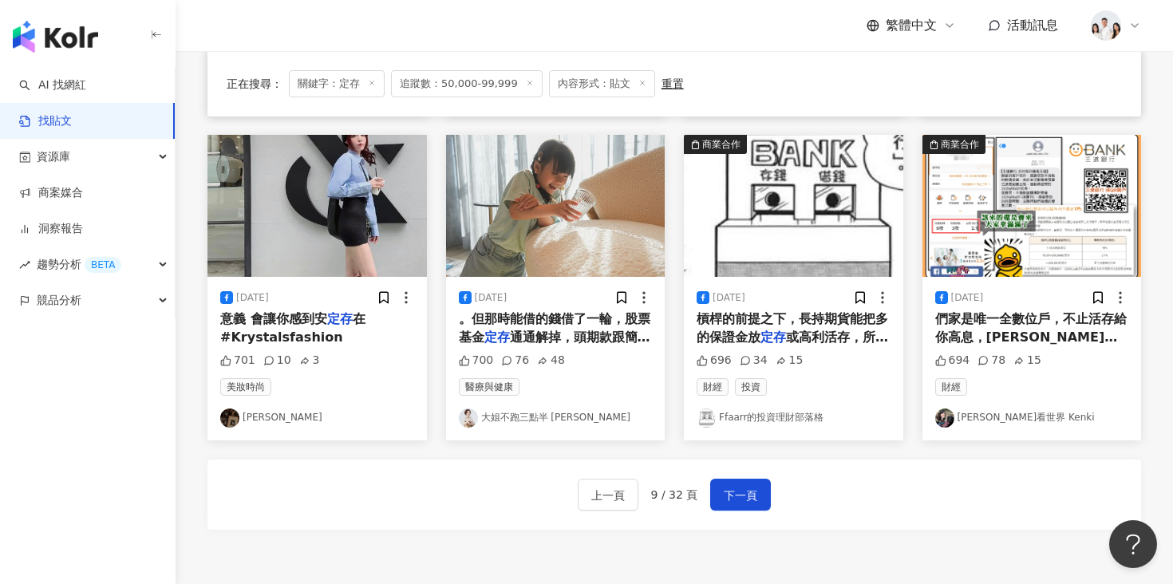
click at [732, 473] on div "上一頁 9 / 32 頁 下一頁" at bounding box center [675, 495] width 934 height 70
click at [732, 489] on span "下一頁" at bounding box center [741, 495] width 34 height 19
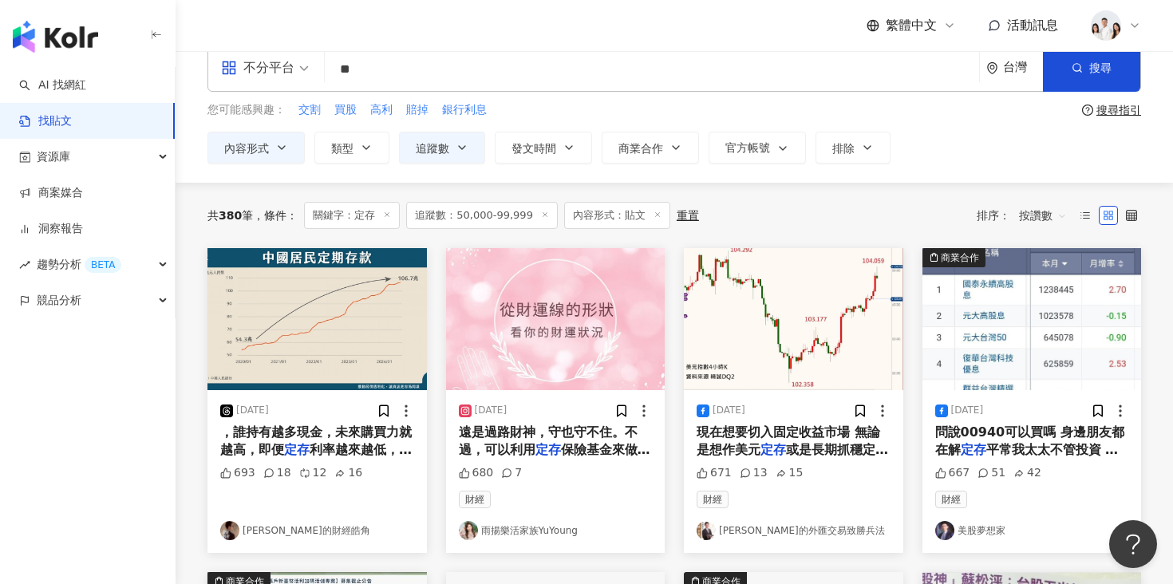
scroll to position [42, 0]
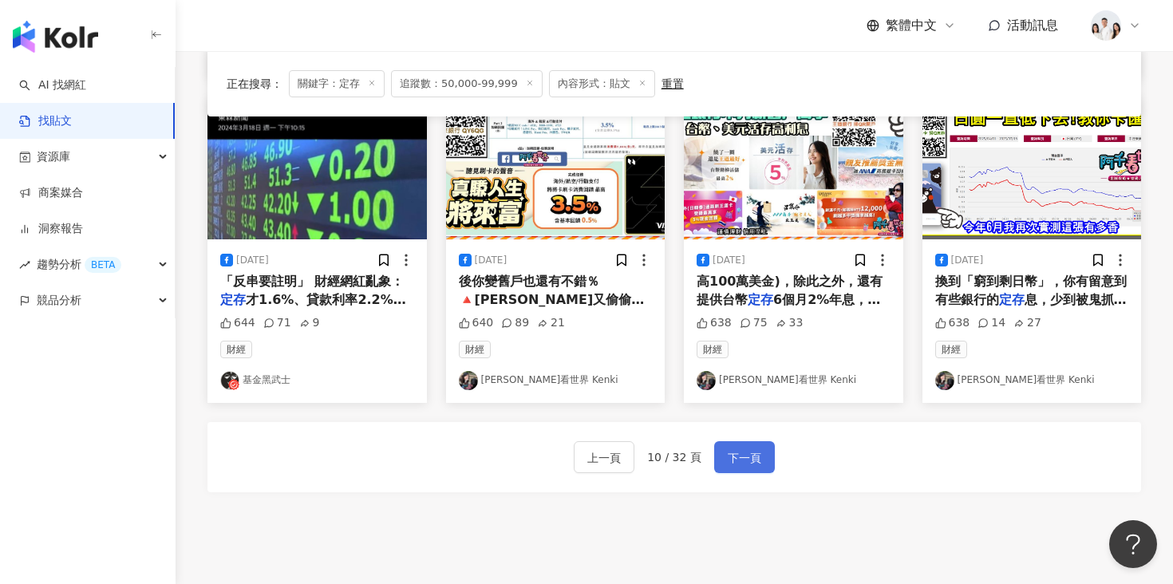
click at [738, 470] on button "下一頁" at bounding box center [744, 457] width 61 height 32
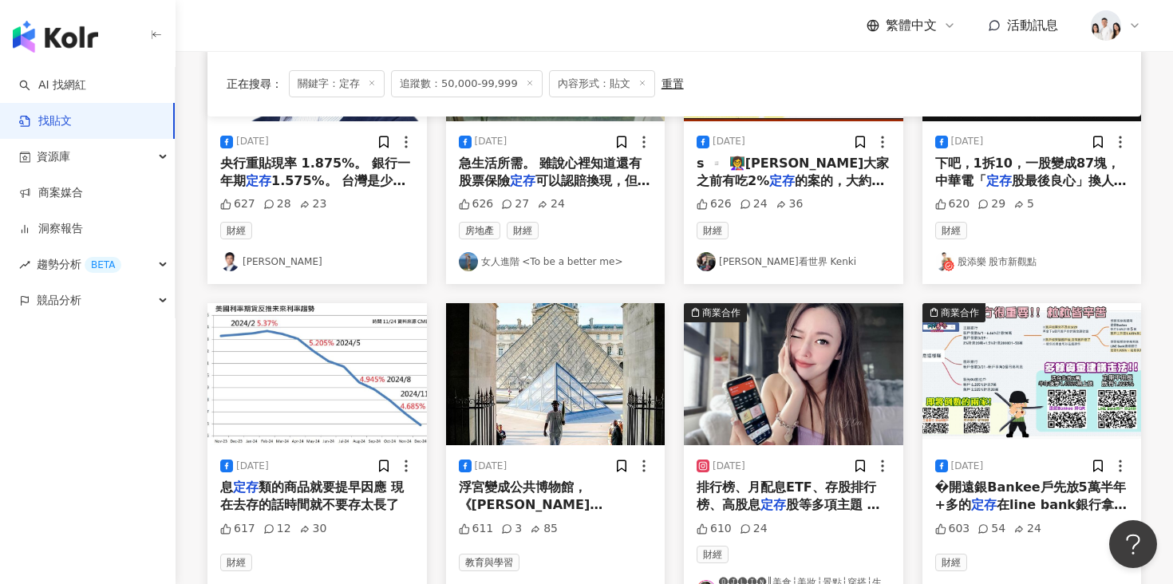
scroll to position [348, 0]
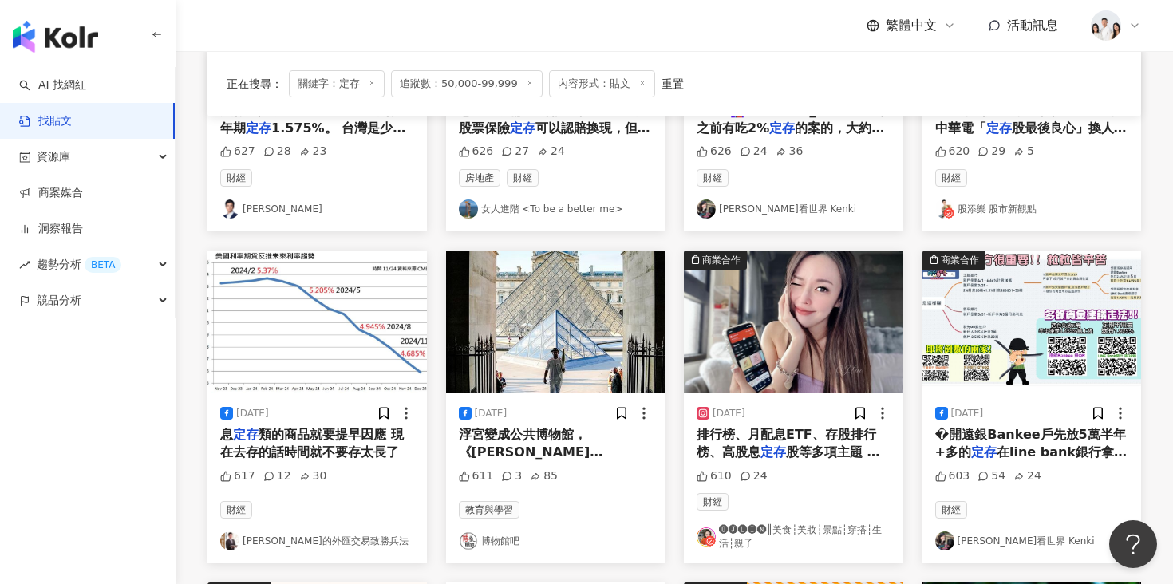
click at [735, 357] on img at bounding box center [793, 322] width 219 height 142
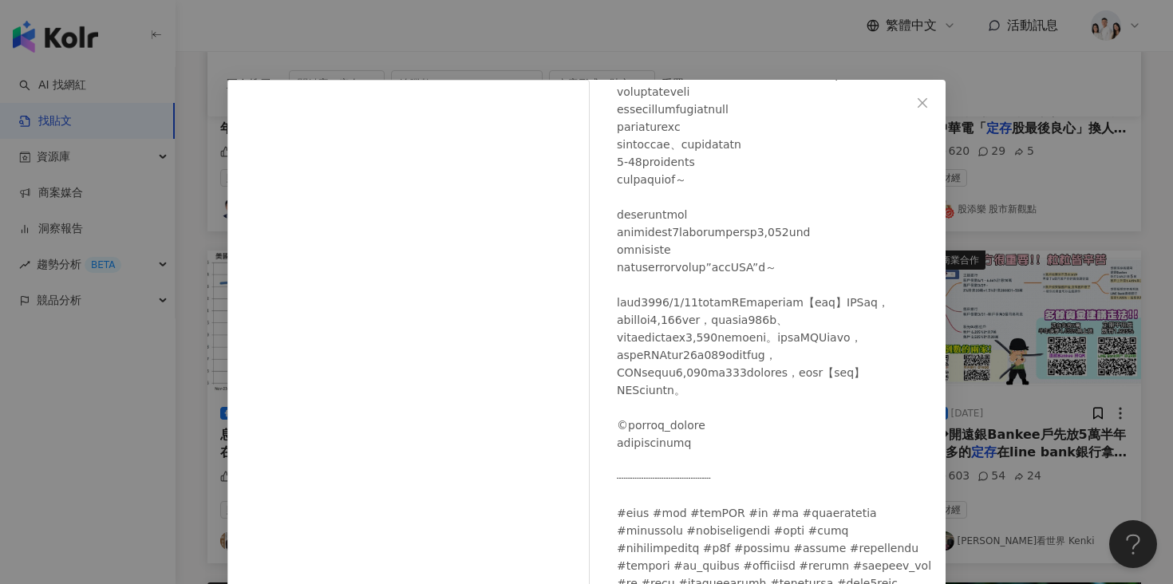
scroll to position [27, 0]
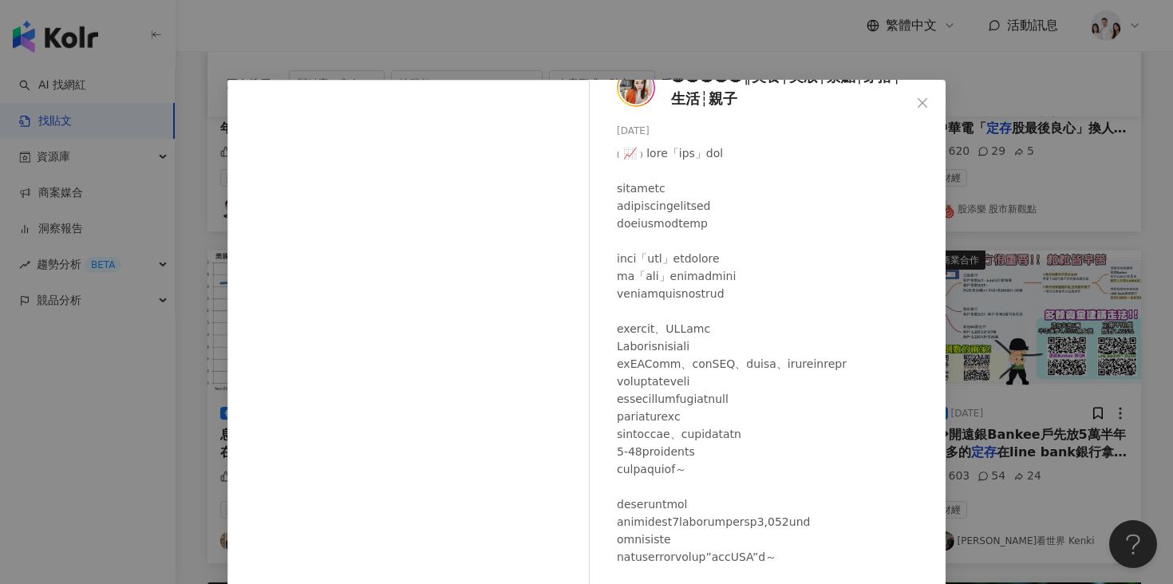
click at [963, 294] on div "🅞🅙🅛🅘🅝║美食┆美妝┆景點┆穿搭┆生活┆親子 2024/5/19 610 24 查看原始貼文" at bounding box center [586, 292] width 1173 height 584
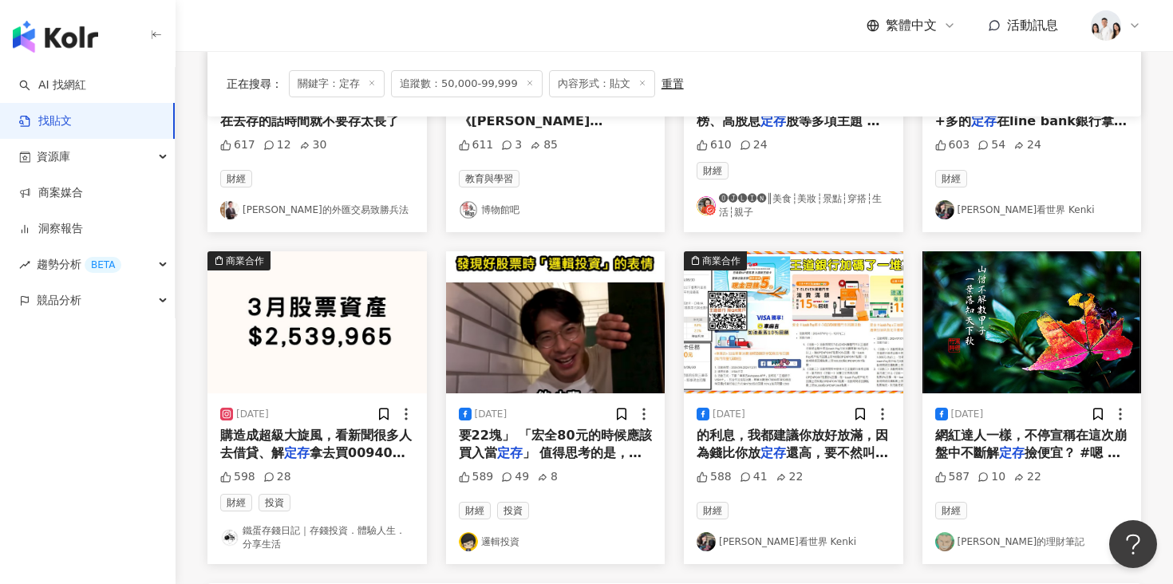
scroll to position [966, 0]
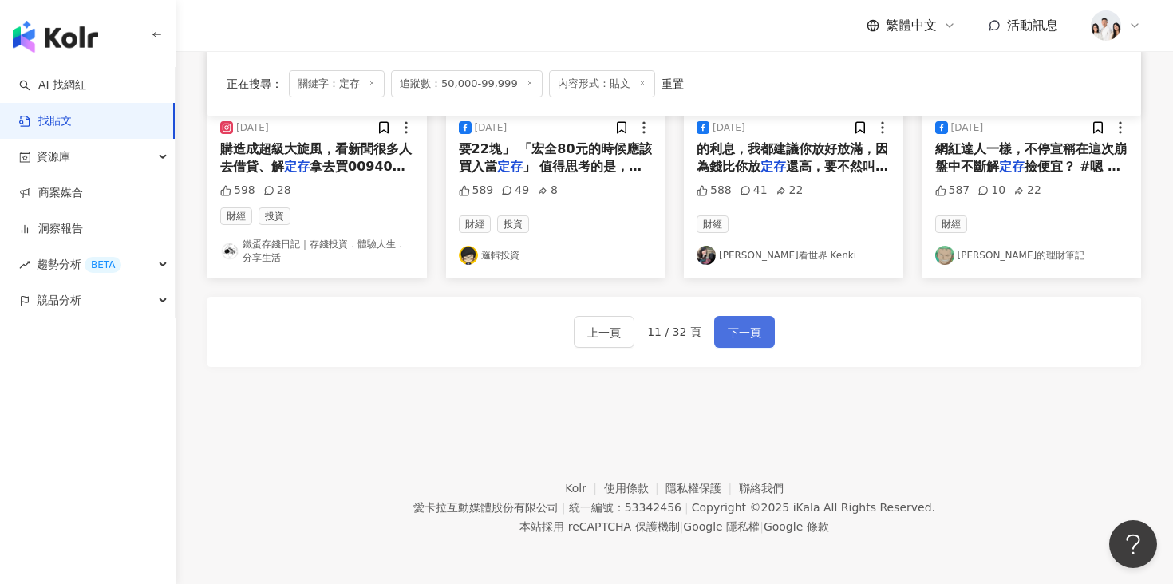
click at [753, 338] on span "下一頁" at bounding box center [745, 332] width 34 height 19
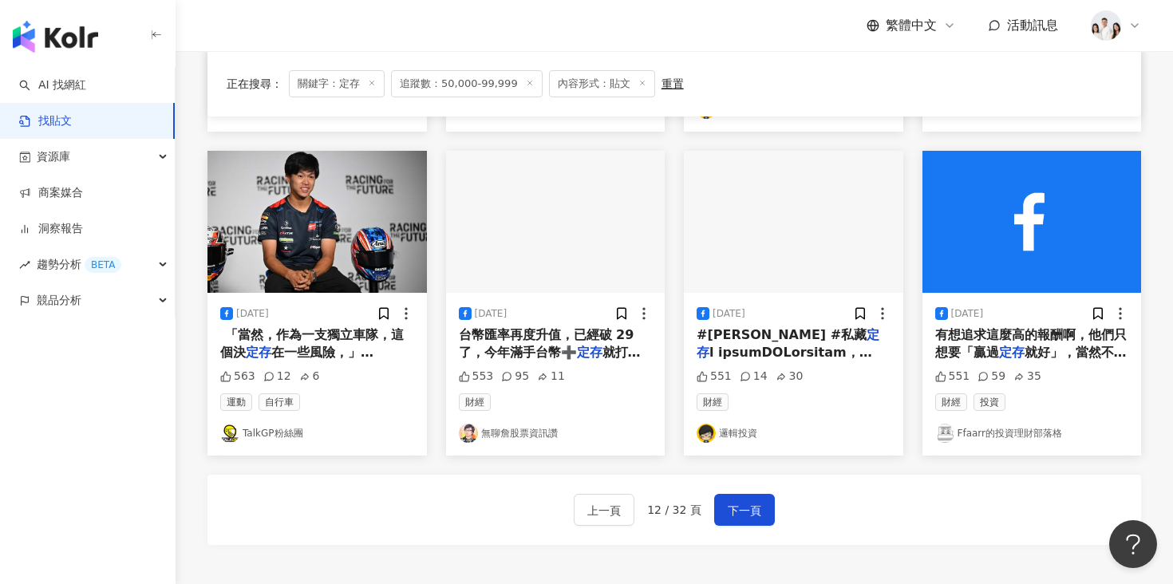
scroll to position [958, 0]
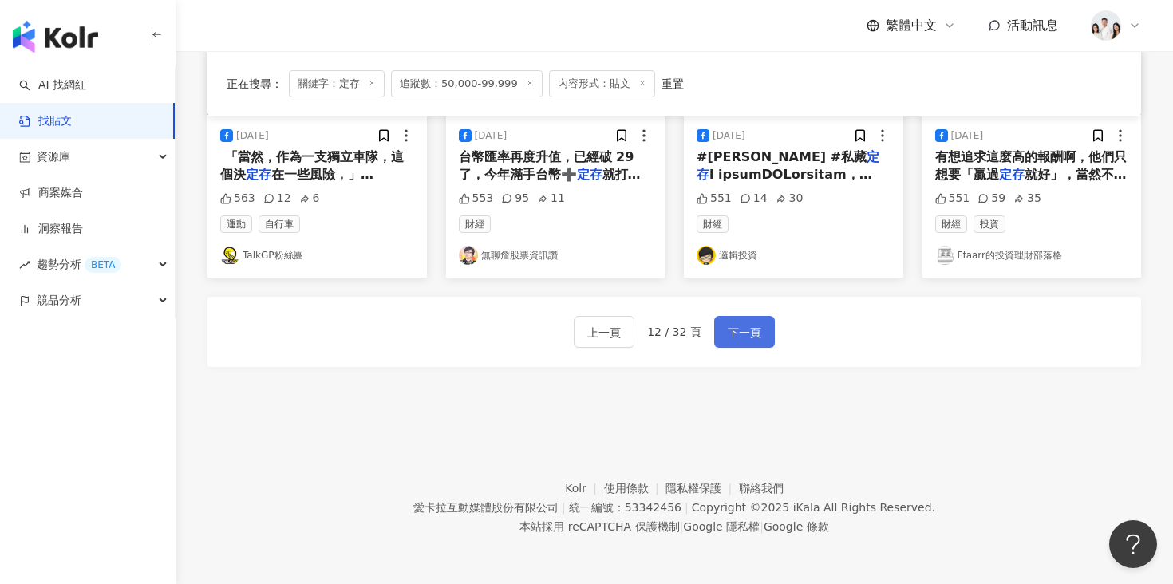
click at [717, 332] on button "下一頁" at bounding box center [744, 332] width 61 height 32
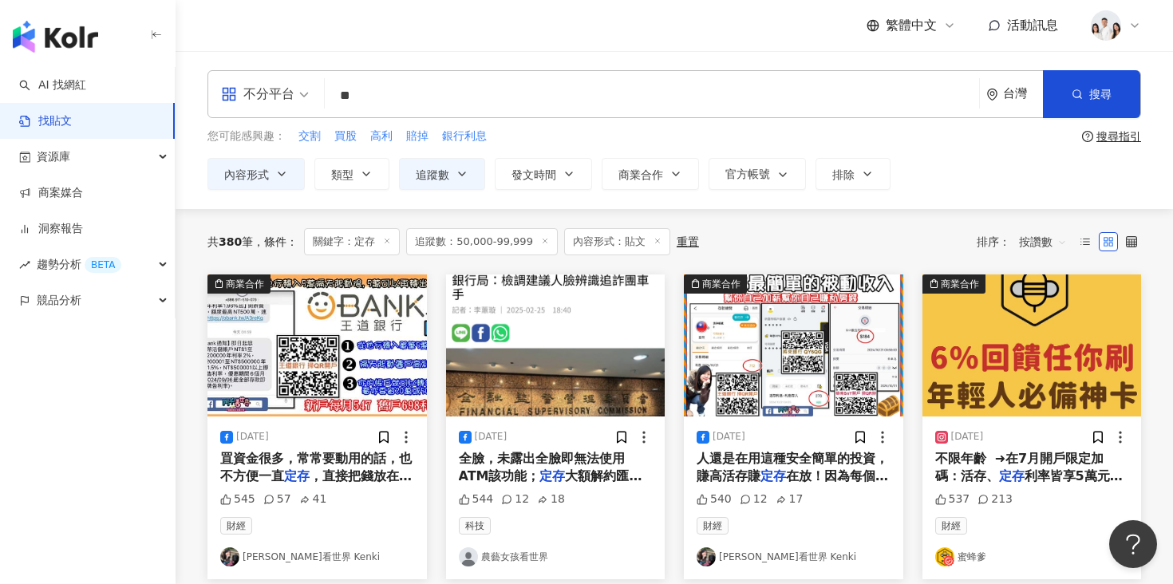
scroll to position [17, 0]
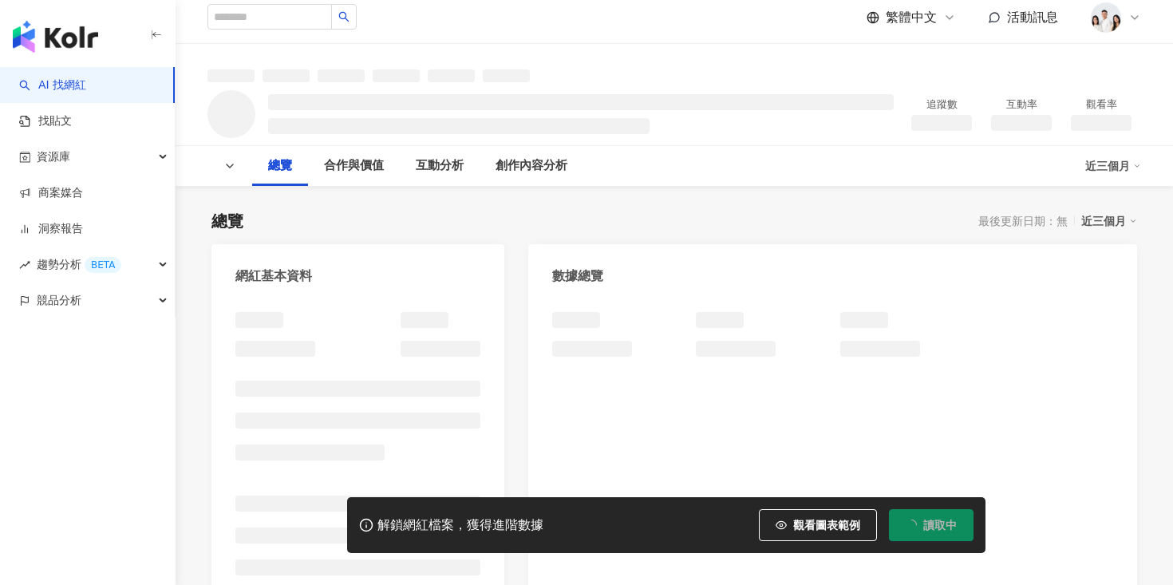
scroll to position [9, 0]
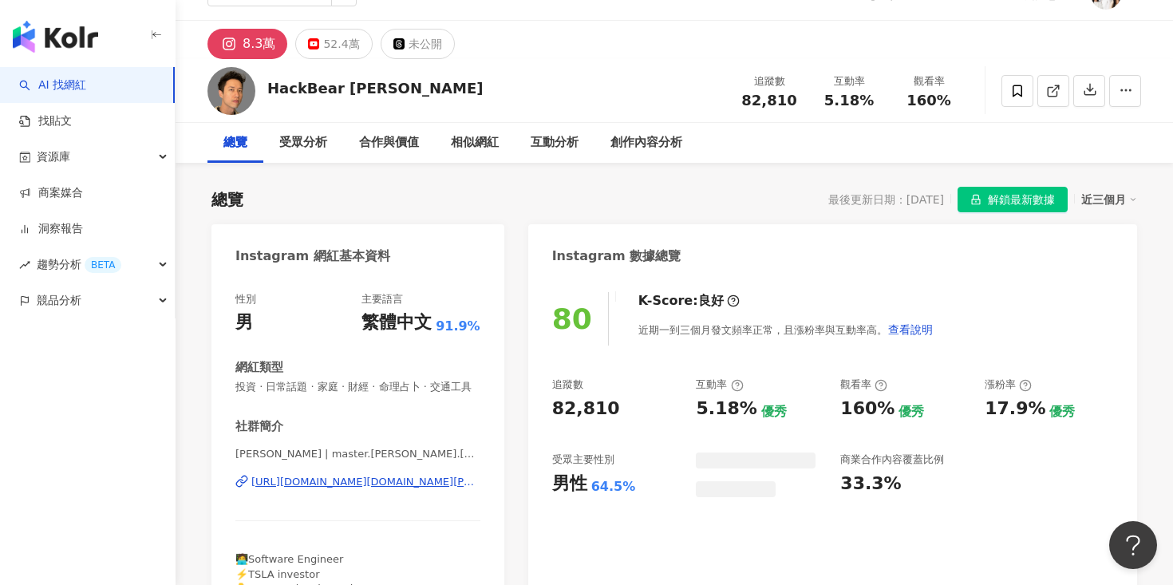
click at [366, 480] on div "https://www.instagram.com/master.terry.chen/" at bounding box center [365, 482] width 229 height 14
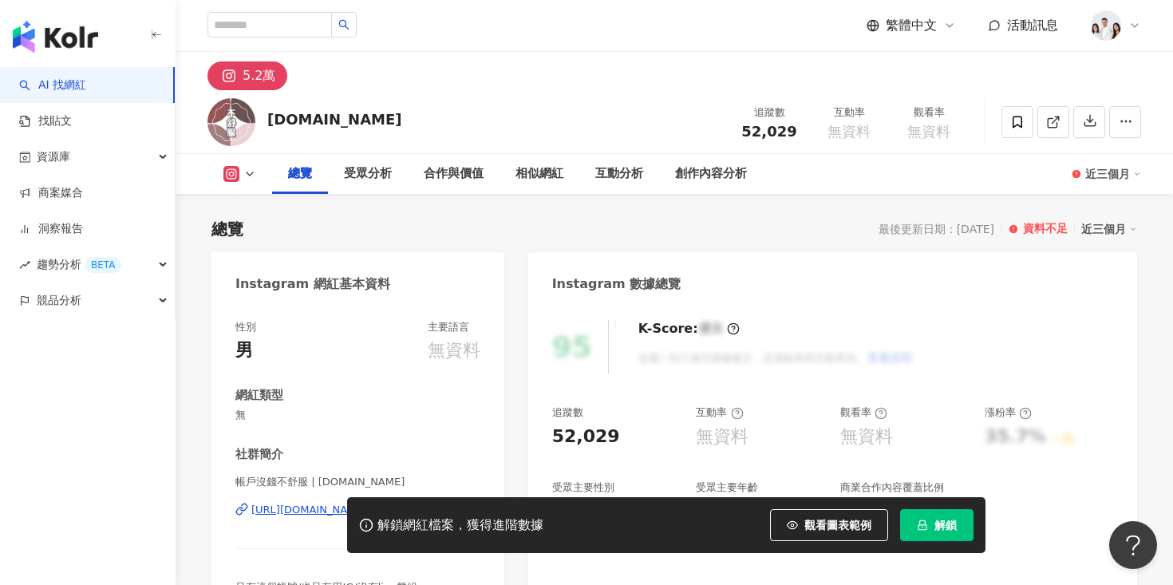
scroll to position [92, 0]
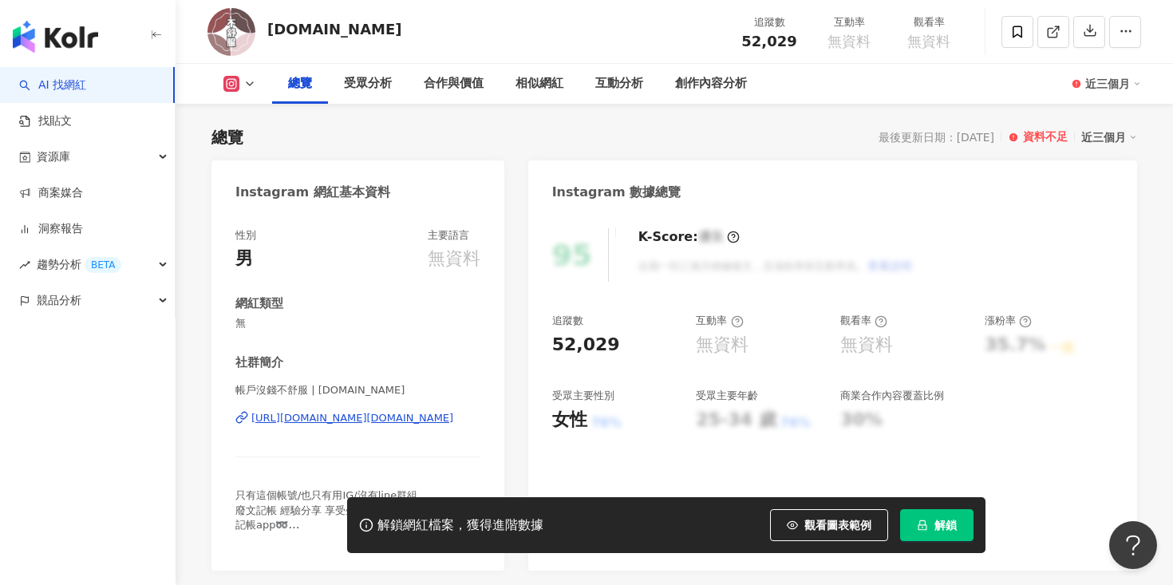
click at [377, 416] on div "https://www.instagram.com/610.money/" at bounding box center [352, 418] width 202 height 14
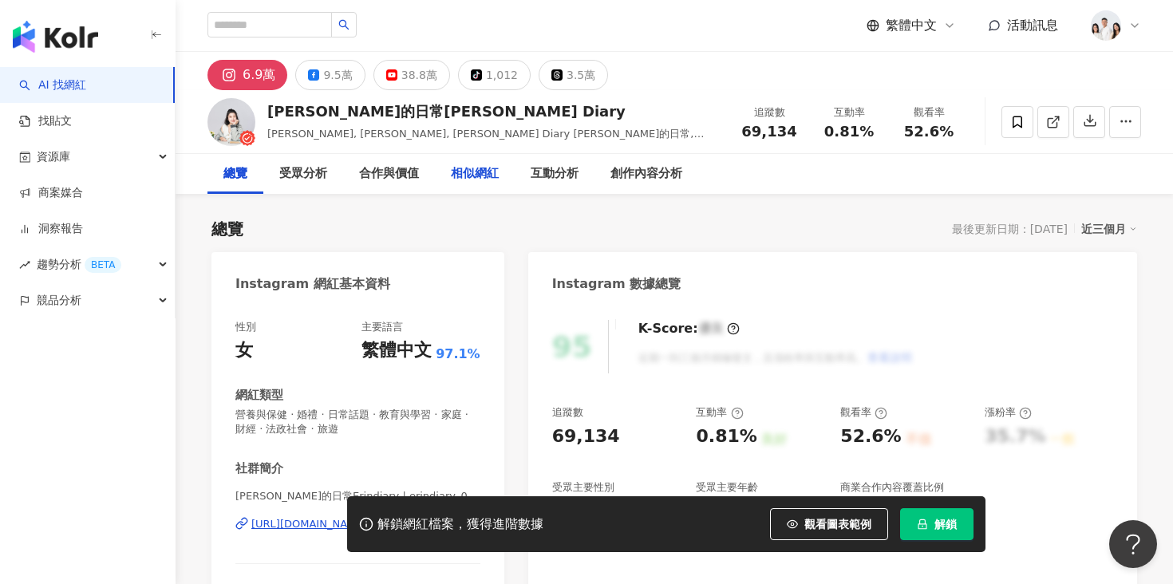
click at [480, 184] on div "相似網紅" at bounding box center [475, 174] width 80 height 40
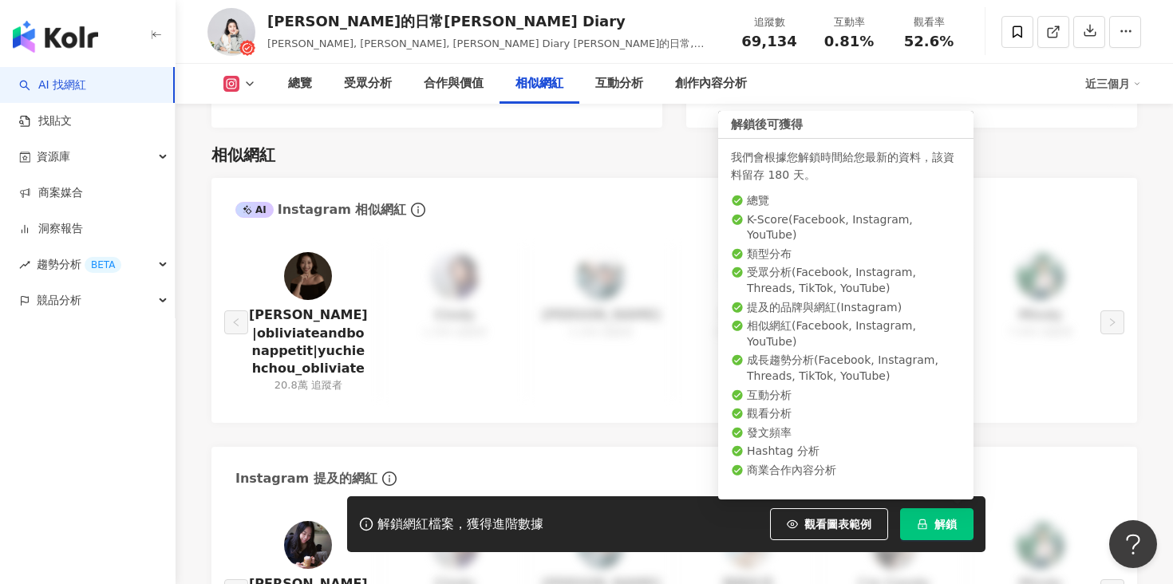
click at [923, 532] on button "解鎖" at bounding box center [936, 524] width 73 height 32
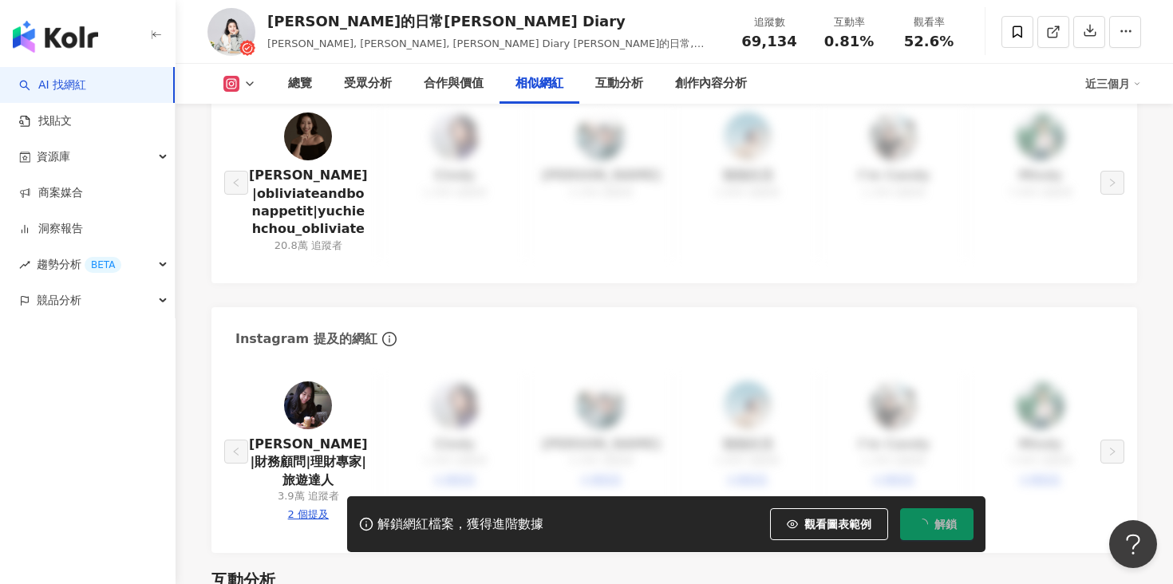
scroll to position [2788, 0]
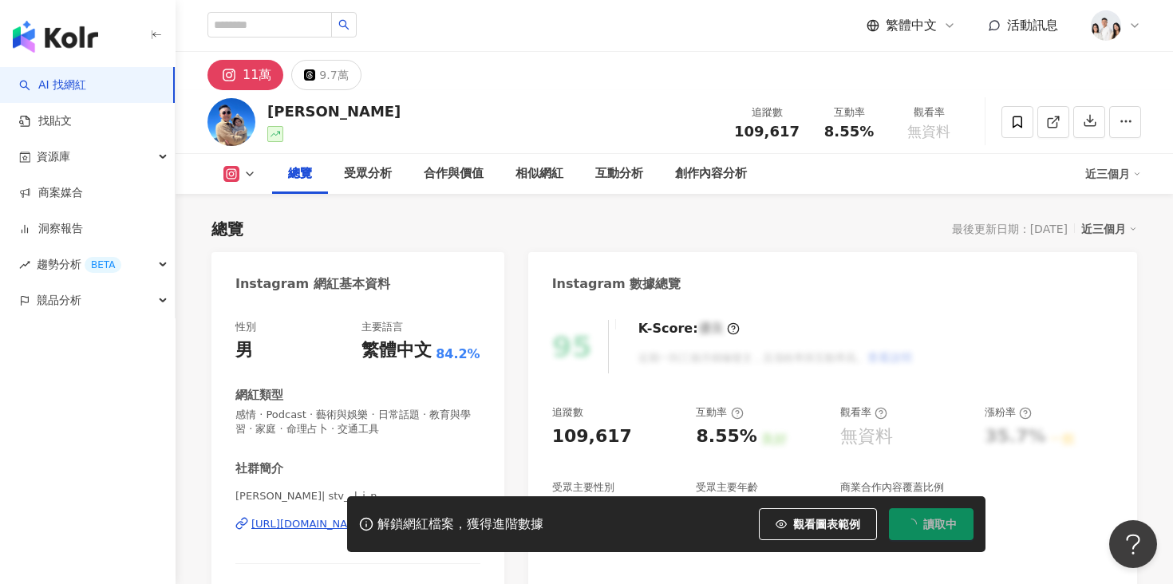
scroll to position [72, 0]
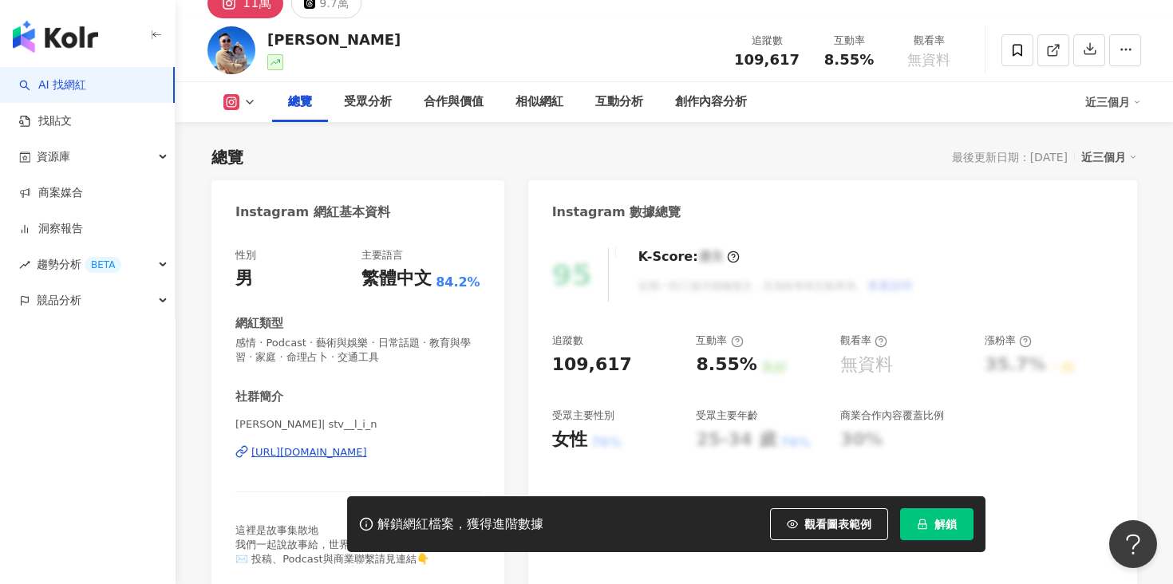
click at [355, 448] on div "https://www.instagram.com/stv__l_i_n/" at bounding box center [309, 452] width 116 height 14
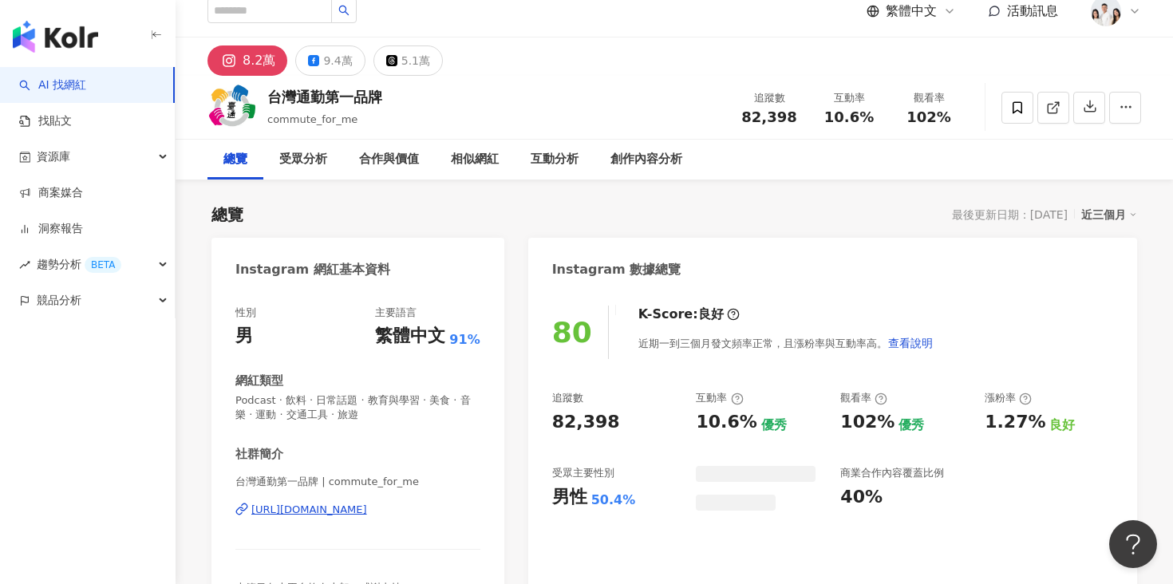
scroll to position [136, 0]
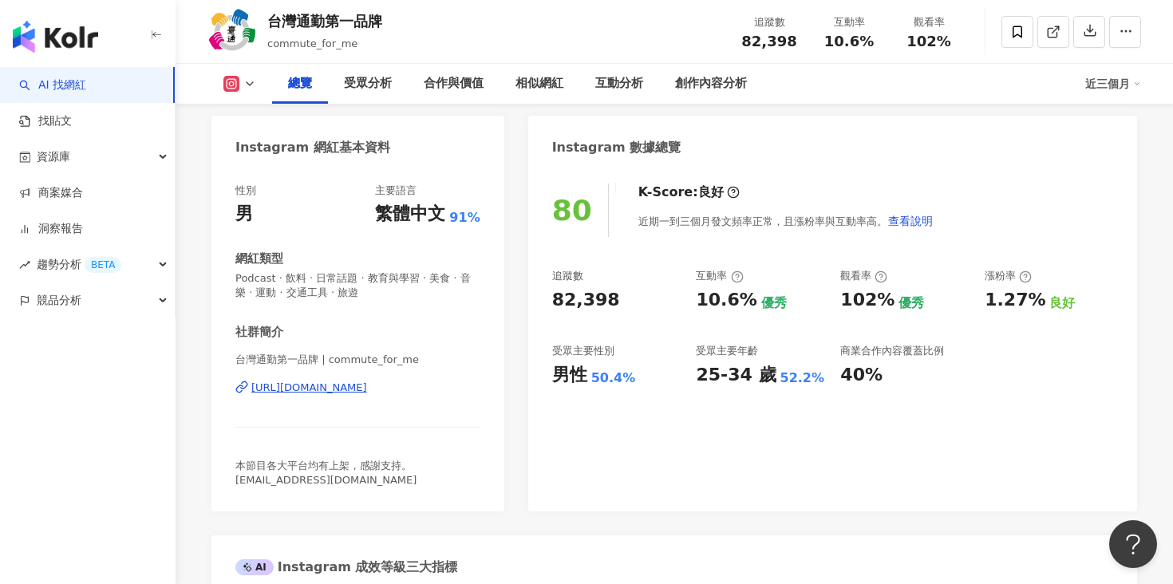
click at [367, 391] on div "https://www.instagram.com/commute_for_me/" at bounding box center [309, 388] width 116 height 14
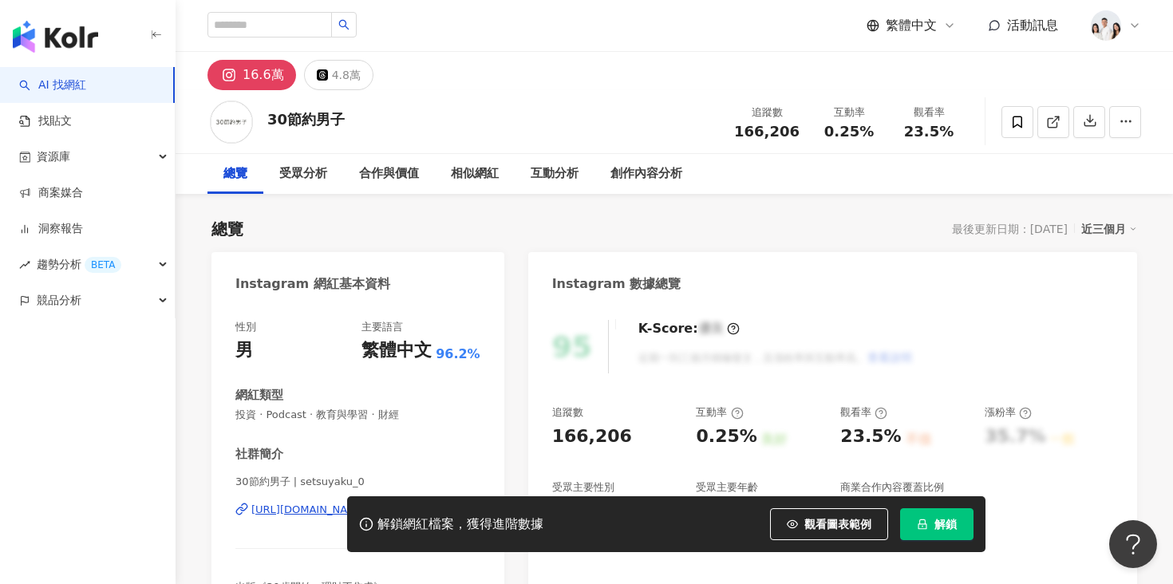
scroll to position [10, 0]
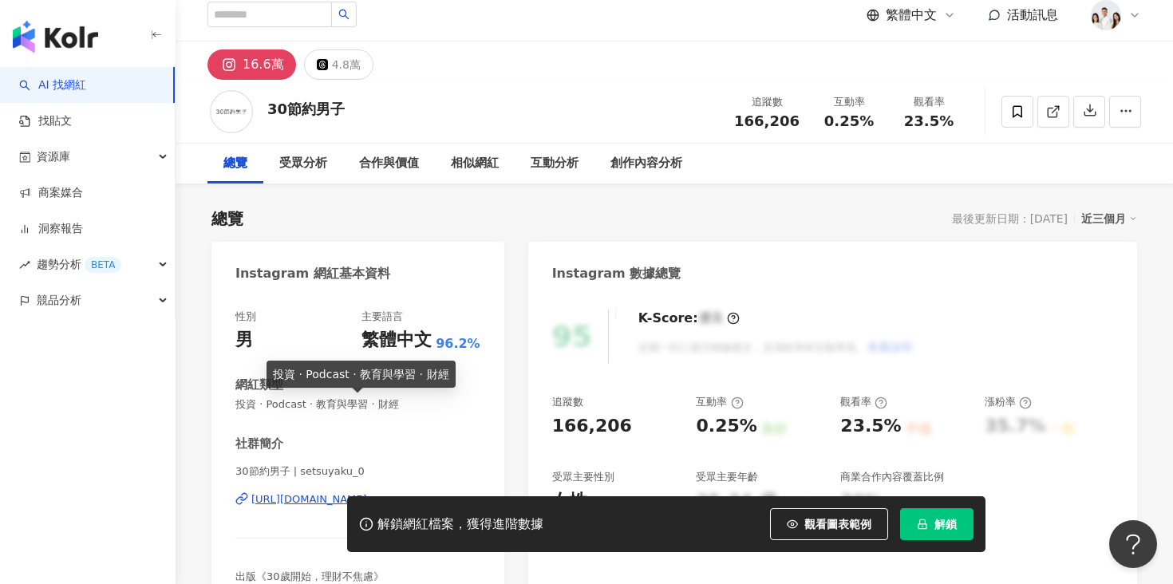
click at [306, 397] on span "投資 · Podcast · 教育與學習 · 財經" at bounding box center [357, 404] width 245 height 14
click at [368, 374] on div "投資 · Podcast · 教育與學習 · 財經" at bounding box center [361, 374] width 189 height 27
click at [86, 82] on link "AI 找網紅" at bounding box center [52, 85] width 67 height 16
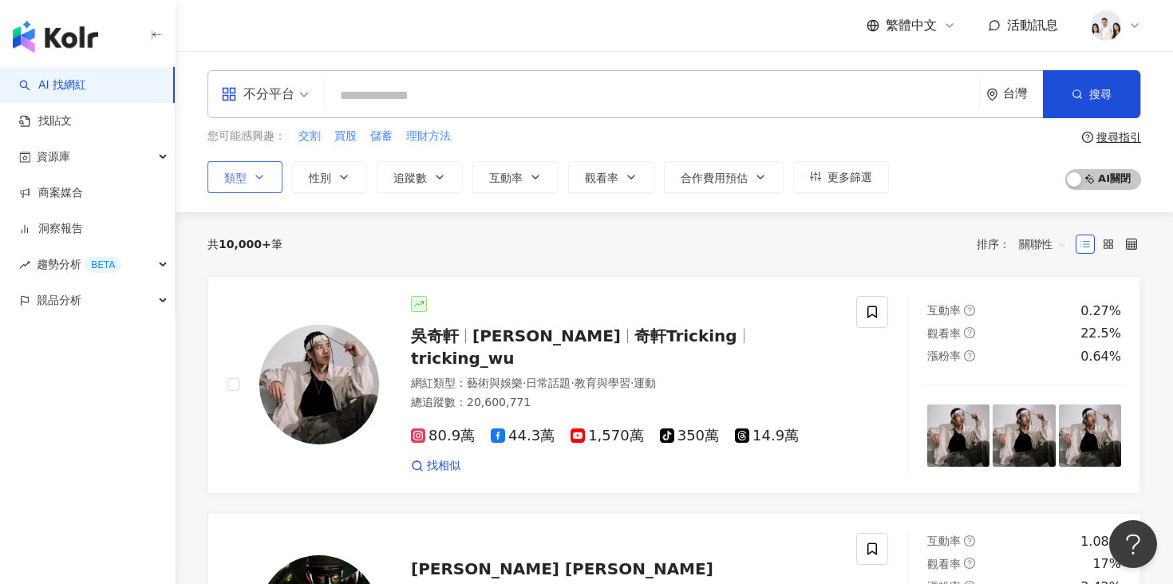
click at [271, 181] on button "類型" at bounding box center [245, 177] width 75 height 32
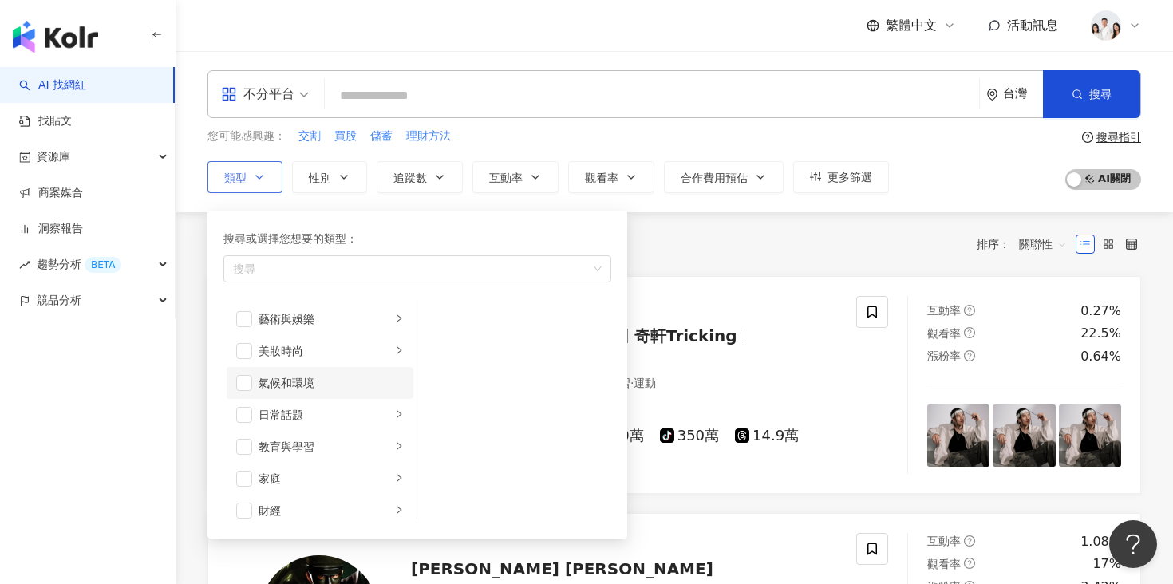
scroll to position [31, 0]
click at [314, 471] on div "財經" at bounding box center [325, 480] width 132 height 18
click at [248, 472] on span "button" at bounding box center [244, 480] width 16 height 16
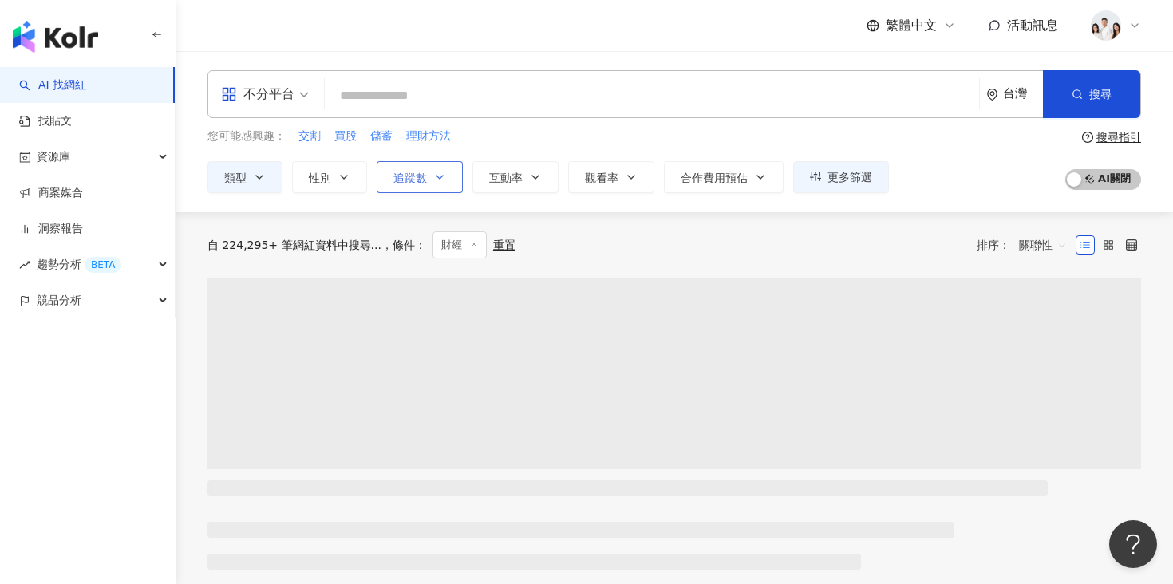
click at [420, 177] on span "追蹤數" at bounding box center [410, 178] width 34 height 13
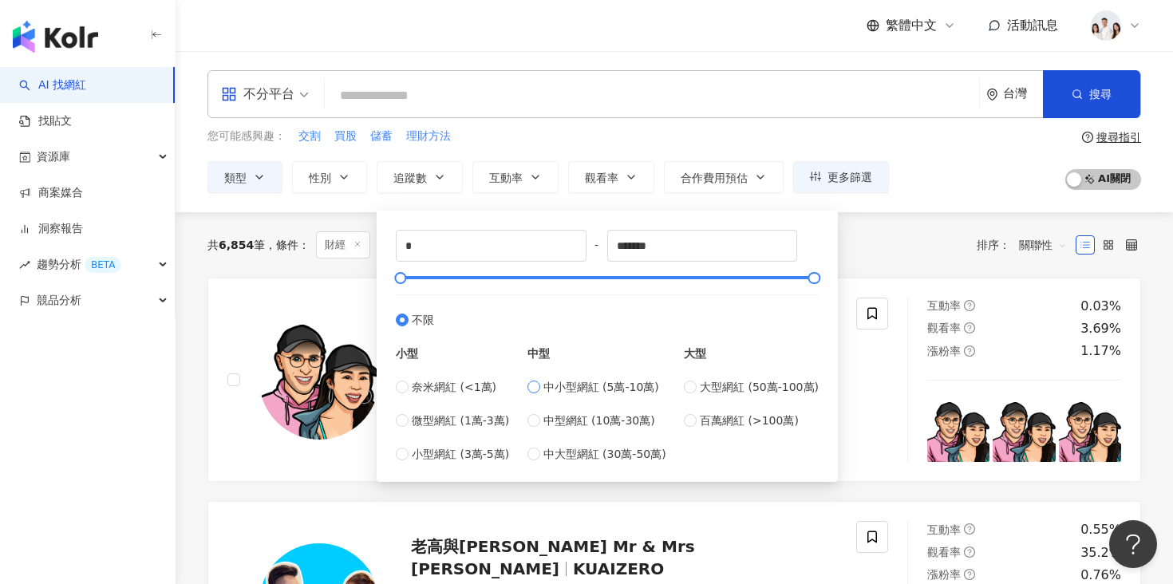
type input "*****"
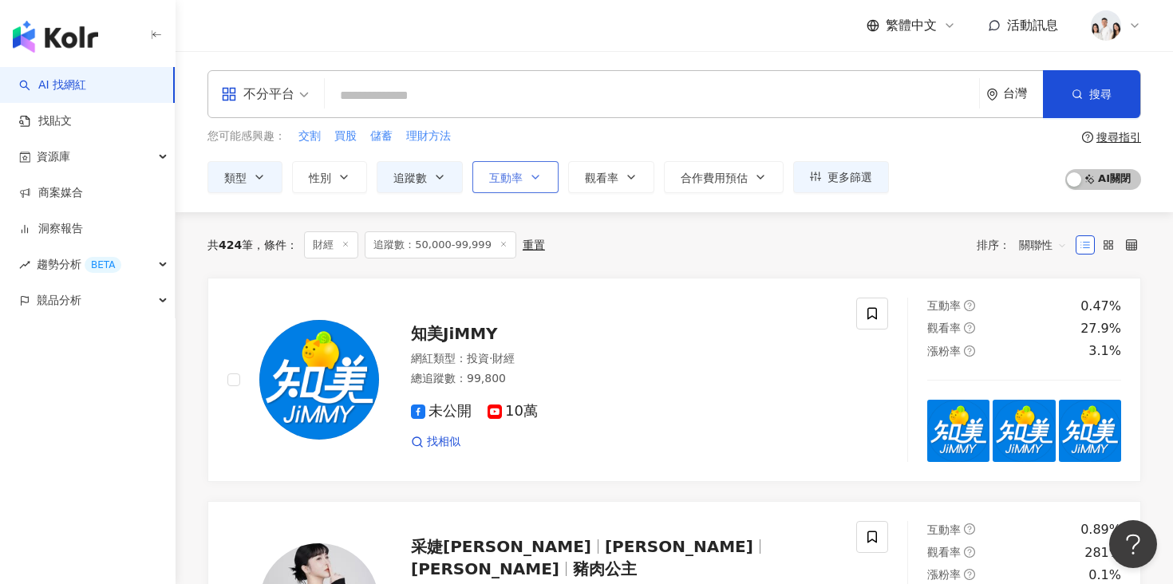
click at [536, 184] on button "互動率" at bounding box center [515, 177] width 86 height 32
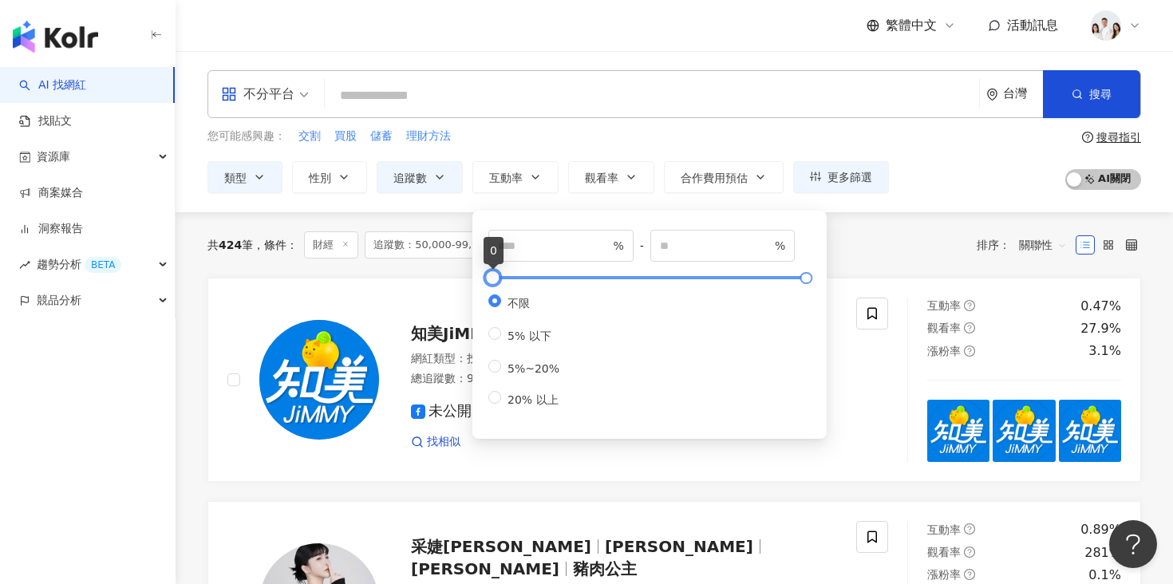
type input "**"
type input "*****"
drag, startPoint x: 492, startPoint y: 275, endPoint x: 503, endPoint y: 275, distance: 11.2
click at [503, 275] on div at bounding box center [504, 278] width 9 height 9
drag, startPoint x: 533, startPoint y: 250, endPoint x: 484, endPoint y: 250, distance: 49.5
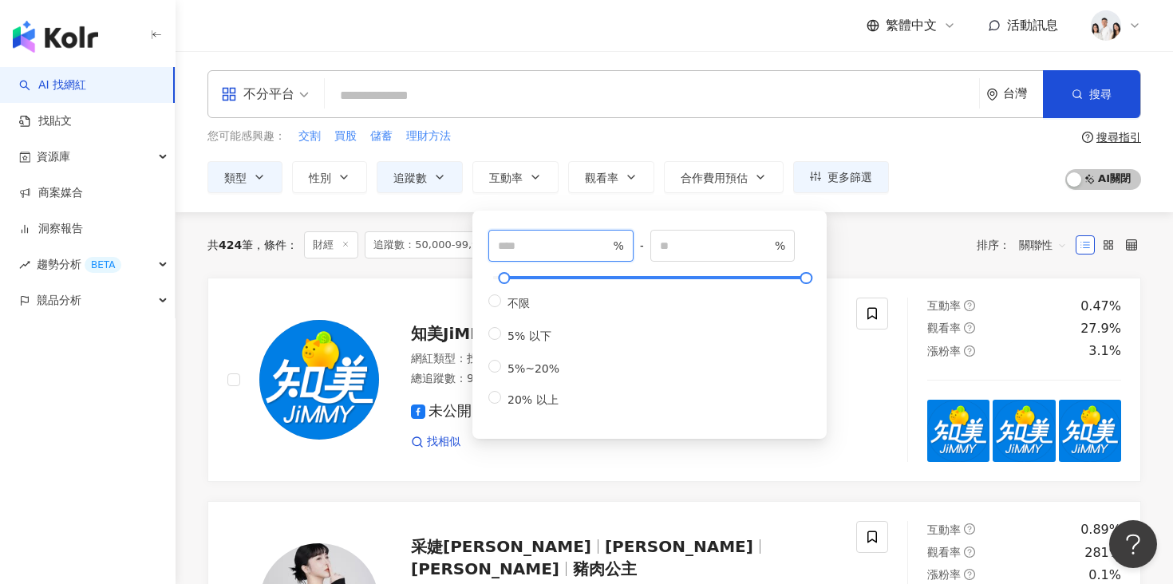
click at [484, 250] on div "*** % - ***** % 不限 5% 以下 5%~20% 20% 以上" at bounding box center [649, 324] width 335 height 209
type input "***"
click at [338, 219] on div "共 424 筆 條件 ： 財經 追蹤數：50,000-99,999 重置 排序： 關聯性" at bounding box center [675, 244] width 934 height 65
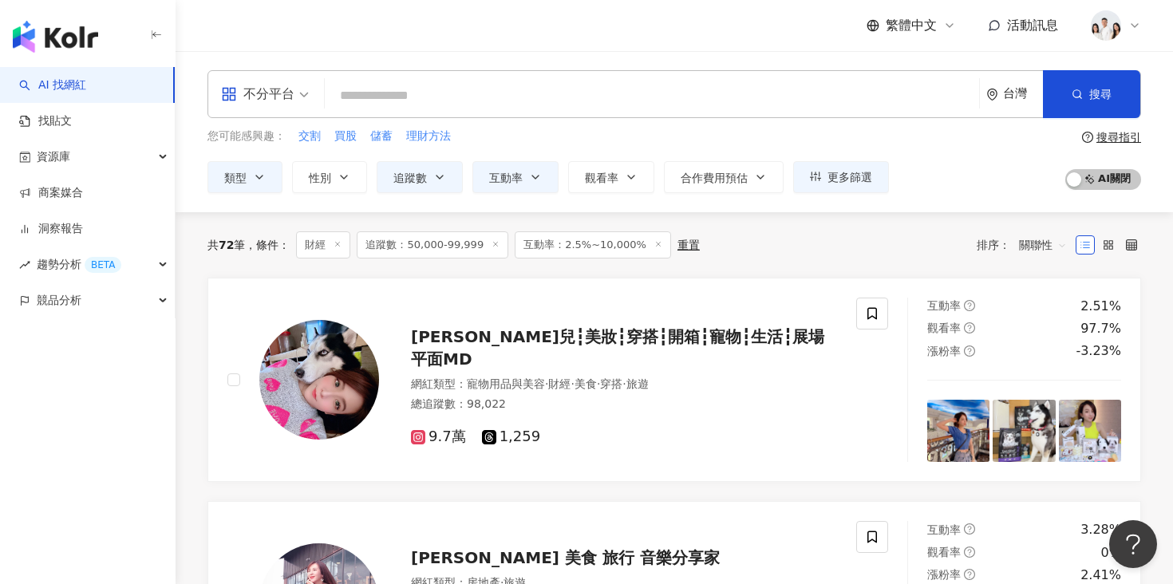
click at [561, 247] on span "互動率：2.5%~10,000%" at bounding box center [593, 244] width 156 height 27
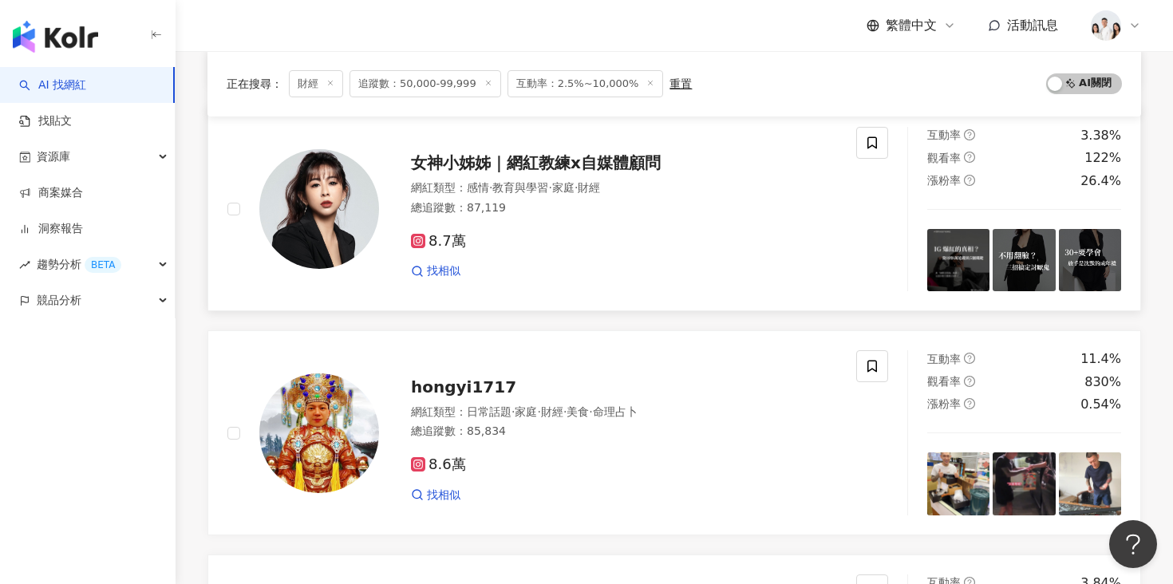
scroll to position [557, 0]
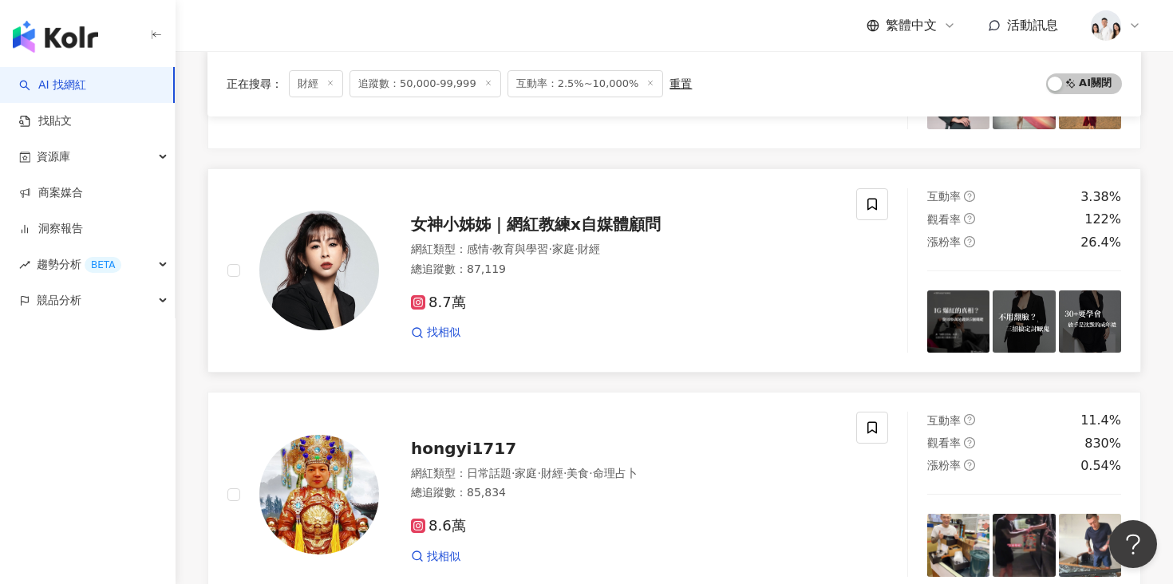
click at [489, 218] on span "女神小姊姊｜網紅教練x自媒體顧問" at bounding box center [536, 224] width 250 height 19
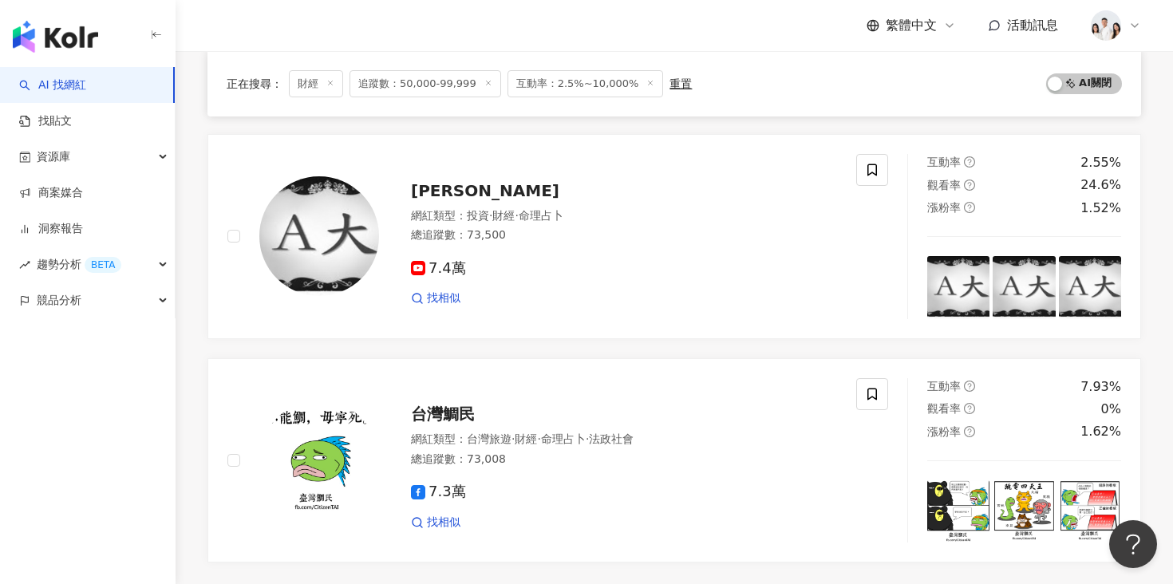
scroll to position [2623, 0]
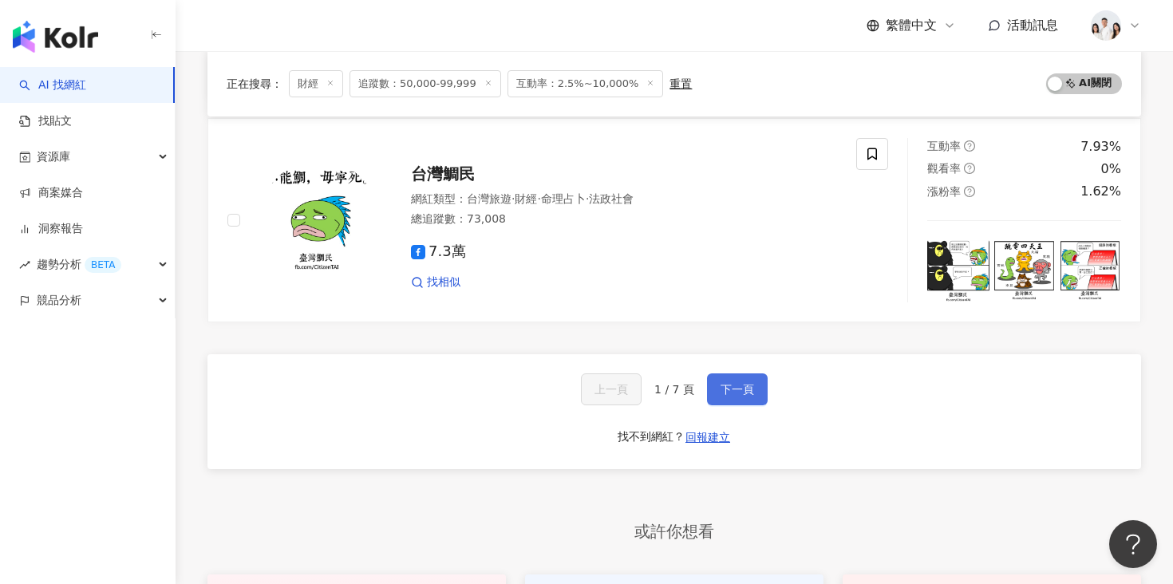
click at [717, 380] on button "下一頁" at bounding box center [737, 390] width 61 height 32
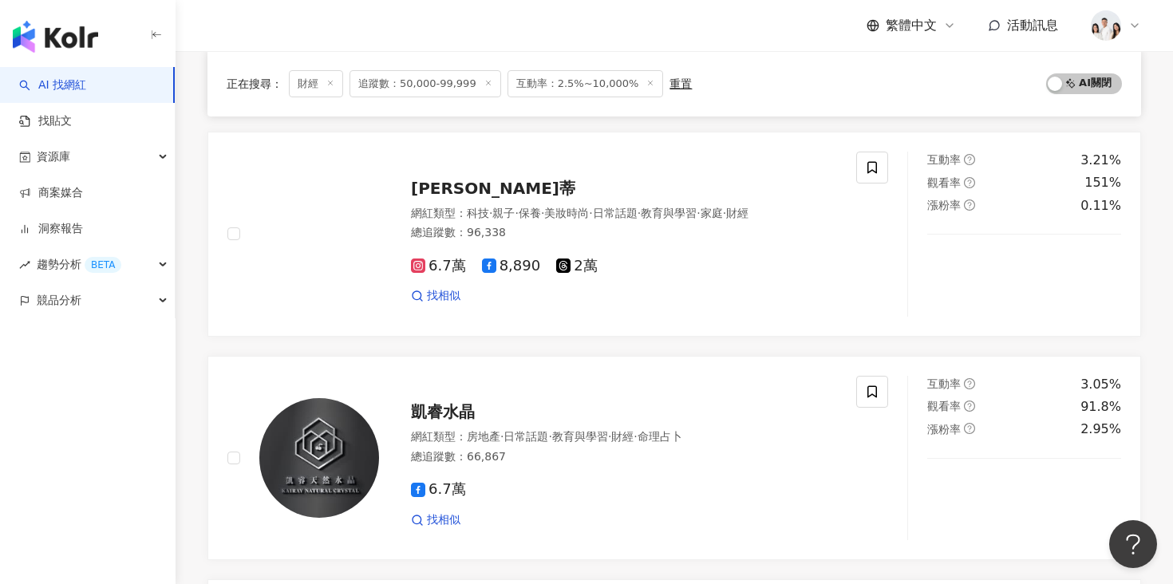
scroll to position [1929, 0]
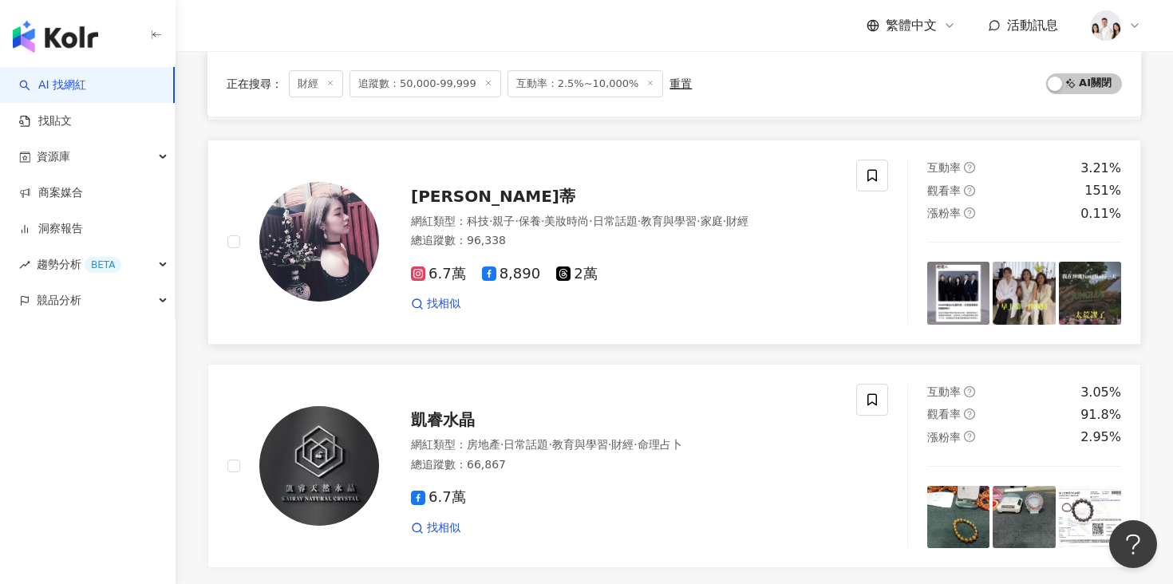
click at [518, 204] on div "Charlotte夏綠蒂" at bounding box center [624, 196] width 426 height 22
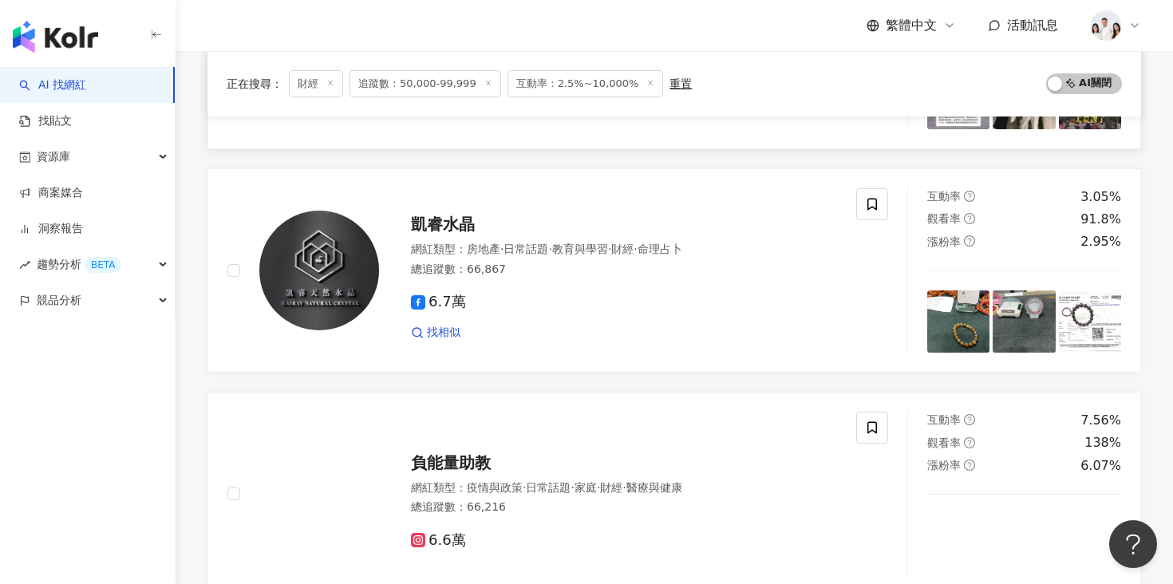
scroll to position [2228, 0]
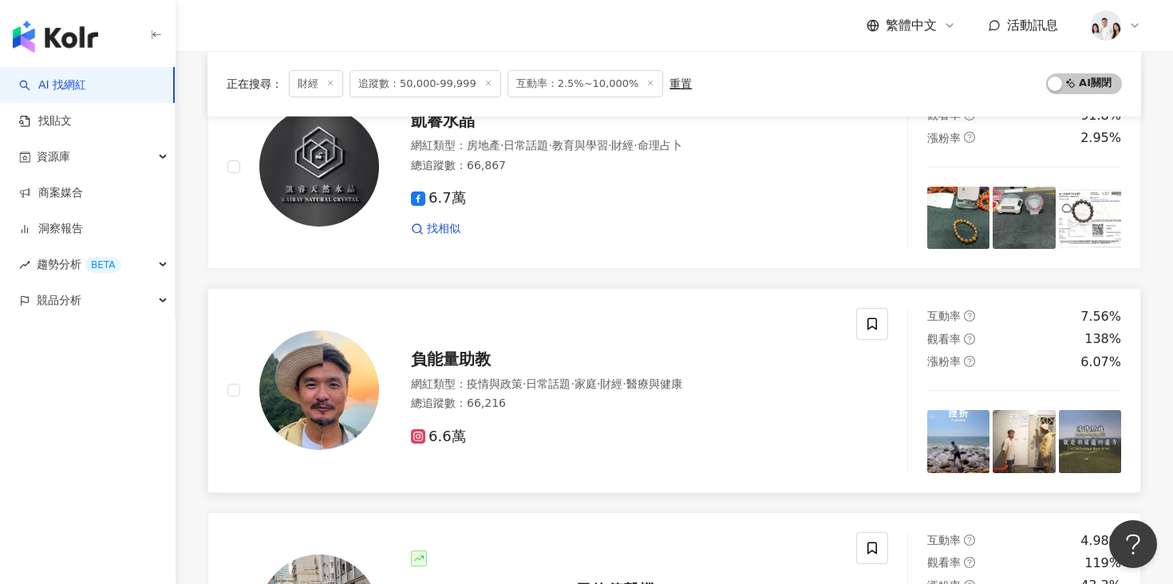
click at [480, 350] on span "負能量助教" at bounding box center [451, 359] width 80 height 19
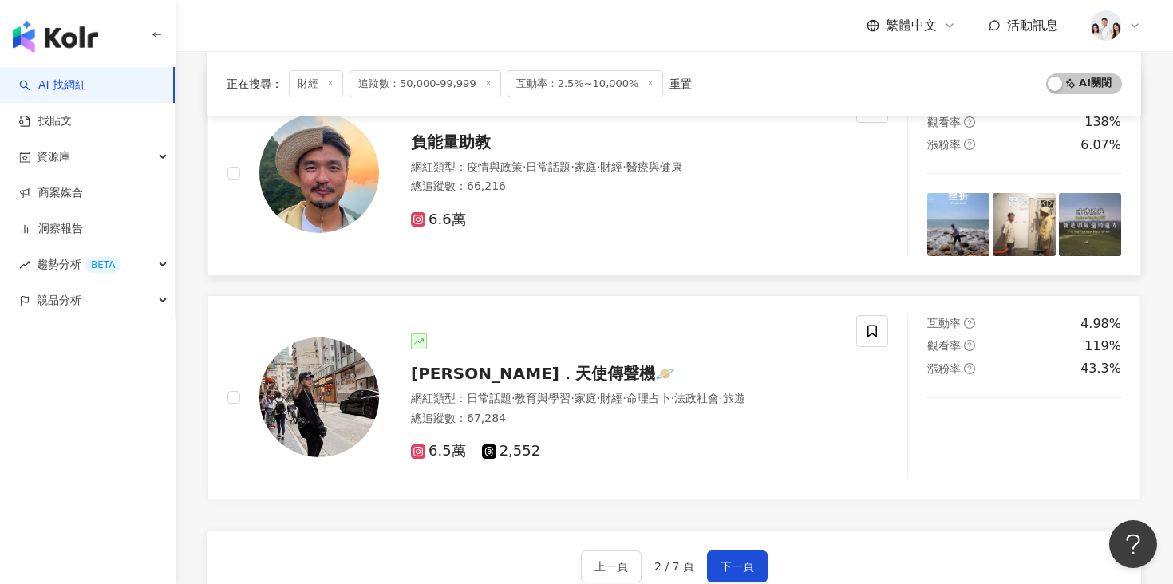
scroll to position [2514, 0]
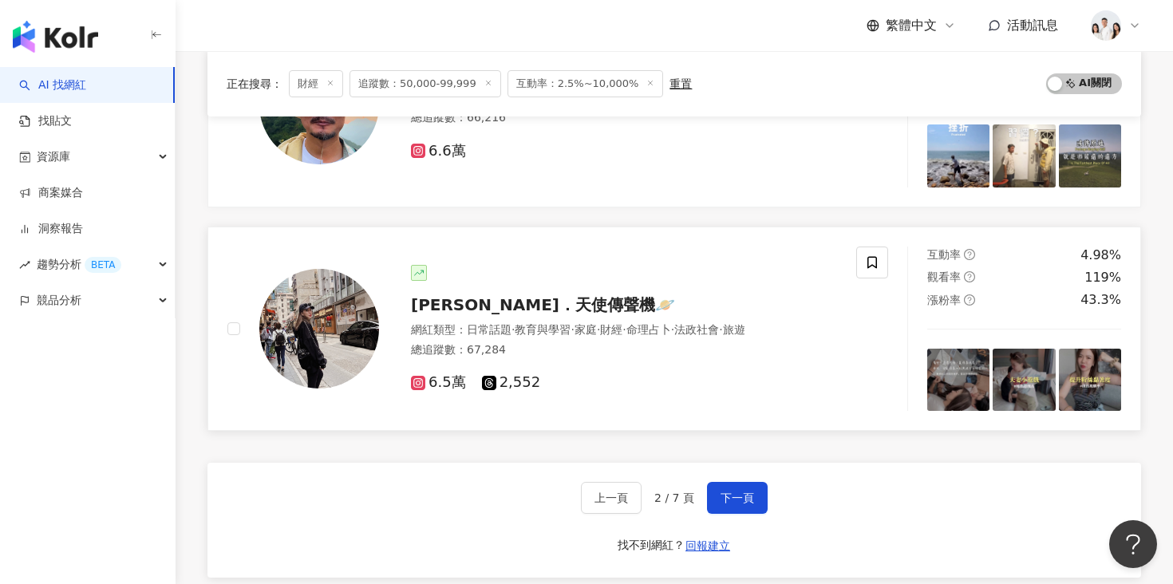
click at [543, 299] on span "宇緹 Peggy．天使傳聲機🪐" at bounding box center [543, 304] width 264 height 19
click at [754, 490] on button "下一頁" at bounding box center [737, 498] width 61 height 32
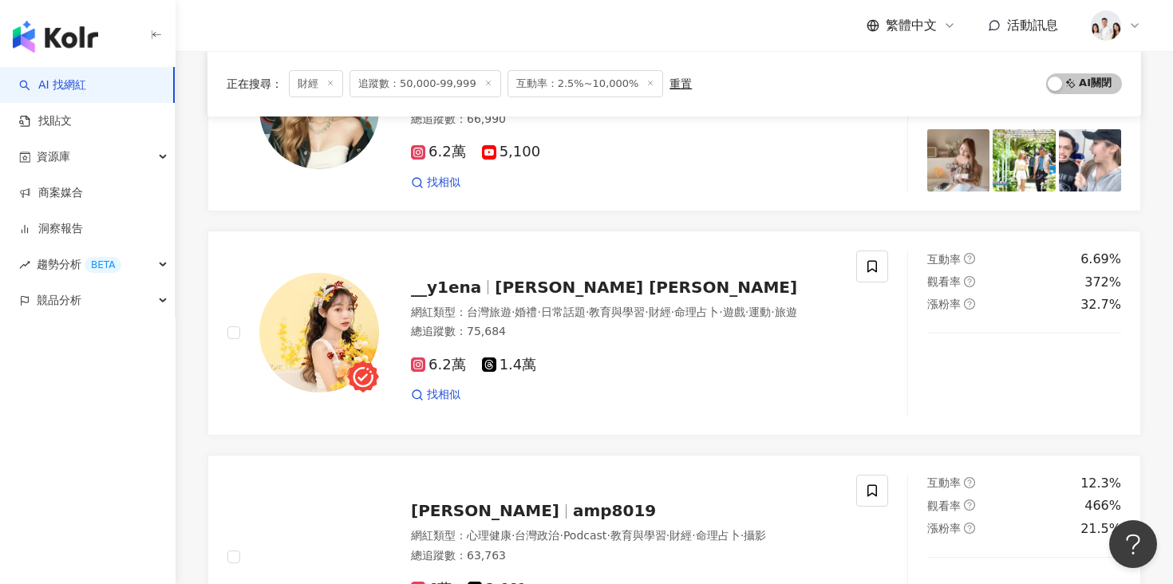
scroll to position [271, 0]
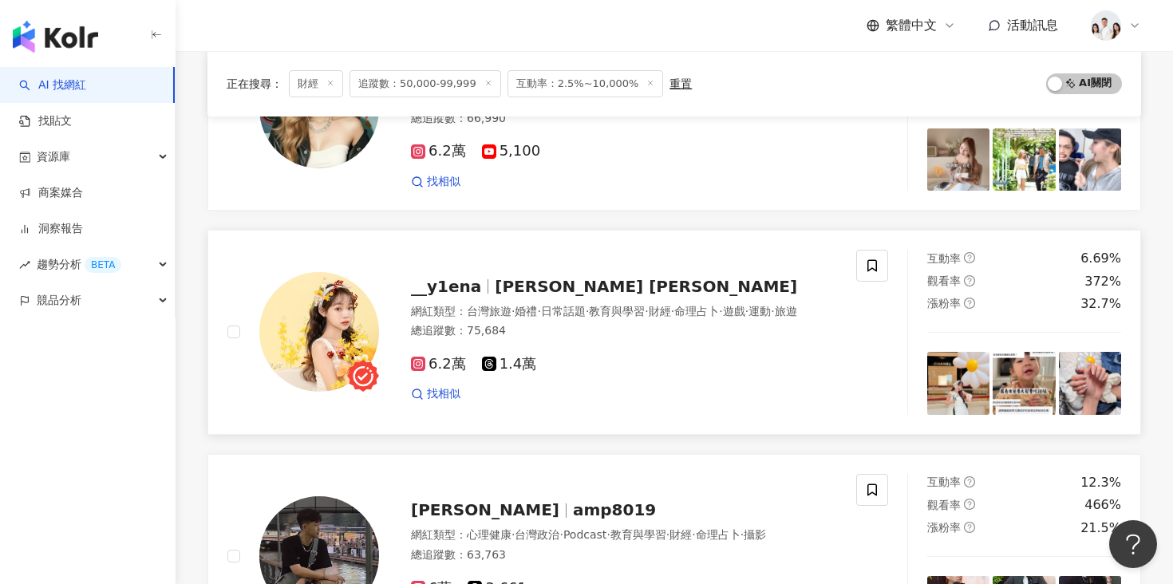
click at [546, 277] on span "Elena Chen" at bounding box center [646, 286] width 302 height 19
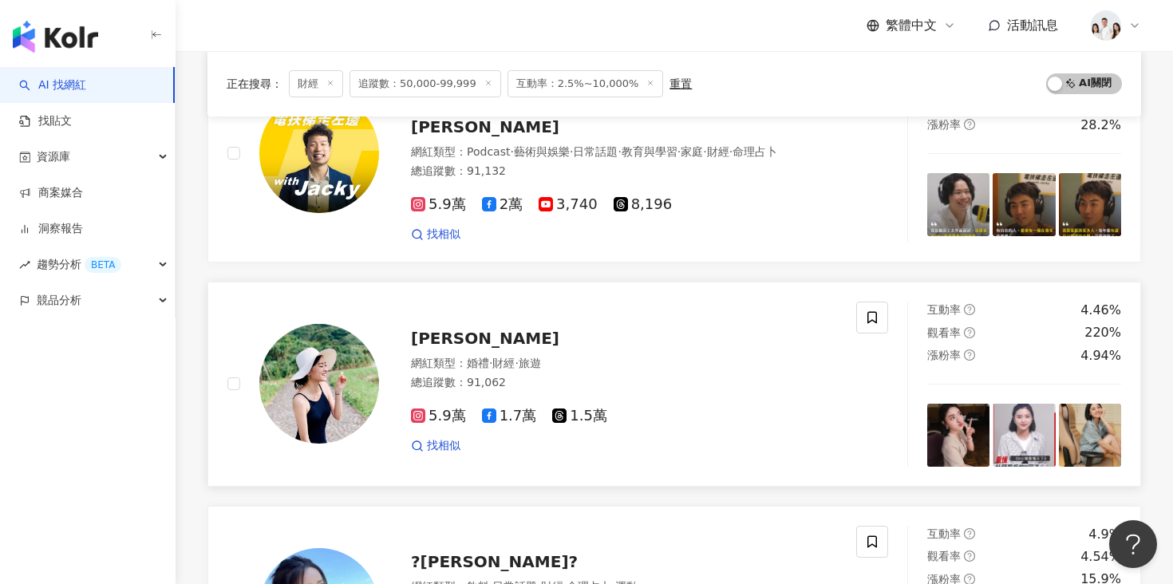
scroll to position [1184, 0]
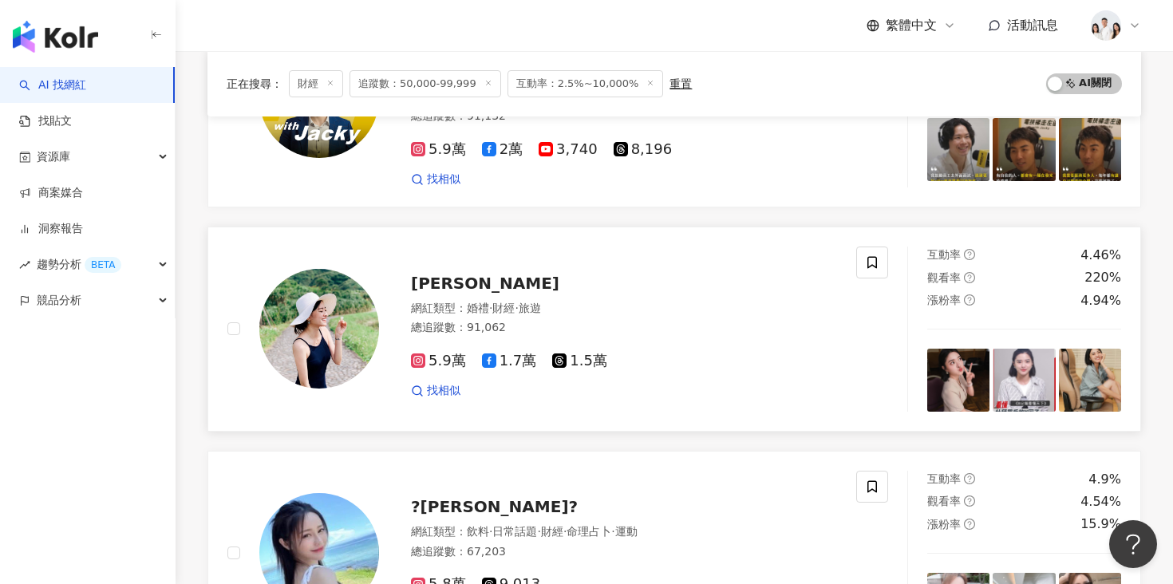
click at [461, 275] on div "陳文越" at bounding box center [624, 283] width 426 height 22
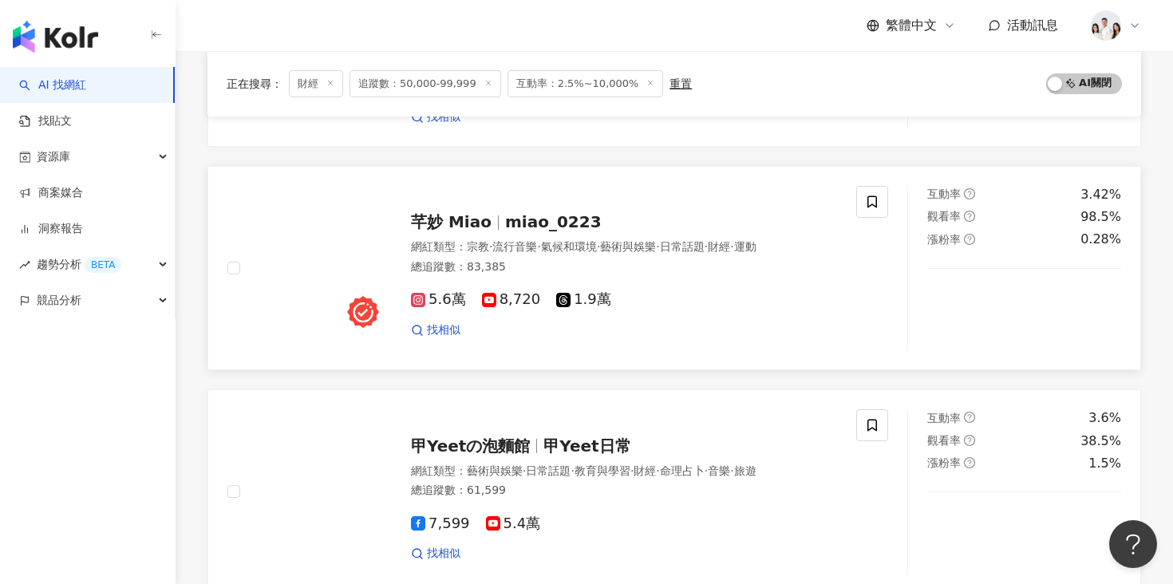
scroll to position [1919, 0]
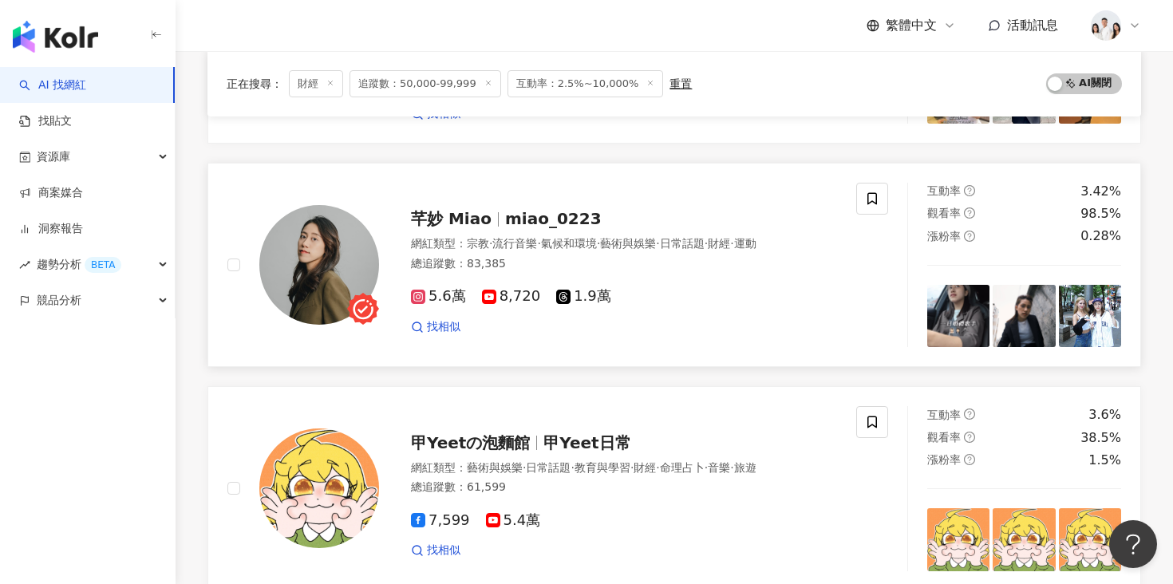
click at [543, 209] on span "miao_0223" at bounding box center [553, 218] width 97 height 19
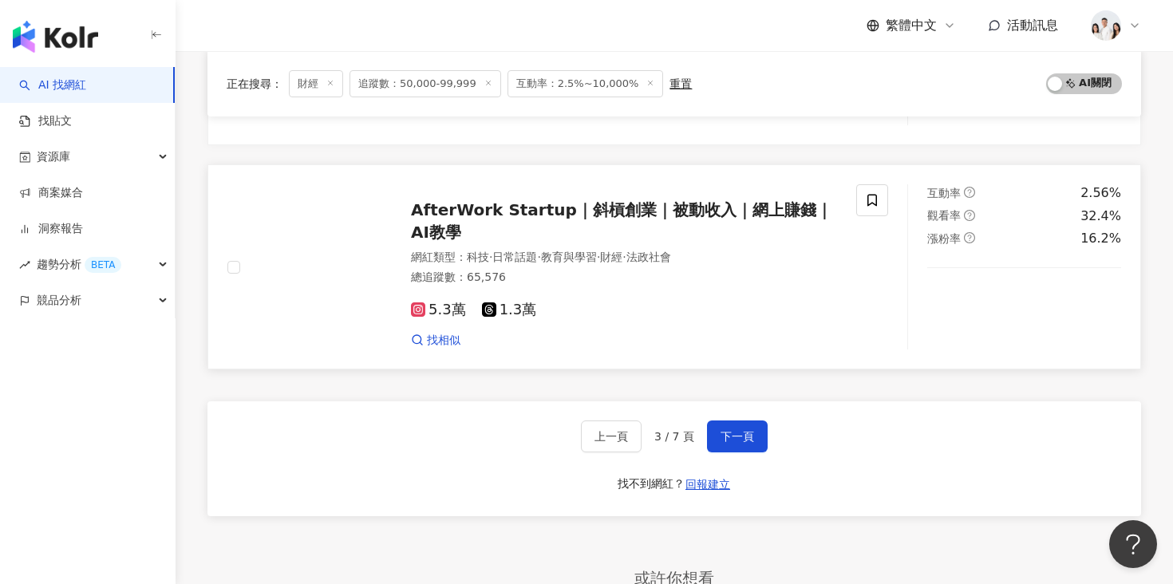
scroll to position [2583, 0]
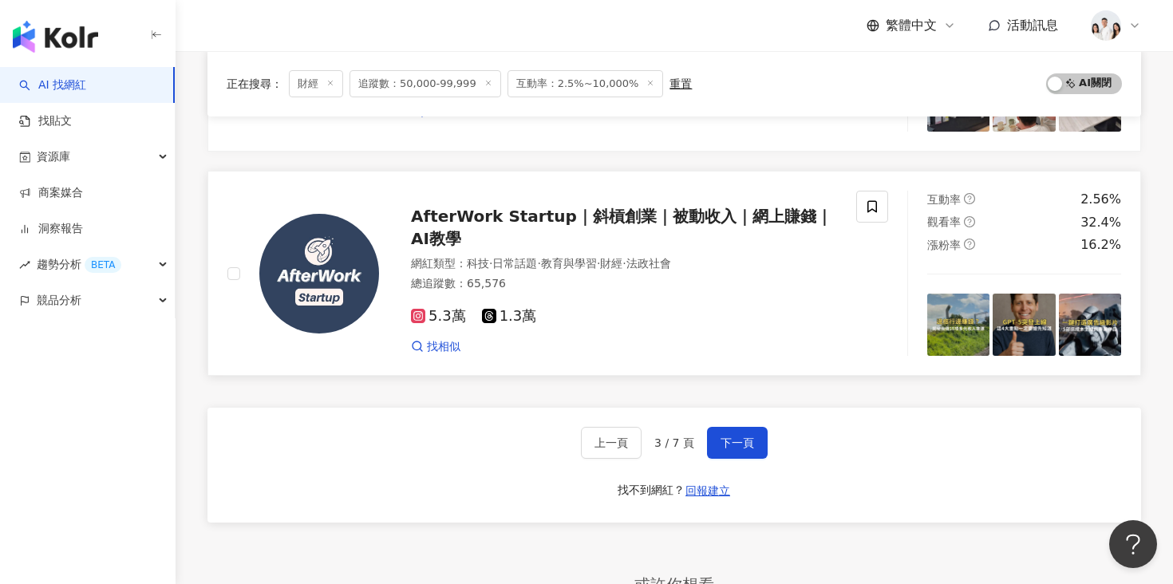
click at [631, 207] on span "AfterWork Startup｜斜槓創業｜被動收入｜網上賺錢｜AI教學" at bounding box center [621, 228] width 421 height 42
click at [735, 437] on span "下一頁" at bounding box center [738, 443] width 34 height 13
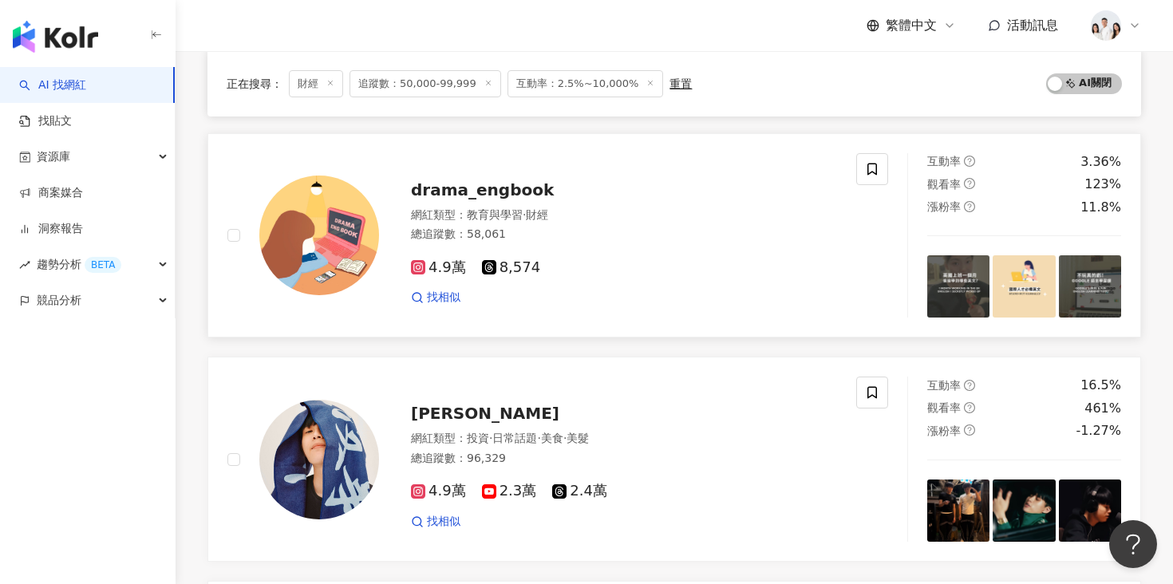
scroll to position [1462, 0]
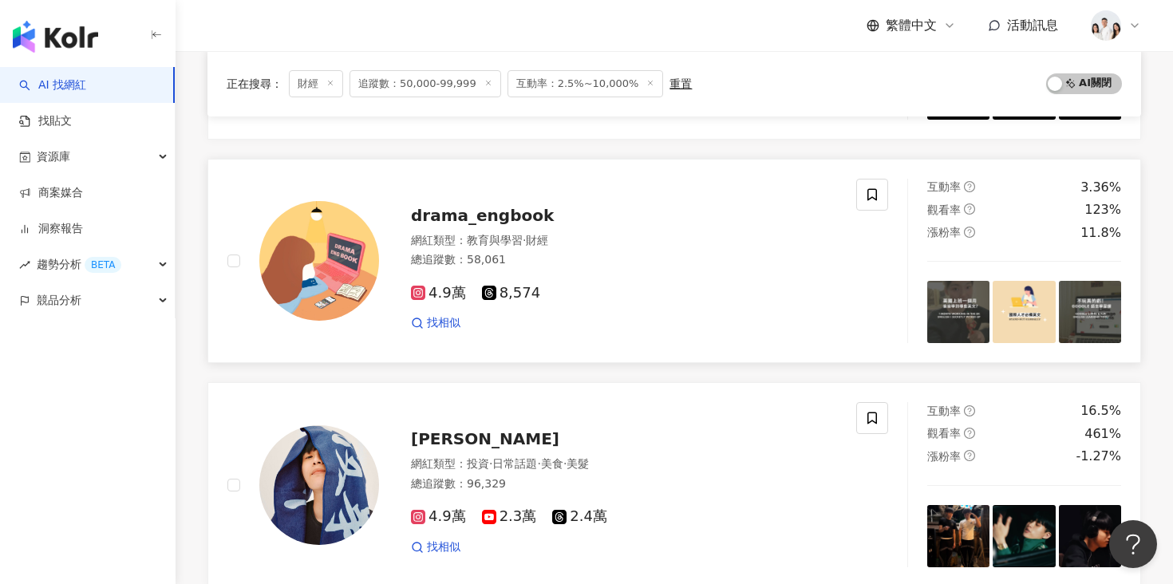
click at [523, 217] on span "drama_engbook" at bounding box center [482, 215] width 143 height 19
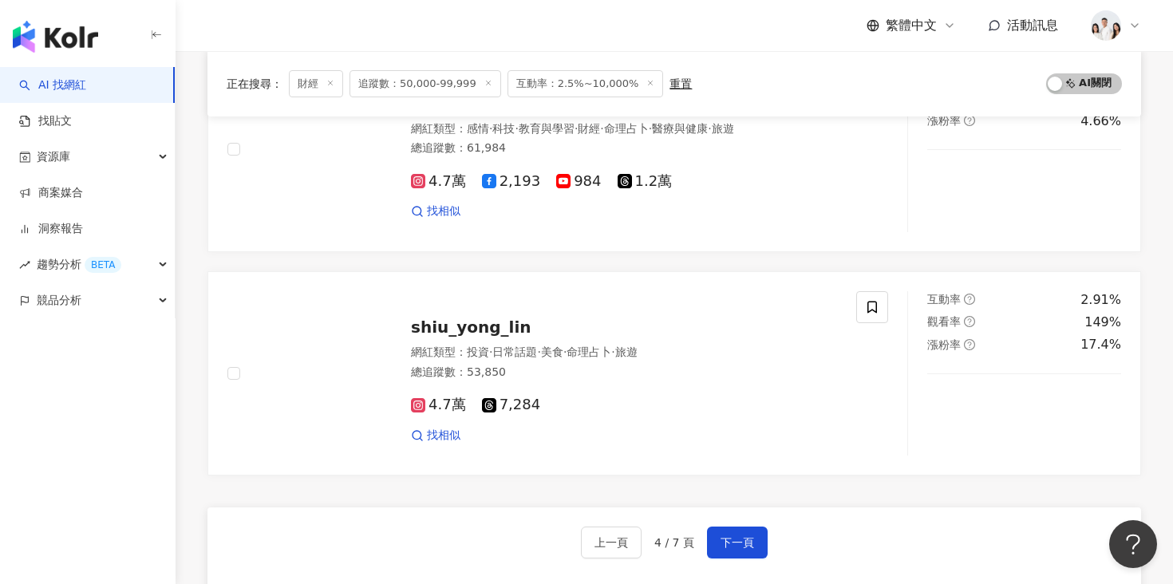
scroll to position [2535, 0]
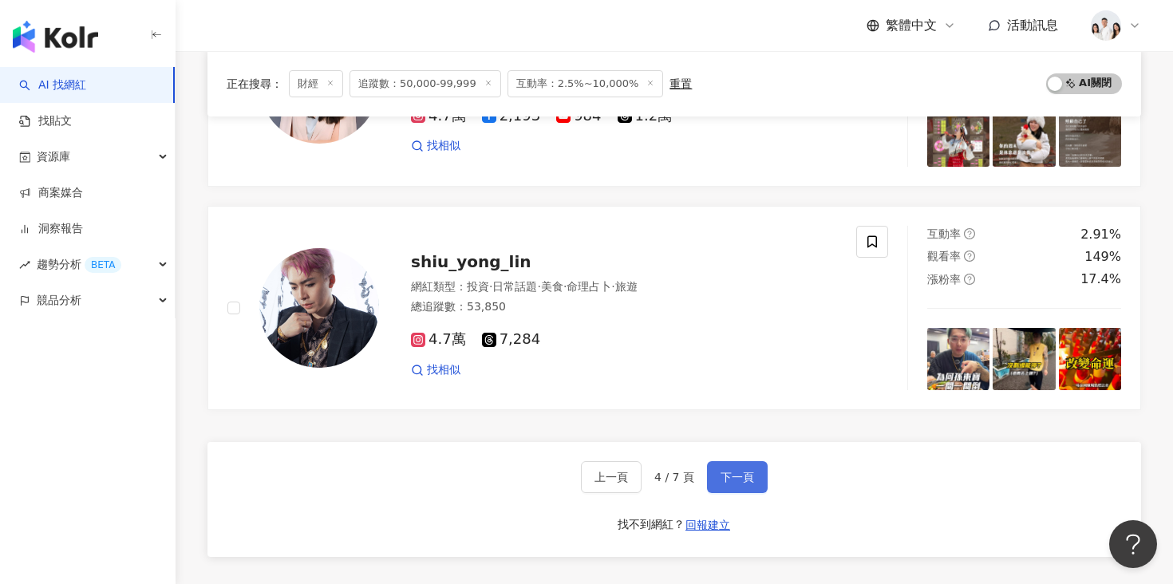
click at [728, 487] on button "下一頁" at bounding box center [737, 477] width 61 height 32
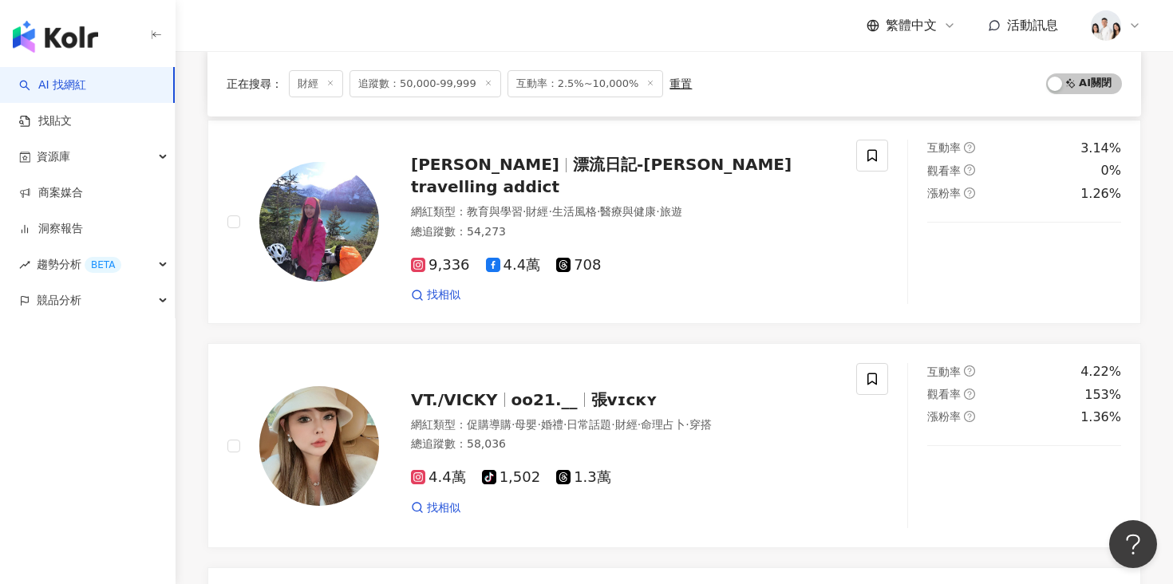
scroll to position [529, 0]
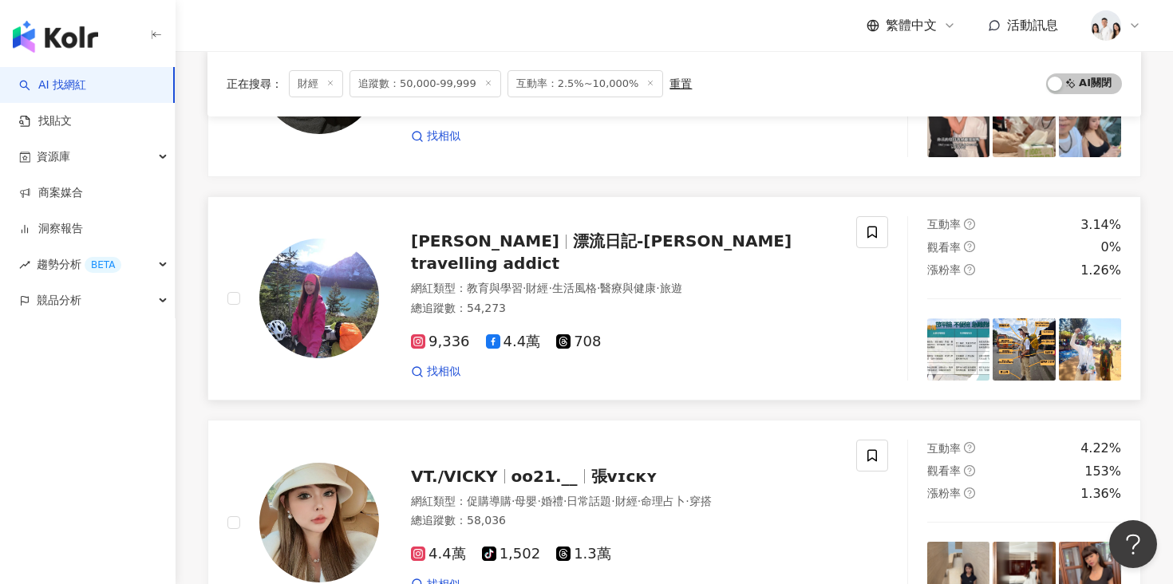
click at [658, 243] on div "Stacy Liang 漂流日記-Stacy travelling addict" at bounding box center [624, 252] width 426 height 45
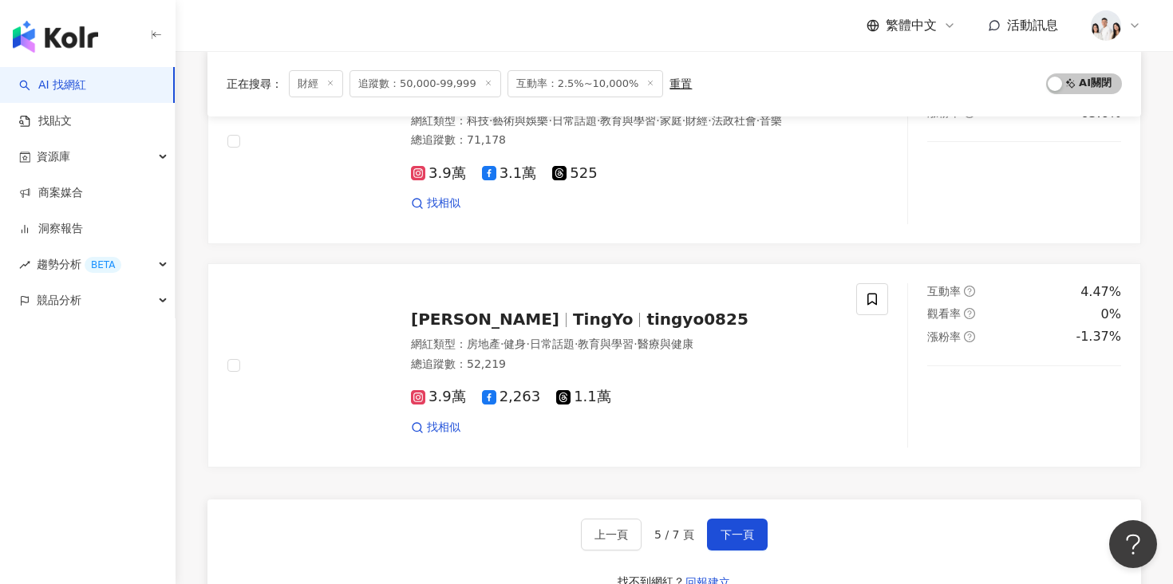
scroll to position [2737, 0]
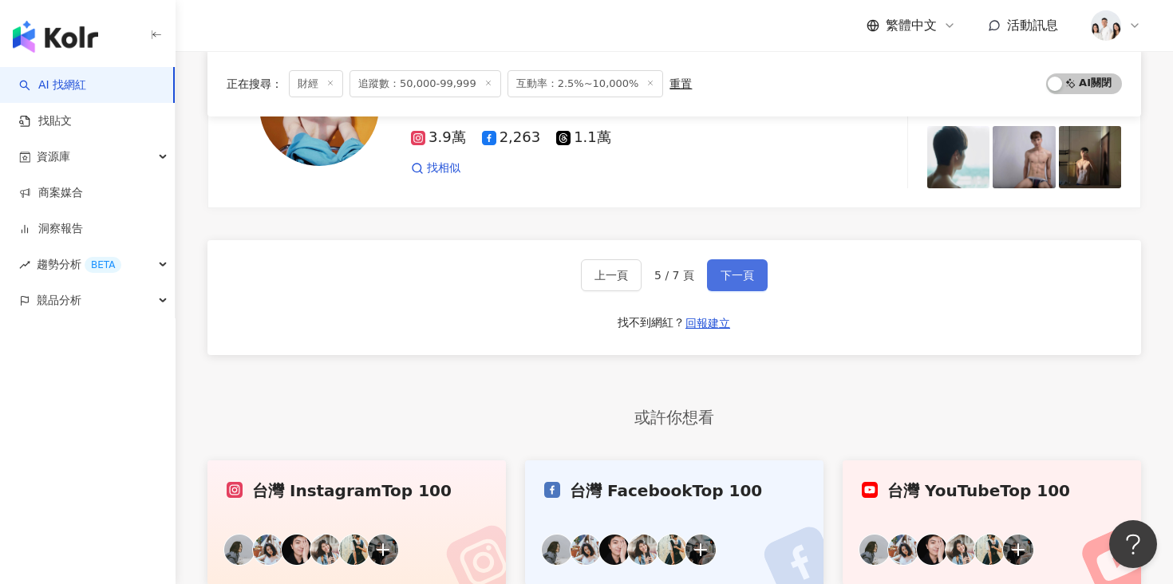
click at [733, 286] on button "下一頁" at bounding box center [737, 275] width 61 height 32
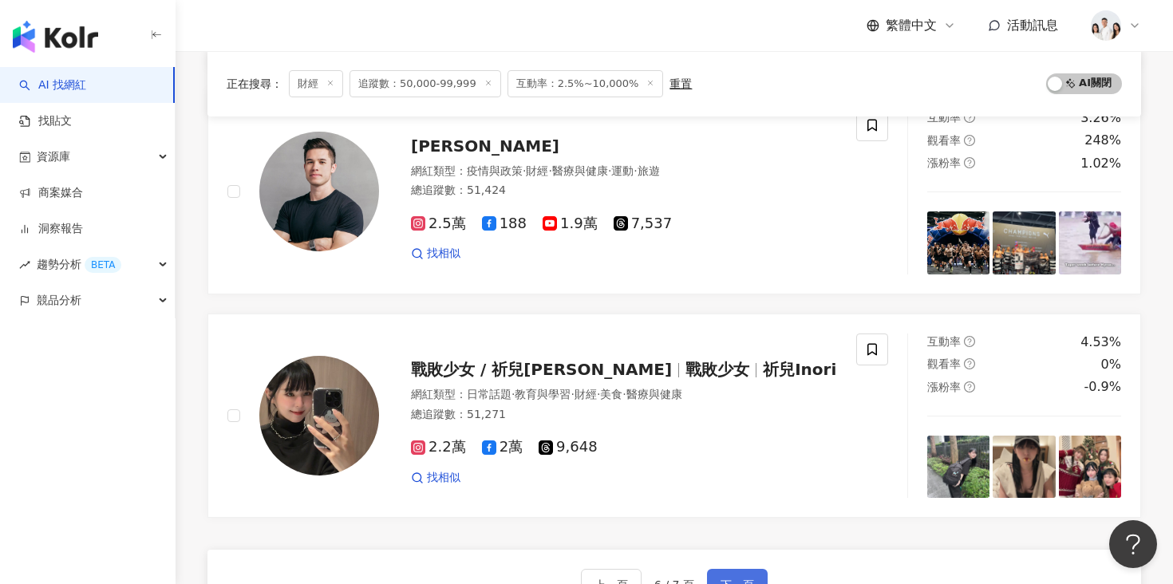
scroll to position [2505, 0]
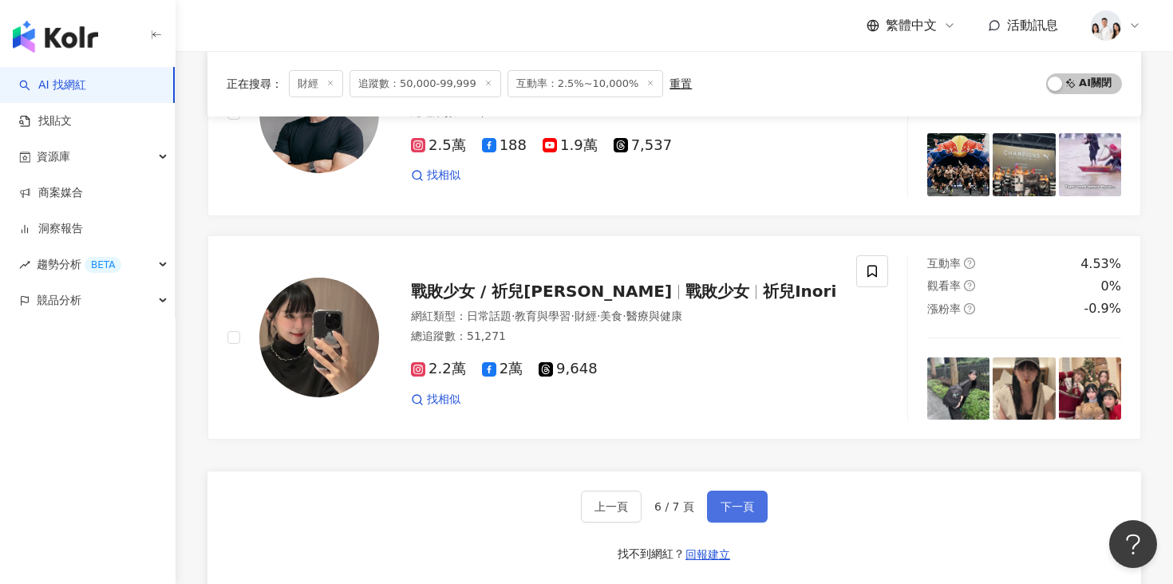
click at [725, 512] on span "下一頁" at bounding box center [738, 506] width 34 height 13
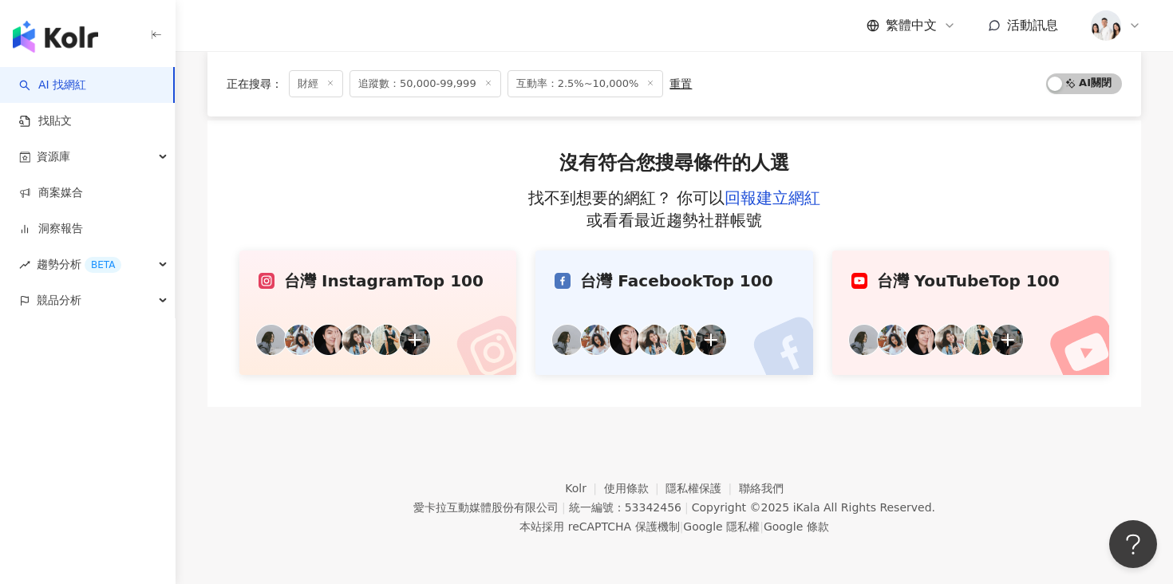
scroll to position [0, 0]
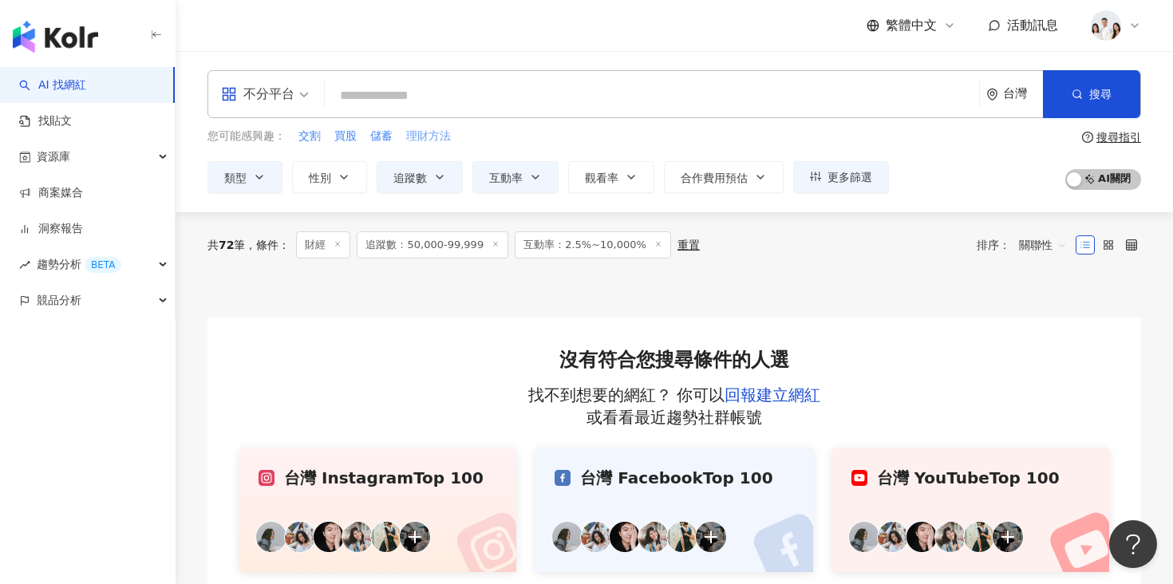
click at [425, 140] on span "理財方法" at bounding box center [428, 136] width 45 height 16
type input "****"
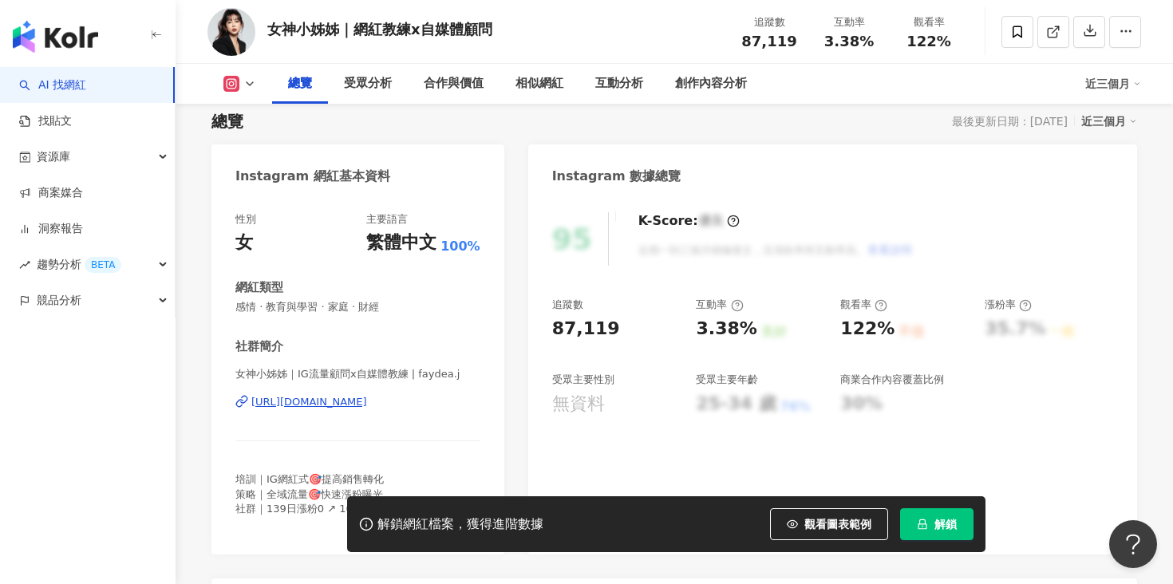
scroll to position [168, 0]
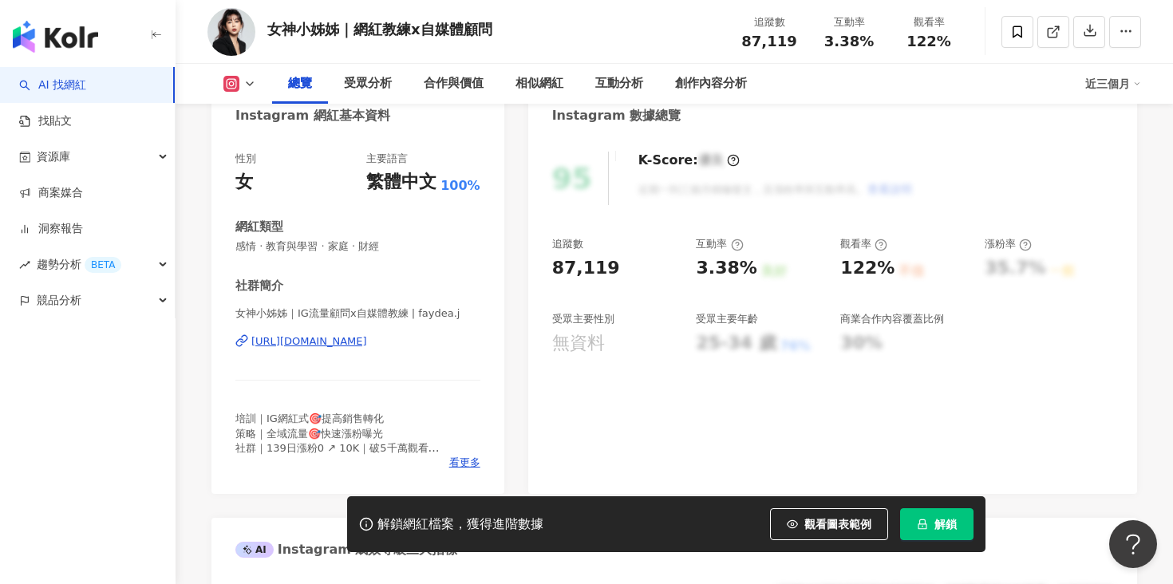
click at [367, 340] on div "[URL][DOMAIN_NAME]" at bounding box center [309, 341] width 116 height 14
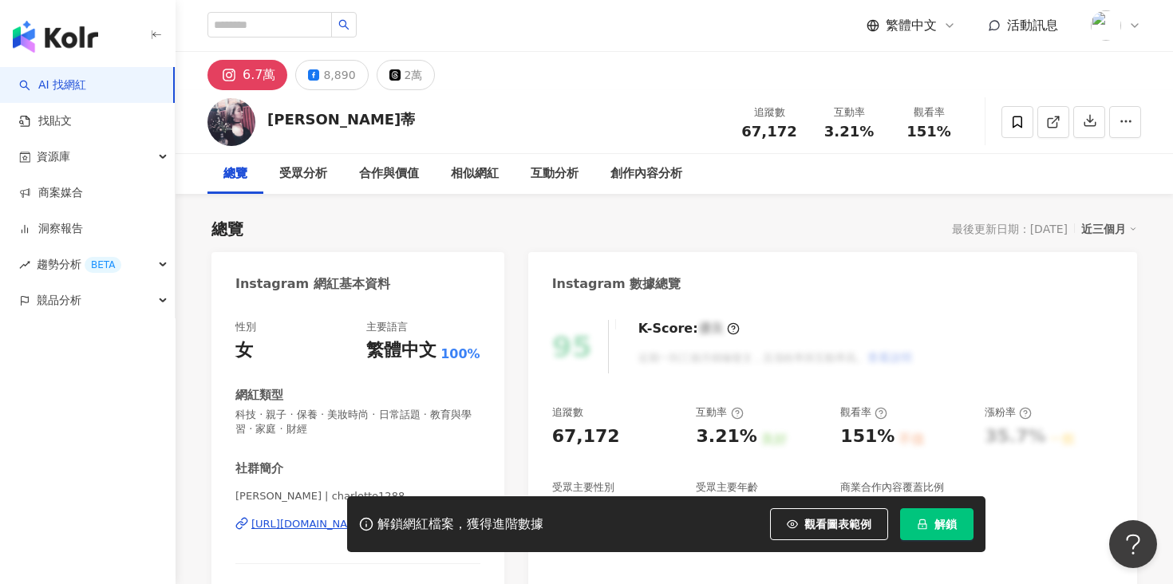
click at [298, 525] on div "解鎖網紅檔案，獲得進階數據 觀看圖表範例 解鎖" at bounding box center [586, 524] width 1173 height 56
click at [277, 528] on div "解鎖網紅檔案，獲得進階數據 觀看圖表範例 解鎖" at bounding box center [586, 524] width 1173 height 56
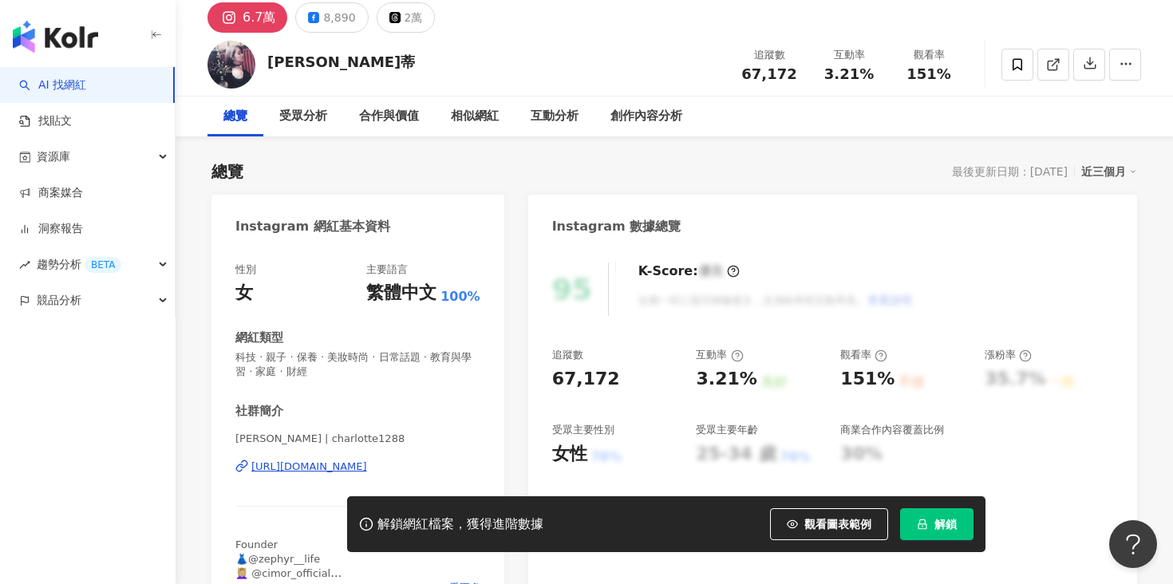
scroll to position [63, 0]
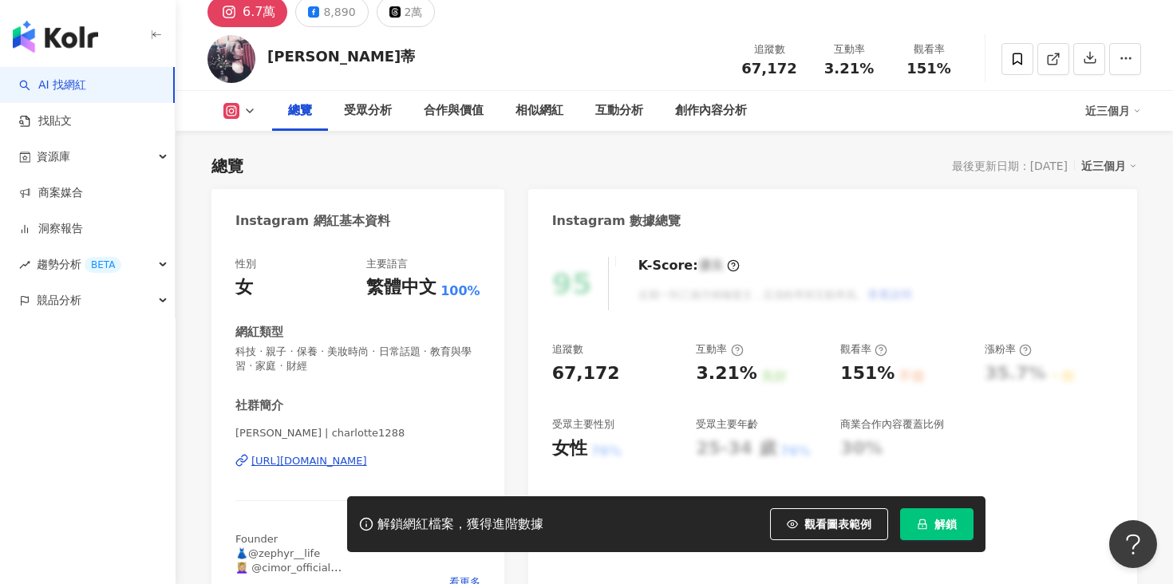
click at [367, 461] on div "https://www.instagram.com/charlotte1288/" at bounding box center [309, 461] width 116 height 14
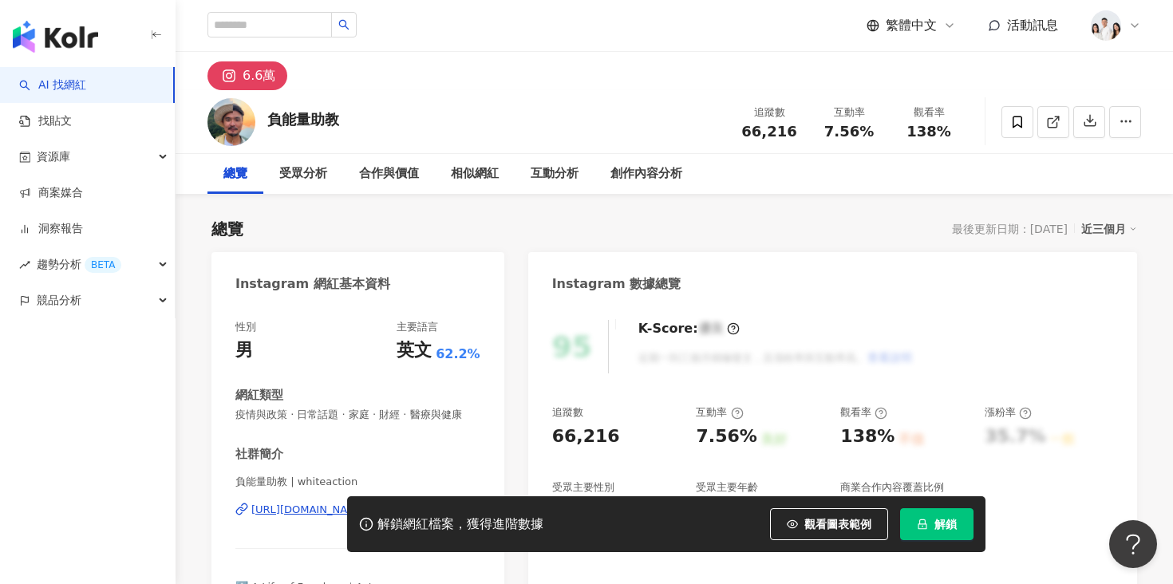
click at [294, 509] on div "解鎖網紅檔案，獲得進階數據 觀看圖表範例 解鎖" at bounding box center [586, 524] width 1173 height 56
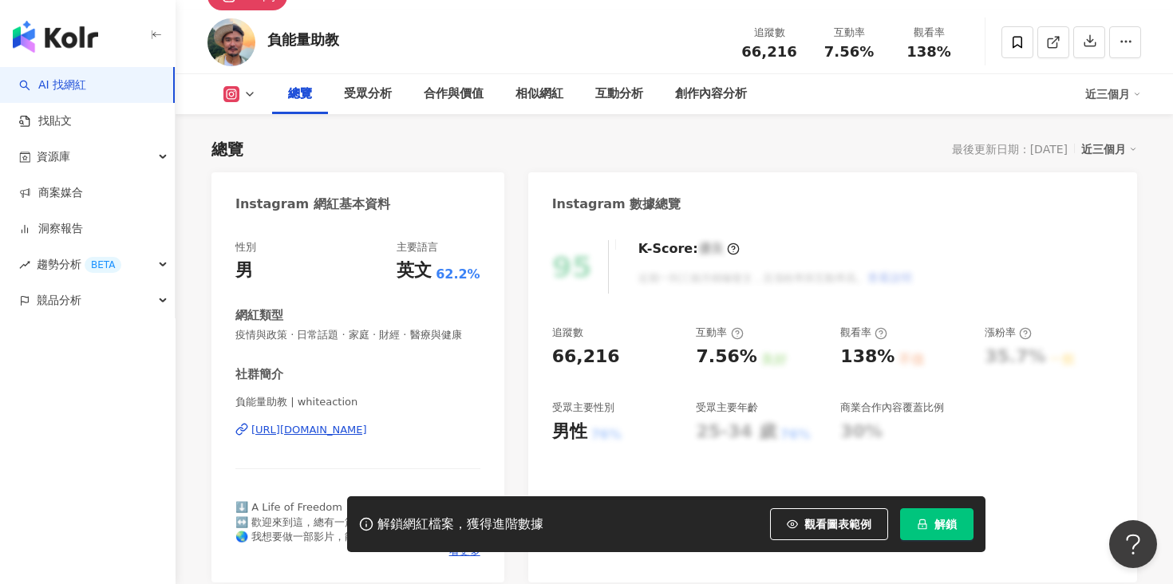
scroll to position [94, 0]
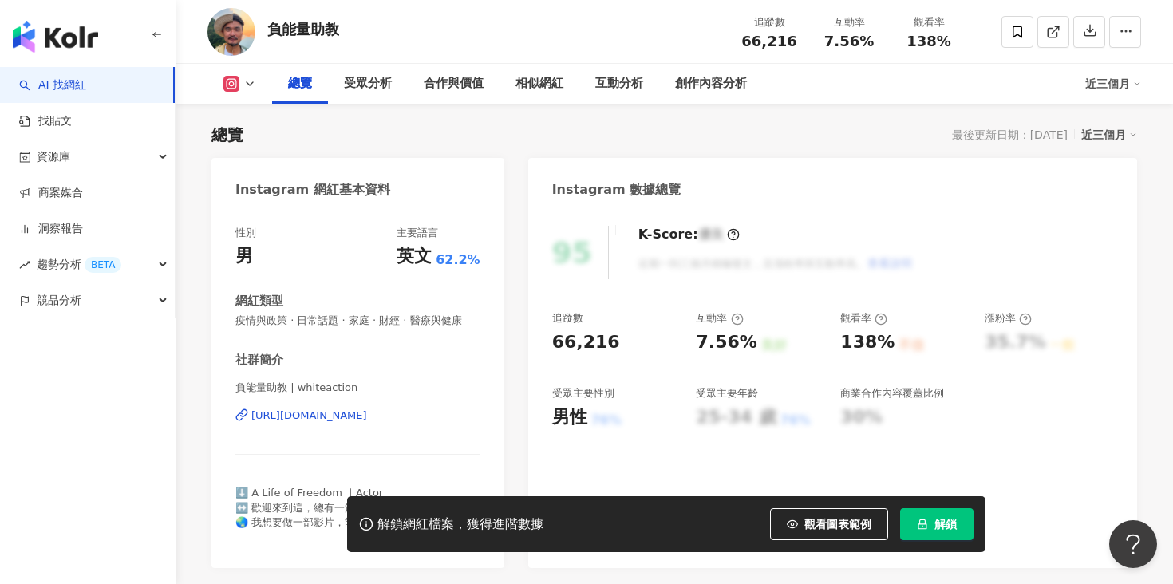
click at [336, 417] on div "https://www.instagram.com/whiteaction/" at bounding box center [309, 416] width 116 height 14
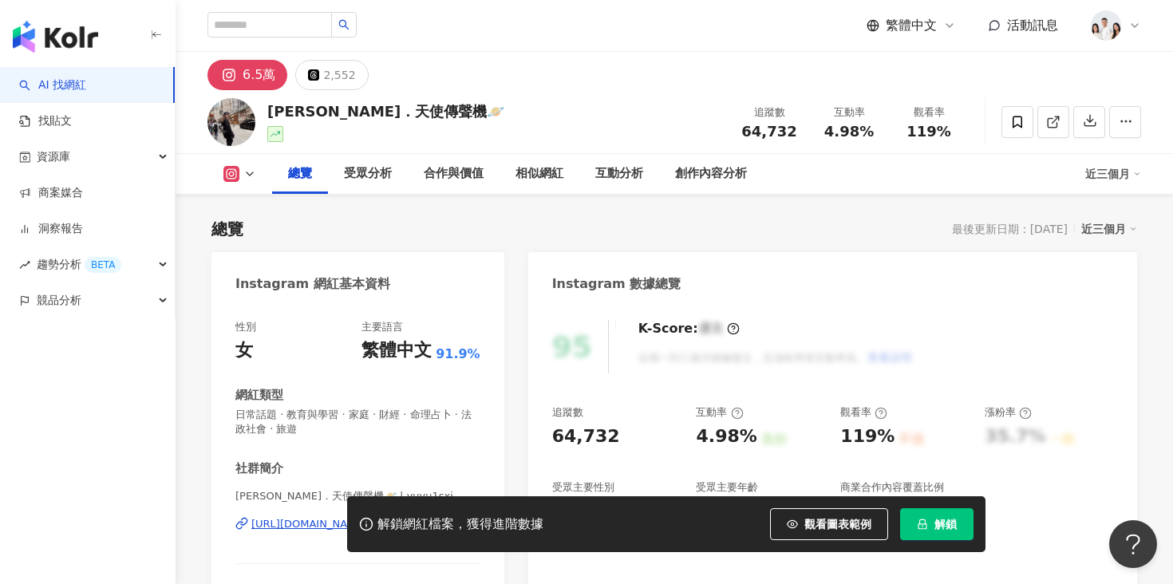
scroll to position [351, 0]
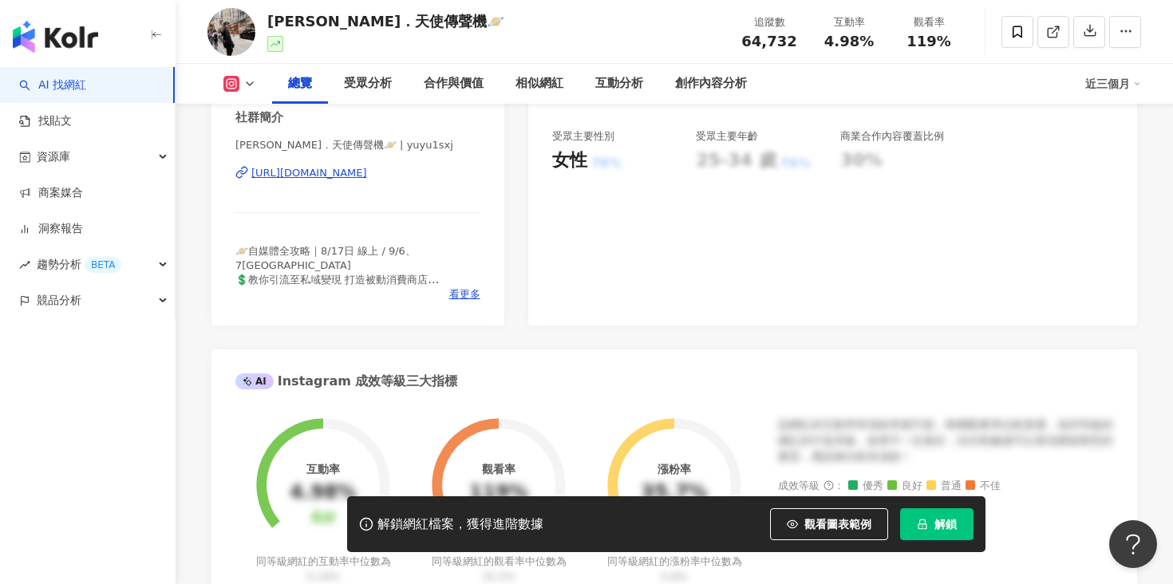
click at [367, 179] on div "https://www.instagram.com/yuyu1sxj/" at bounding box center [309, 173] width 116 height 14
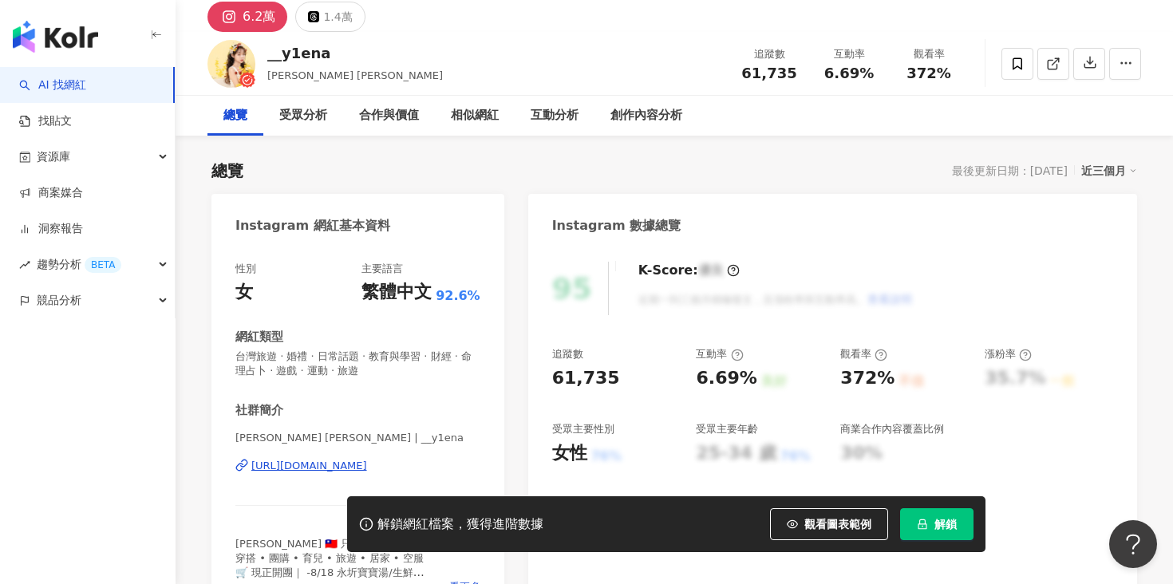
scroll to position [86, 0]
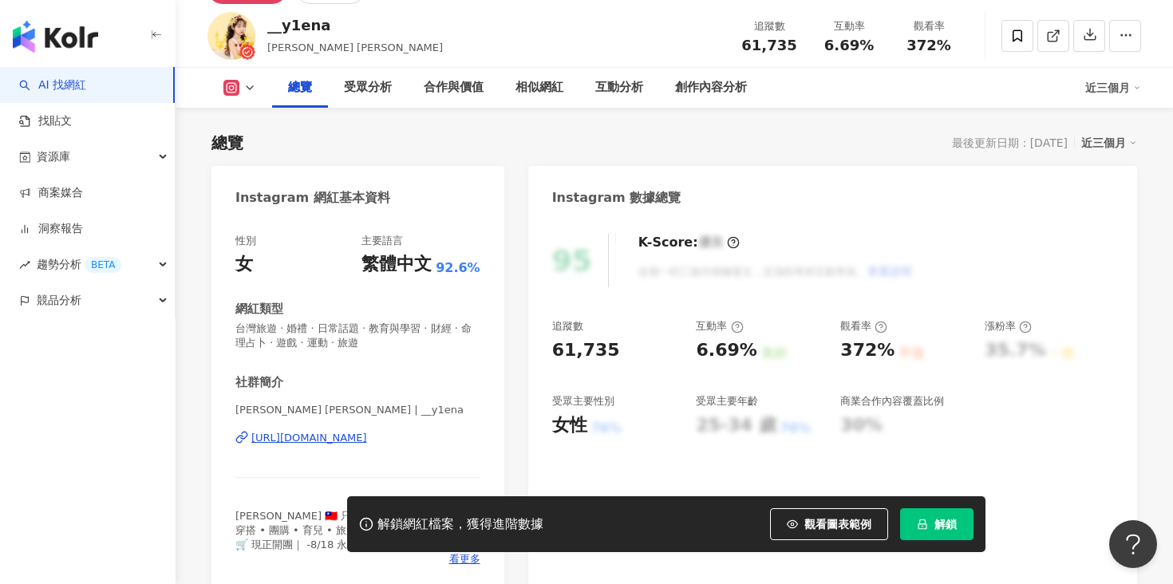
click at [327, 442] on div "https://www.instagram.com/__y1ena/" at bounding box center [309, 438] width 116 height 14
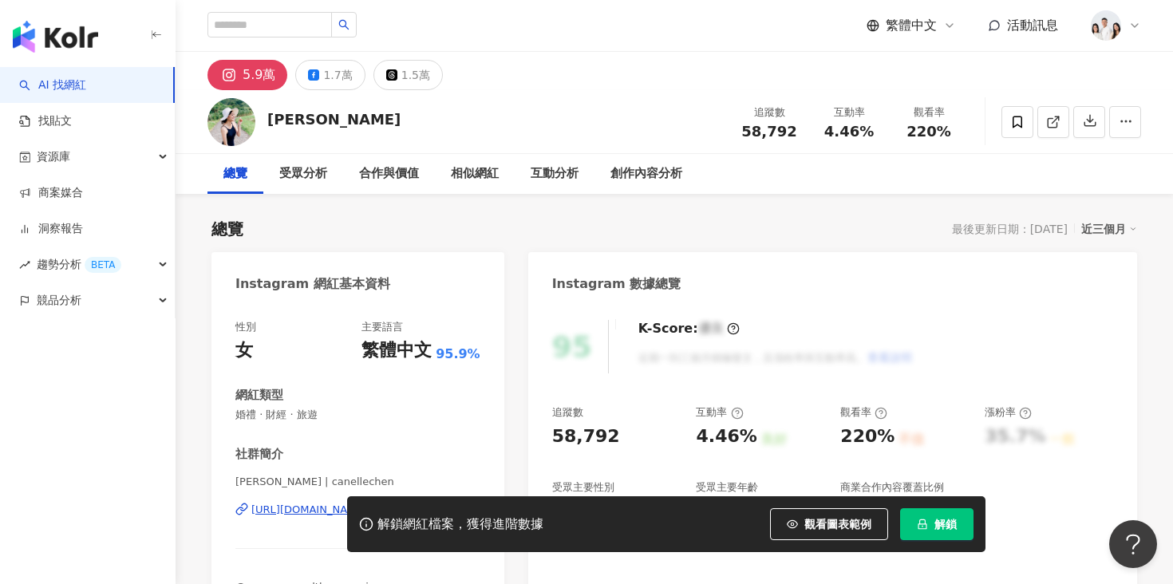
scroll to position [113, 0]
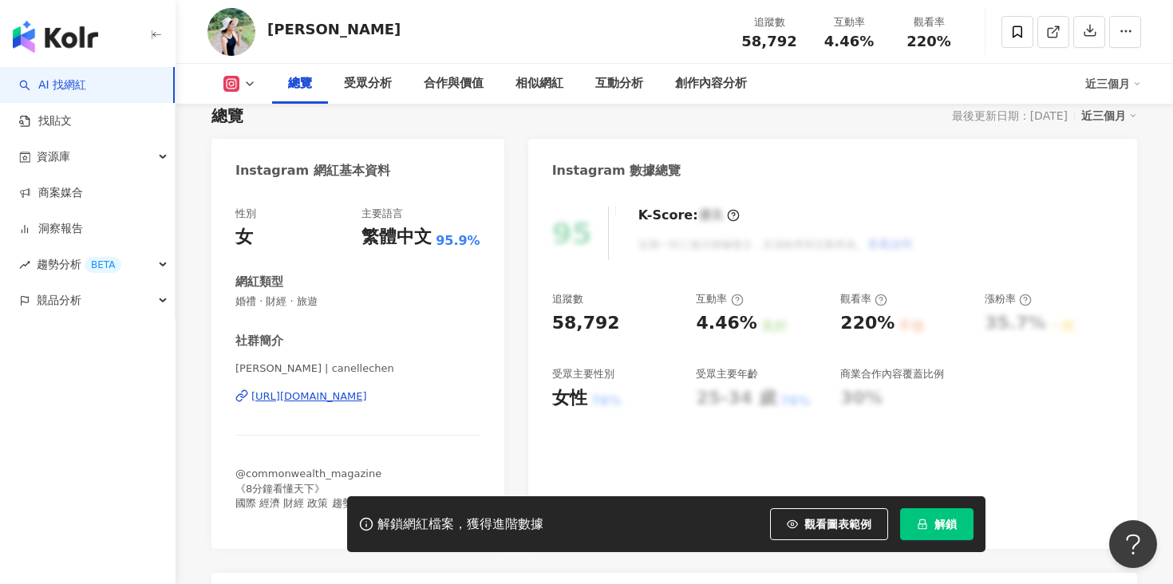
click at [367, 396] on div "https://www.instagram.com/canellechen/" at bounding box center [309, 396] width 116 height 14
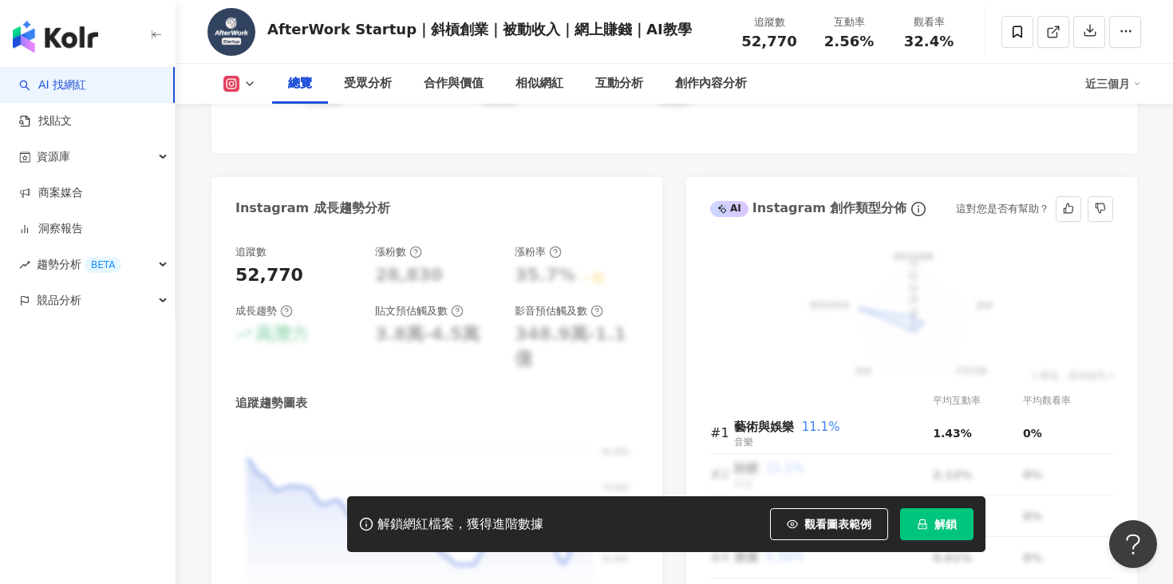
scroll to position [339, 0]
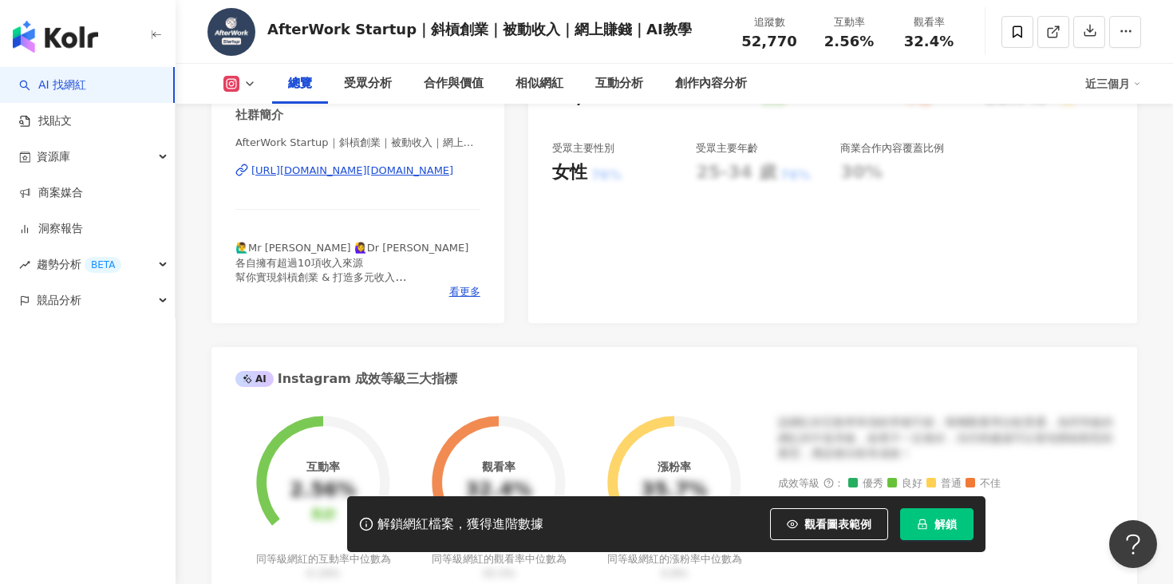
click at [406, 170] on div "https://www.instagram.com/afterwork.startup/" at bounding box center [352, 171] width 202 height 14
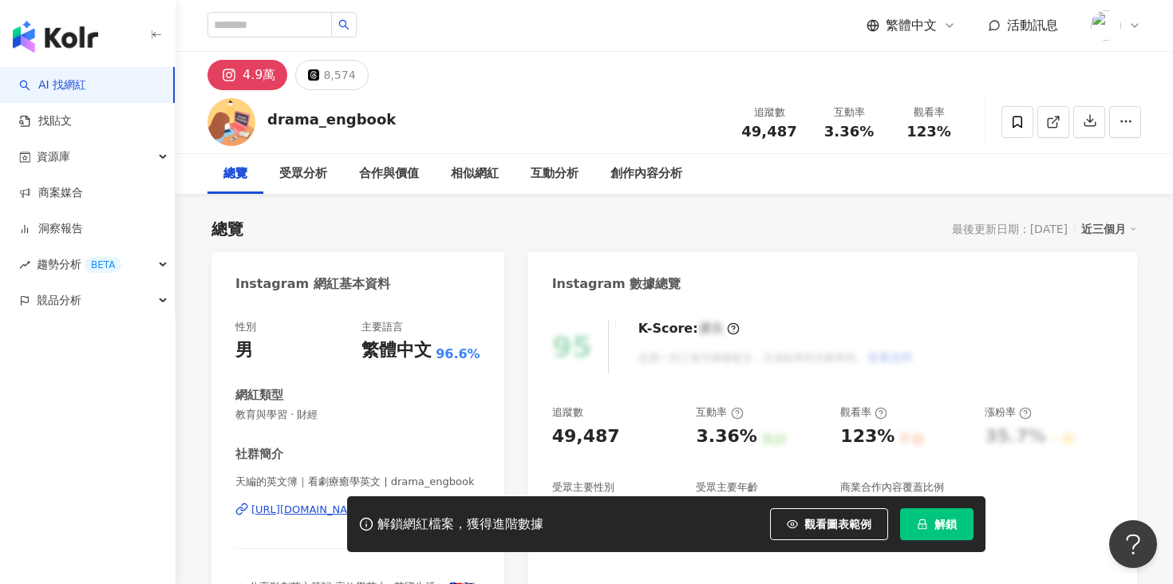
click at [303, 503] on div "解鎖網紅檔案，獲得進階數據 觀看圖表範例 解鎖" at bounding box center [586, 524] width 1173 height 56
click at [302, 510] on div "解鎖網紅檔案，獲得進階數據 觀看圖表範例 解鎖" at bounding box center [586, 524] width 1173 height 56
click at [299, 516] on div "解鎖網紅檔案，獲得進階數據 觀看圖表範例 解鎖" at bounding box center [586, 524] width 1173 height 56
click at [300, 512] on div "解鎖網紅檔案，獲得進階數據 觀看圖表範例 解鎖" at bounding box center [586, 524] width 1173 height 56
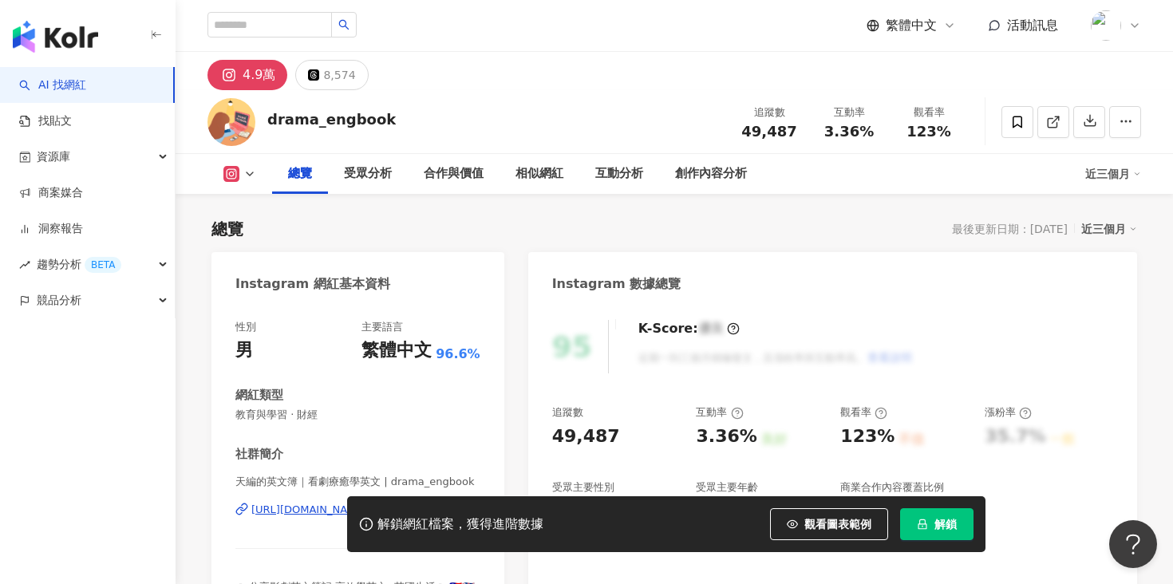
scroll to position [198, 0]
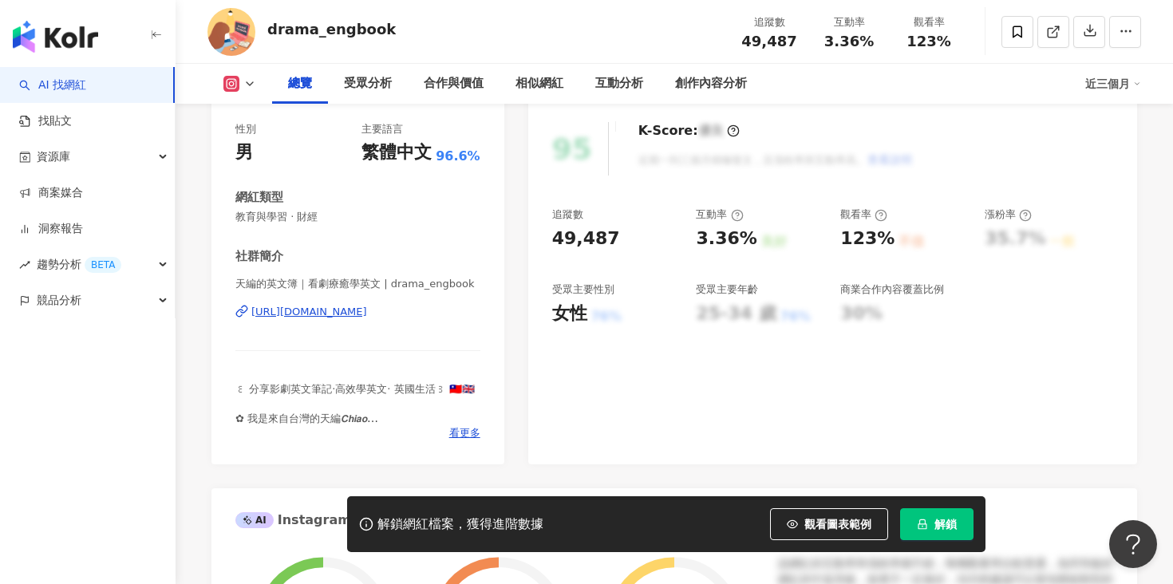
click at [367, 313] on div "https://www.instagram.com/drama_engbook/" at bounding box center [309, 312] width 116 height 14
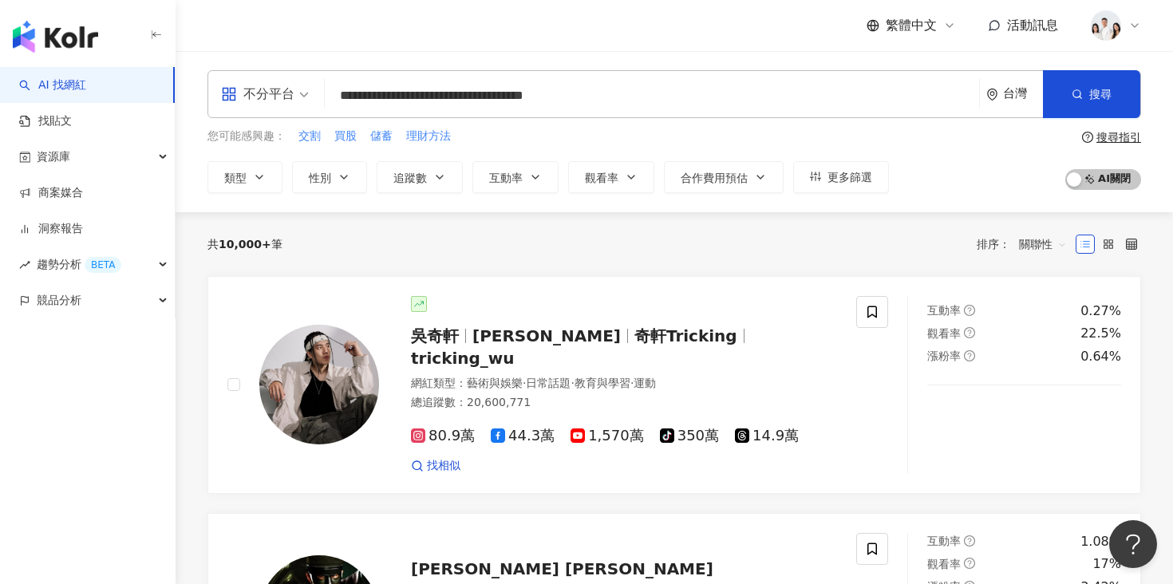
type input "**********"
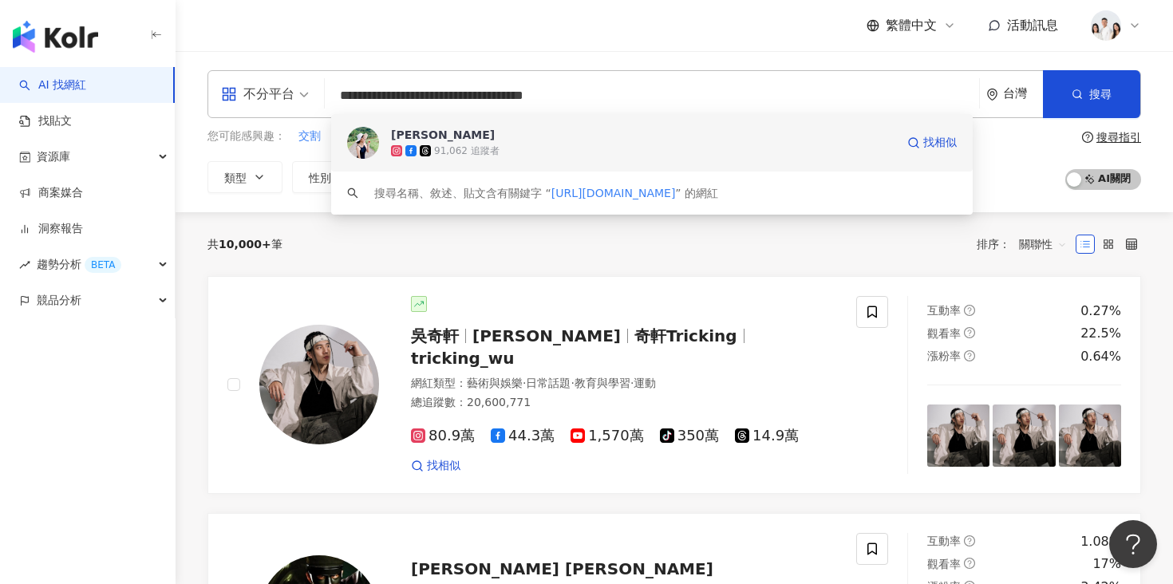
click at [509, 143] on div "91,062 追蹤者" at bounding box center [643, 151] width 504 height 16
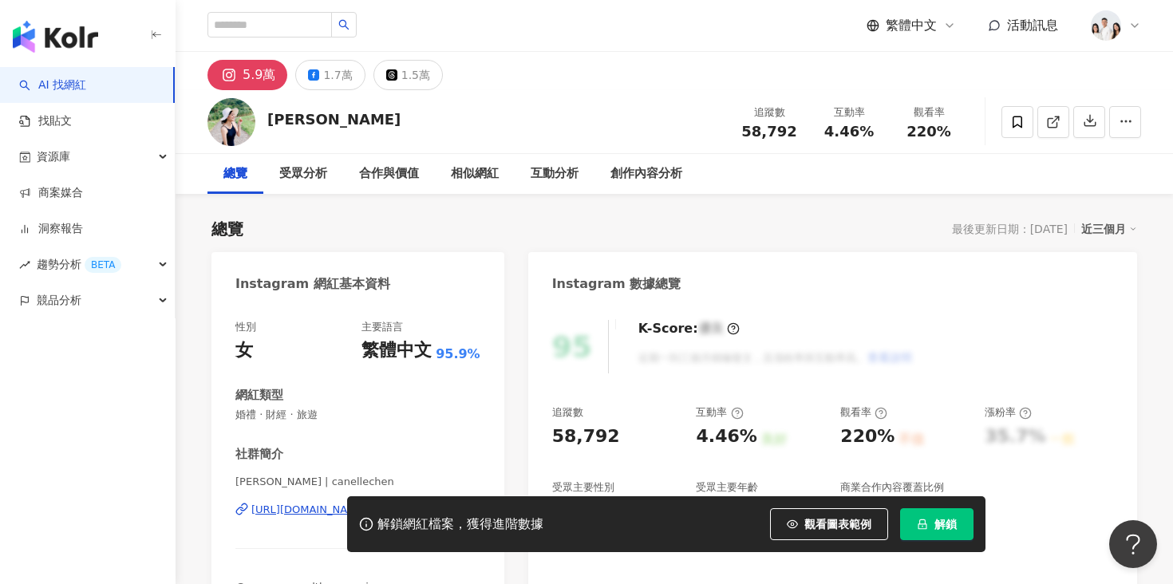
scroll to position [82, 0]
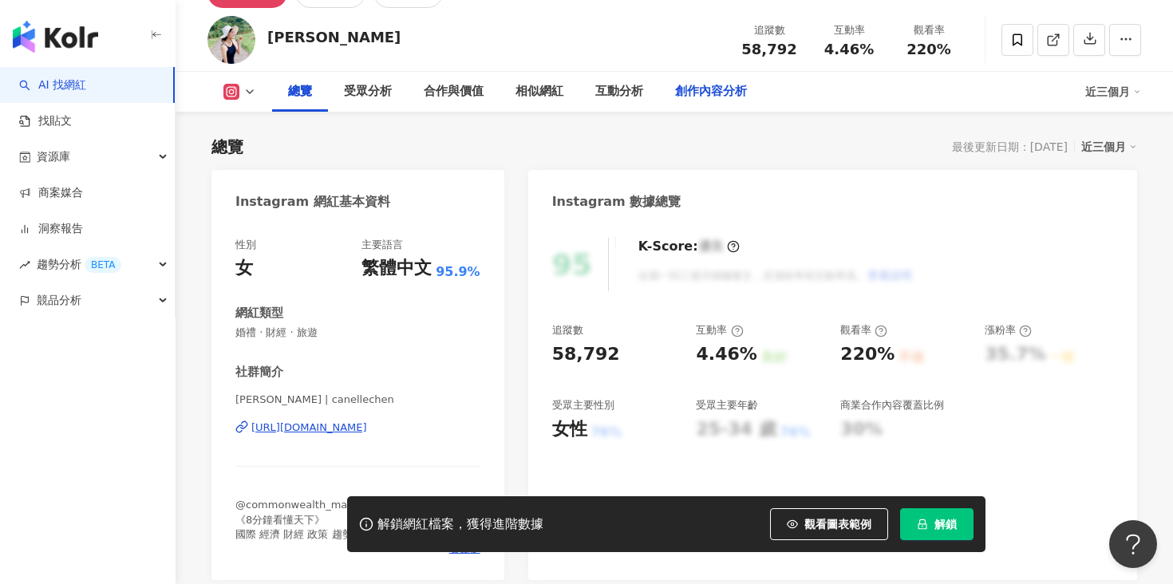
click at [708, 99] on div "創作內容分析" at bounding box center [711, 91] width 72 height 19
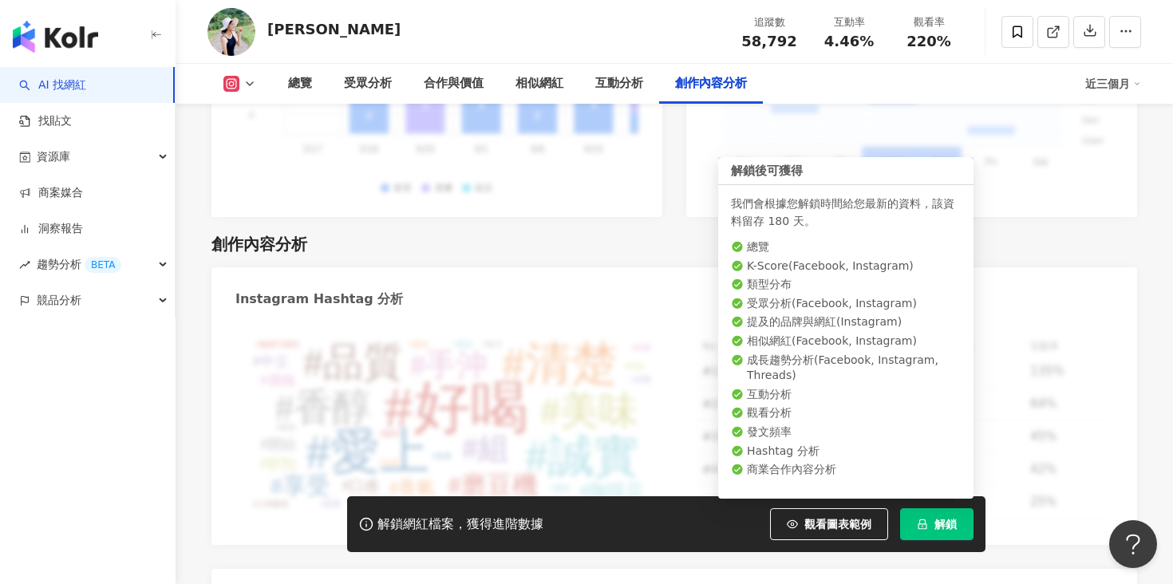
click at [954, 525] on span "解鎖" at bounding box center [946, 524] width 22 height 13
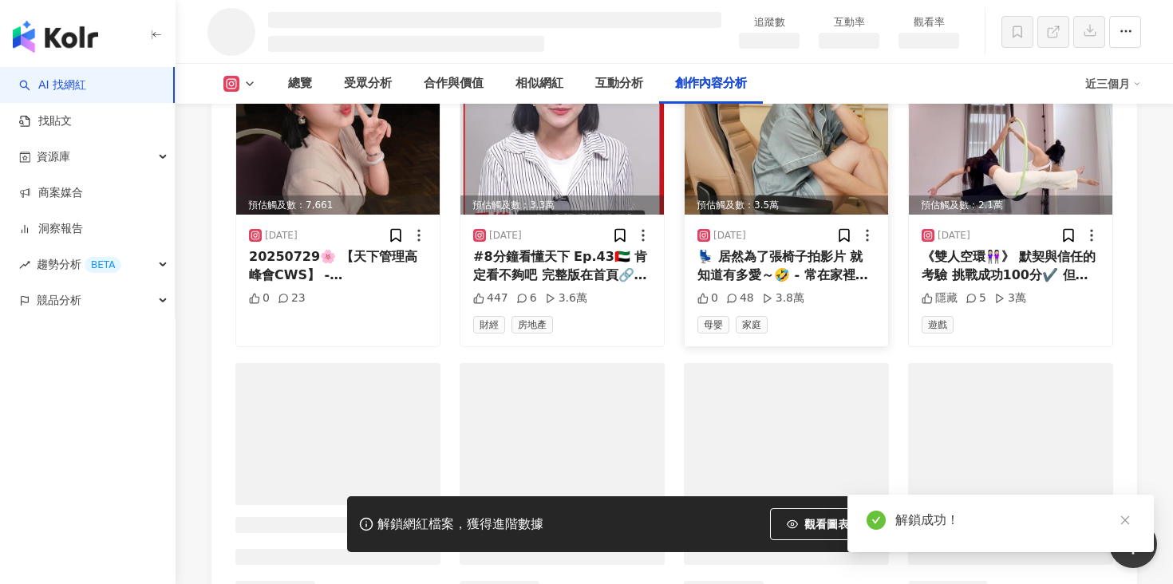
scroll to position [4551, 0]
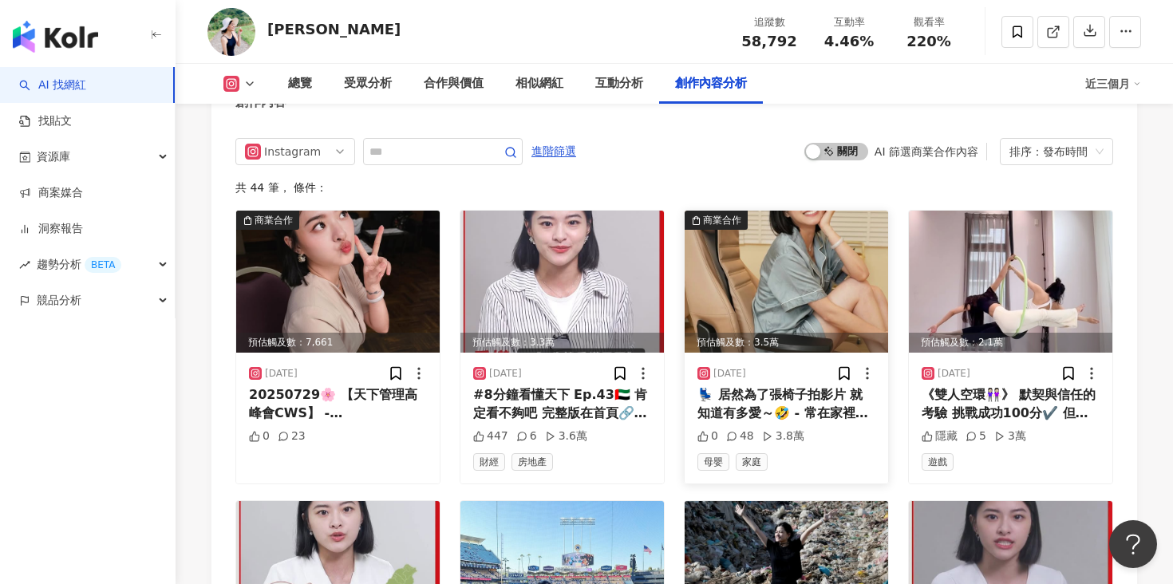
scroll to position [4857, 0]
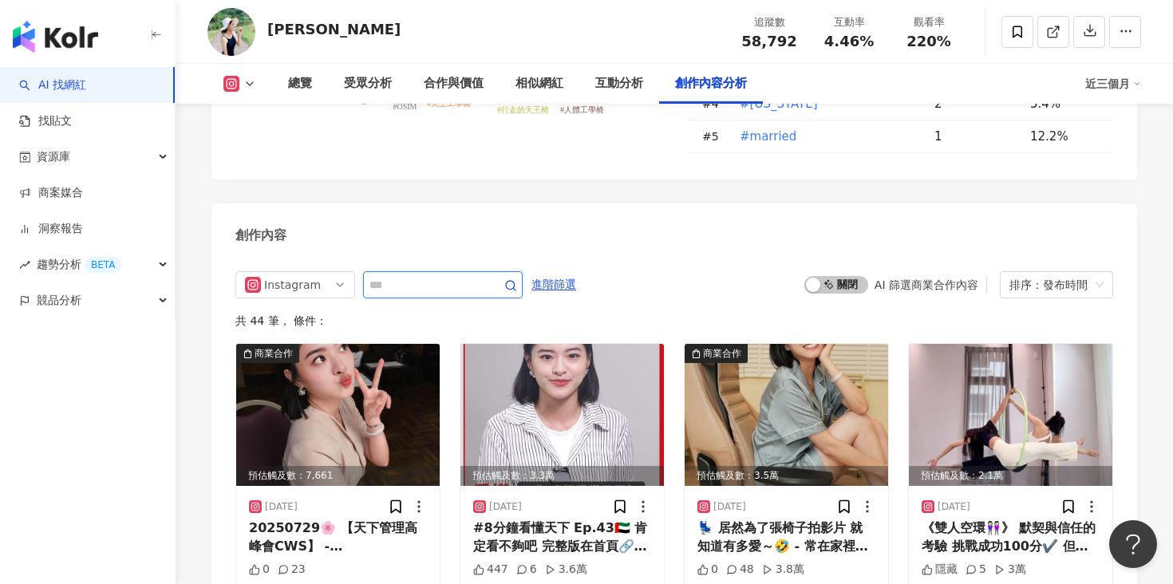
click at [460, 275] on input "text" at bounding box center [426, 284] width 112 height 19
type input "*"
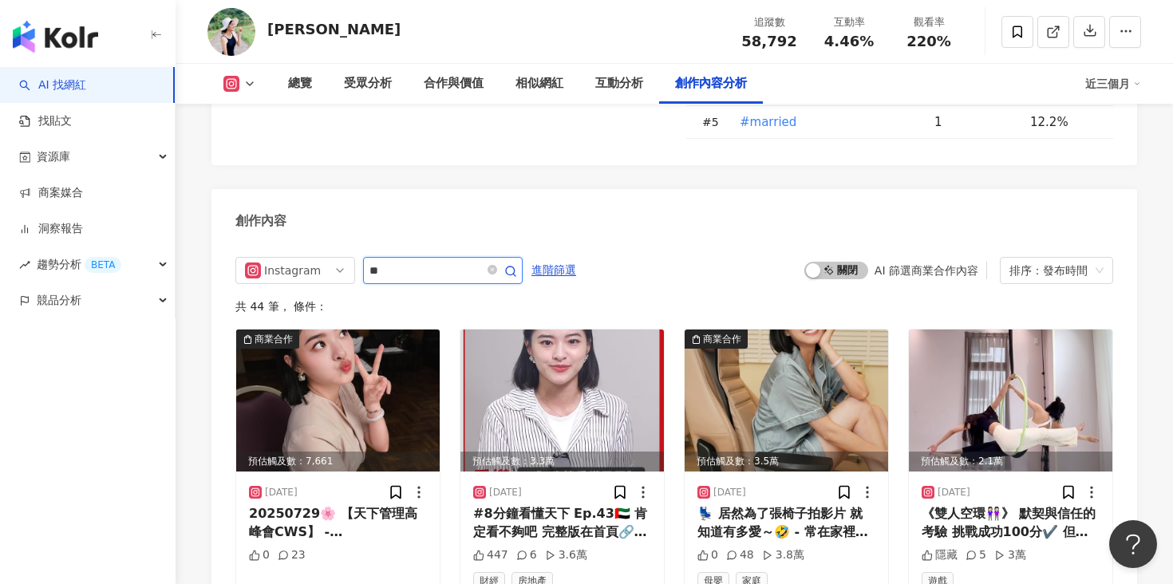
scroll to position [4886, 0]
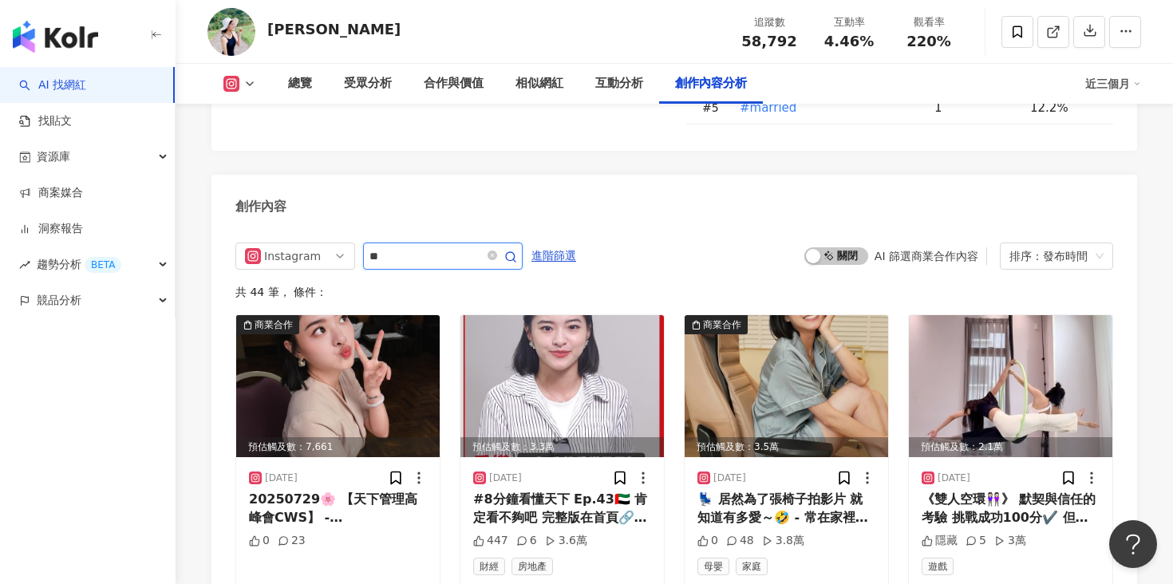
type input "*"
type input "**"
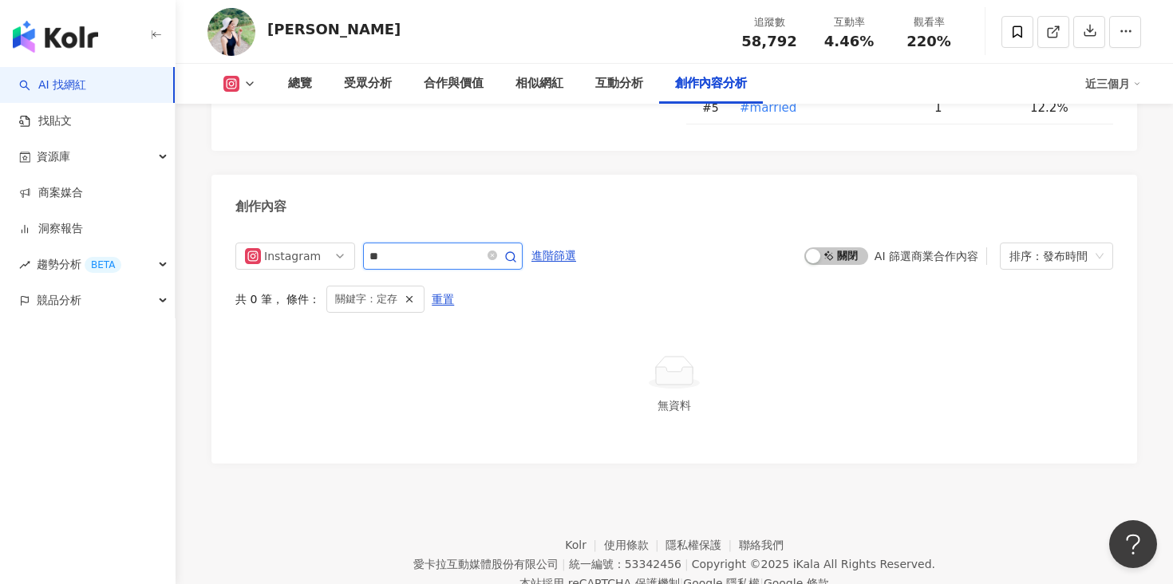
scroll to position [4872, 0]
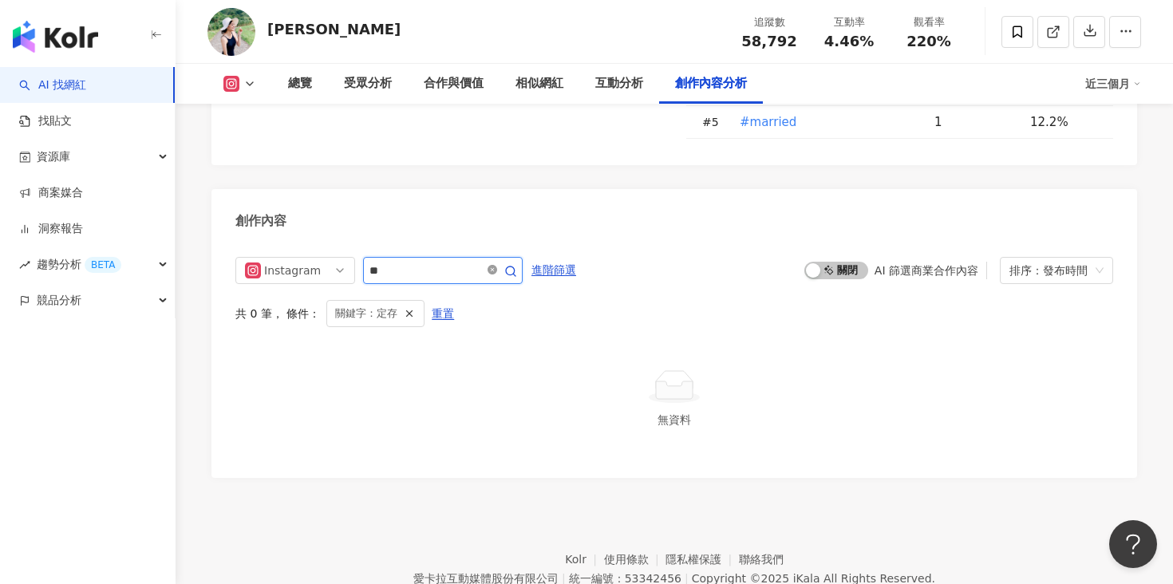
click at [497, 265] on icon "close-circle" at bounding box center [493, 270] width 10 height 10
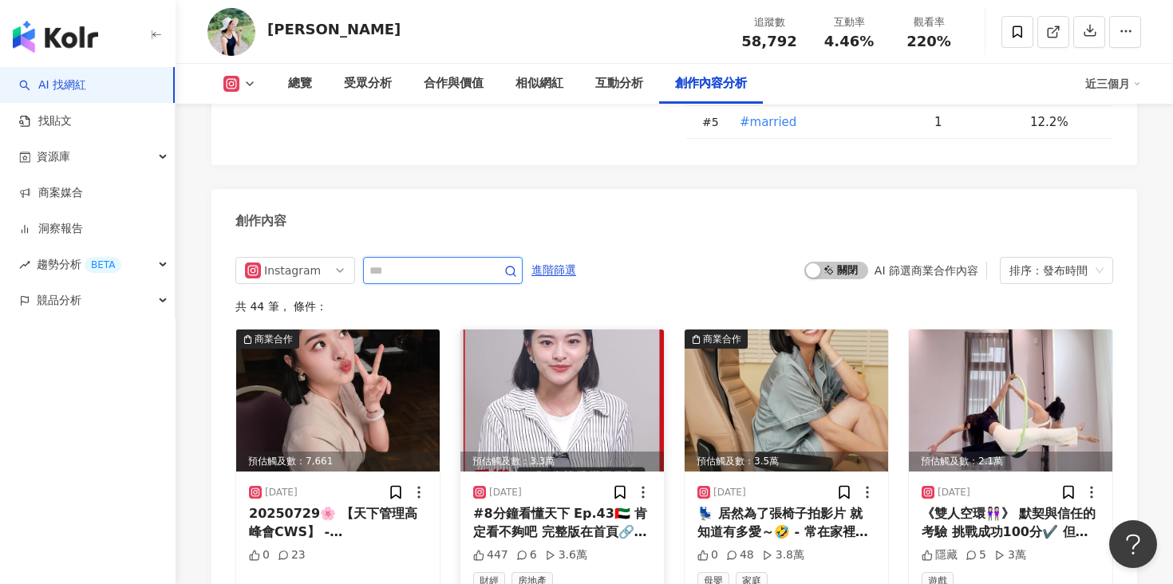
scroll to position [4886, 0]
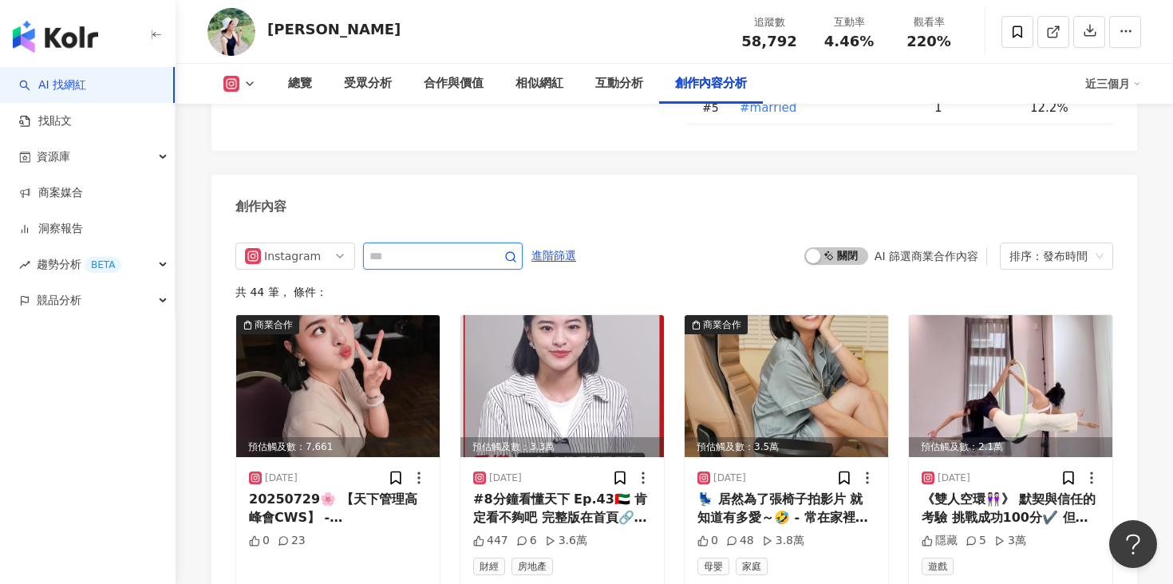
click at [409, 247] on input "text" at bounding box center [426, 256] width 112 height 19
type input "**"
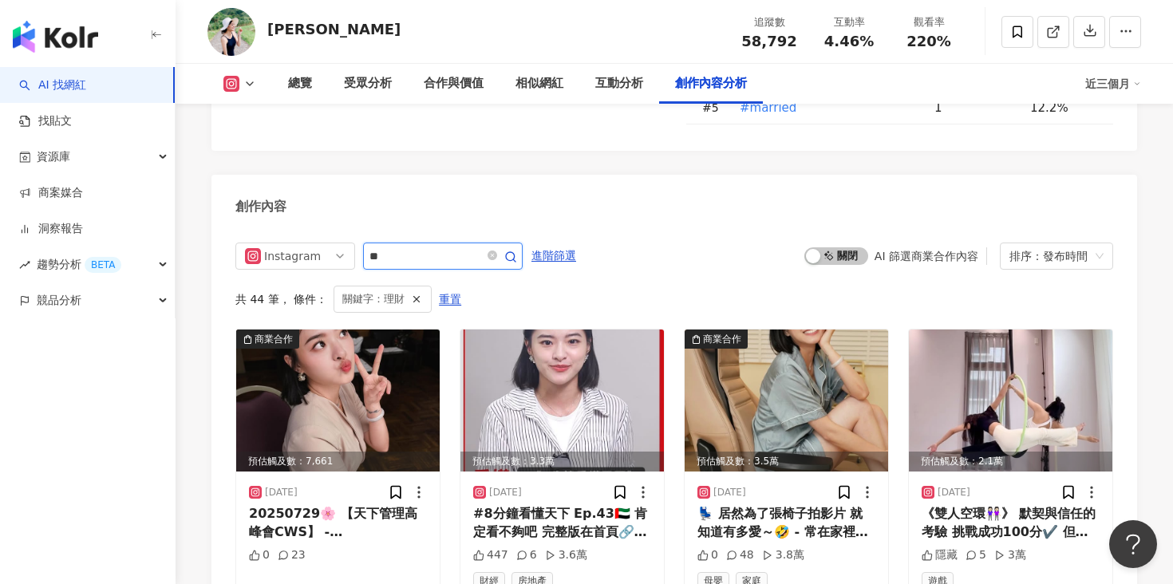
scroll to position [4872, 0]
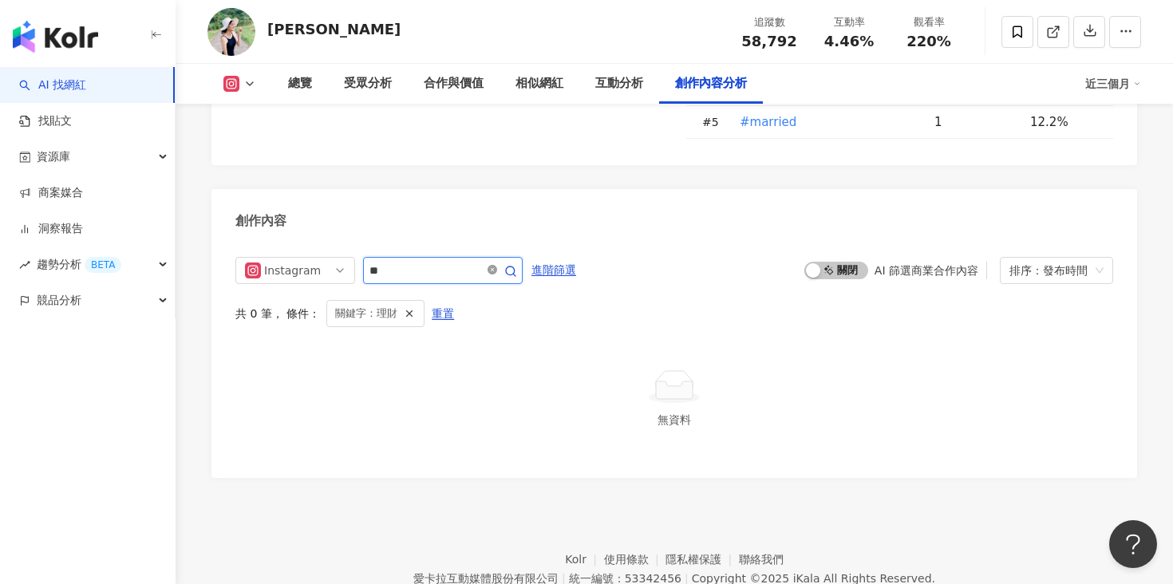
click at [497, 265] on icon "close-circle" at bounding box center [493, 270] width 10 height 10
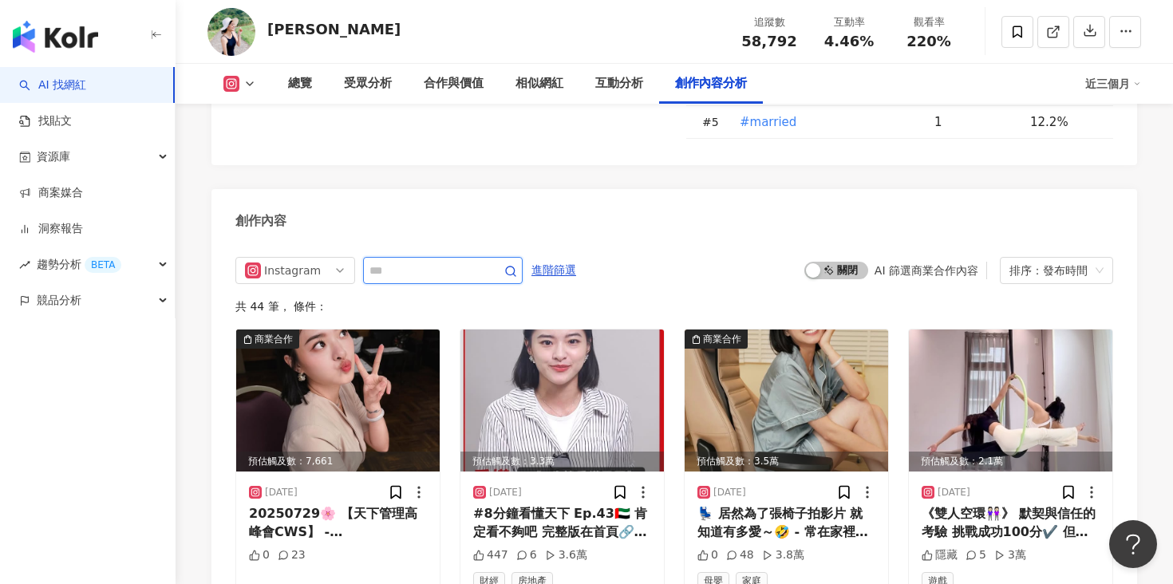
scroll to position [4886, 0]
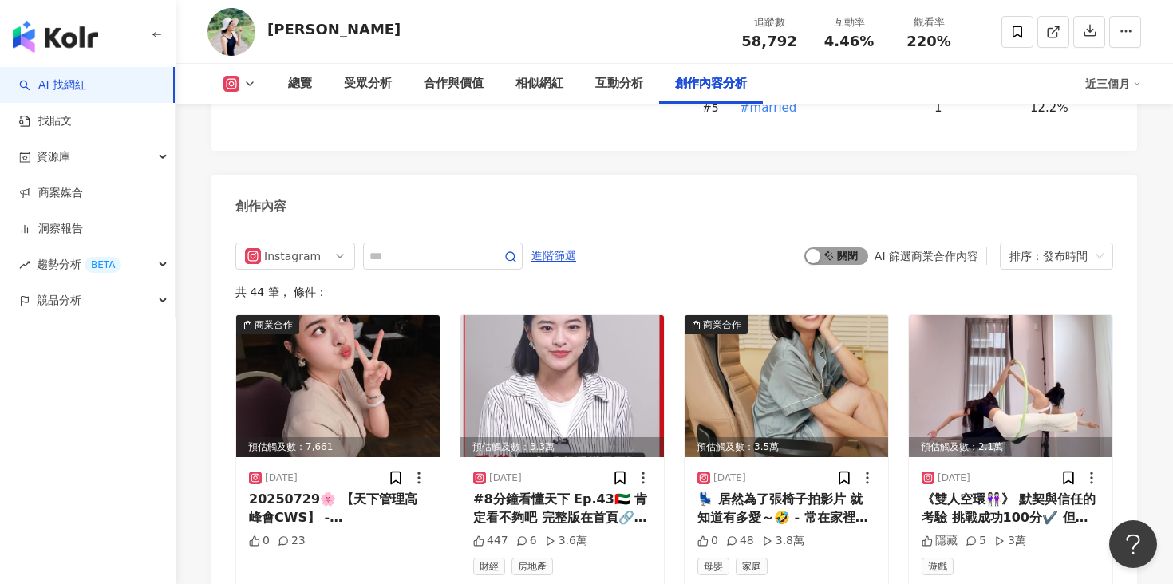
click at [827, 247] on span "啟動 關閉" at bounding box center [836, 256] width 64 height 18
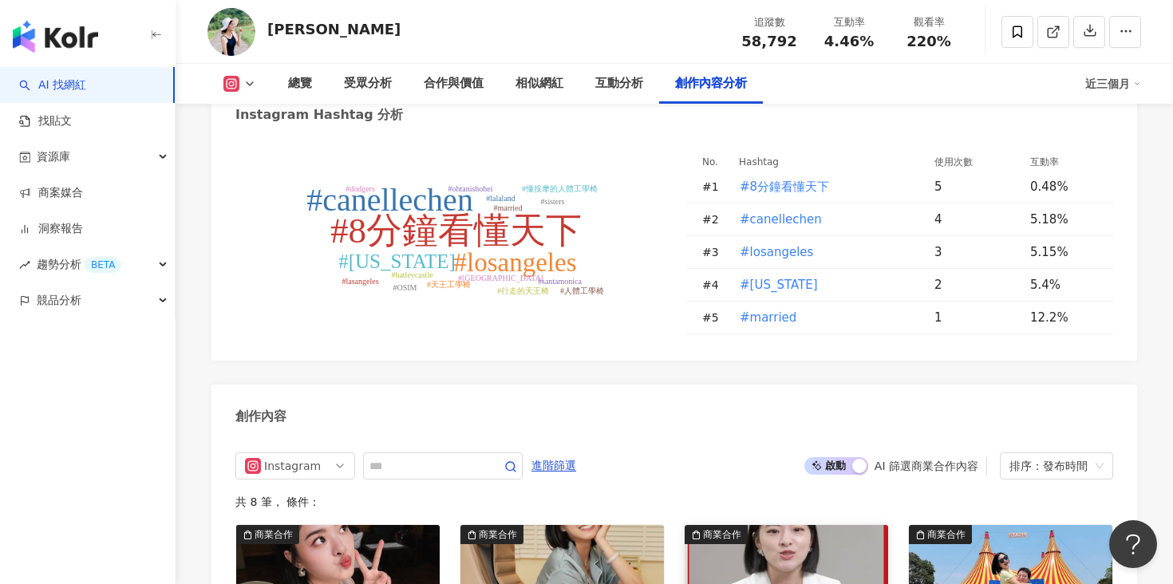
scroll to position [4878, 0]
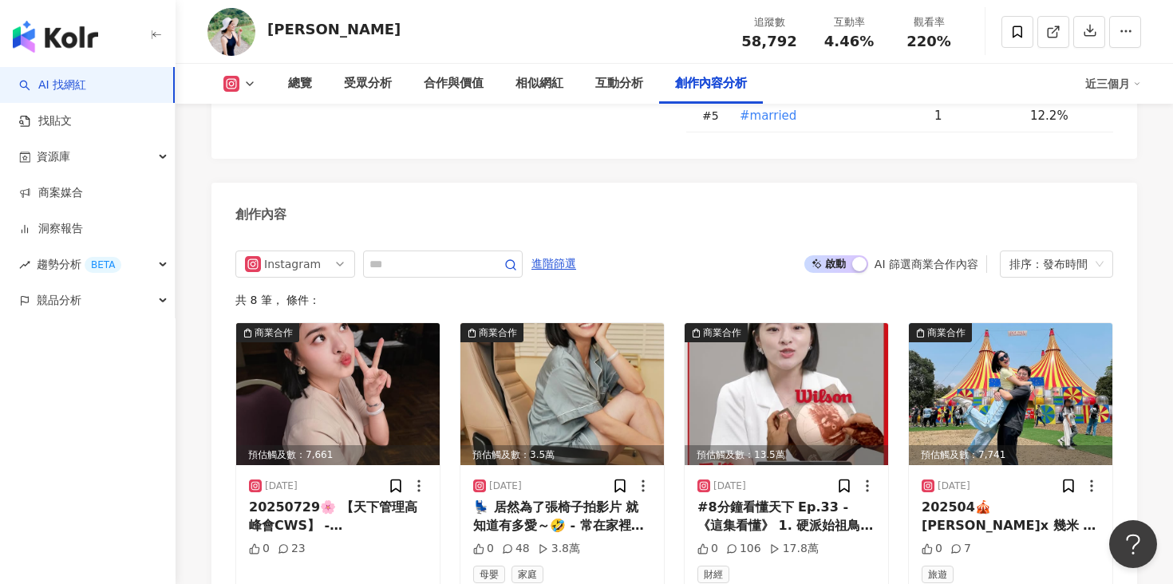
click at [840, 255] on span "啟動 關閉" at bounding box center [836, 264] width 64 height 18
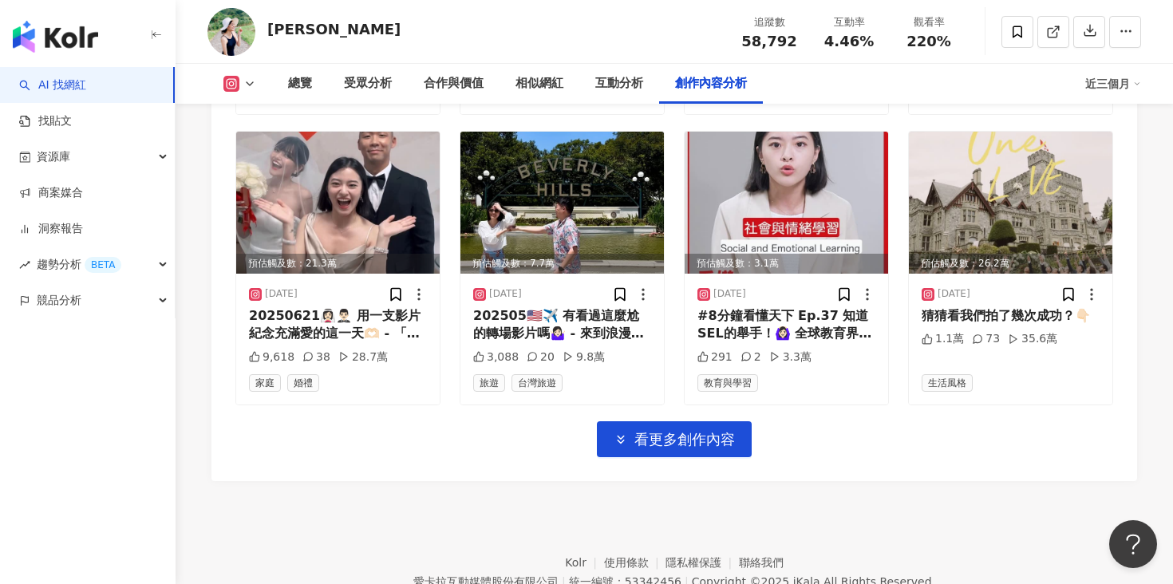
scroll to position [5654, 0]
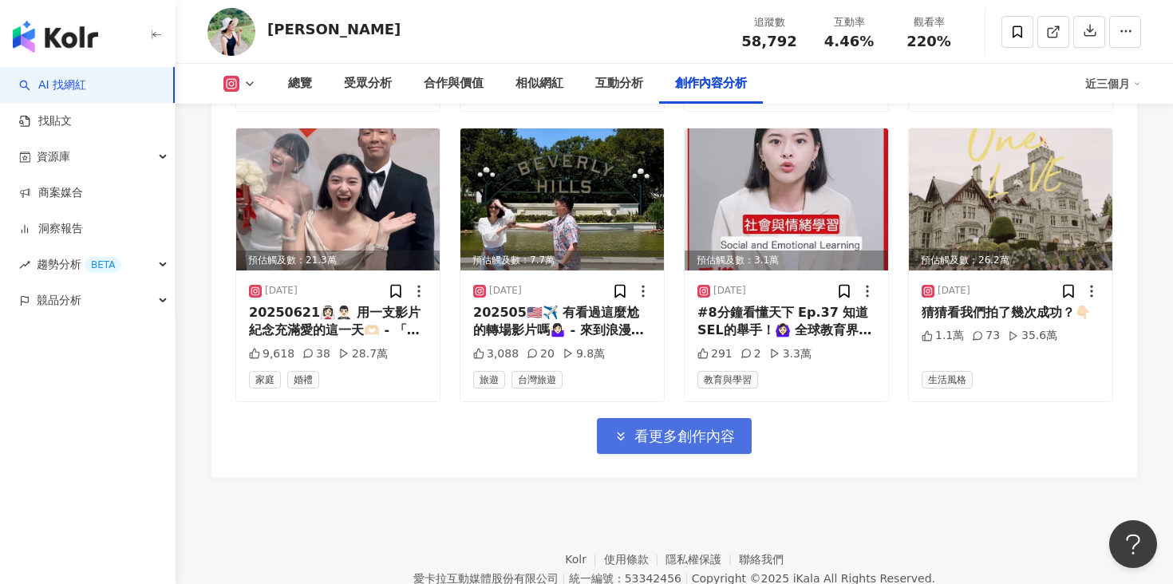
click at [687, 428] on span "看更多創作內容" at bounding box center [684, 437] width 101 height 18
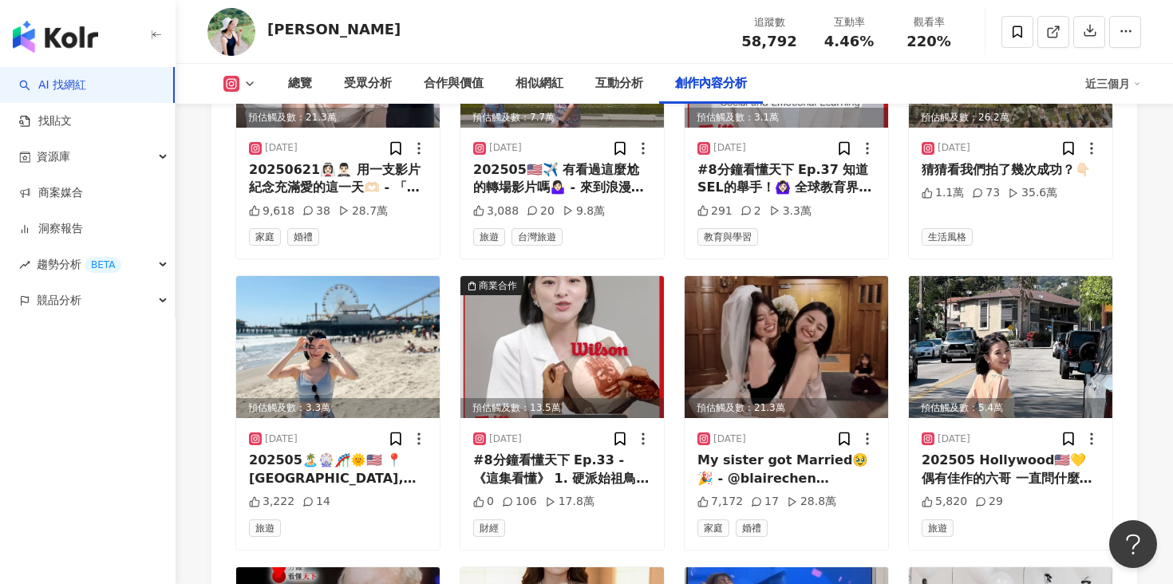
scroll to position [5801, 0]
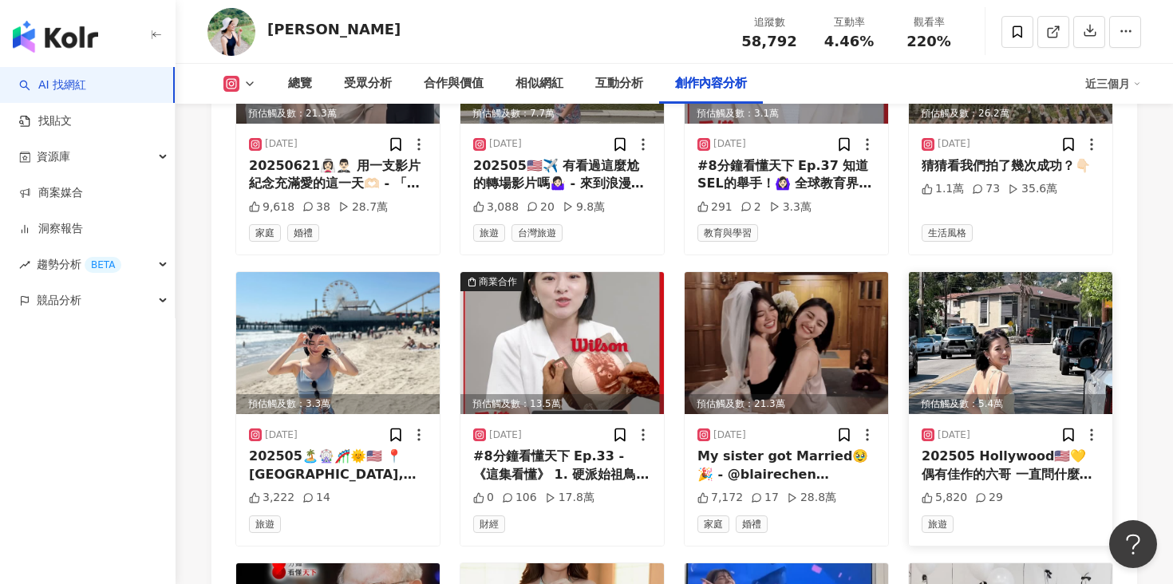
click at [986, 285] on img at bounding box center [1011, 343] width 204 height 142
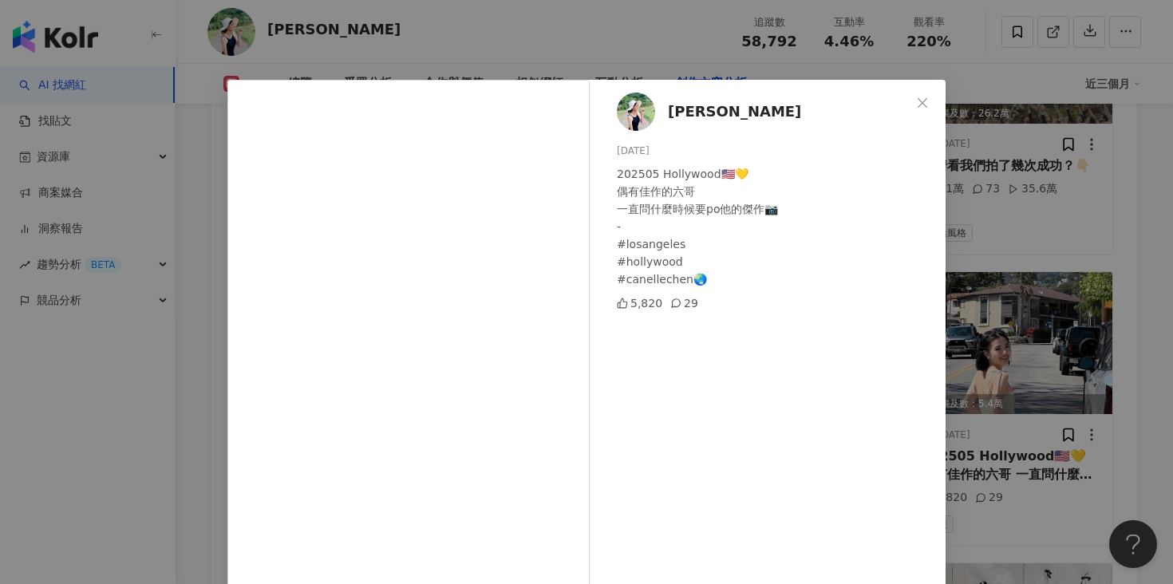
click at [998, 232] on div "陳文越 2025/5/21 202505 Hollywood🇺🇸💛 偶有佳作的六哥 一直問什麼時候要po他的傑作📷 - #losangeles #hollyw…" at bounding box center [586, 292] width 1173 height 584
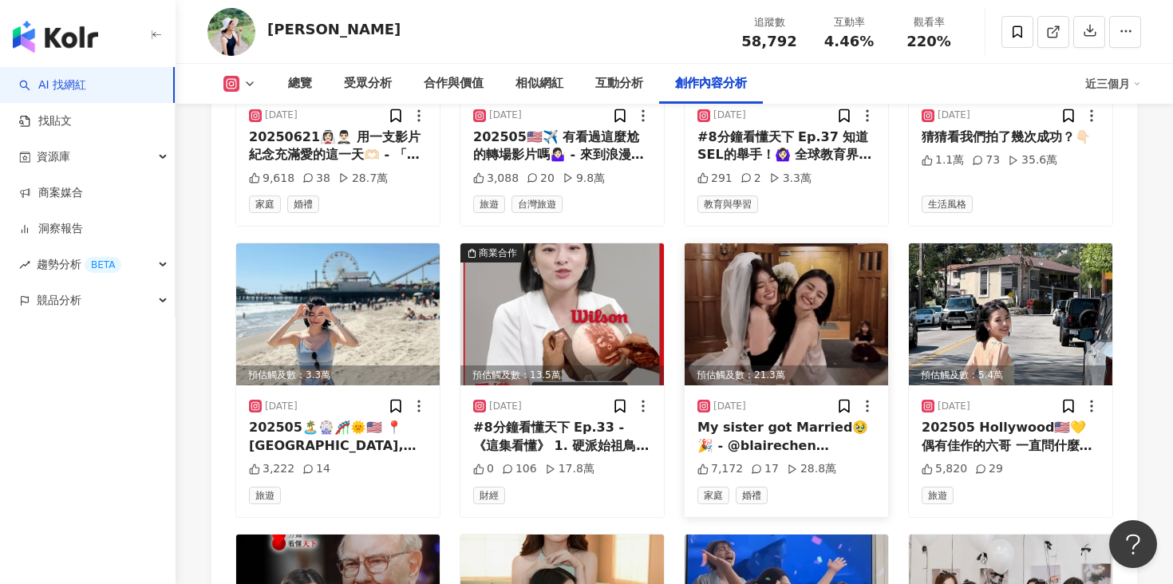
scroll to position [5836, 0]
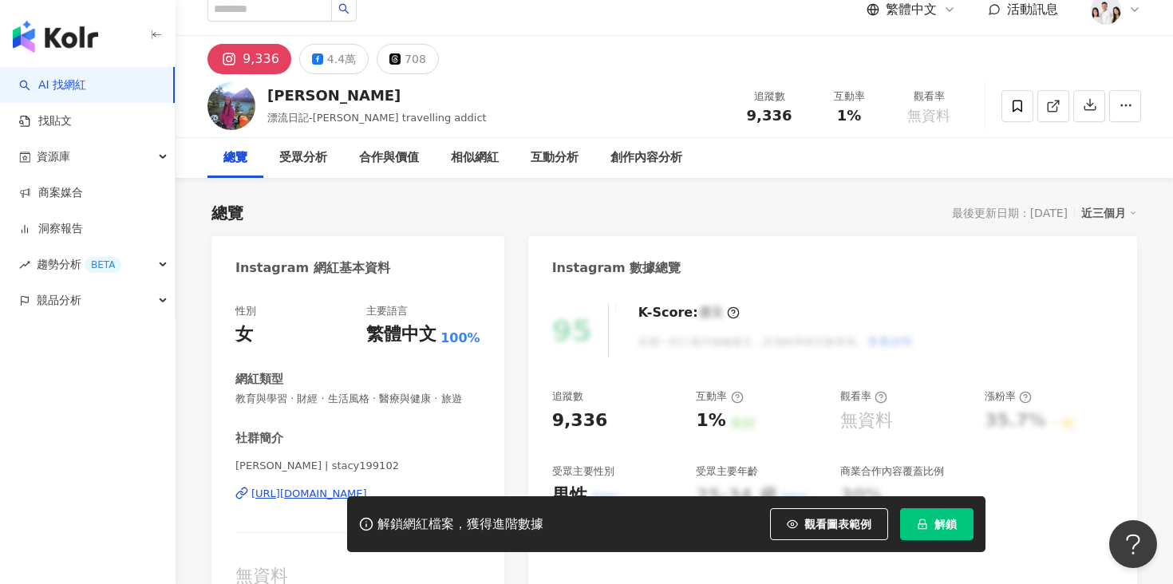
scroll to position [351, 0]
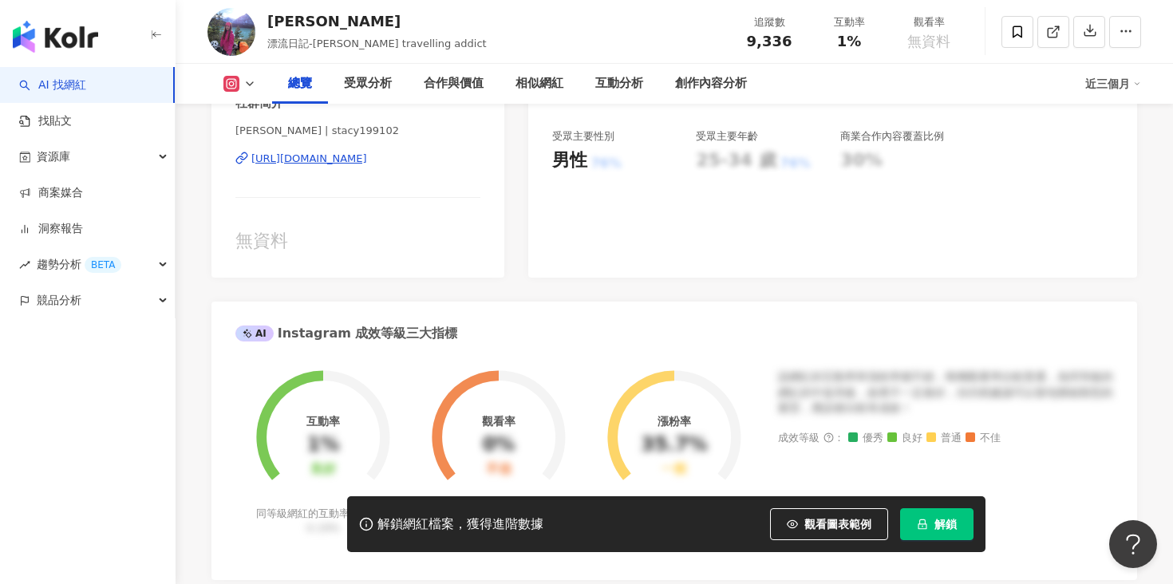
click at [367, 163] on div "[URL][DOMAIN_NAME]" at bounding box center [309, 159] width 116 height 14
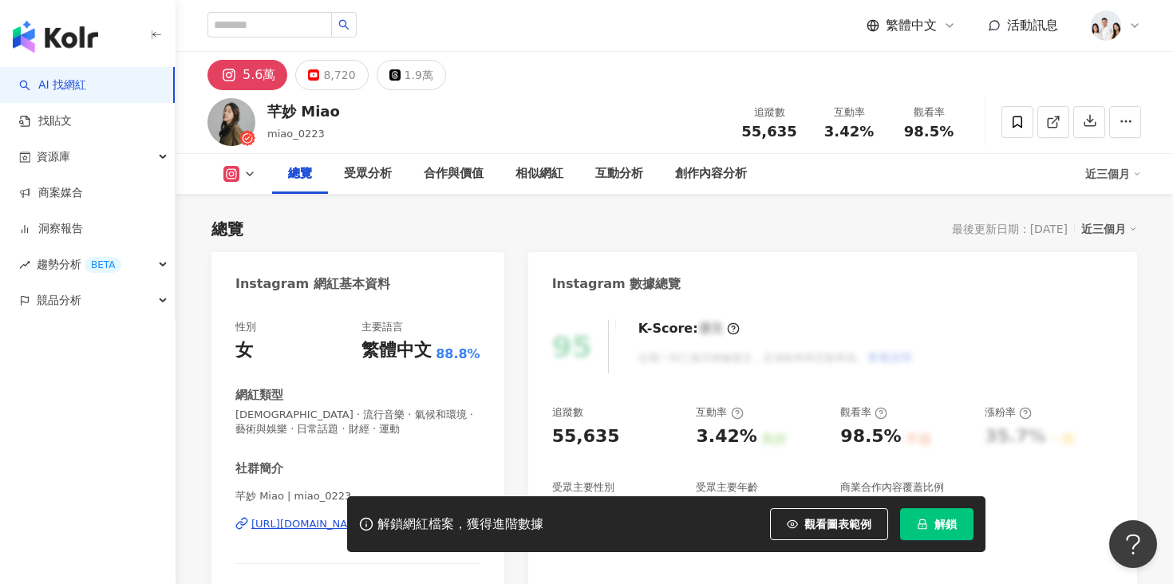
scroll to position [84, 0]
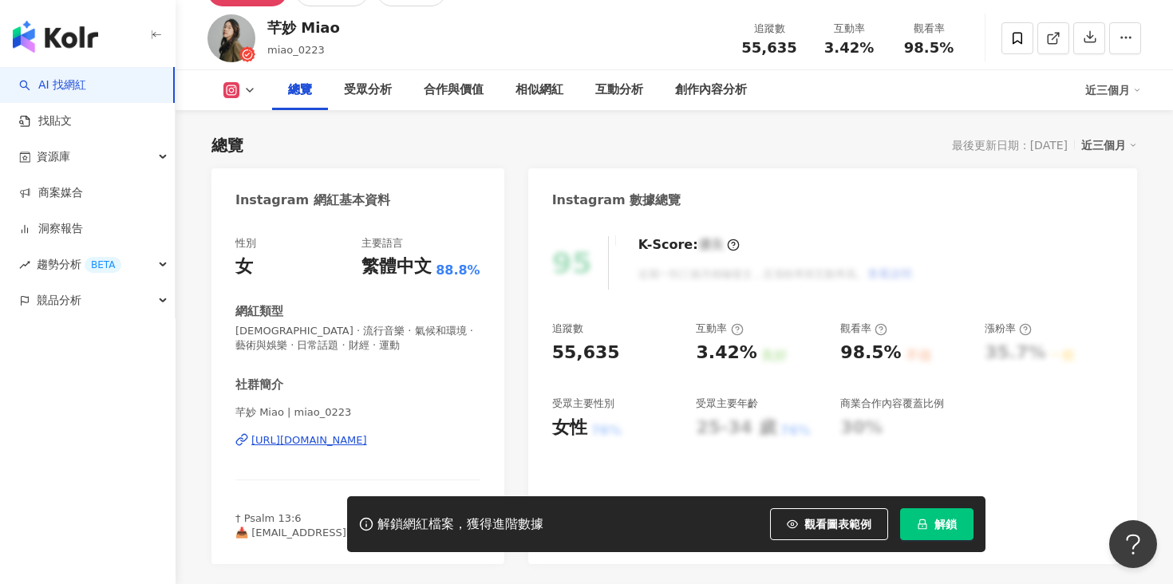
click at [367, 439] on div "[URL][DOMAIN_NAME]" at bounding box center [309, 440] width 116 height 14
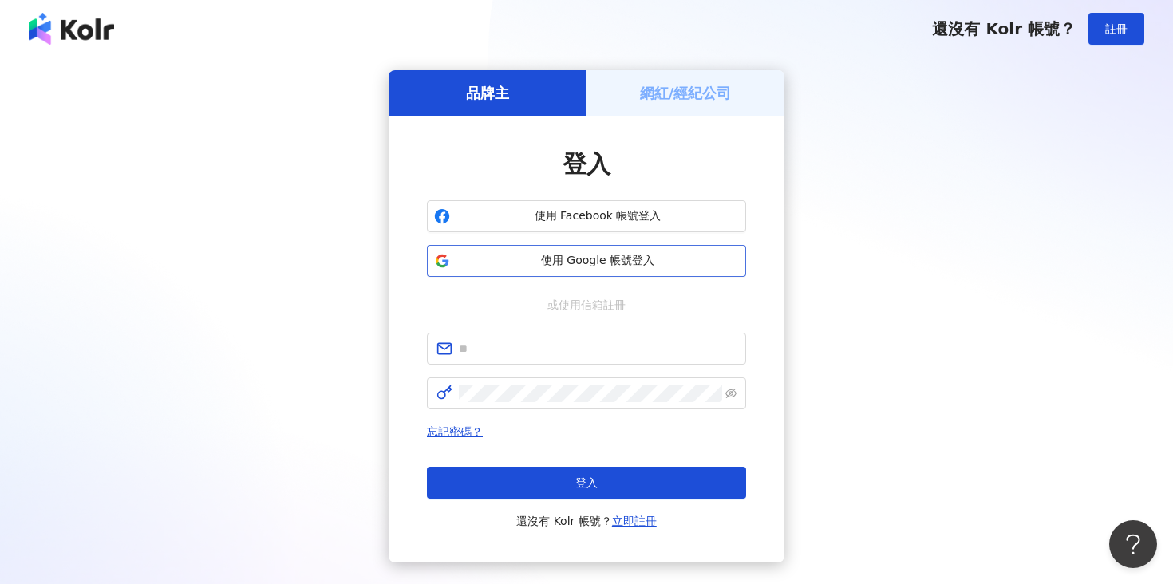
click at [494, 271] on button "使用 Google 帳號登入" at bounding box center [586, 261] width 319 height 32
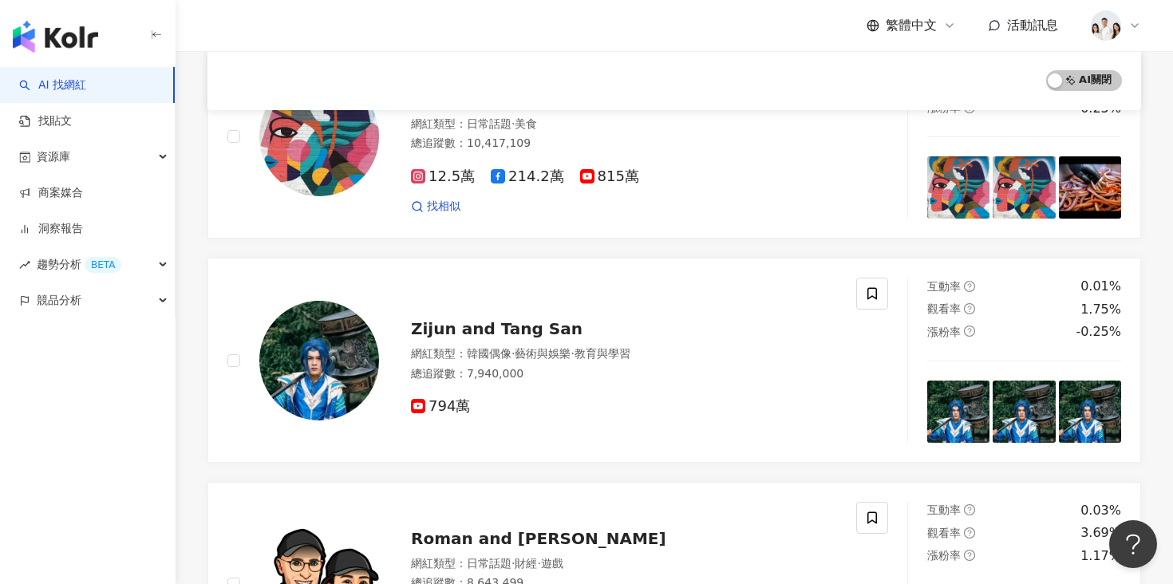
scroll to position [202, 0]
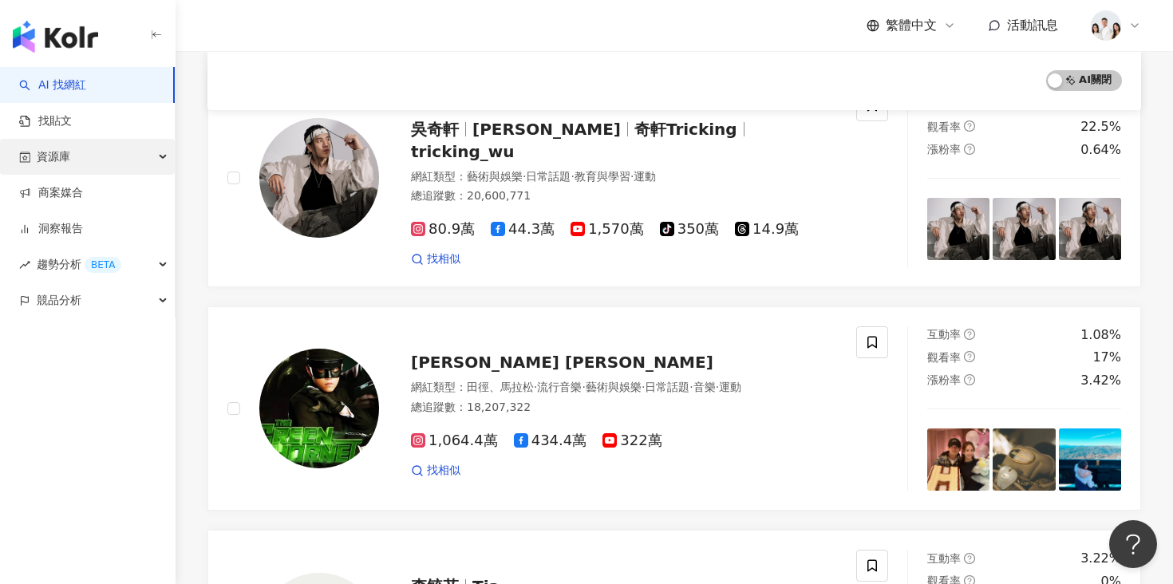
click at [74, 151] on div "資源庫" at bounding box center [87, 157] width 175 height 36
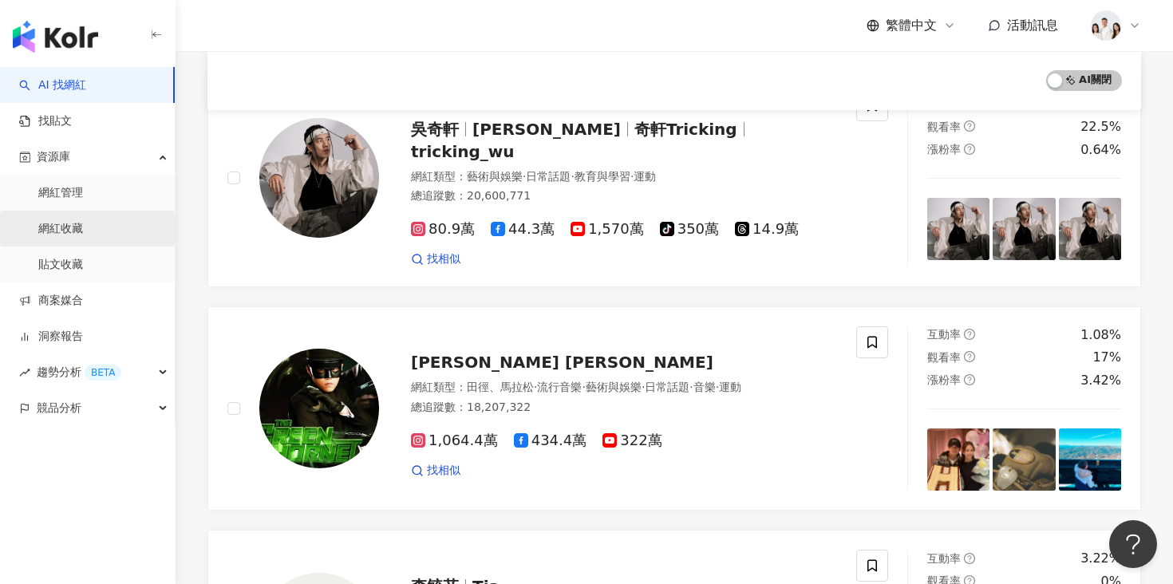
click at [83, 223] on link "網紅收藏" at bounding box center [60, 229] width 45 height 16
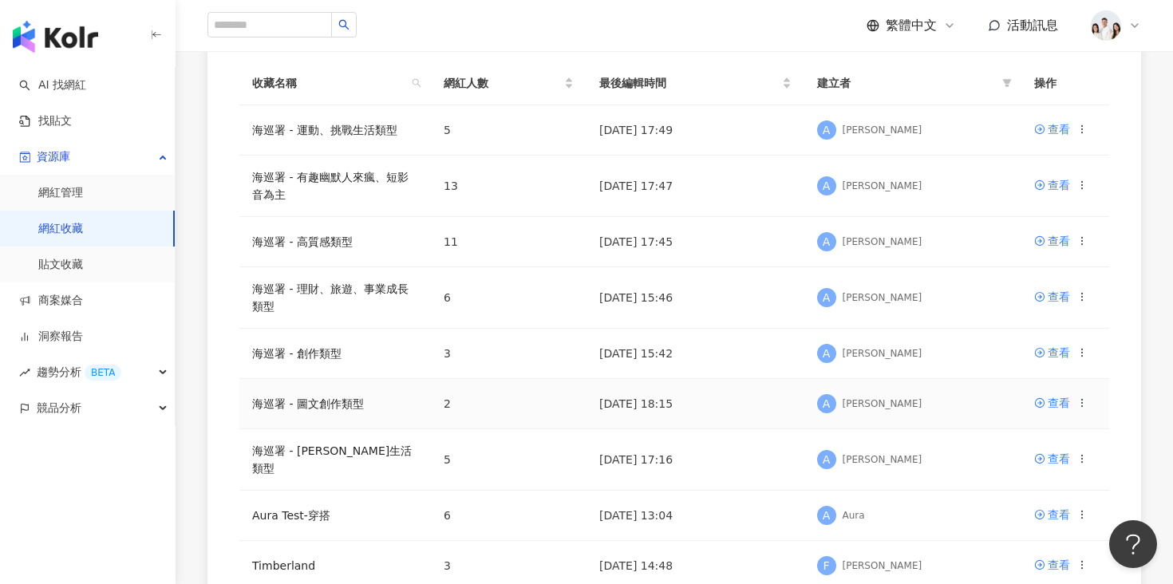
scroll to position [261, 0]
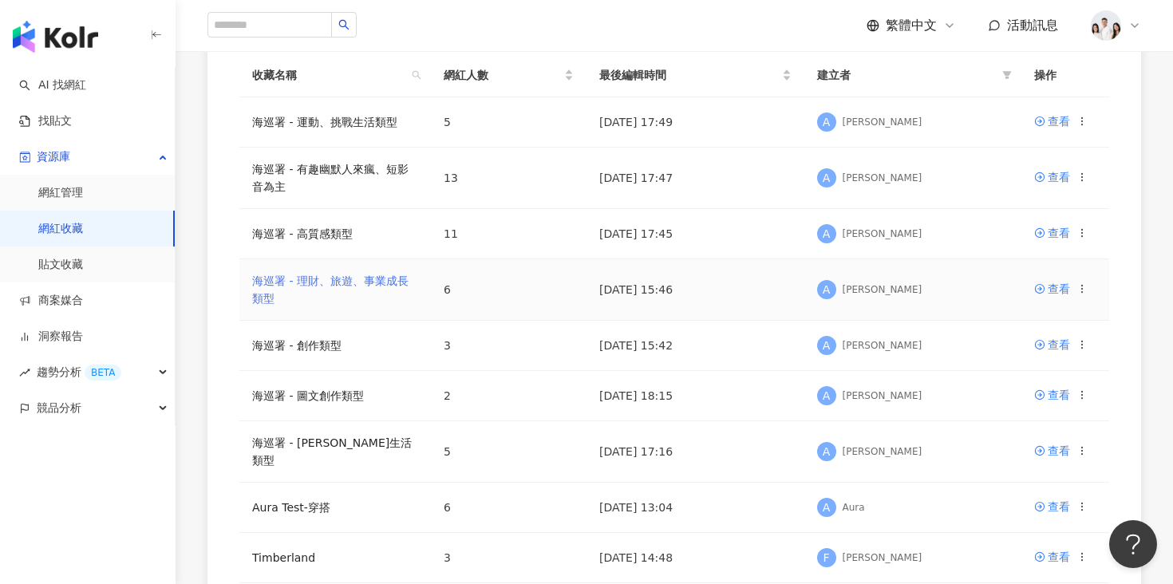
click at [345, 278] on link "海巡署 - 理財、旅遊、事業成長類型" at bounding box center [330, 290] width 156 height 30
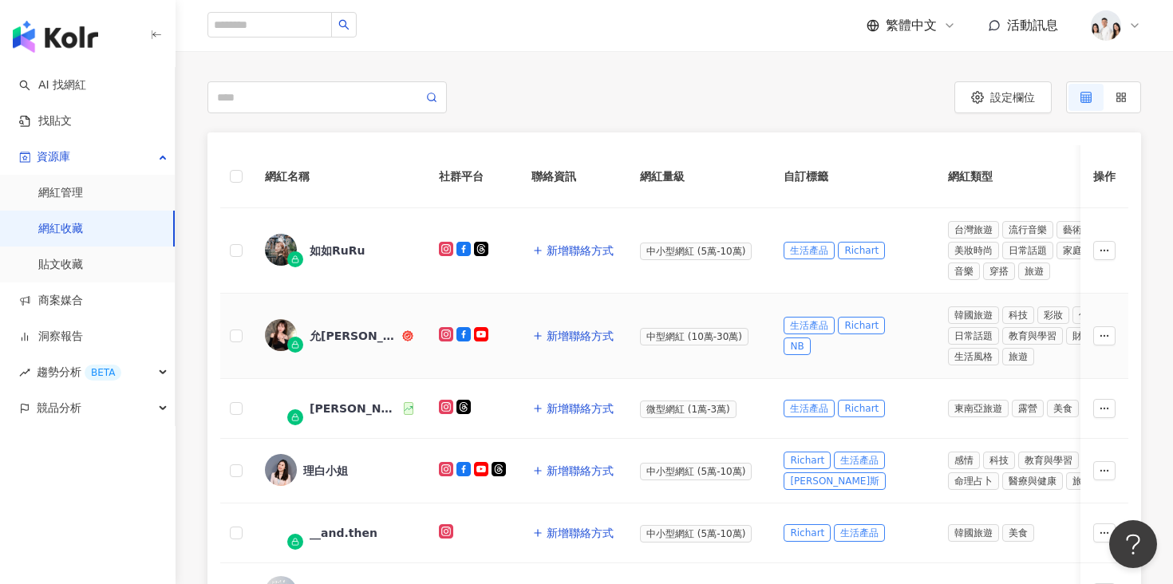
scroll to position [149, 0]
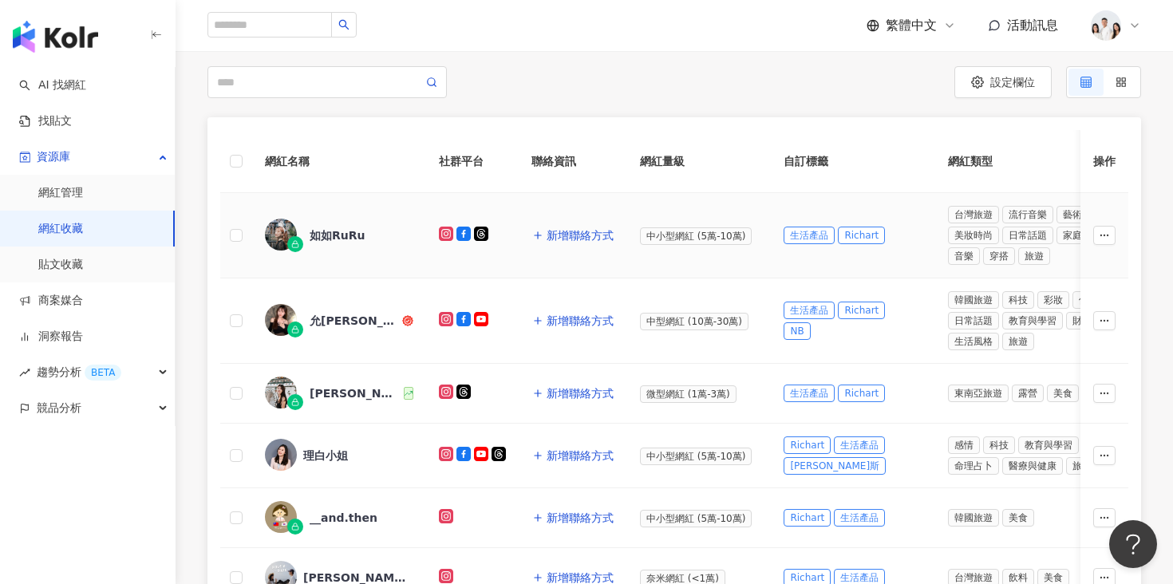
click at [335, 234] on div "如如RuRu" at bounding box center [338, 235] width 56 height 16
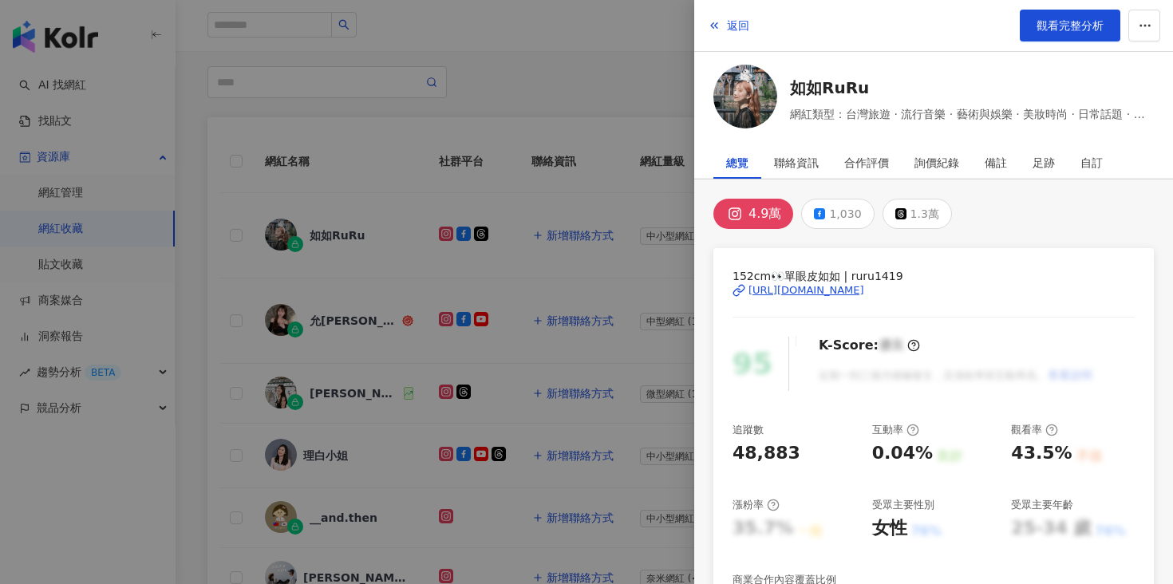
click at [584, 160] on div at bounding box center [586, 292] width 1173 height 584
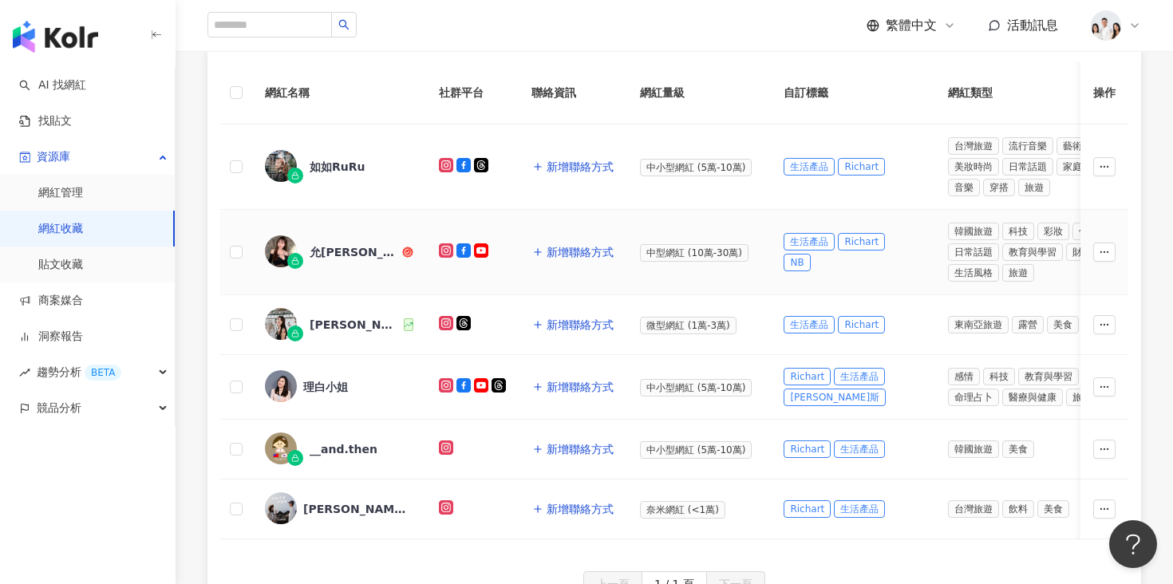
scroll to position [223, 0]
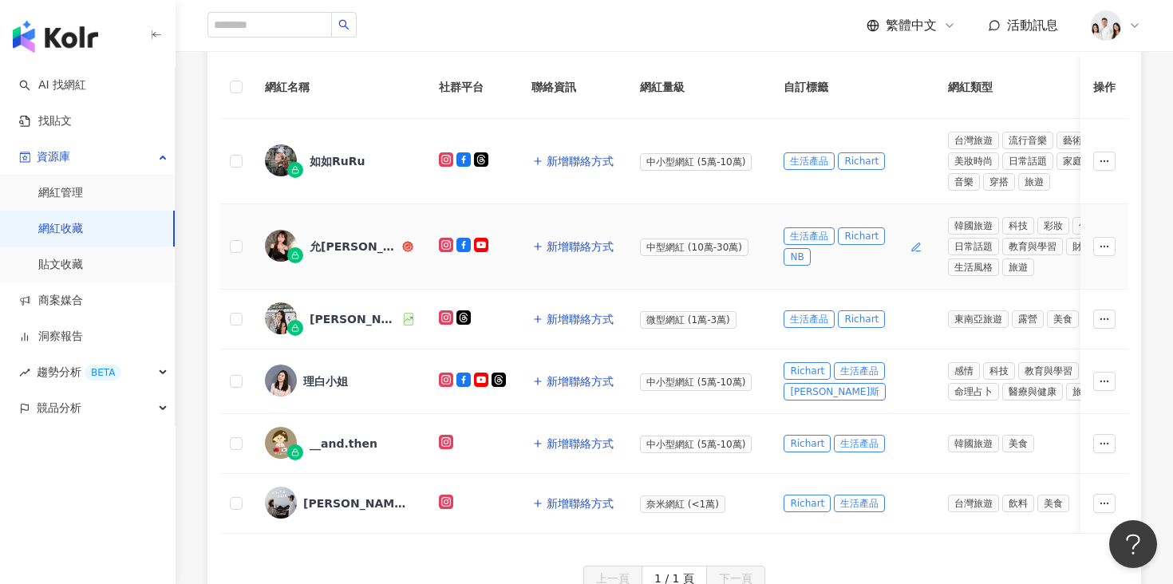
click at [864, 236] on span "Richart" at bounding box center [861, 236] width 47 height 18
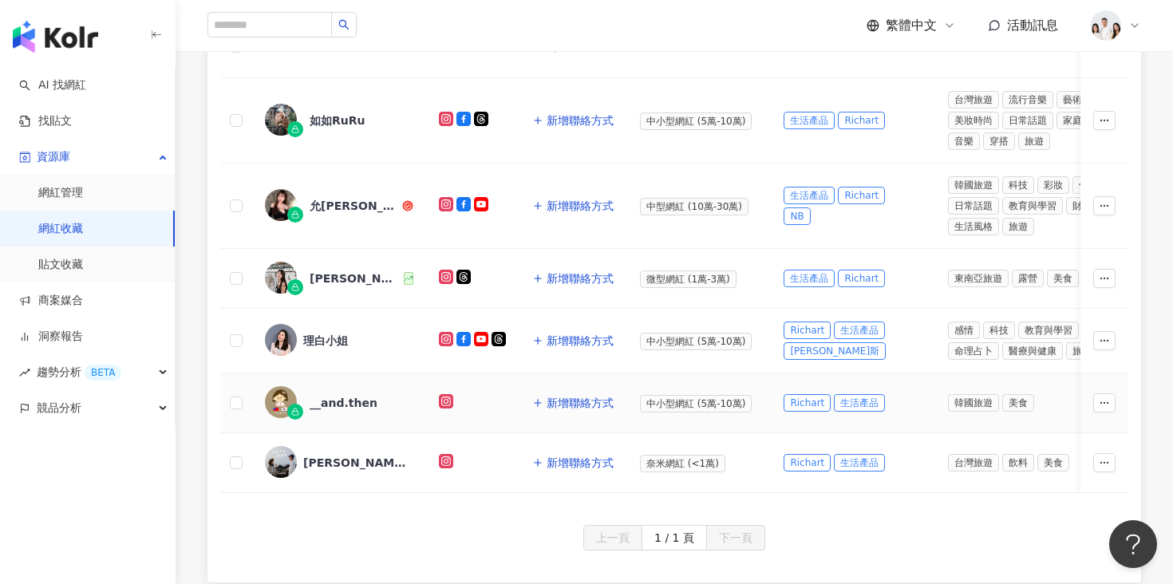
scroll to position [271, 0]
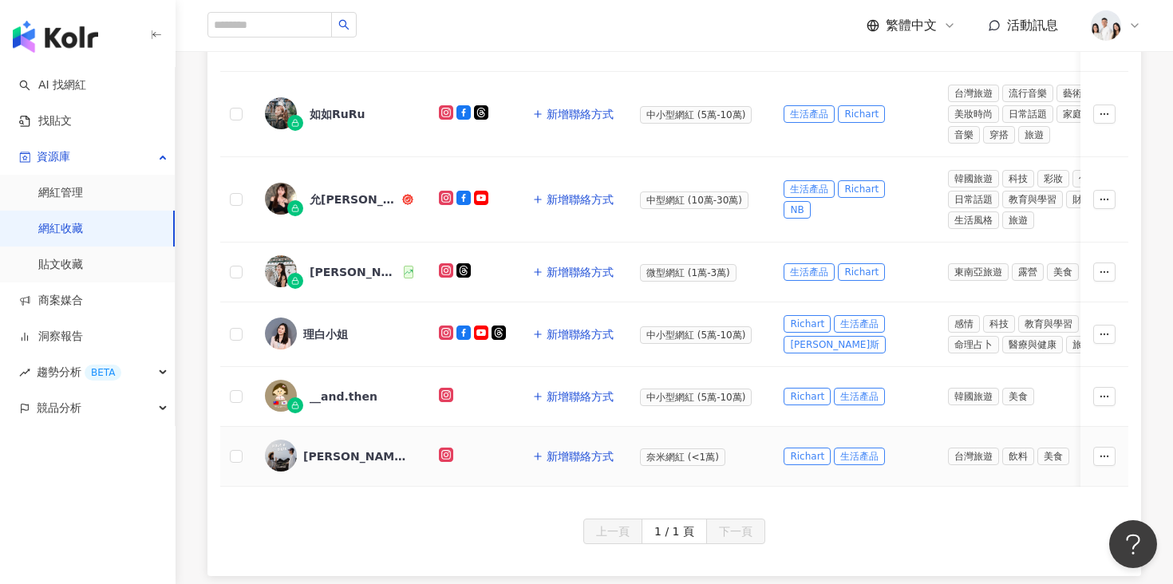
click at [359, 458] on div "[PERSON_NAME]對 Have A ___ Date✿｜旅遊 住宿 約會" at bounding box center [355, 457] width 104 height 16
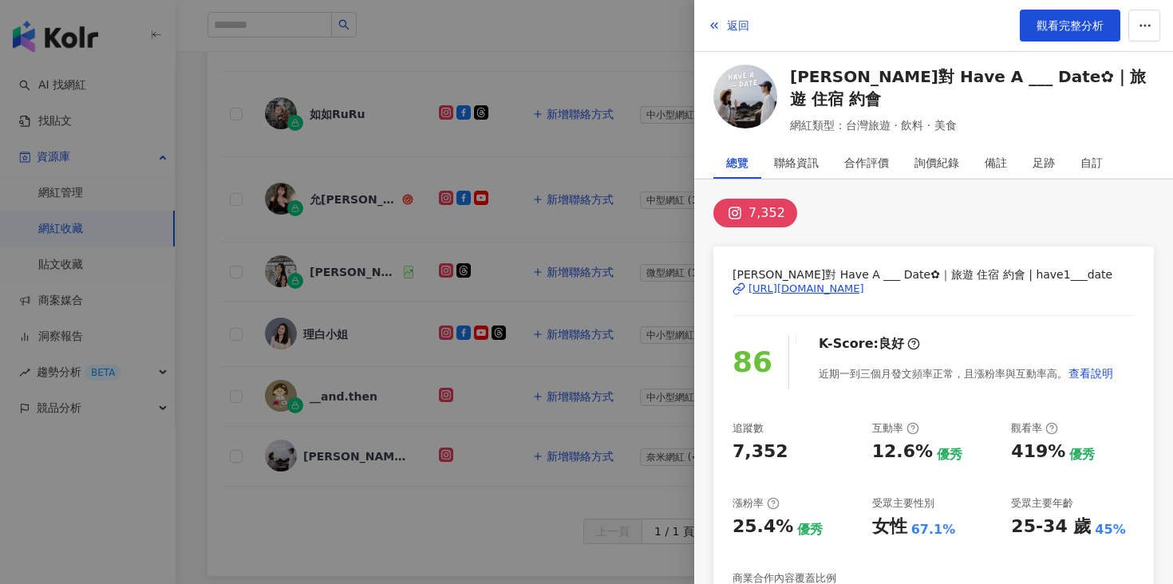
click at [789, 291] on div "[URL][DOMAIN_NAME]" at bounding box center [807, 289] width 116 height 14
click at [438, 409] on div at bounding box center [586, 292] width 1173 height 584
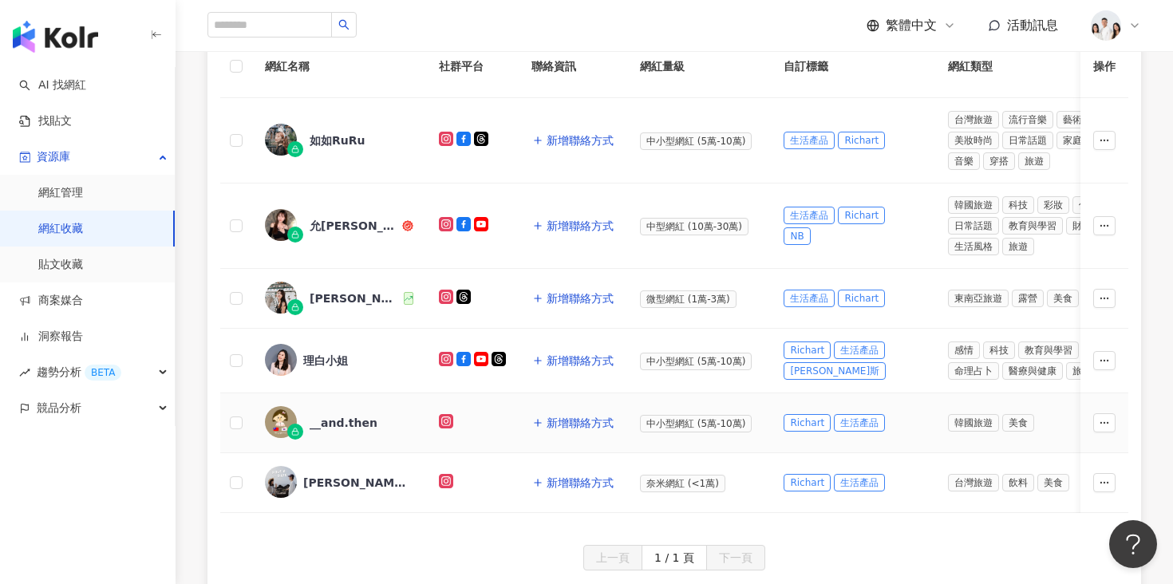
scroll to position [235, 0]
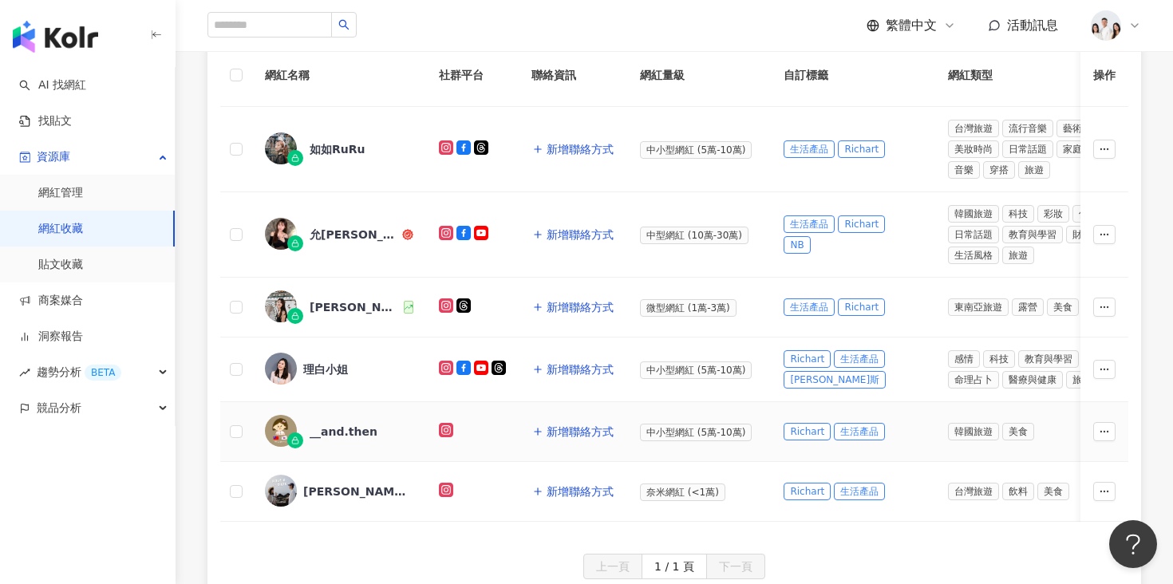
click at [381, 420] on div "__and.then" at bounding box center [339, 432] width 148 height 34
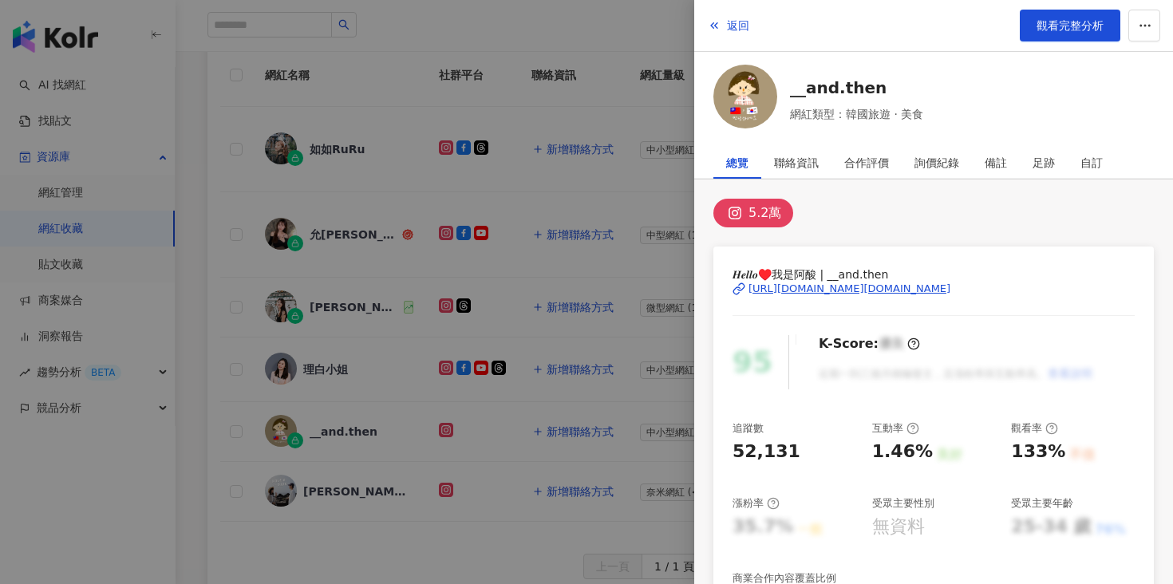
click at [678, 258] on div at bounding box center [586, 292] width 1173 height 584
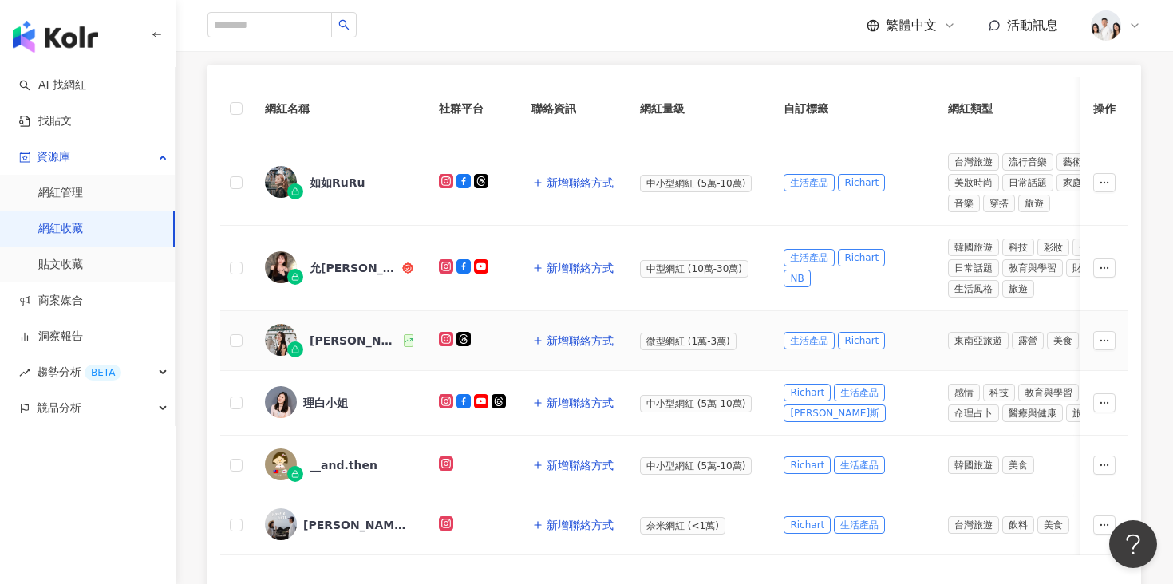
scroll to position [193, 0]
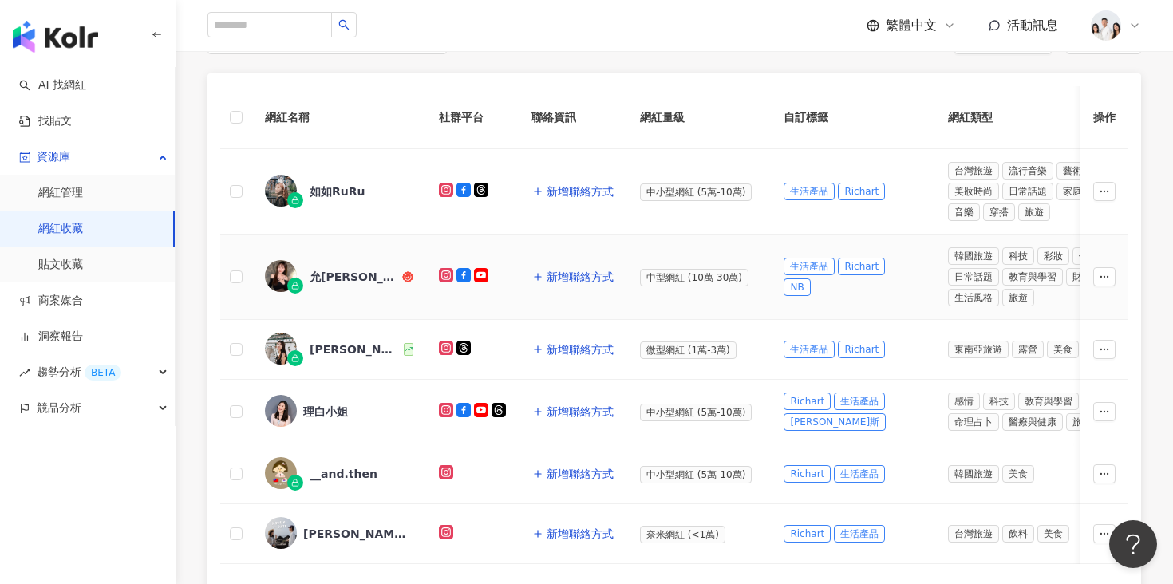
click at [368, 310] on td "允[PERSON_NAME]" at bounding box center [339, 277] width 174 height 85
click at [359, 286] on div "允[PERSON_NAME]" at bounding box center [339, 277] width 148 height 34
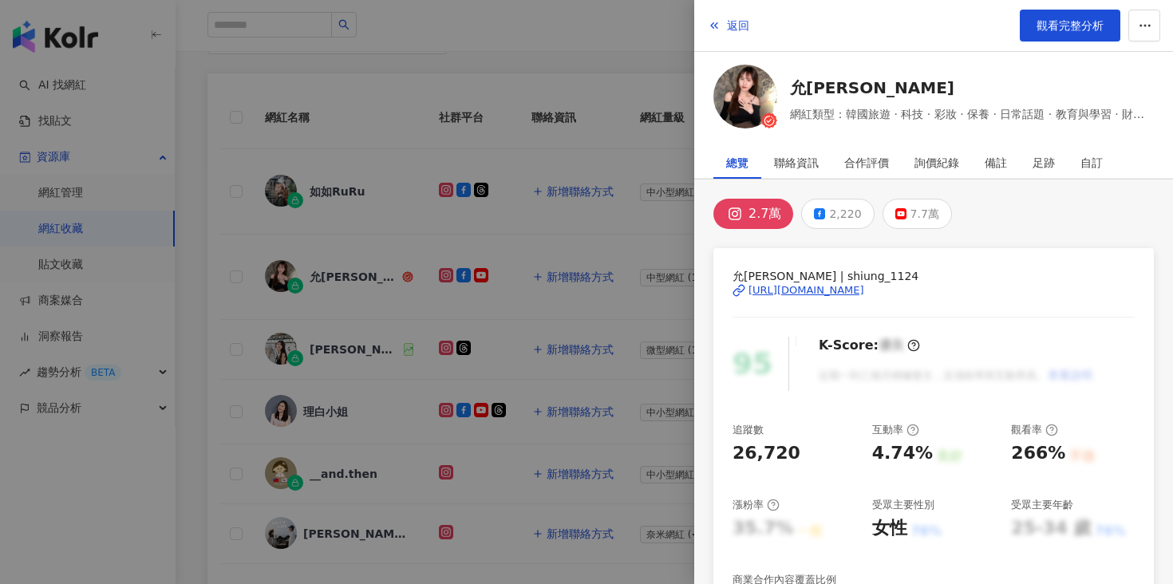
click at [789, 294] on div "[URL][DOMAIN_NAME]" at bounding box center [807, 290] width 116 height 14
click at [381, 175] on div at bounding box center [586, 292] width 1173 height 584
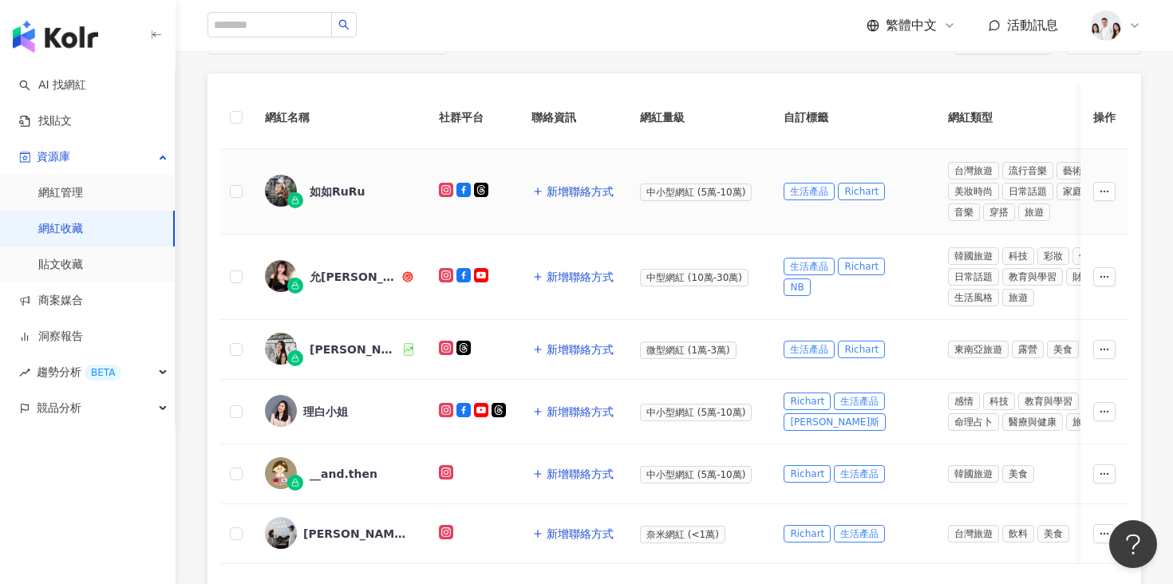
click at [358, 179] on div "如如RuRu" at bounding box center [339, 192] width 148 height 34
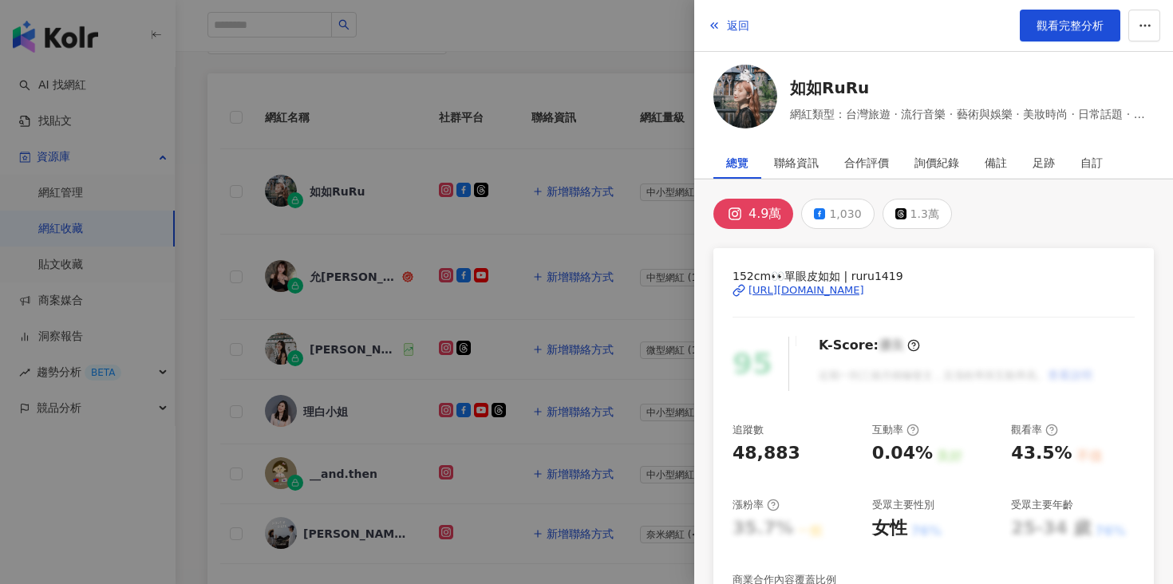
click at [769, 289] on div "[URL][DOMAIN_NAME]" at bounding box center [807, 290] width 116 height 14
click at [389, 113] on div at bounding box center [586, 292] width 1173 height 584
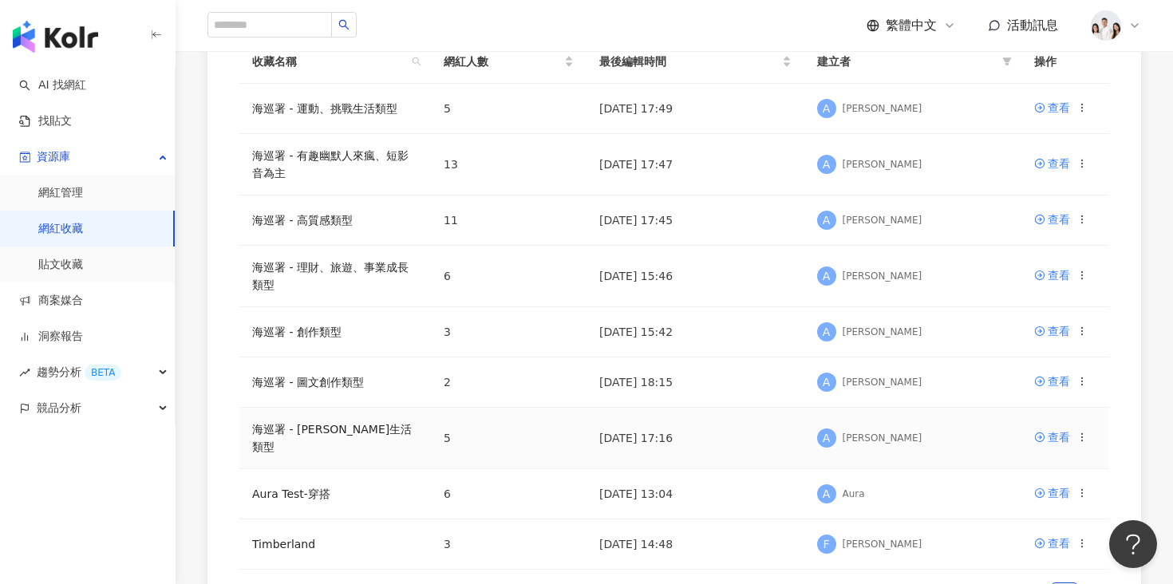
scroll to position [380, 0]
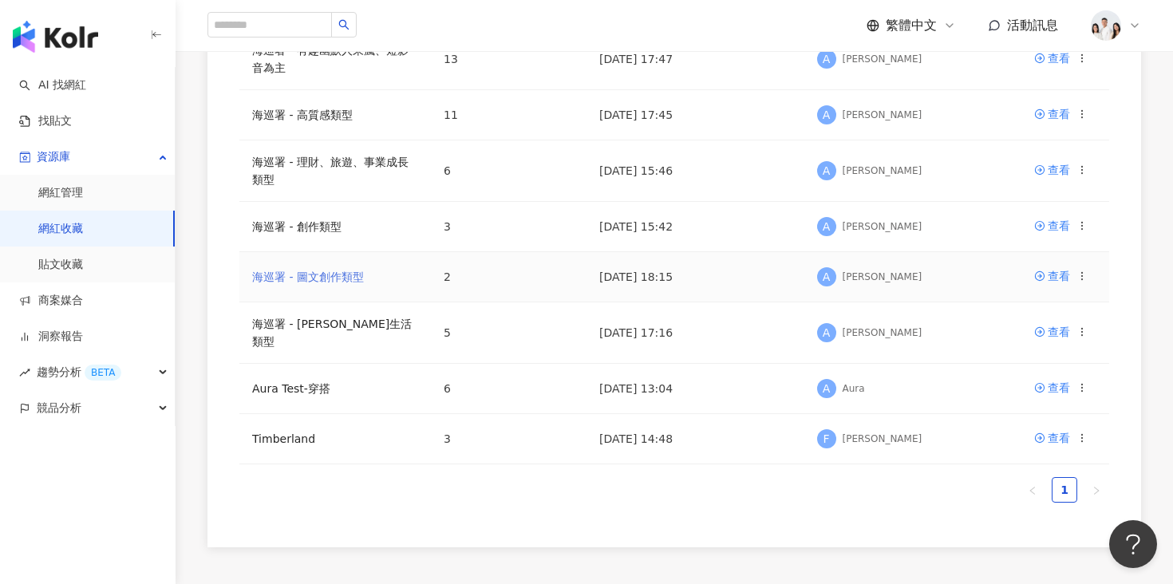
click at [306, 280] on link "海巡署 - 圖文創作類型" at bounding box center [308, 277] width 112 height 13
